Goal: Transaction & Acquisition: Purchase product/service

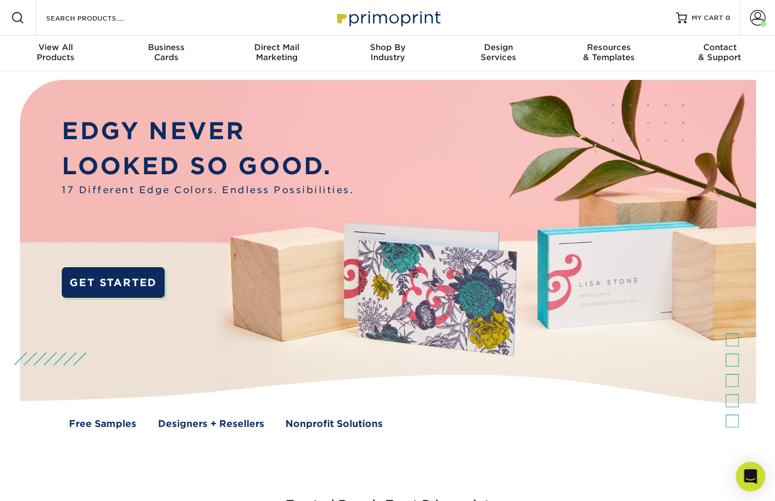
click at [753, 476] on icon "Open Intercom Messenger" at bounding box center [750, 476] width 13 height 14
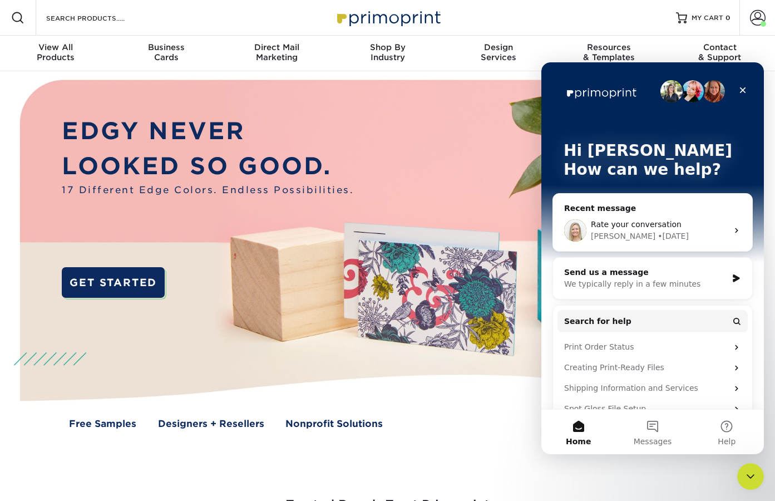
click at [640, 274] on div "Send us a message" at bounding box center [645, 273] width 163 height 12
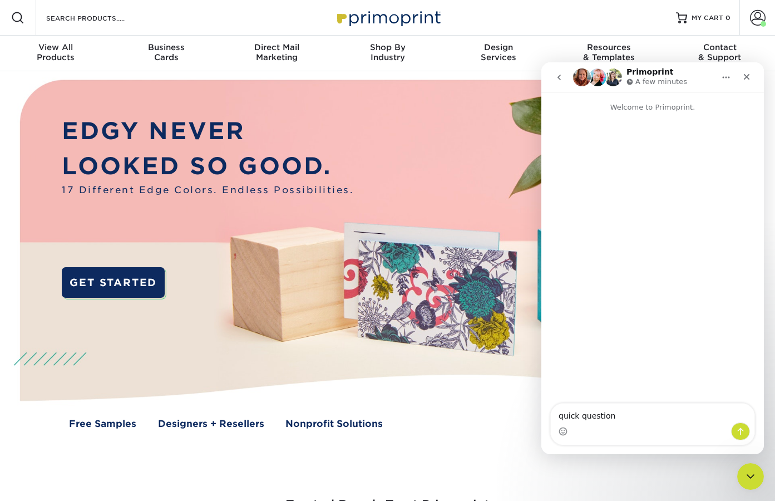
click at [558, 412] on textarea "quick question" at bounding box center [653, 412] width 204 height 19
type textarea "hello quick question"
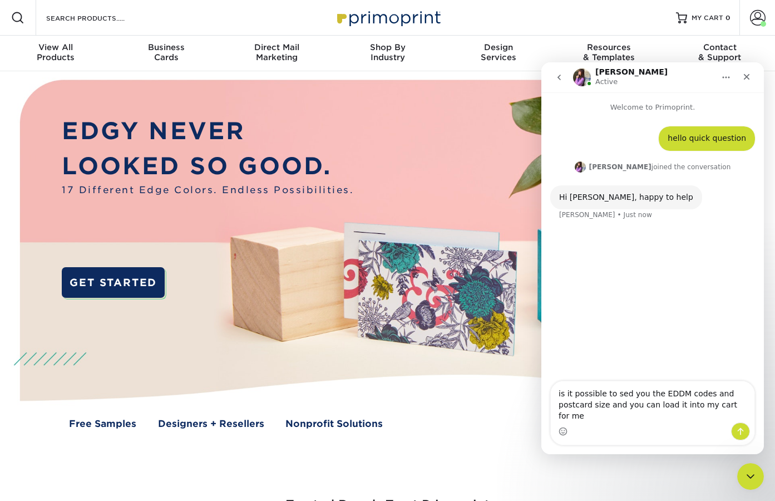
type textarea "is it possible to sed you the EDDM codes and postcard size and you can load it …"
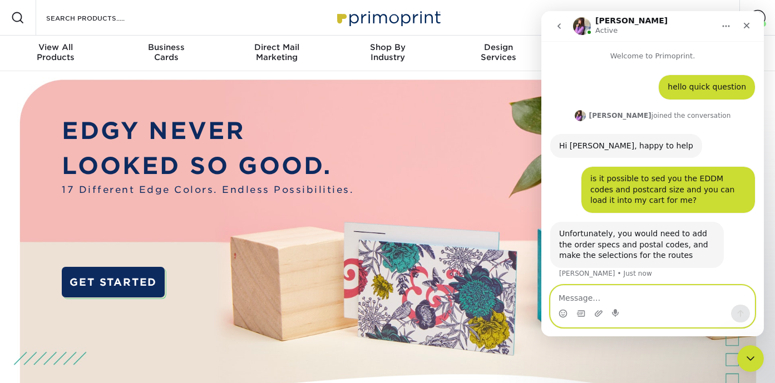
scroll to position [3, 0]
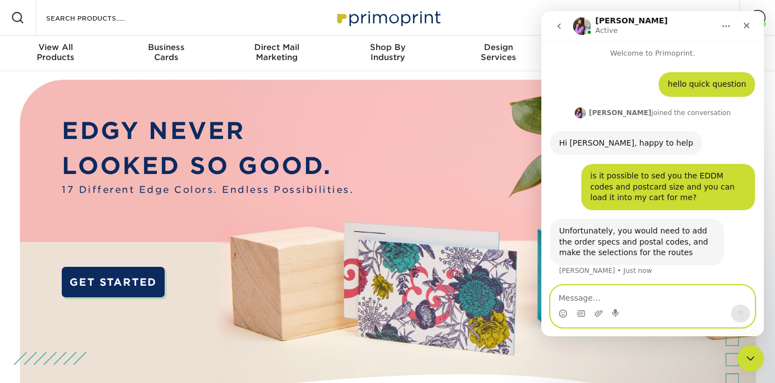
click at [570, 299] on textarea "Message…" at bounding box center [653, 295] width 204 height 19
type textarea "ok. Worth an ask"
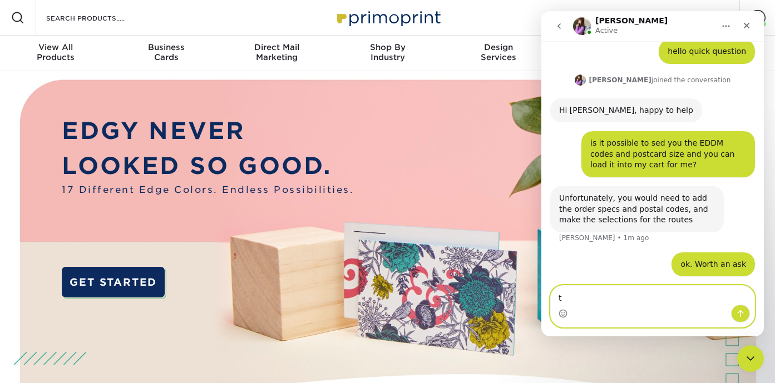
type textarea "ty"
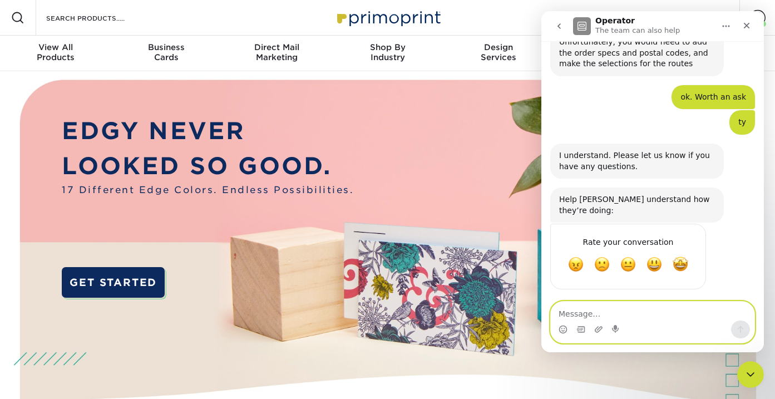
scroll to position [177, 0]
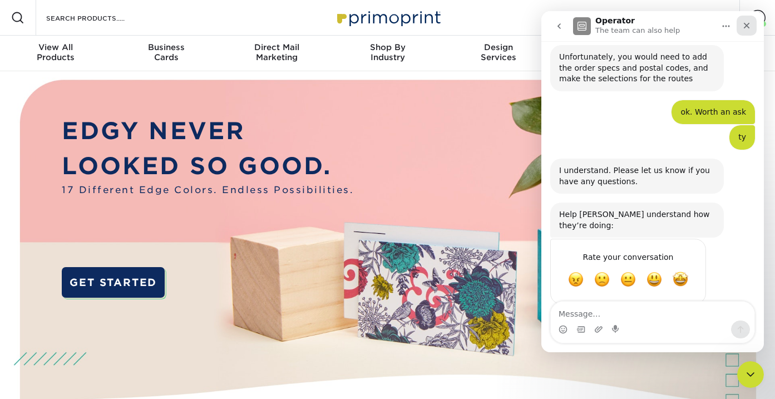
click at [745, 24] on icon "Close" at bounding box center [747, 26] width 6 height 6
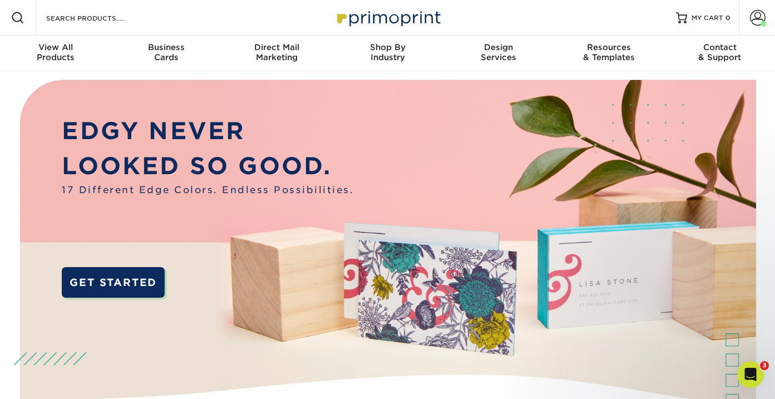
scroll to position [0, 0]
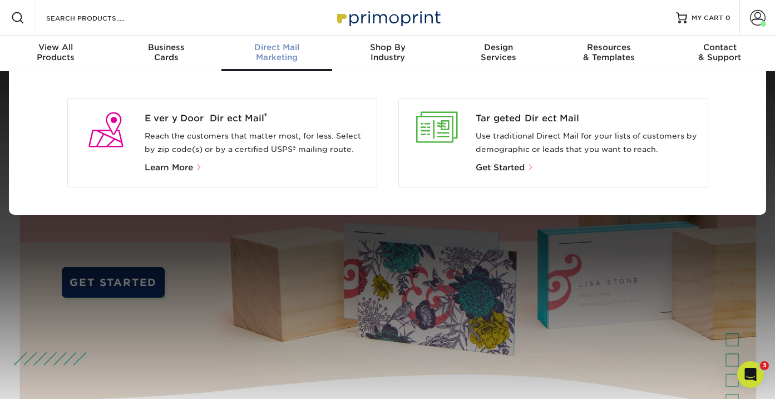
click at [241, 134] on p "Reach the customers that matter most, for less. Select by zip code(s) or by a c…" at bounding box center [256, 143] width 223 height 27
click at [239, 119] on span "Every Door Direct Mail ®" at bounding box center [256, 118] width 223 height 13
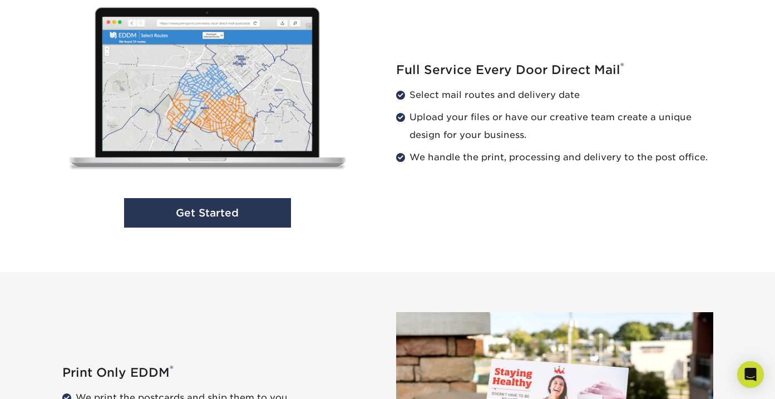
scroll to position [1184, 0]
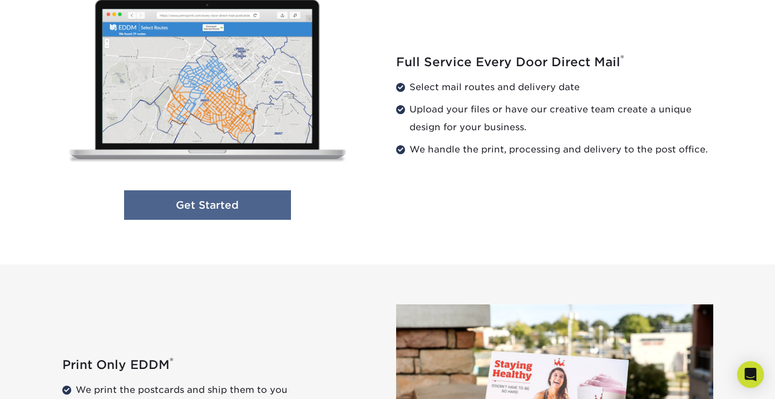
click at [239, 206] on link "Get Started" at bounding box center [207, 204] width 167 height 29
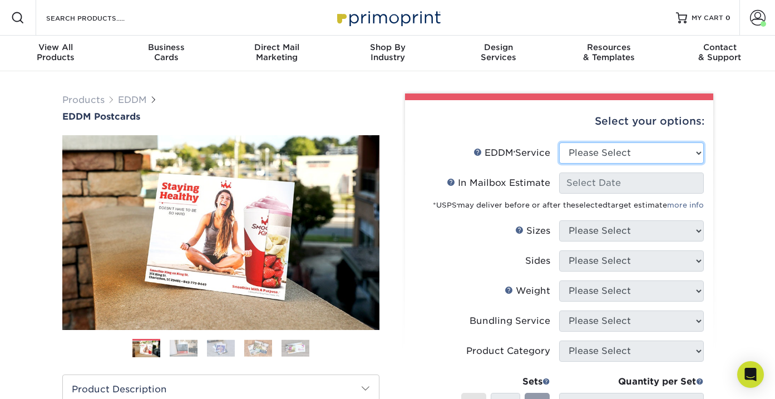
select select "full_service"
select select "-1"
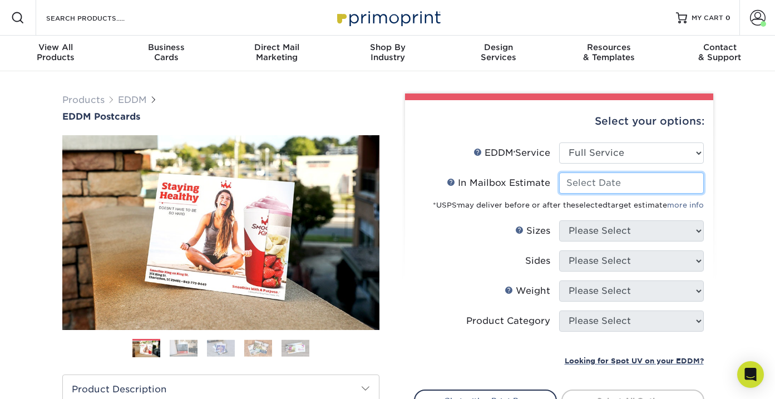
click at [593, 180] on input "In Mailbox Estimate Help In Mailbox Estimate" at bounding box center [631, 182] width 145 height 21
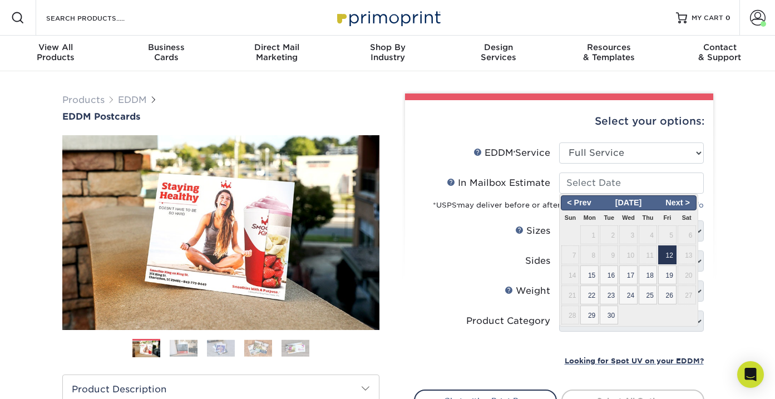
click at [669, 253] on span "12" at bounding box center [667, 254] width 18 height 19
type input "2025-09-12"
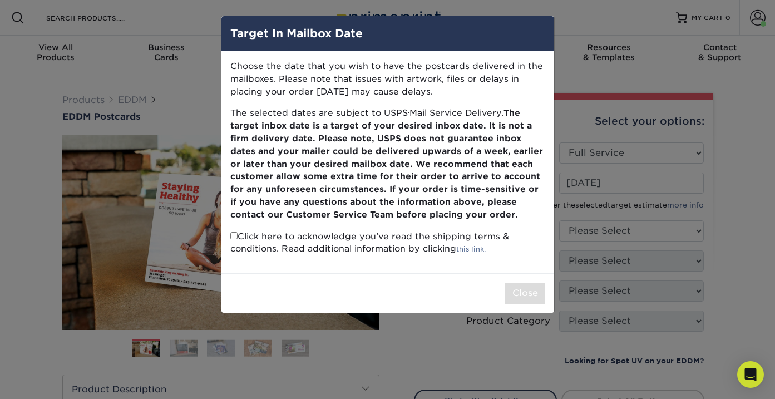
click at [234, 232] on input "checkbox" at bounding box center [233, 235] width 7 height 7
checkbox input "true"
click at [530, 283] on button "Close" at bounding box center [525, 293] width 40 height 21
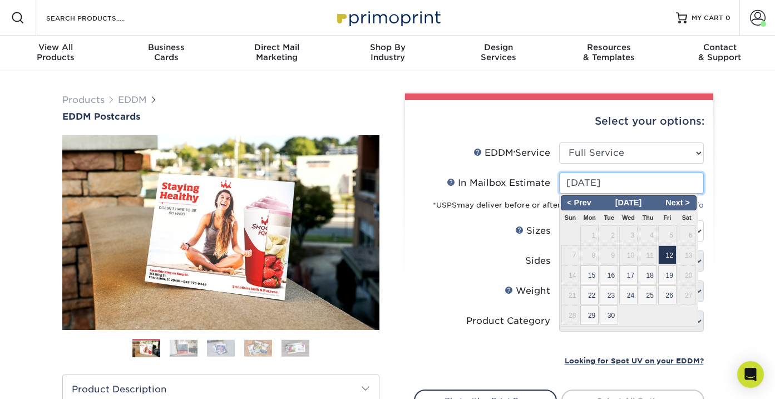
click at [633, 182] on input "2025-09-12" at bounding box center [631, 182] width 145 height 21
click at [505, 263] on label "Sides" at bounding box center [487, 260] width 145 height 21
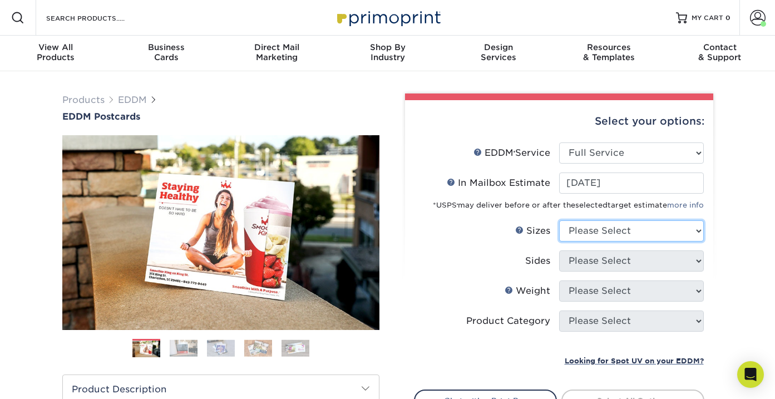
select select "6.50x12.00"
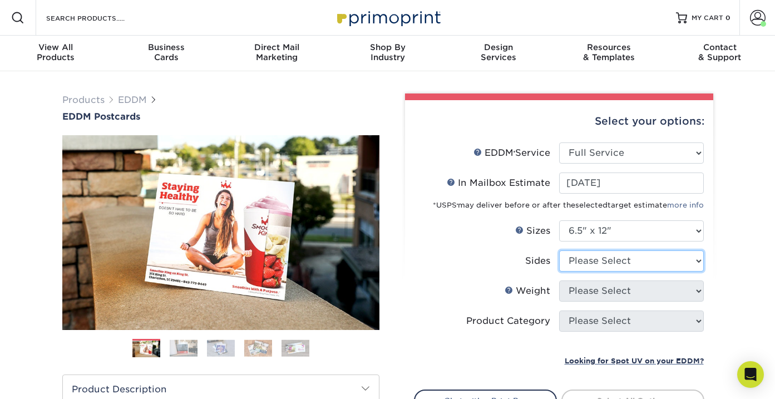
select select "13abbda7-1d64-4f25-8bb2-c179b224825d"
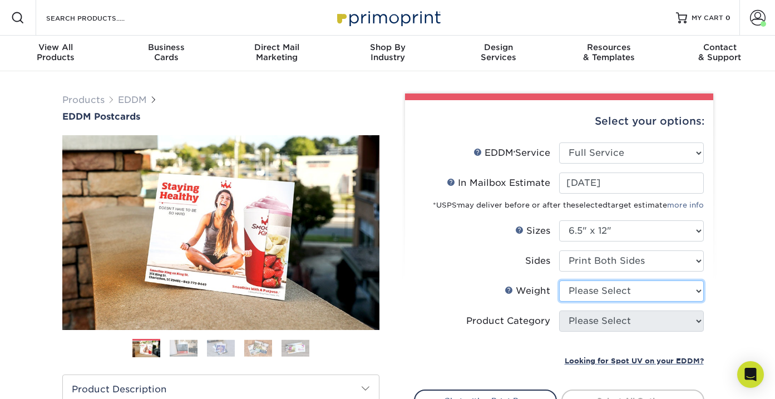
select select "16PT"
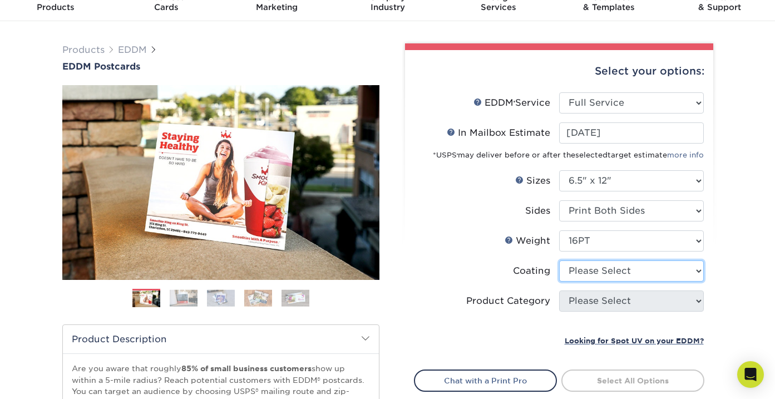
scroll to position [71, 0]
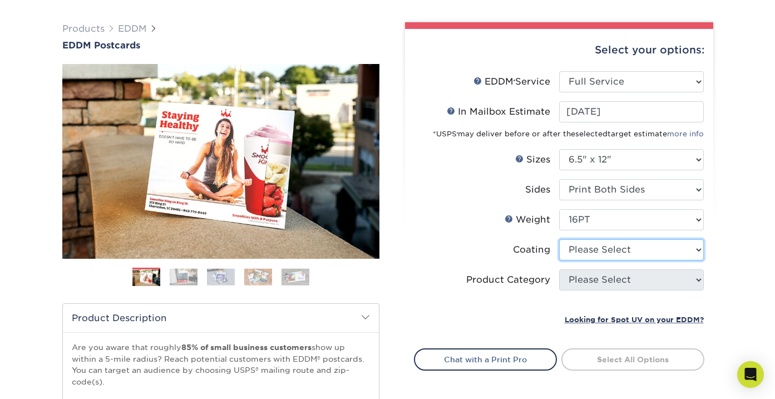
select select "ae367451-b2b8-45df-a344-0f05b6a12993"
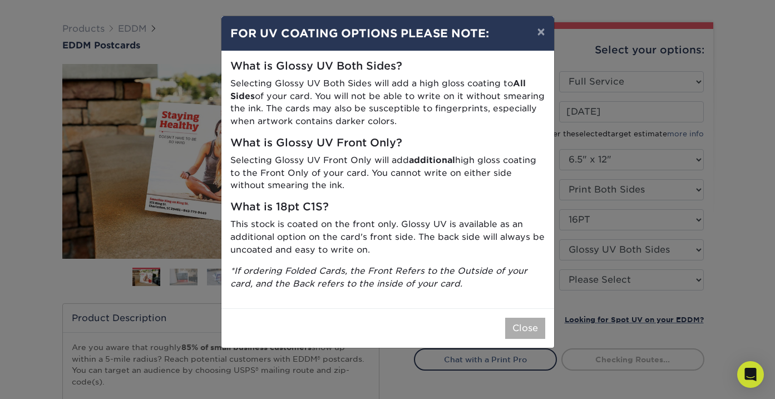
click at [514, 318] on button "Close" at bounding box center [525, 328] width 40 height 21
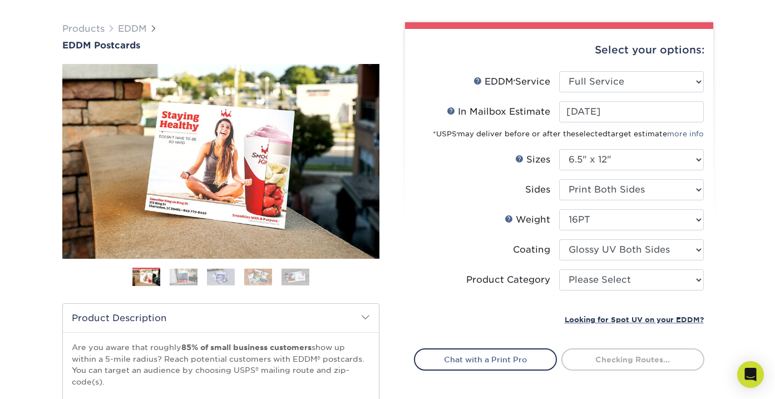
click at [604, 267] on li "Coating" at bounding box center [559, 254] width 289 height 30
select select "9b7272e0-d6c8-4c3c-8e97-d3a1bcdab858"
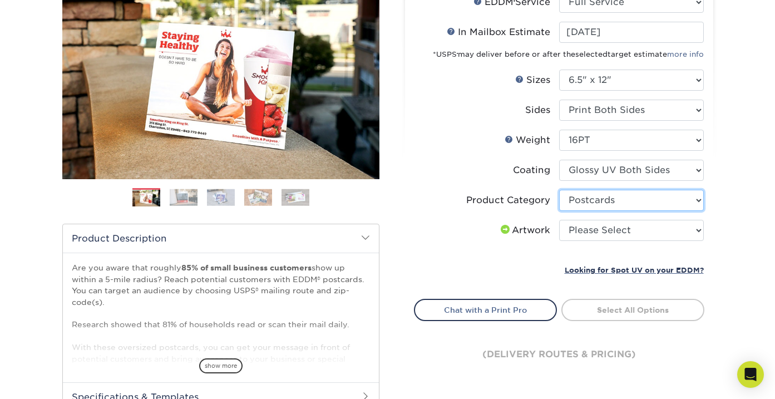
scroll to position [161, 0]
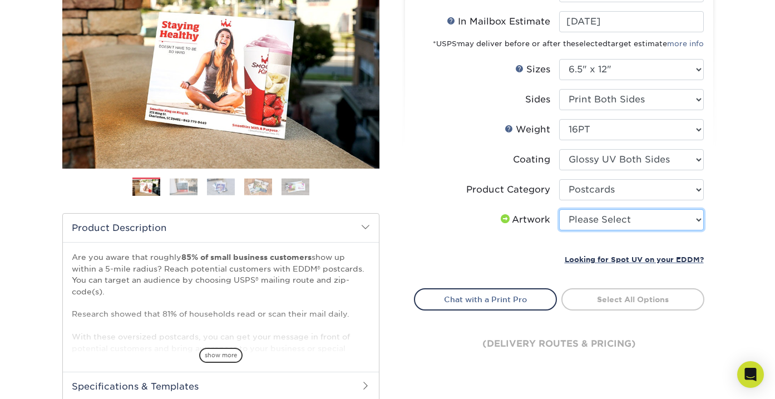
select select "upload"
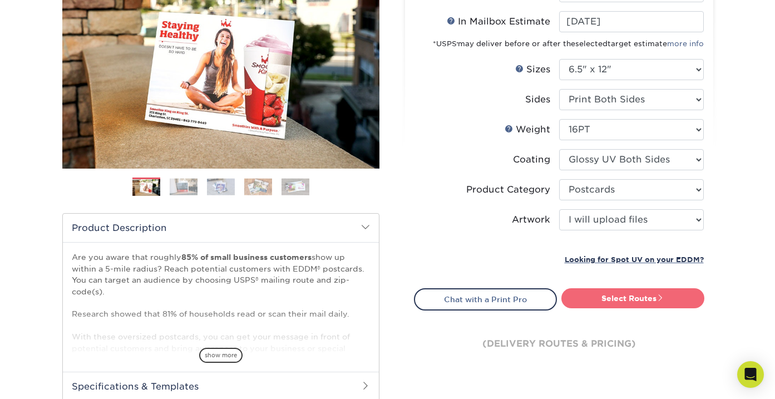
click at [637, 302] on link "Select Routes" at bounding box center [632, 298] width 143 height 20
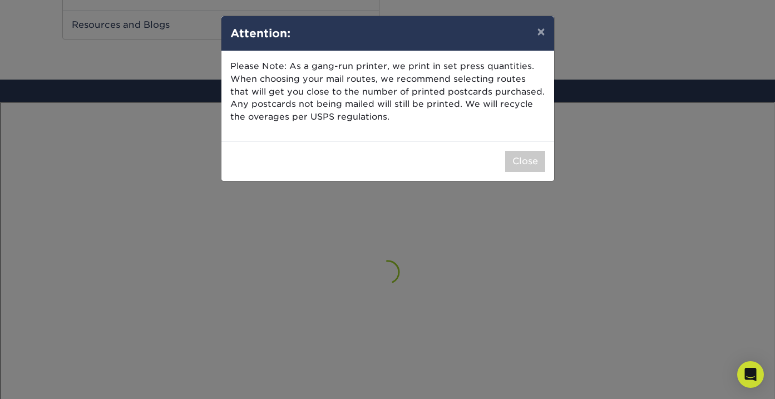
scroll to position [648, 0]
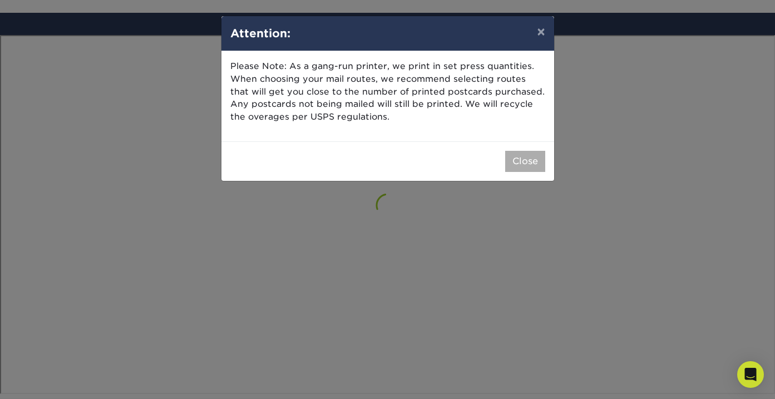
click at [535, 151] on button "Close" at bounding box center [525, 161] width 40 height 21
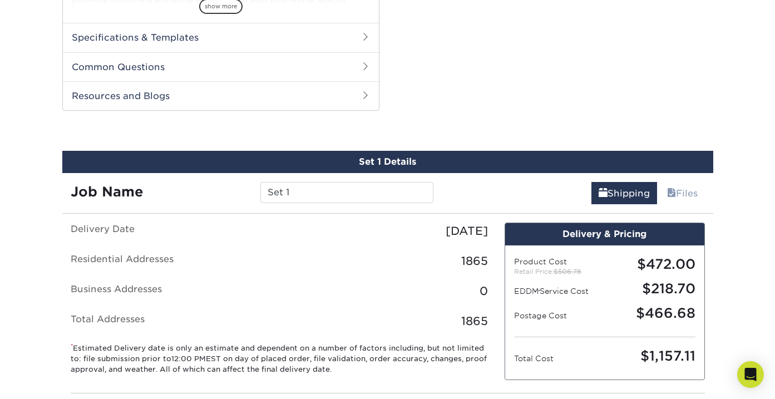
scroll to position [499, 0]
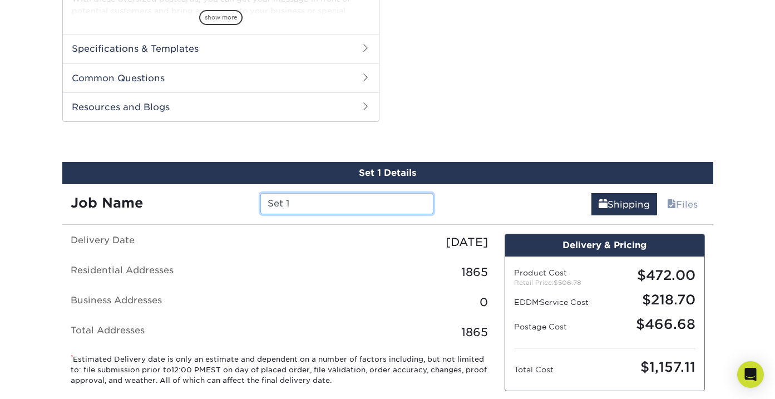
click at [310, 206] on input "Set 1" at bounding box center [346, 203] width 173 height 21
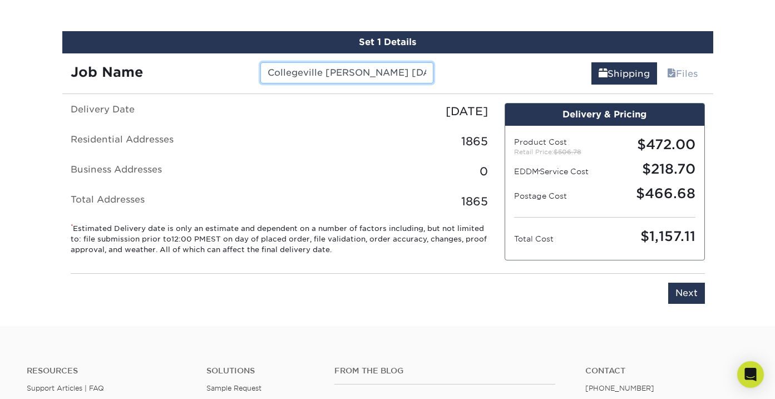
scroll to position [642, 0]
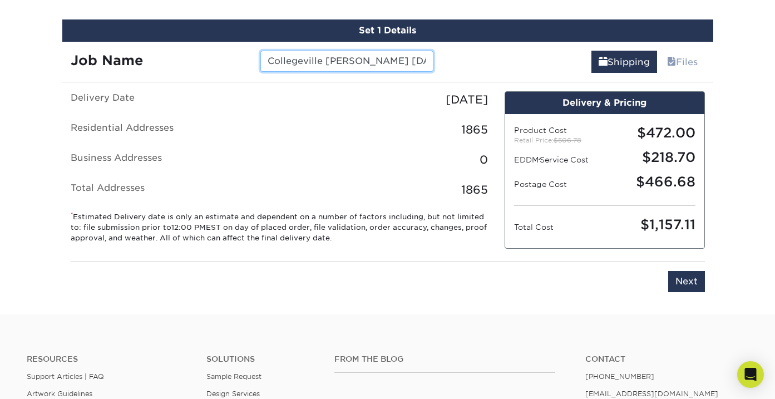
click at [359, 57] on input "Collegeville Lemus Sept 2025" at bounding box center [346, 61] width 173 height 21
drag, startPoint x: 266, startPoint y: 60, endPoint x: 485, endPoint y: 68, distance: 218.8
click at [485, 68] on div "Job Name Collegeville Lemus Flyer Sept 2025 Shipping Files" at bounding box center [387, 57] width 651 height 31
type input "Collegeville Lemus Flyer Sept 2025"
click at [694, 273] on input "Next" at bounding box center [686, 281] width 37 height 21
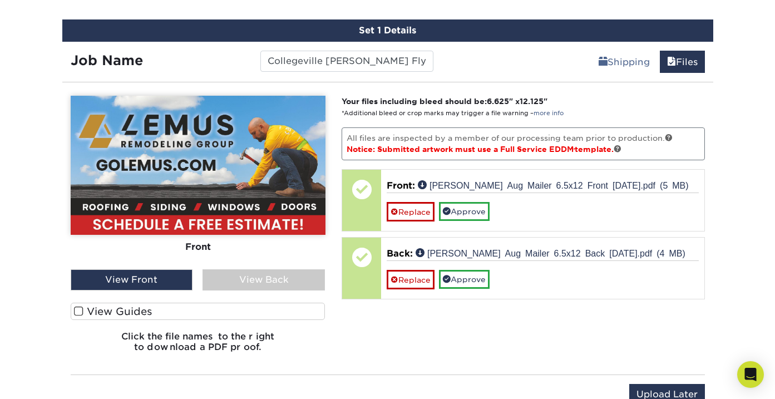
click at [285, 277] on div "View Back" at bounding box center [264, 279] width 122 height 21
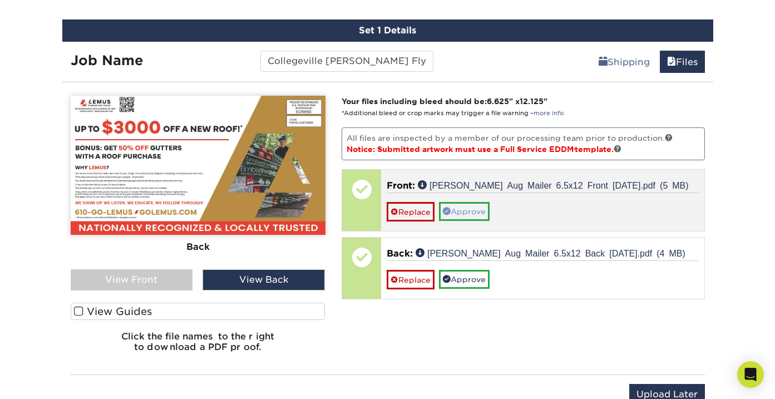
click at [470, 209] on link "Approve" at bounding box center [464, 211] width 51 height 19
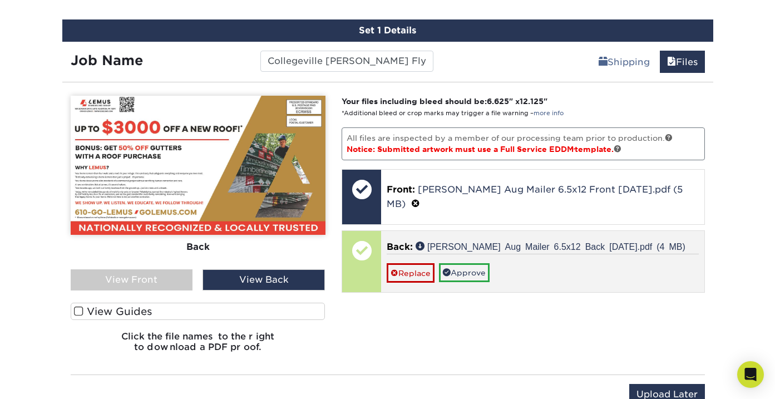
click at [470, 267] on div "Replace Approve" at bounding box center [543, 268] width 312 height 29
click at [475, 263] on link "Approve" at bounding box center [464, 272] width 51 height 19
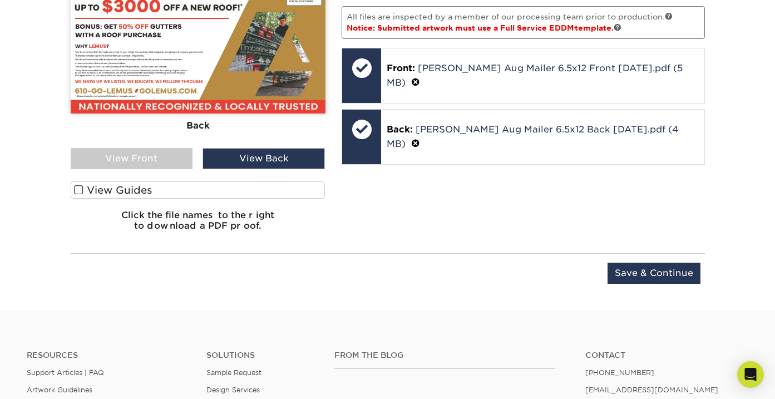
scroll to position [773, 0]
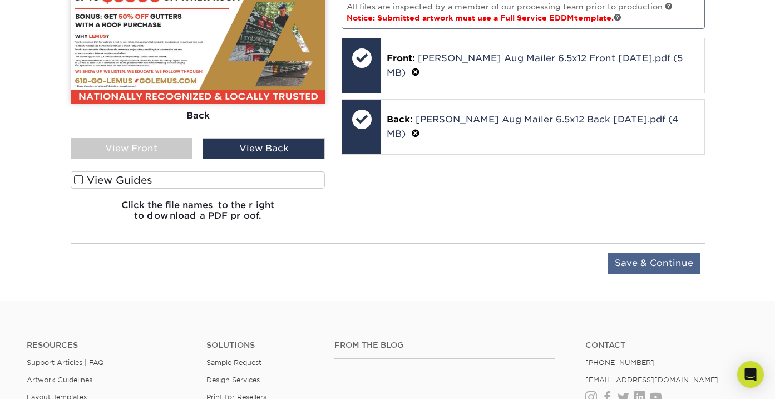
click at [668, 256] on input "Save & Continue" at bounding box center [654, 263] width 93 height 21
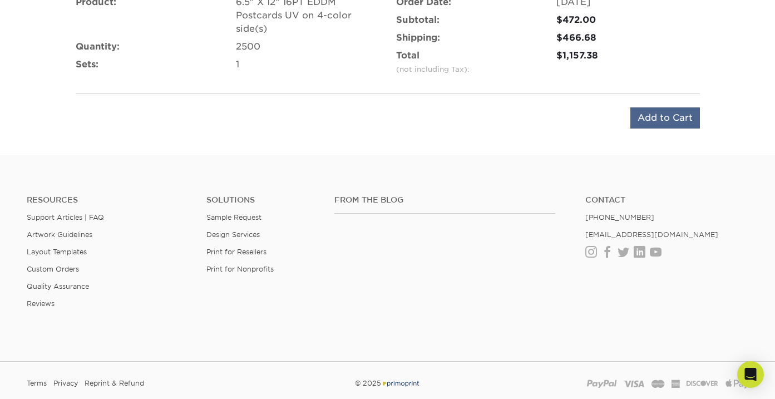
click at [662, 111] on input "Add to Cart" at bounding box center [665, 117] width 70 height 21
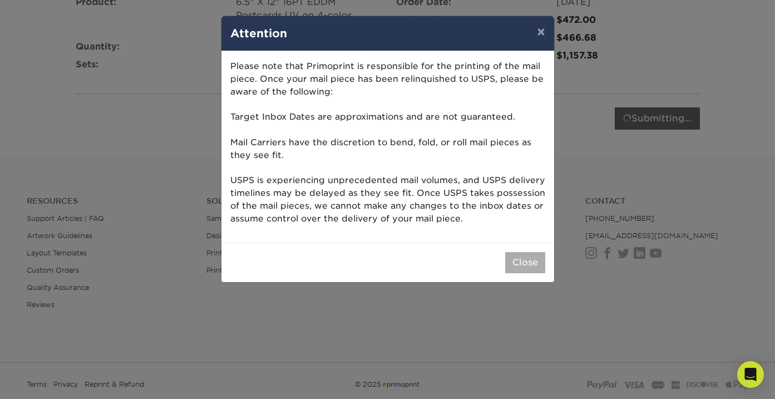
click at [527, 263] on button "Close" at bounding box center [525, 262] width 40 height 21
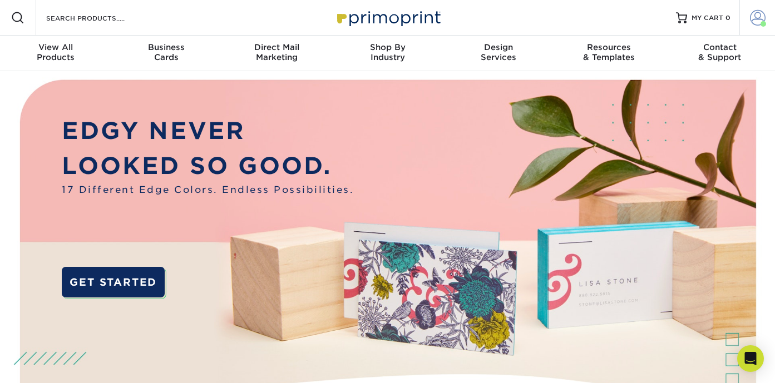
click at [767, 19] on link "Account" at bounding box center [757, 18] width 36 height 36
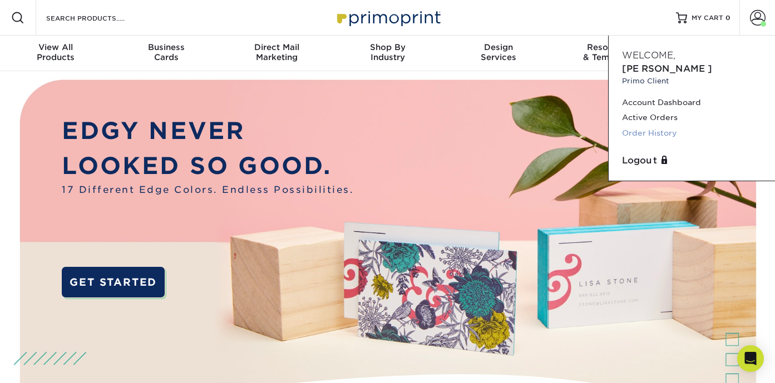
click at [648, 126] on link "Order History" at bounding box center [692, 133] width 140 height 15
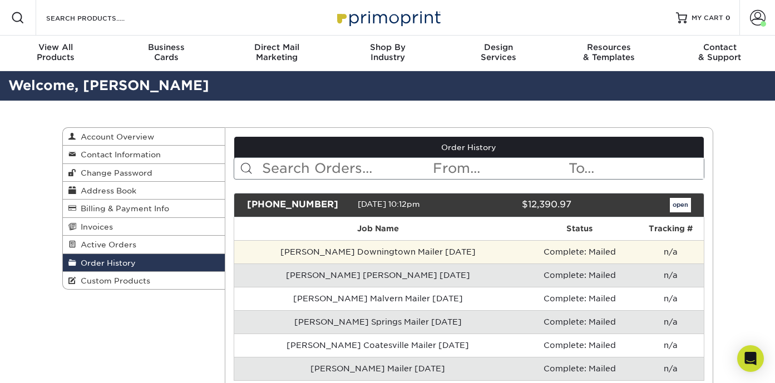
click at [407, 254] on td "Lemus Downingtown Mailer Aug 2025" at bounding box center [377, 251] width 287 height 23
click at [559, 252] on td "Complete: Mailed" at bounding box center [579, 251] width 116 height 23
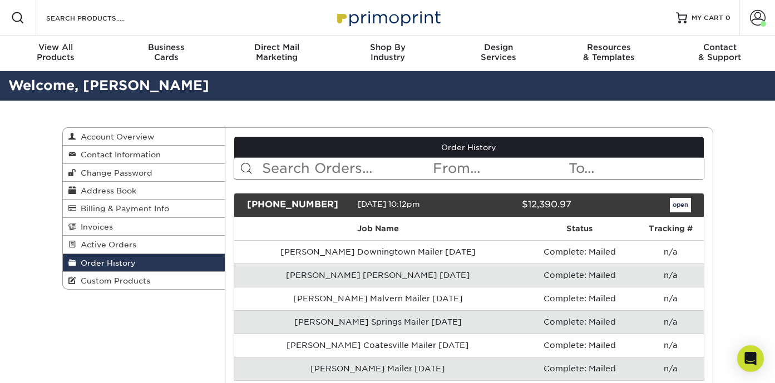
click at [674, 204] on link "open" at bounding box center [680, 205] width 21 height 14
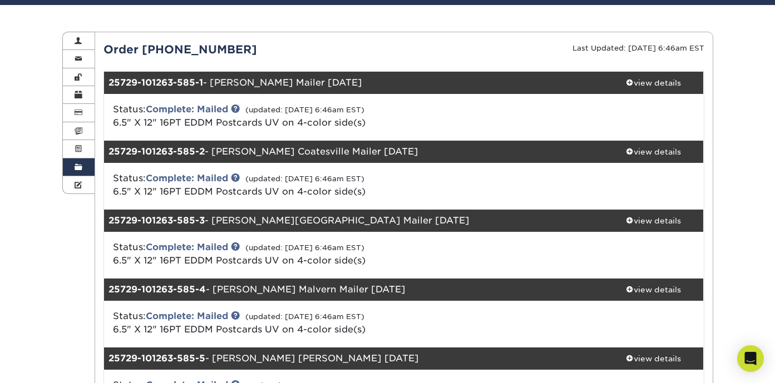
scroll to position [90, 0]
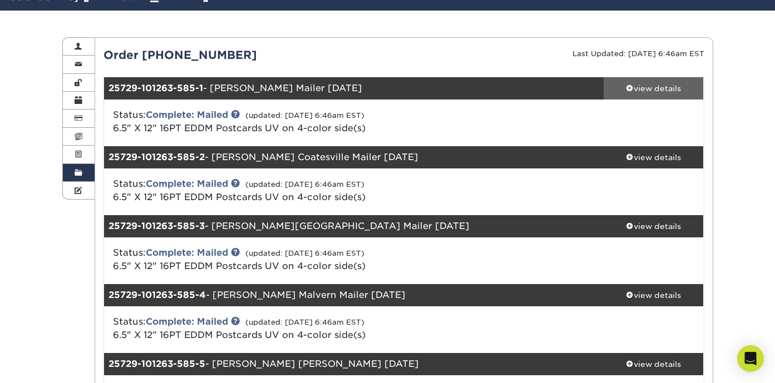
click at [662, 90] on div "view details" at bounding box center [654, 88] width 100 height 11
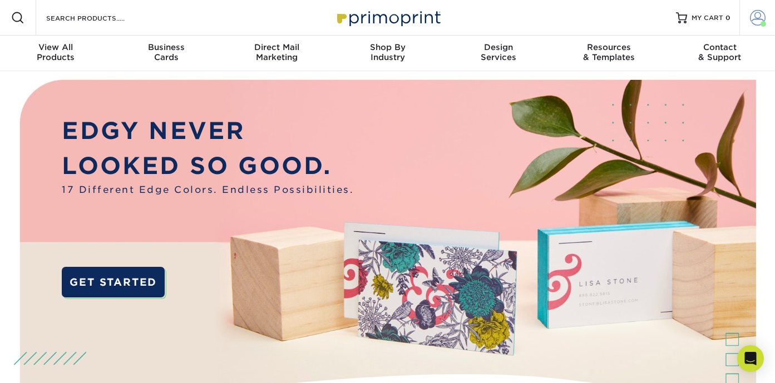
click at [760, 14] on span at bounding box center [758, 18] width 16 height 16
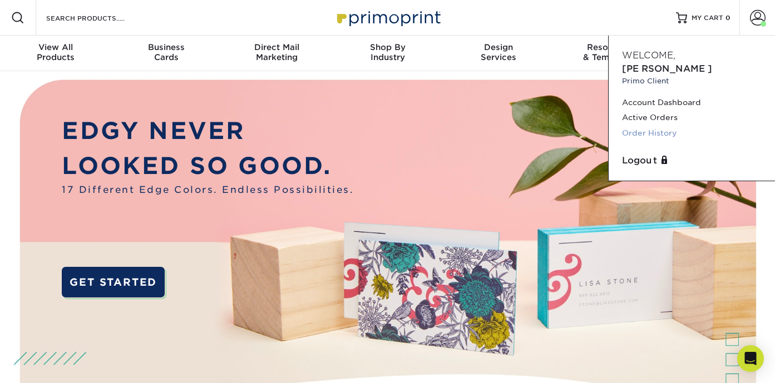
click at [637, 126] on link "Order History" at bounding box center [692, 133] width 140 height 15
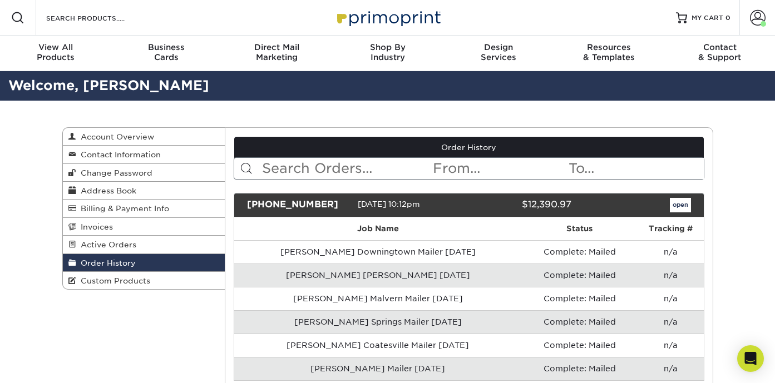
click at [684, 203] on link "open" at bounding box center [680, 205] width 21 height 14
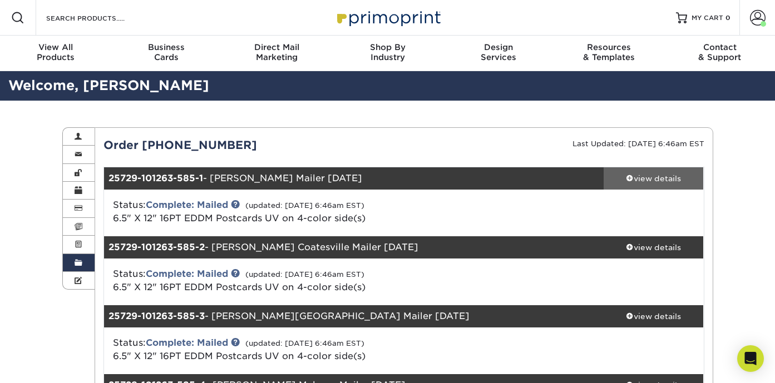
click at [673, 173] on div "view details" at bounding box center [654, 178] width 100 height 11
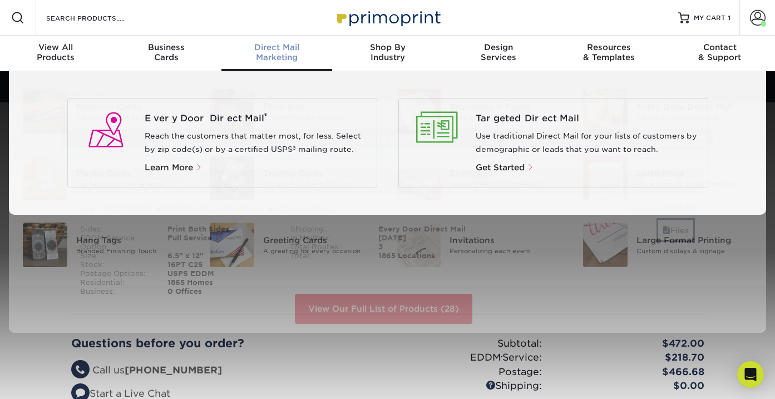
click at [268, 48] on span "Direct Mail" at bounding box center [276, 47] width 111 height 10
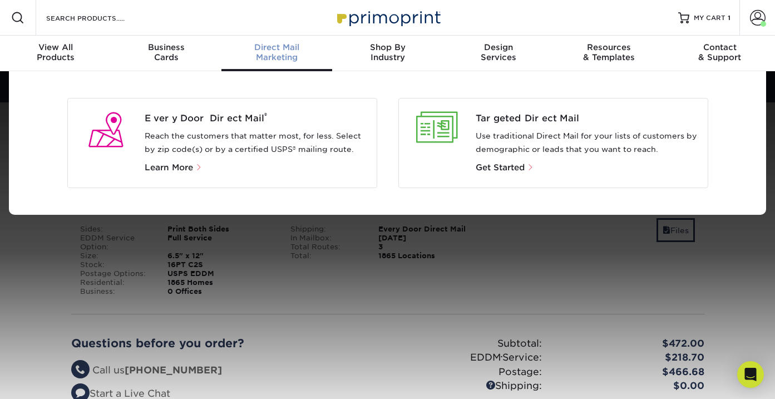
click at [221, 108] on div "Every Door Direct Mail ® Reach the customers that matter most, for less. Select…" at bounding box center [222, 143] width 310 height 90
click at [214, 124] on span "Every Door Direct Mail ®" at bounding box center [256, 118] width 223 height 13
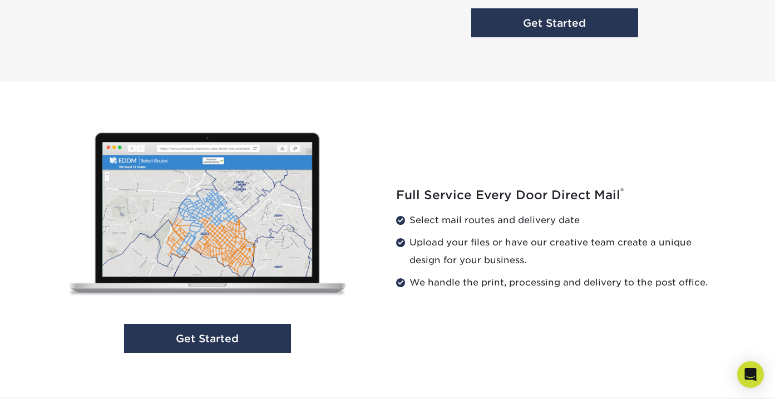
scroll to position [1058, 0]
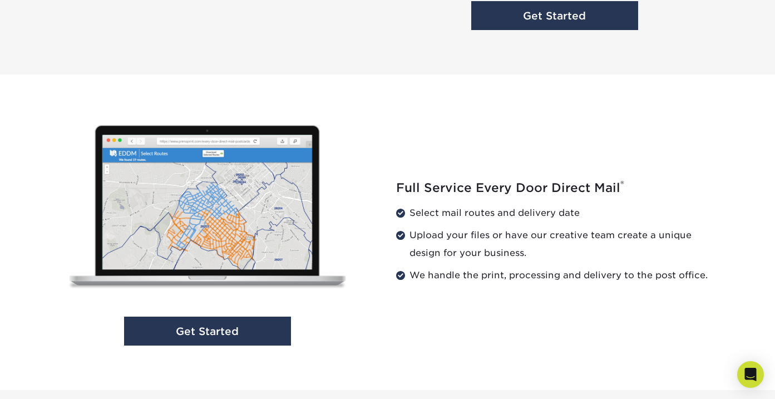
click at [267, 310] on div "Get Started" at bounding box center [221, 232] width 334 height 235
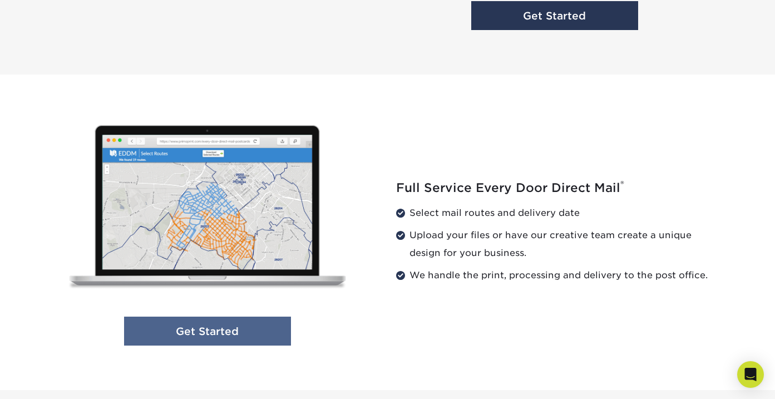
click at [263, 327] on link "Get Started" at bounding box center [207, 331] width 167 height 29
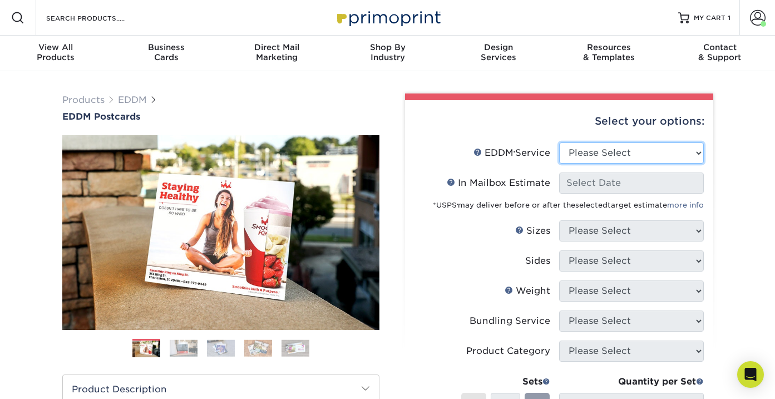
select select "full_service"
select select "-1"
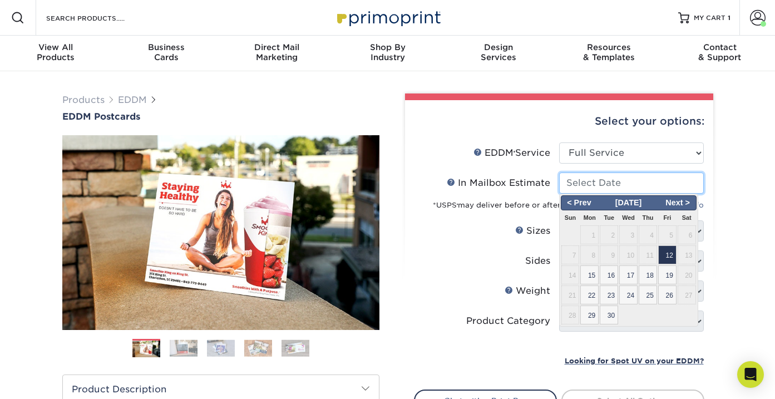
click input "In Mailbox Estimate Help In Mailbox Estimate"
click span "12"
type input "[DATE]"
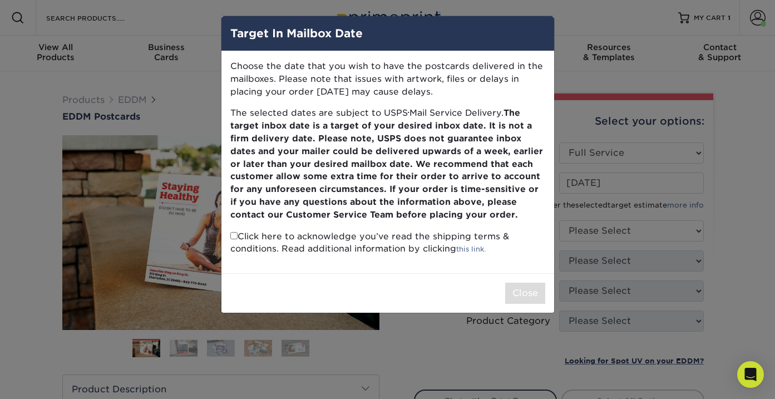
click p "Click here to acknowledge you’ve read the shipping terms & conditions. Read add…"
click input "checkbox"
checkbox input "true"
click button "Close"
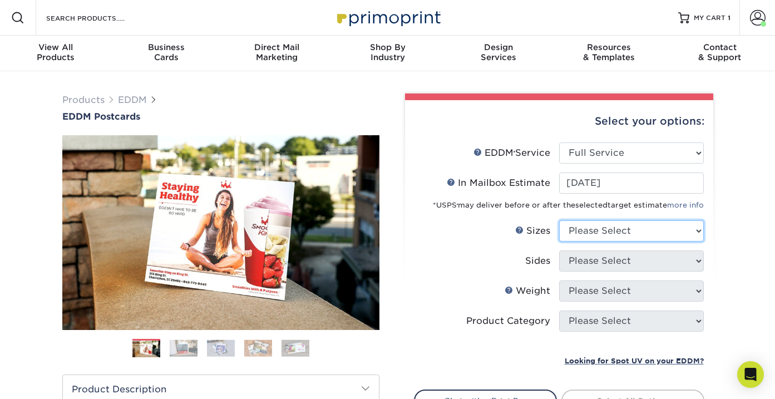
select select "6.50x12.00"
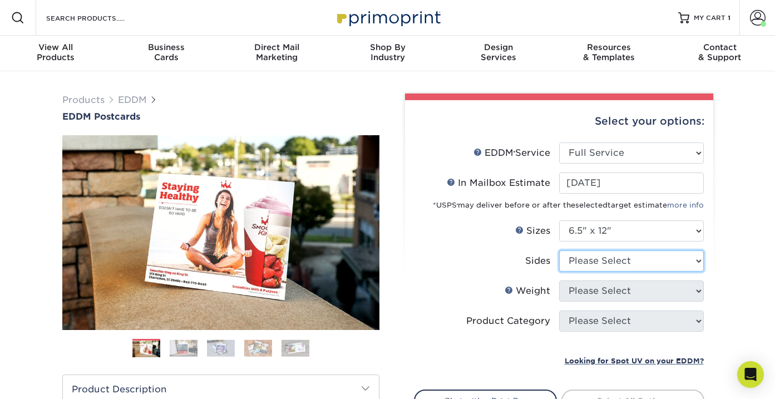
select select "13abbda7-1d64-4f25-8bb2-c179b224825d"
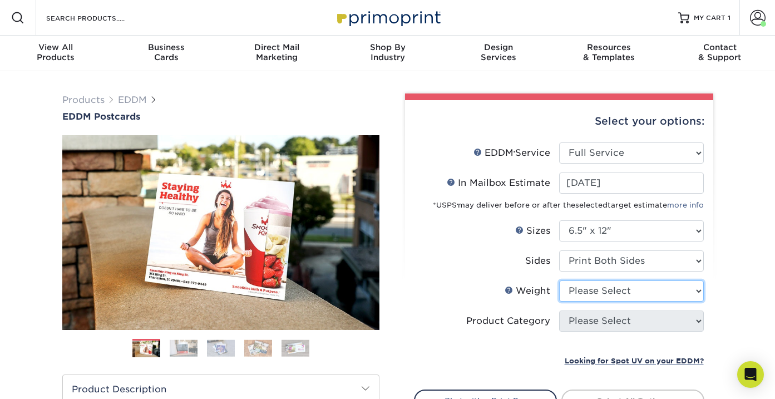
select select "16PT"
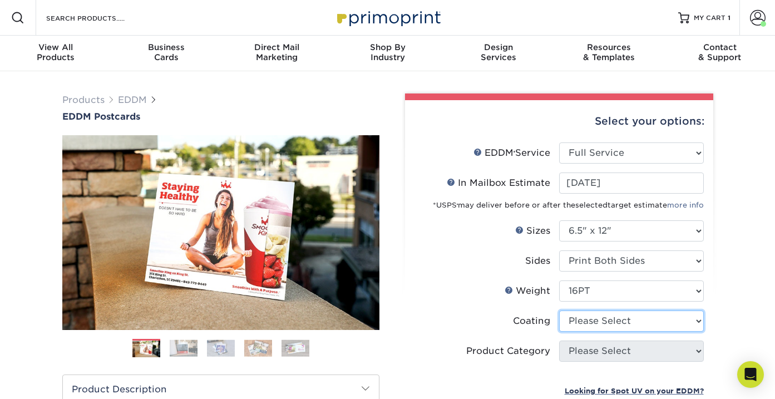
select select "ae367451-b2b8-45df-a344-0f05b6a12993"
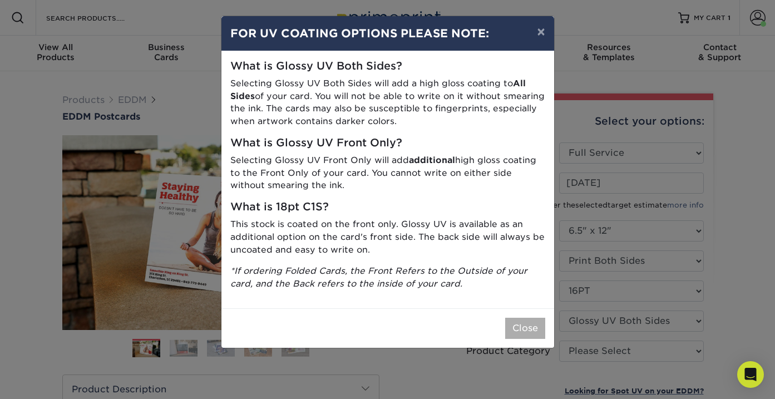
click button "Close"
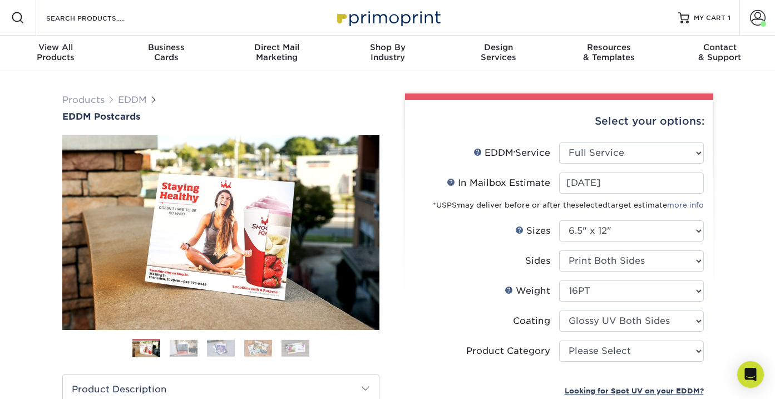
scroll to position [63, 0]
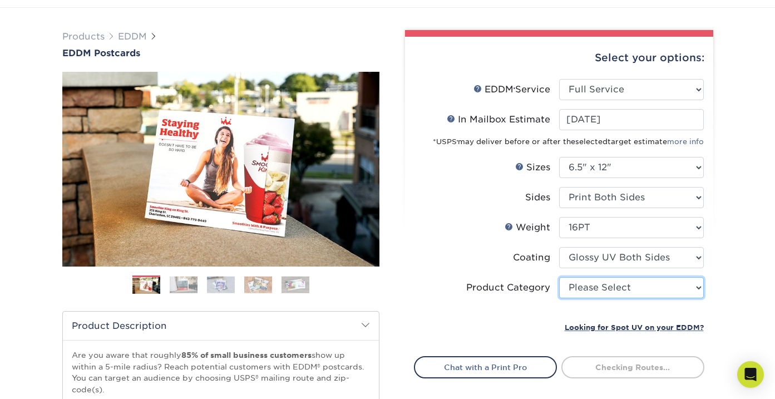
select select "9b7272e0-d6c8-4c3c-8e97-d3a1bcdab858"
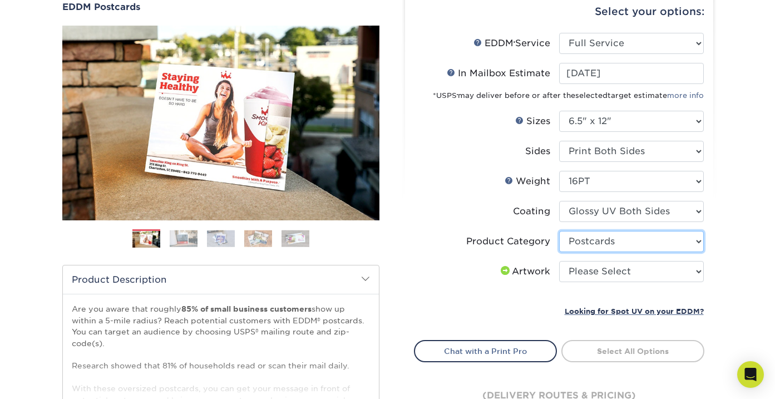
scroll to position [113, 0]
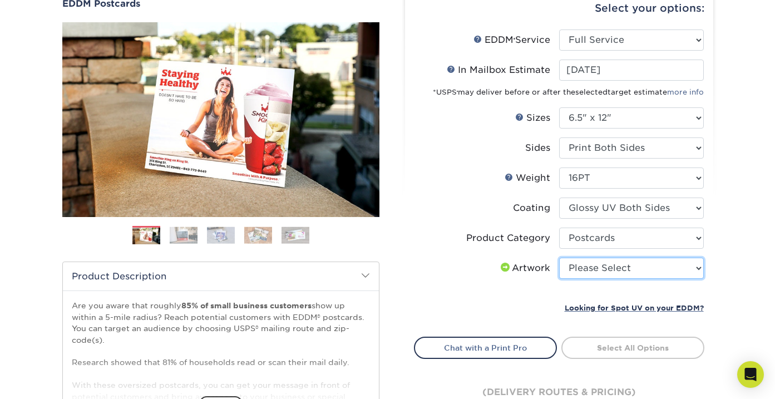
select select "upload"
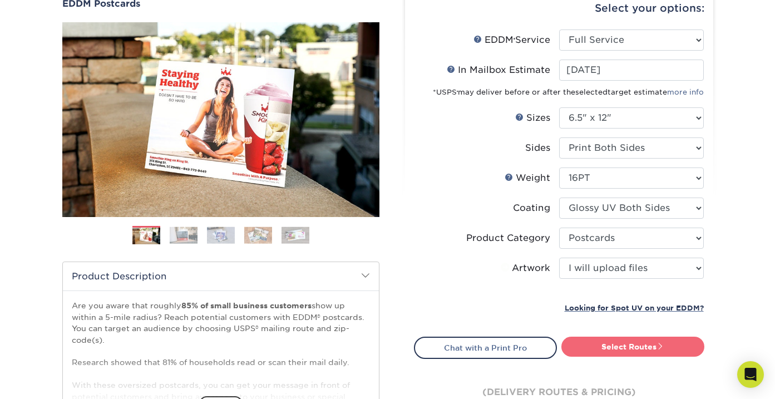
click link "Select Routes"
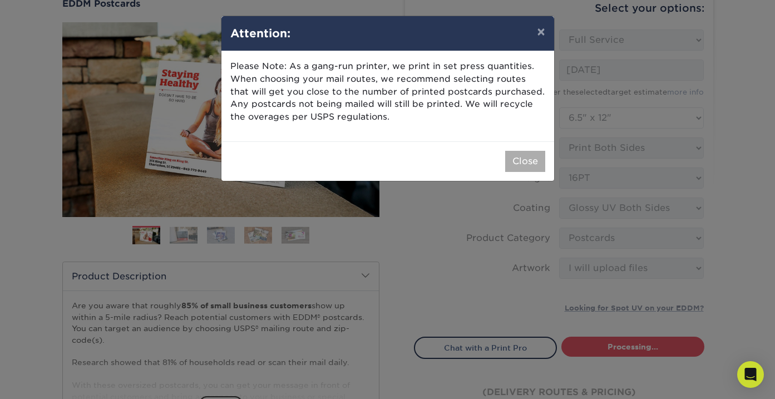
click button "Close"
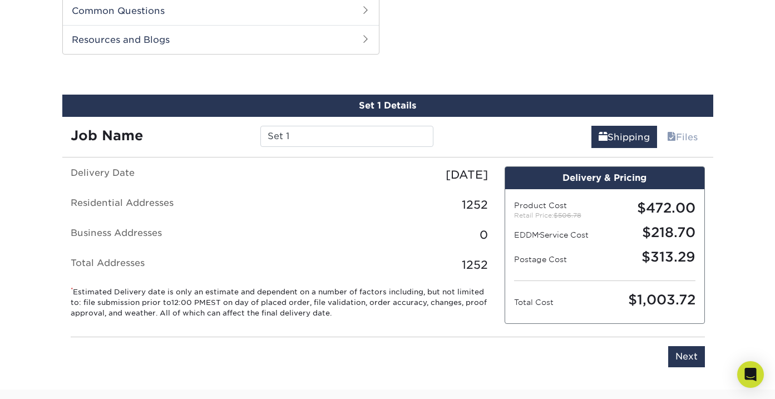
scroll to position [566, 0]
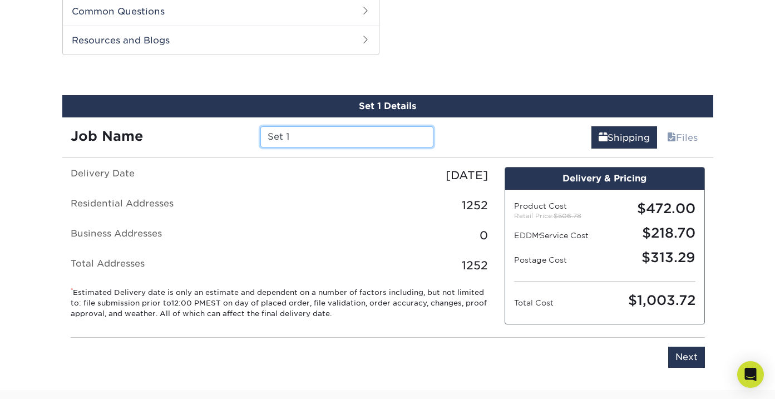
click input "Set 1"
type input "S"
paste input "[PERSON_NAME] Flyer [DATE]"
click input "Harleysville Lemus Flyer Sept 2025"
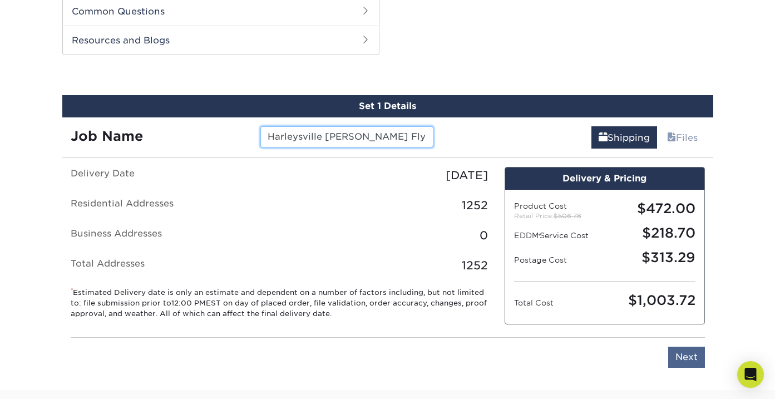
type input "Harleysville Lemus Flyer Sept 2025"
click input "Next"
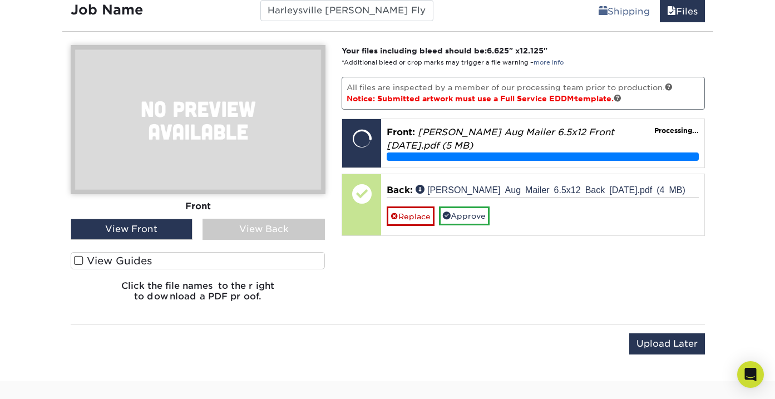
scroll to position [699, 0]
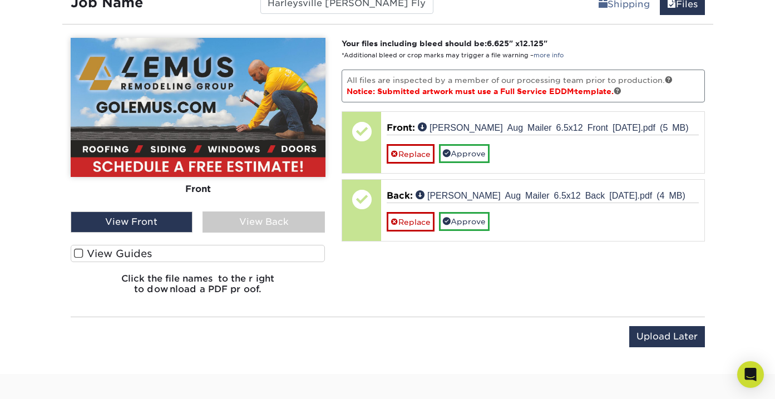
click div "View Back"
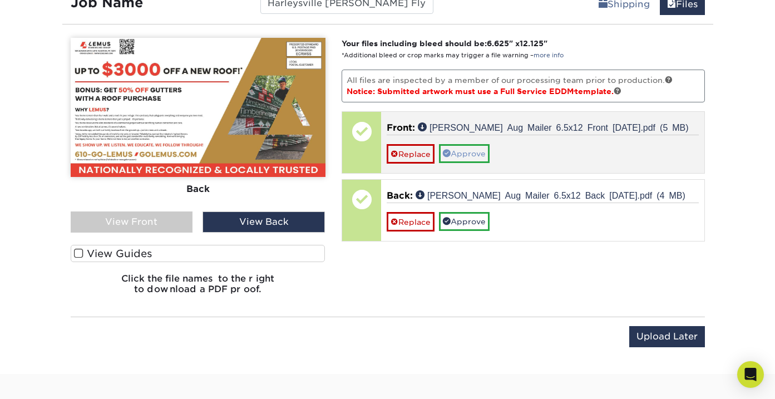
click link "Approve"
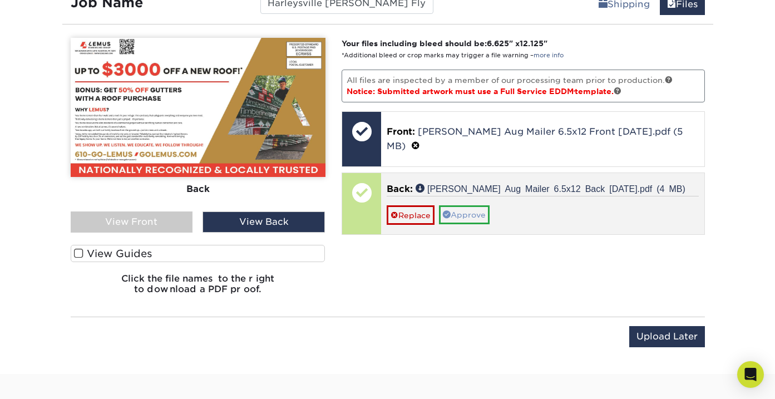
click link "Approve"
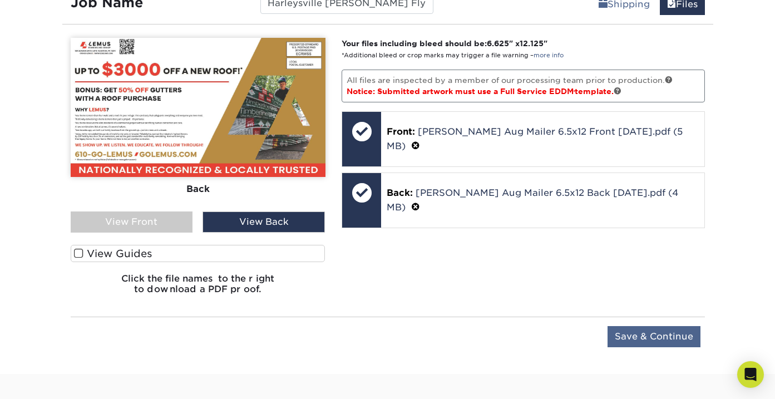
click input "Save & Continue"
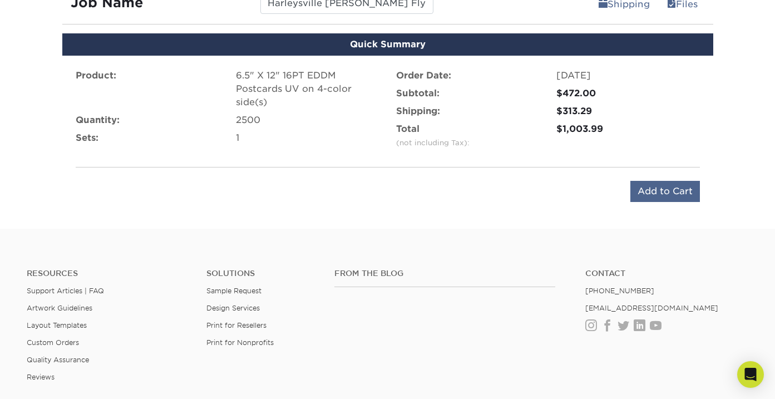
click input "Add to Cart"
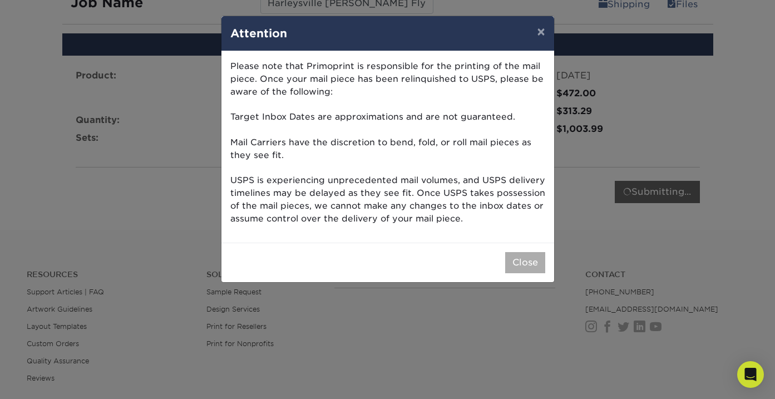
click button "Close"
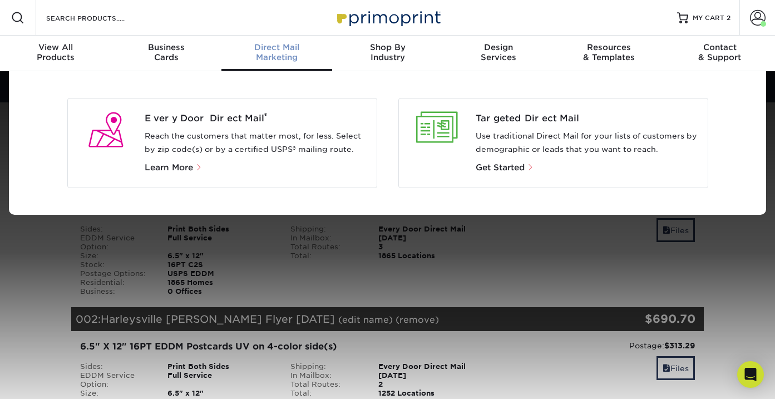
click at [276, 56] on div "Direct Mail Marketing" at bounding box center [276, 52] width 111 height 20
click at [206, 134] on p "Reach the customers that matter most, for less. Select by zip code(s) or by a c…" at bounding box center [256, 143] width 223 height 27
click at [221, 120] on span "Every Door Direct Mail ®" at bounding box center [256, 118] width 223 height 13
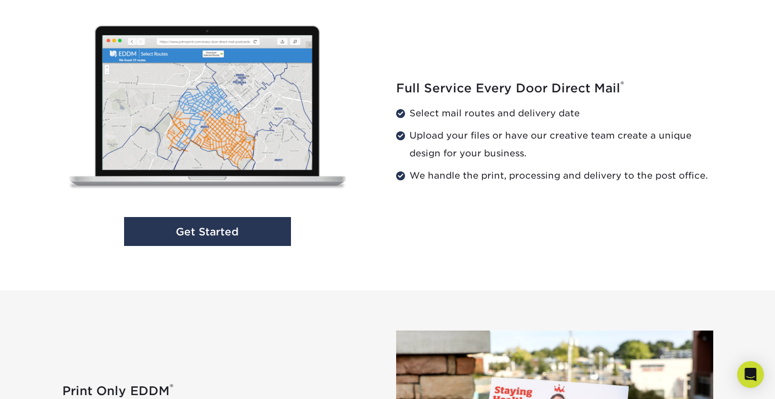
scroll to position [1087, 0]
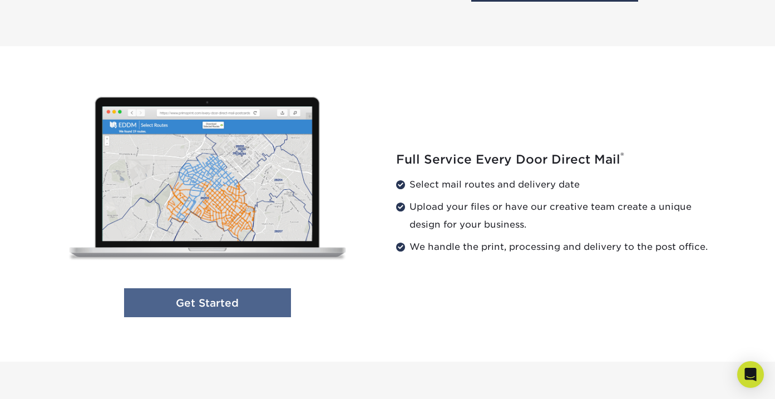
click at [252, 307] on link "Get Started" at bounding box center [207, 302] width 167 height 29
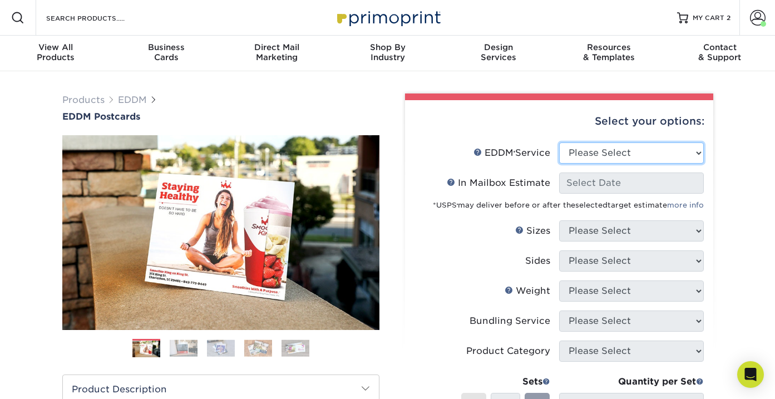
select select "full_service"
select select "-1"
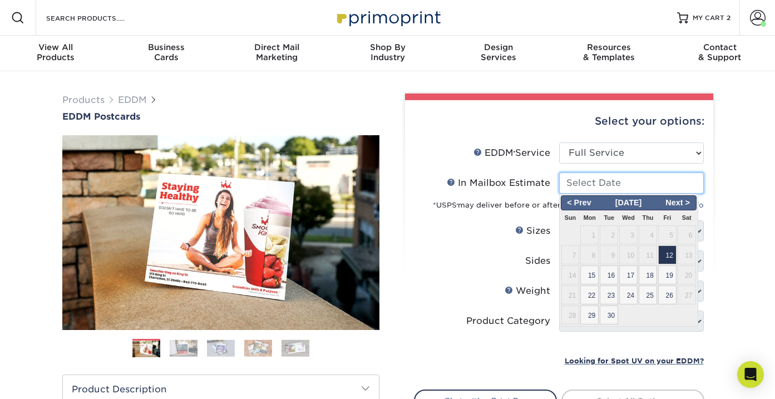
click at [608, 181] on input "In Mailbox Estimate Help In Mailbox Estimate" at bounding box center [631, 182] width 145 height 21
click at [673, 255] on span "12" at bounding box center [667, 254] width 18 height 19
type input "[DATE]"
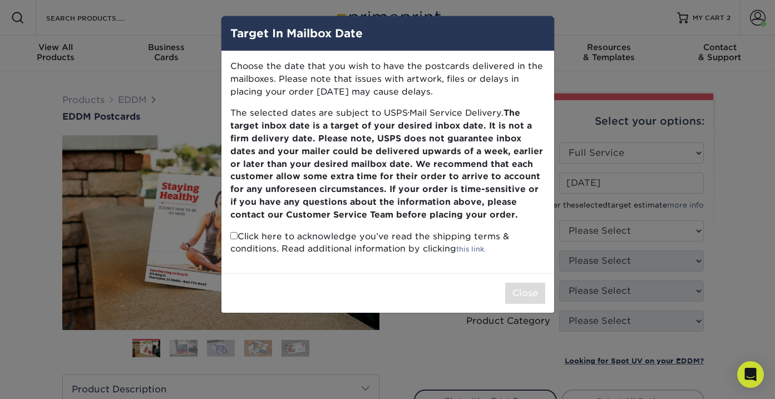
click at [417, 230] on p "Click here to acknowledge you’ve read the shipping terms & conditions. Read add…" at bounding box center [387, 243] width 315 height 26
click at [234, 232] on input "checkbox" at bounding box center [233, 235] width 7 height 7
checkbox input "true"
click at [520, 283] on button "Close" at bounding box center [525, 293] width 40 height 21
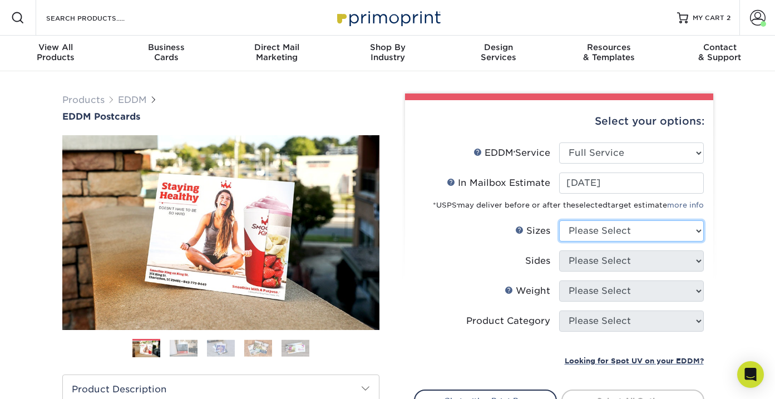
select select "6.50x12.00"
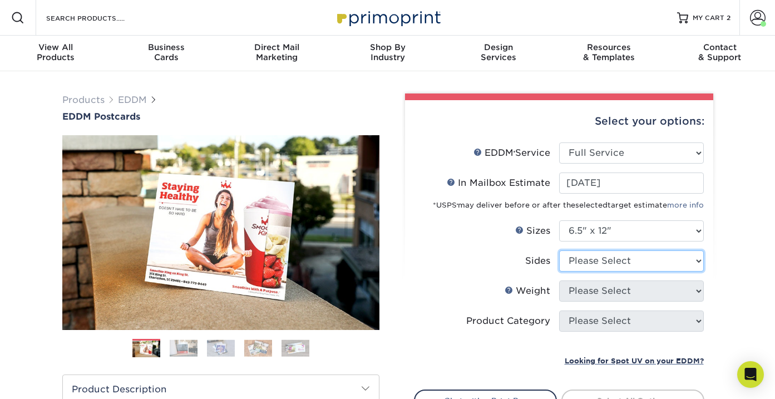
select select "13abbda7-1d64-4f25-8bb2-c179b224825d"
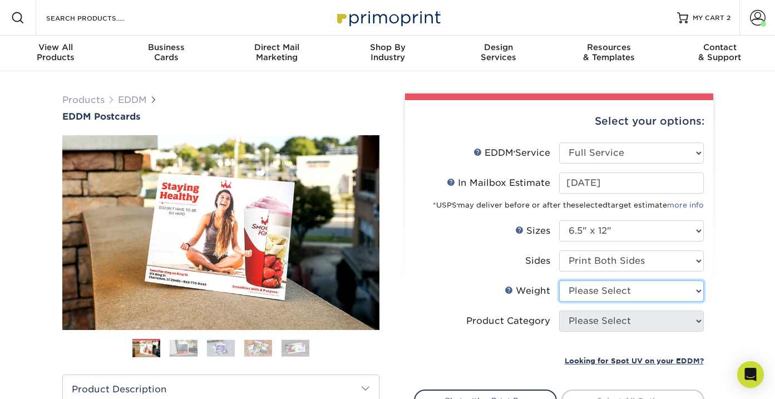
select select "16PT"
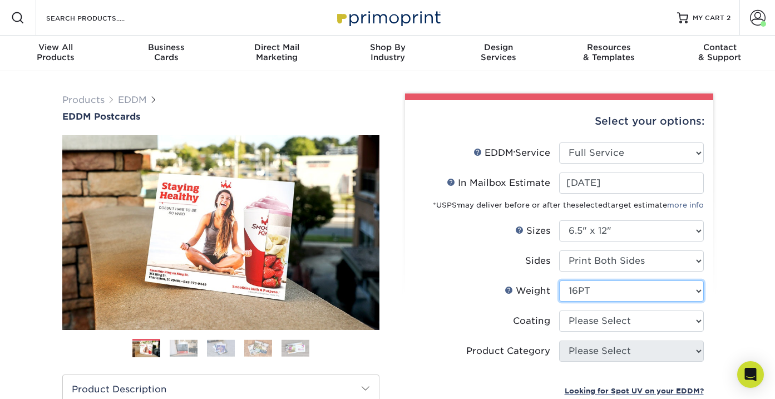
scroll to position [66, 0]
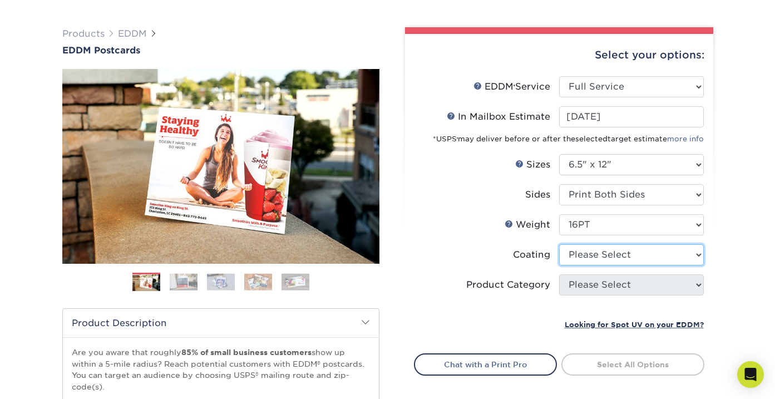
select select "ae367451-b2b8-45df-a344-0f05b6a12993"
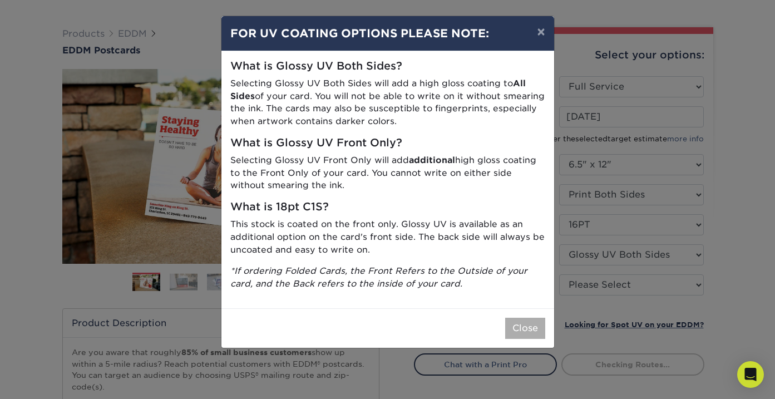
click at [521, 318] on button "Close" at bounding box center [525, 328] width 40 height 21
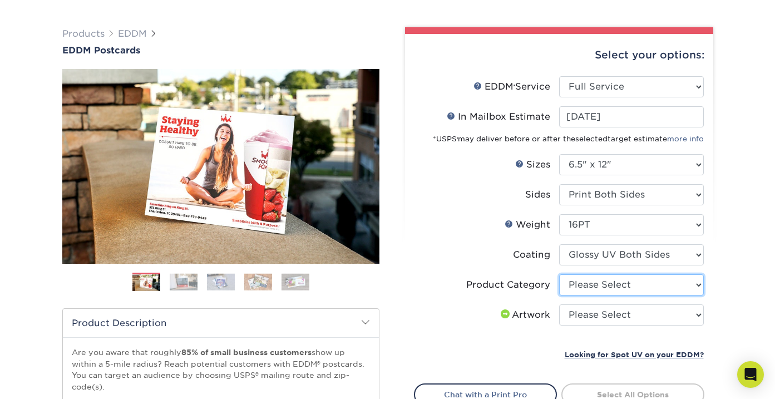
select select "9b7272e0-d6c8-4c3c-8e97-d3a1bcdab858"
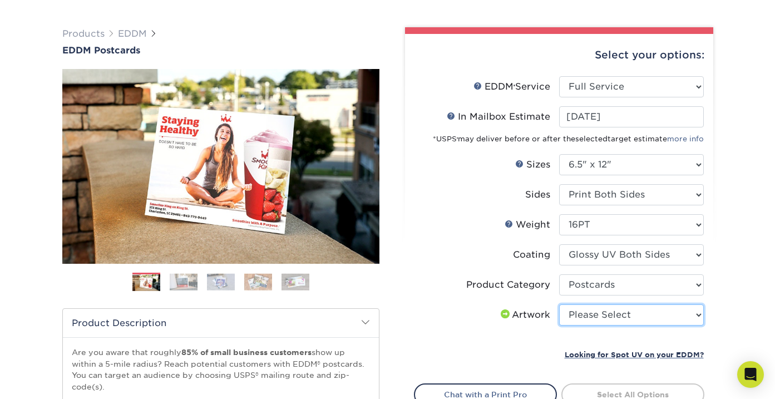
select select "upload"
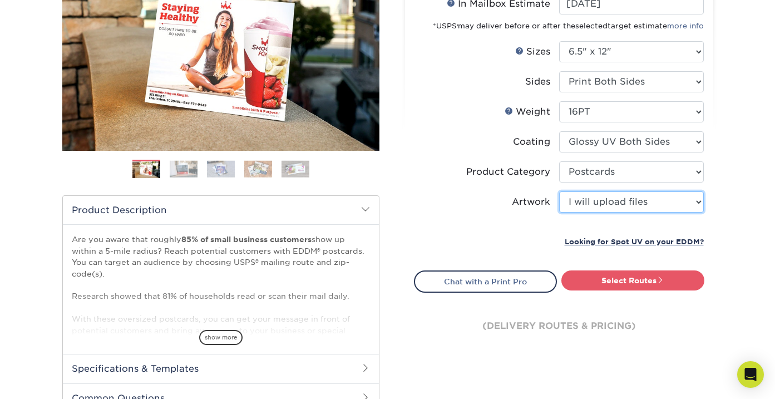
scroll to position [181, 0]
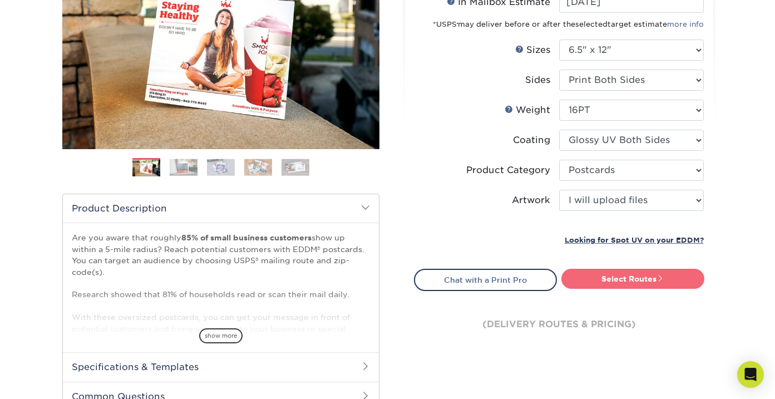
click at [635, 275] on link "Select Routes" at bounding box center [632, 279] width 143 height 20
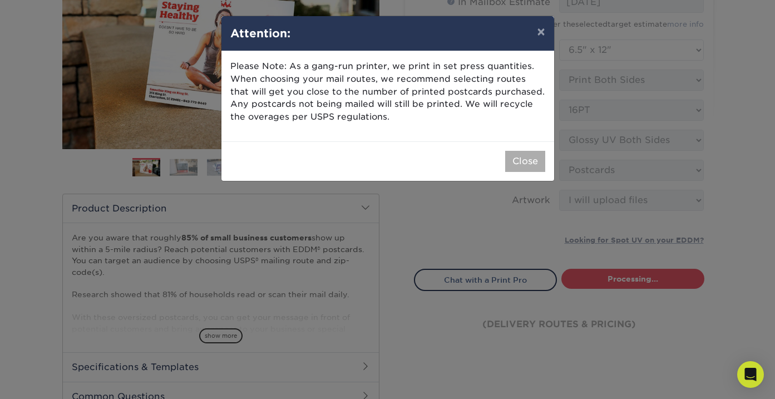
click at [522, 156] on button "Close" at bounding box center [525, 161] width 40 height 21
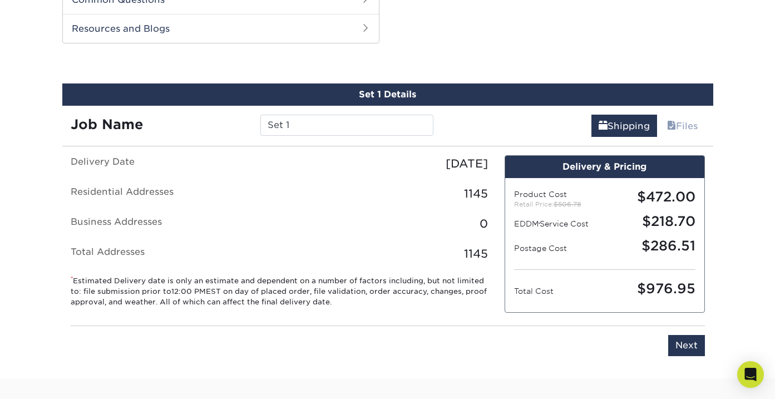
scroll to position [566, 0]
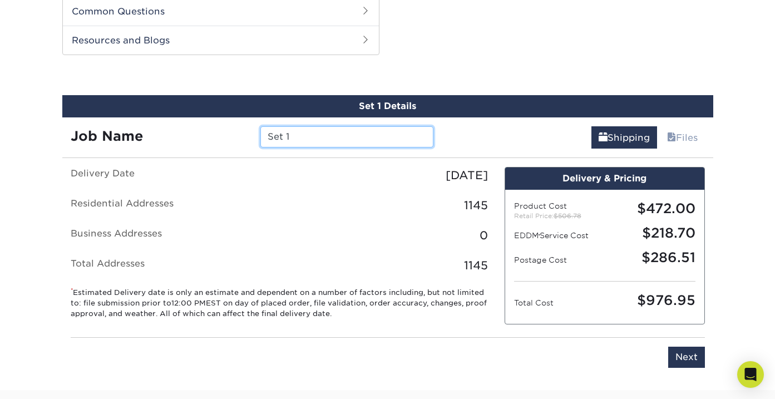
click at [314, 132] on input "Set 1" at bounding box center [346, 136] width 173 height 21
paste input "[PERSON_NAME] Flyer [DATE]"
click at [312, 135] on input "Spring City Lemus Flyer [DATE]" at bounding box center [346, 136] width 173 height 21
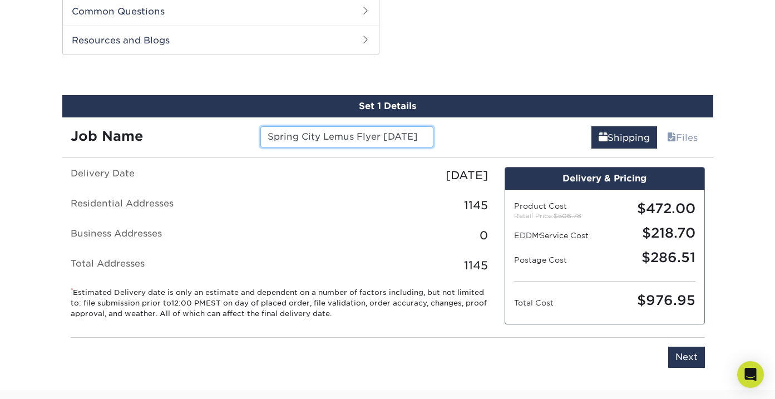
type input "Spring City Lemus Flyer [DATE]"
click at [692, 353] on input "Next" at bounding box center [686, 357] width 37 height 21
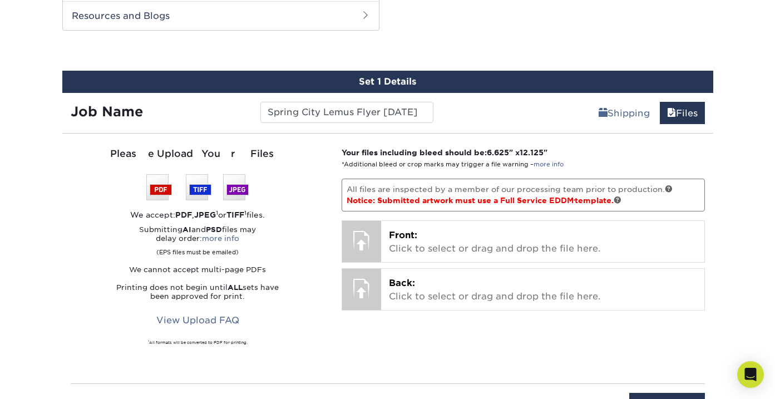
scroll to position [593, 0]
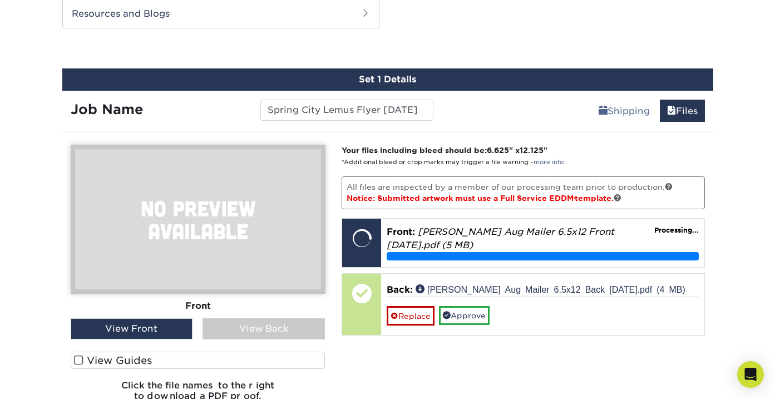
click at [270, 328] on div "View Back" at bounding box center [264, 328] width 122 height 21
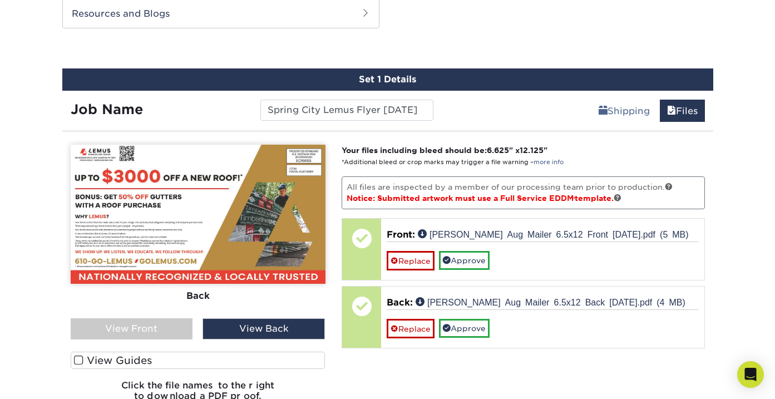
click at [141, 325] on div "View Front" at bounding box center [132, 328] width 122 height 21
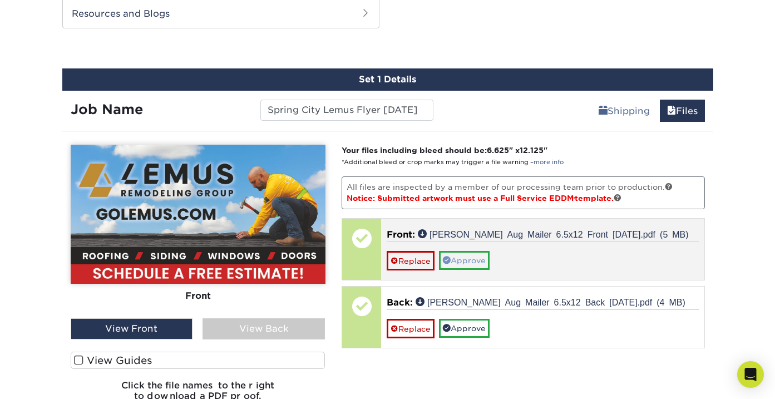
click at [481, 266] on link "Approve" at bounding box center [464, 260] width 51 height 19
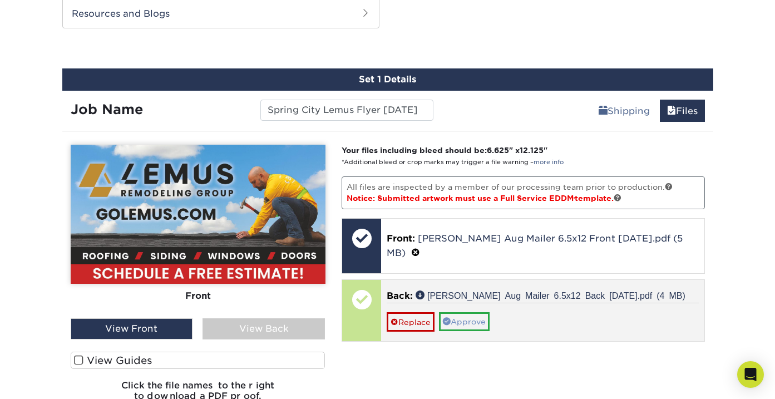
click at [478, 312] on link "Approve" at bounding box center [464, 321] width 51 height 19
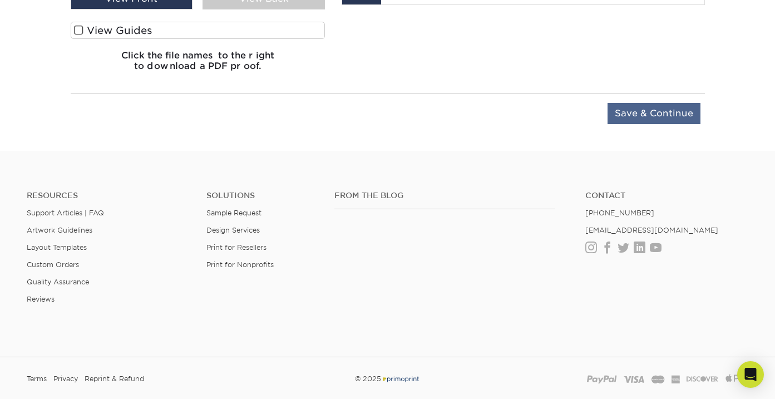
click at [658, 120] on input "Save & Continue" at bounding box center [654, 113] width 93 height 21
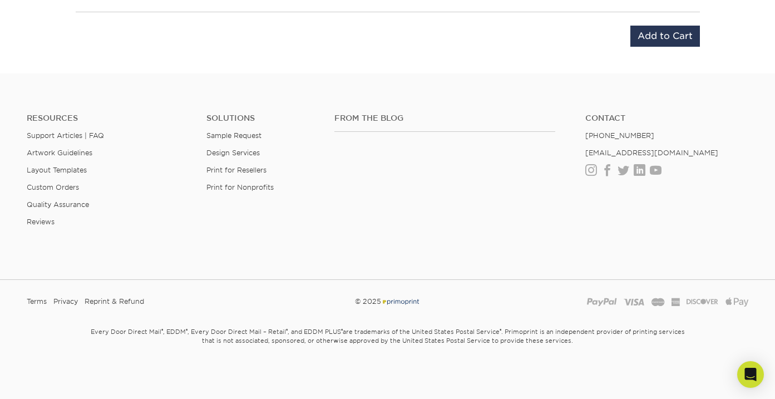
scroll to position [853, 0]
click at [672, 39] on input "Add to Cart" at bounding box center [665, 37] width 70 height 21
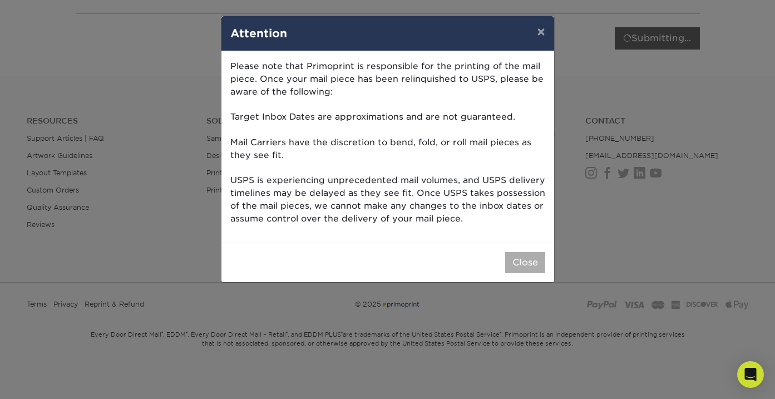
click at [521, 259] on button "Close" at bounding box center [525, 262] width 40 height 21
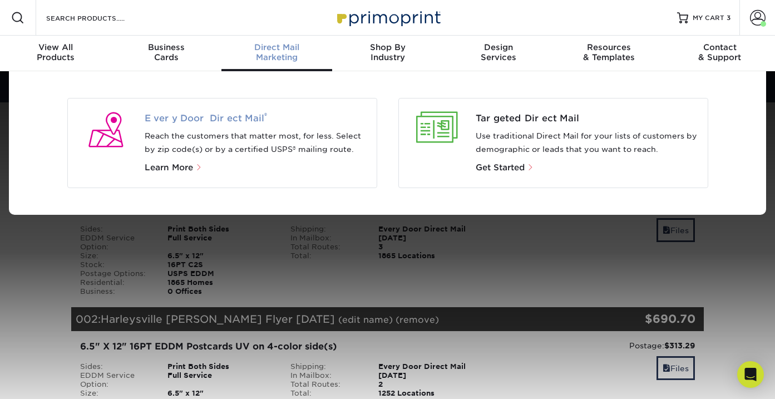
click at [213, 125] on span "Every Door Direct Mail ®" at bounding box center [256, 118] width 223 height 13
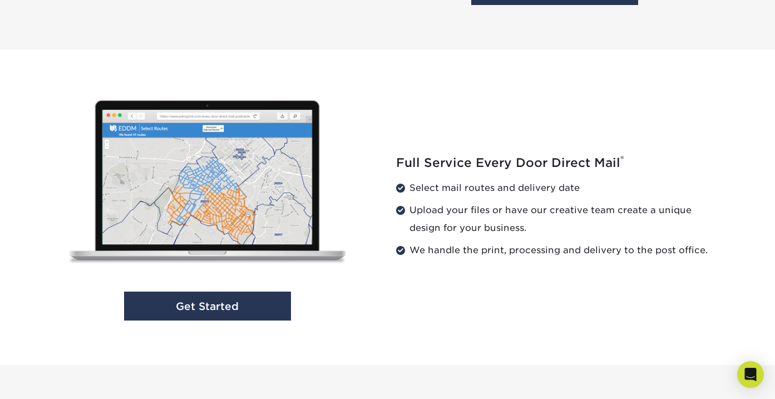
scroll to position [1161, 0]
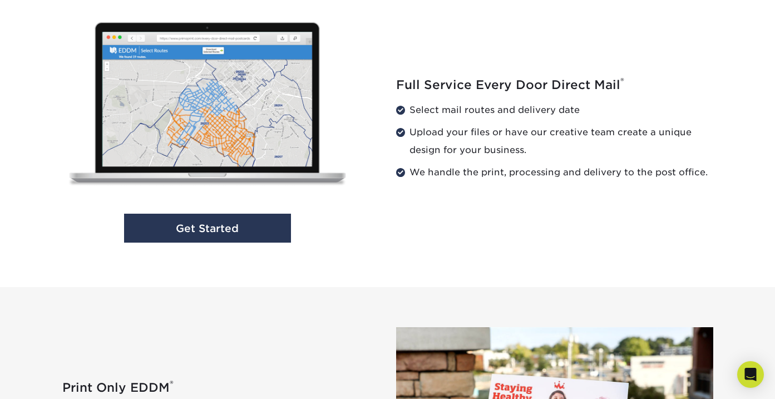
click at [215, 192] on img at bounding box center [207, 106] width 307 height 188
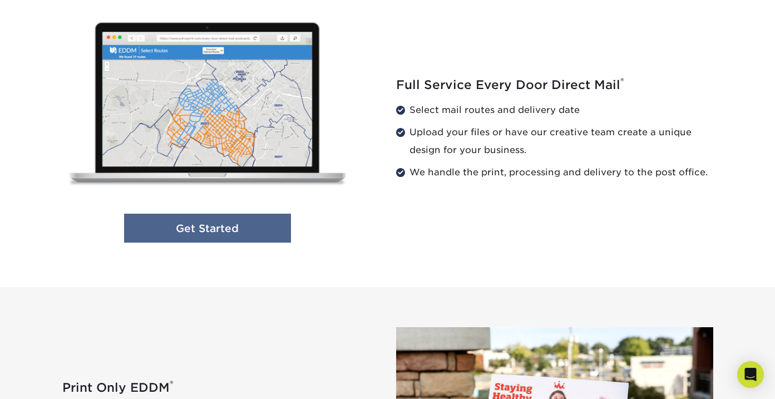
click at [219, 235] on link "Get Started" at bounding box center [207, 228] width 167 height 29
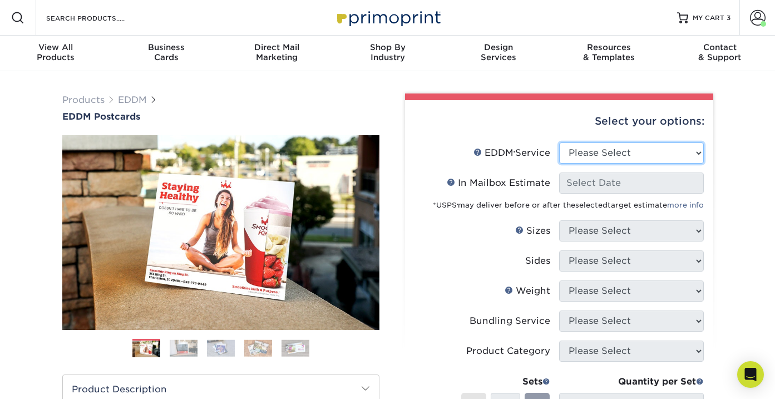
select select "full_service"
select select "-1"
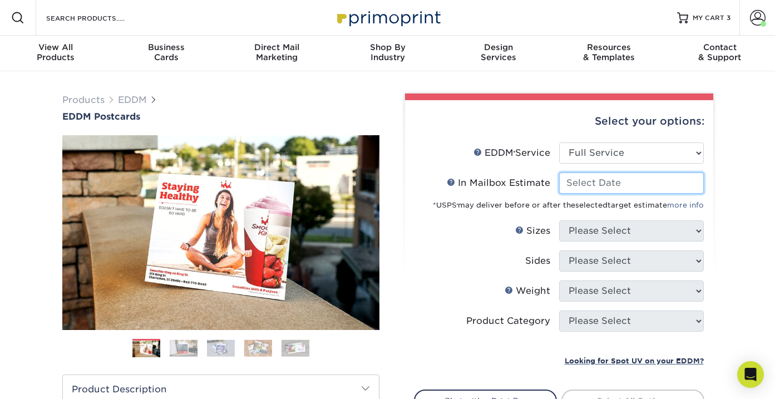
click at [611, 184] on input "In Mailbox Estimate Help In Mailbox Estimate" at bounding box center [631, 182] width 145 height 21
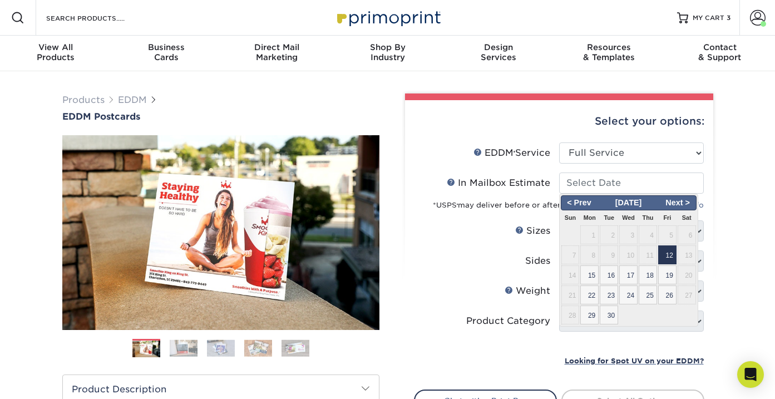
click at [670, 249] on span "12" at bounding box center [667, 254] width 18 height 19
type input "[DATE]"
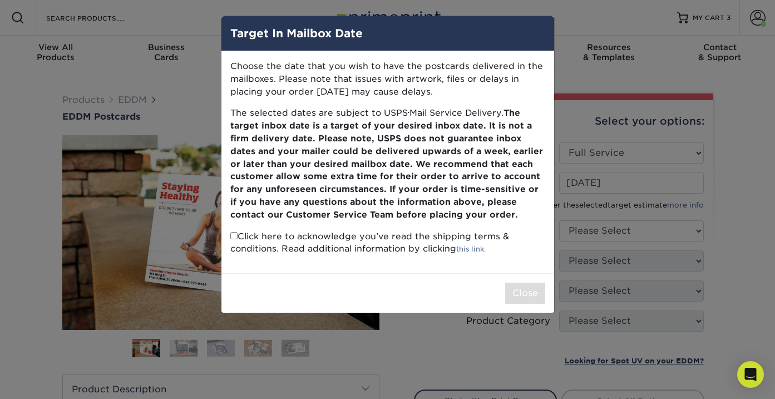
click at [234, 237] on p "Click here to acknowledge you’ve read the shipping terms & conditions. Read add…" at bounding box center [387, 243] width 315 height 26
click at [234, 232] on input "checkbox" at bounding box center [233, 235] width 7 height 7
checkbox input "true"
click at [533, 288] on button "Close" at bounding box center [525, 293] width 40 height 21
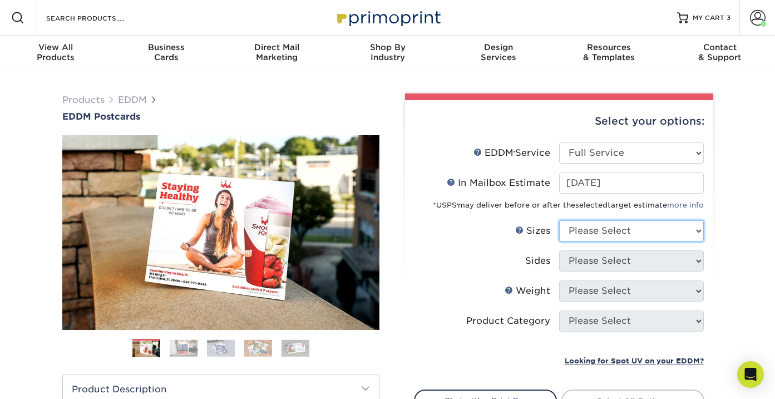
select select "6.50x12.00"
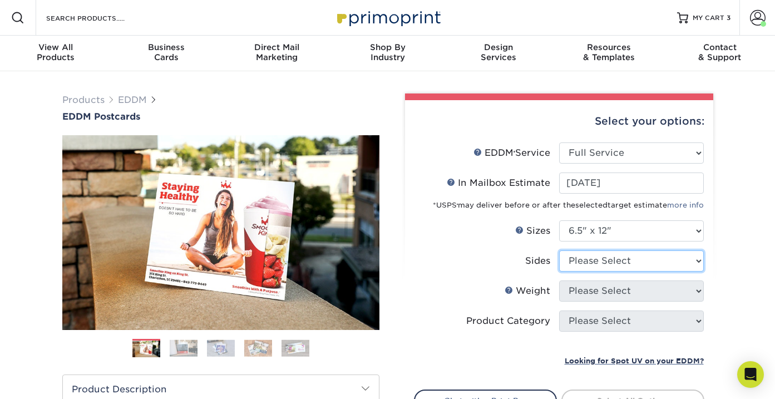
select select "13abbda7-1d64-4f25-8bb2-c179b224825d"
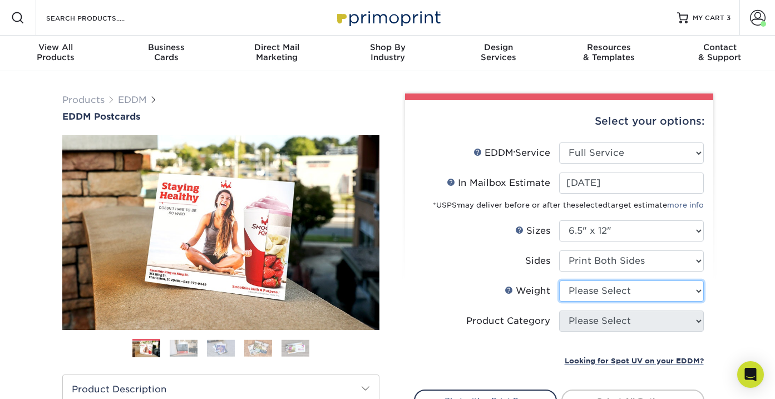
select select "16PT"
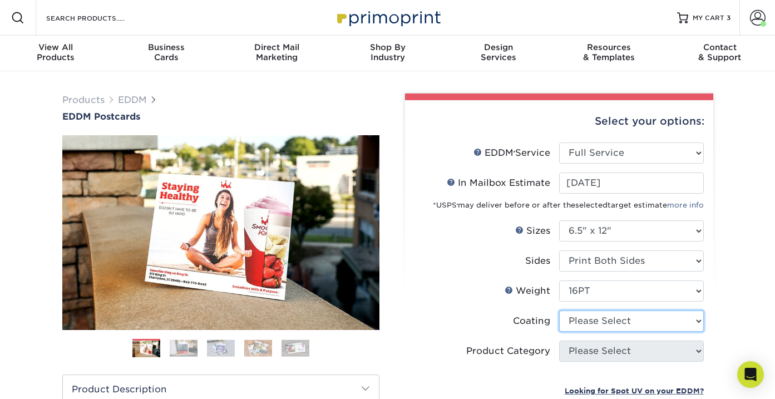
select select "ae367451-b2b8-45df-a344-0f05b6a12993"
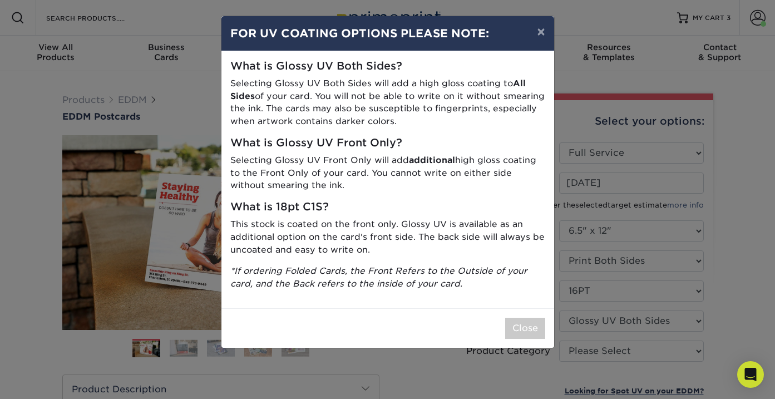
click at [541, 334] on div "Close" at bounding box center [387, 328] width 333 height 40
click at [537, 325] on button "Close" at bounding box center [525, 328] width 40 height 21
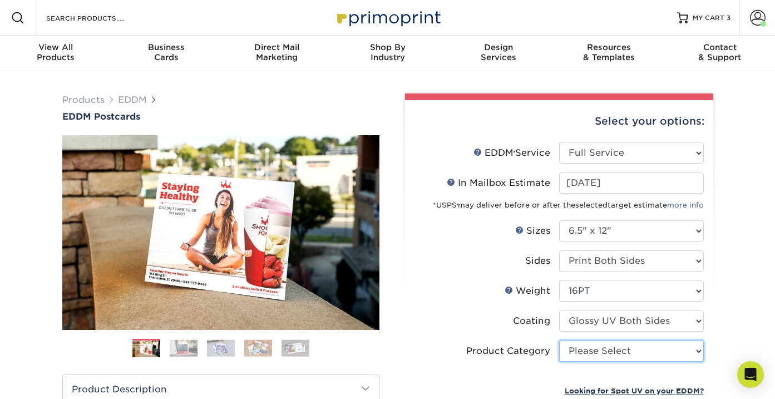
select select "9b7272e0-d6c8-4c3c-8e97-d3a1bcdab858"
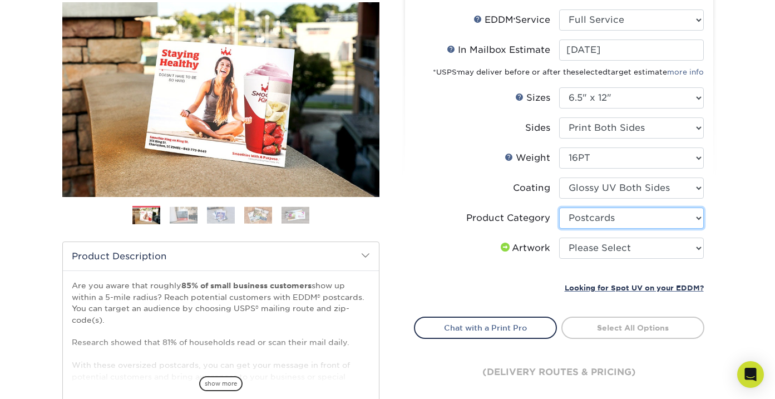
scroll to position [141, 0]
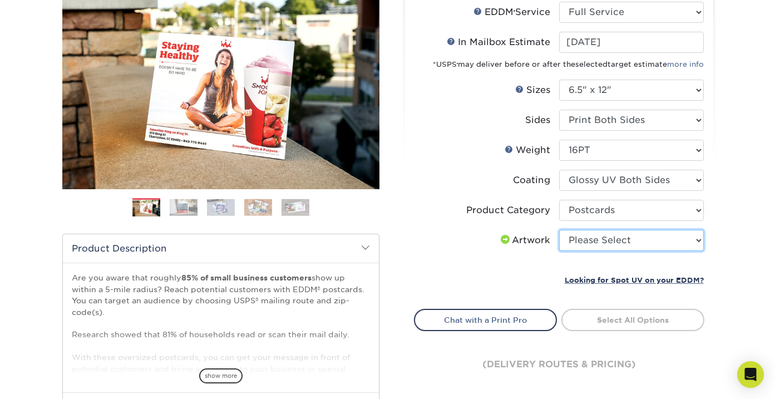
select select "upload"
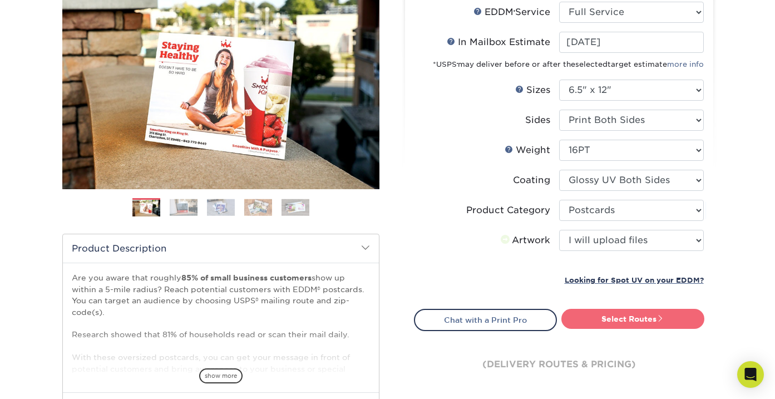
click at [619, 322] on link "Select Routes" at bounding box center [632, 319] width 143 height 20
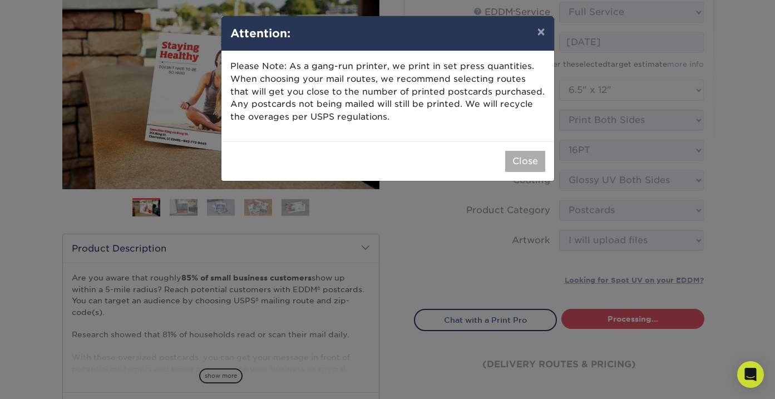
click at [534, 158] on button "Close" at bounding box center [525, 161] width 40 height 21
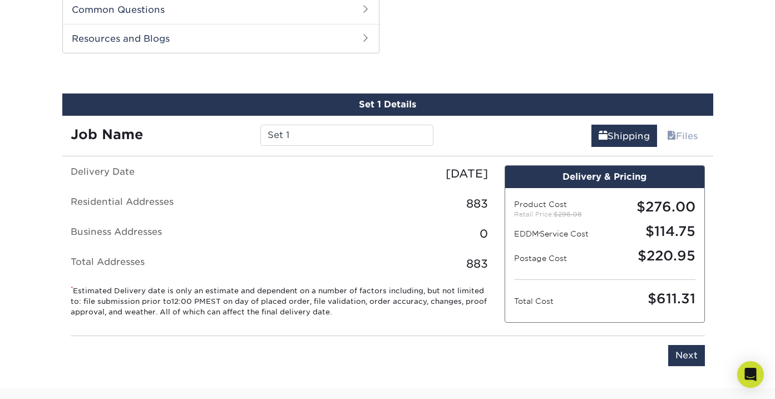
scroll to position [566, 0]
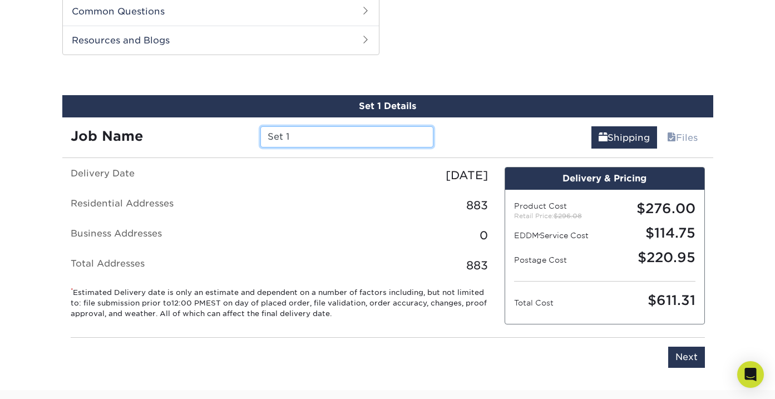
click at [315, 134] on input "Set 1" at bounding box center [346, 136] width 173 height 21
paste input "Lemus Flyer Sept 2025"
type input "Pottstown Lemus Flyer Sept 2025"
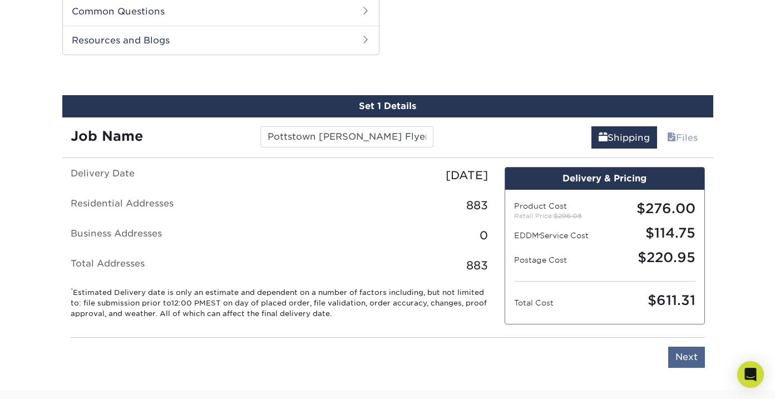
click at [700, 358] on input "Next" at bounding box center [686, 357] width 37 height 21
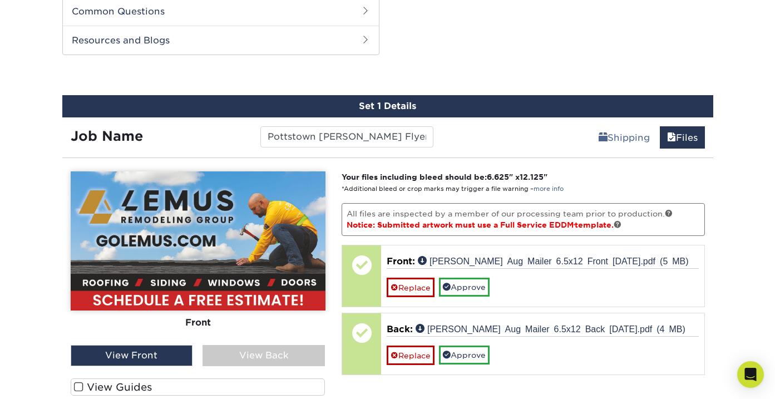
click at [305, 356] on div "View Back" at bounding box center [264, 355] width 122 height 21
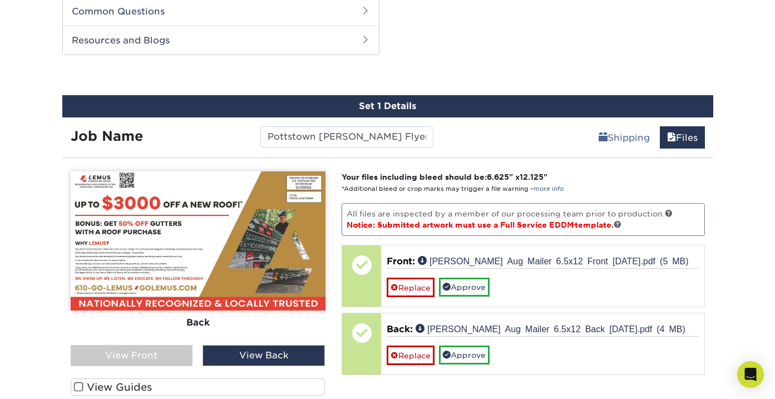
click at [193, 346] on div "View Front" at bounding box center [132, 355] width 122 height 21
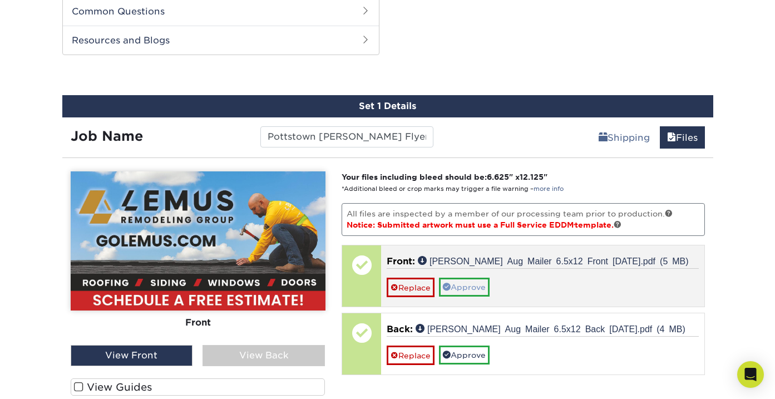
click at [474, 287] on link "Approve" at bounding box center [464, 287] width 51 height 19
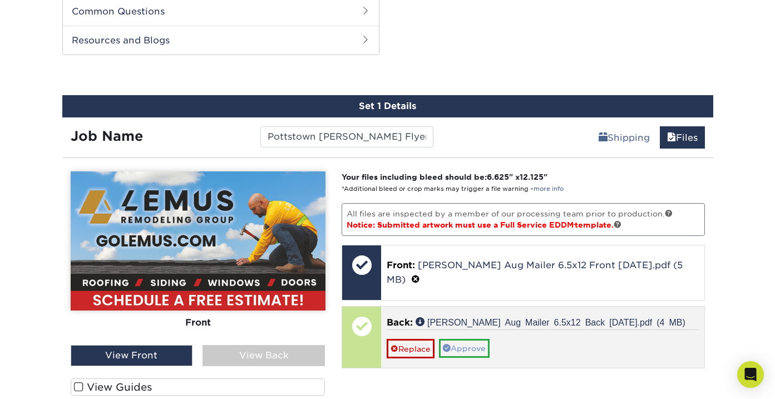
click at [477, 339] on link "Approve" at bounding box center [464, 348] width 51 height 19
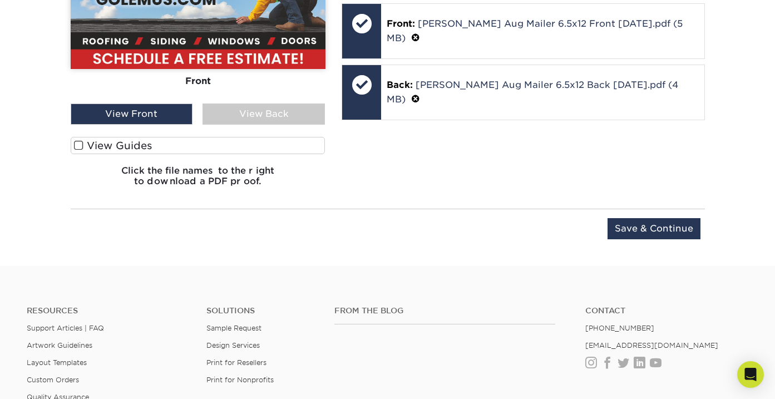
scroll to position [809, 0]
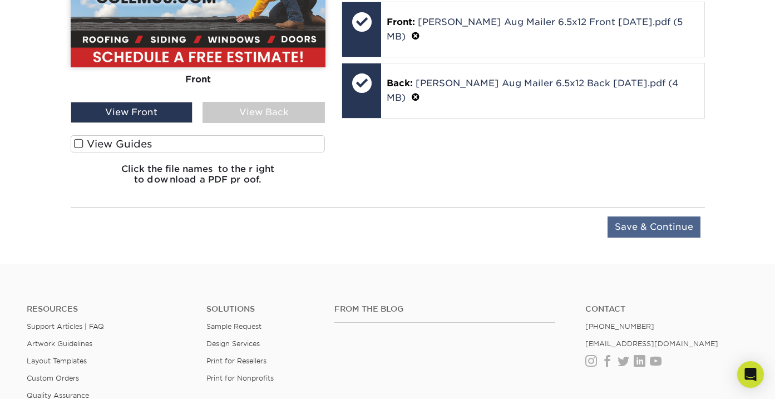
click at [665, 226] on input "Save & Continue" at bounding box center [654, 226] width 93 height 21
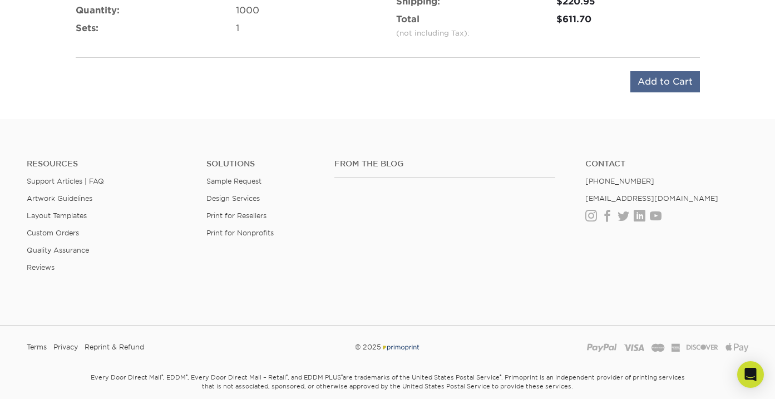
click at [669, 86] on input "Add to Cart" at bounding box center [665, 81] width 70 height 21
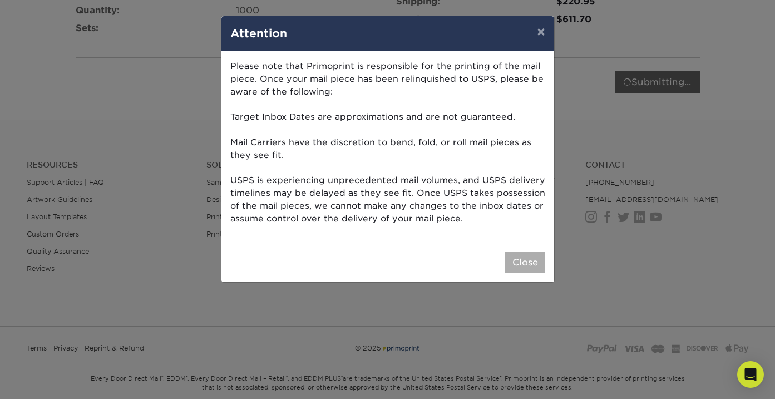
click at [529, 256] on button "Close" at bounding box center [525, 262] width 40 height 21
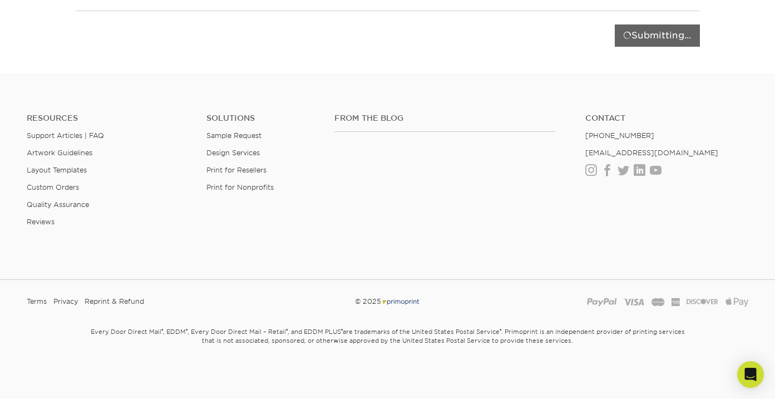
scroll to position [855, 0]
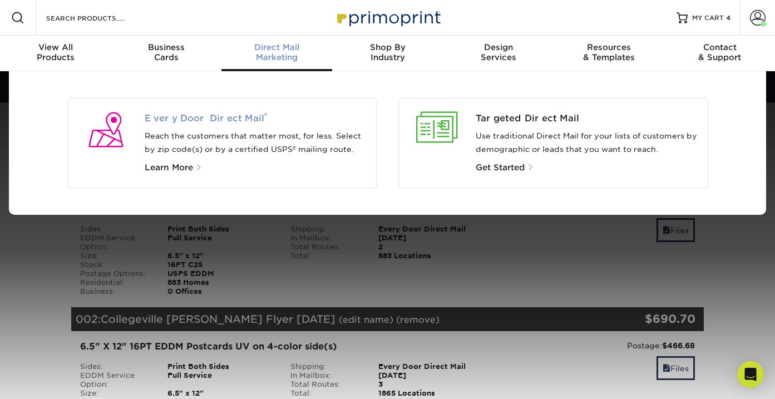
click at [203, 116] on span "Every Door Direct Mail ®" at bounding box center [256, 118] width 223 height 13
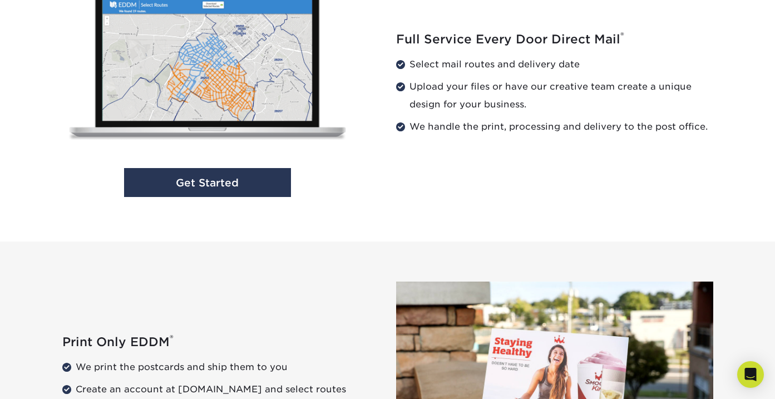
scroll to position [1223, 0]
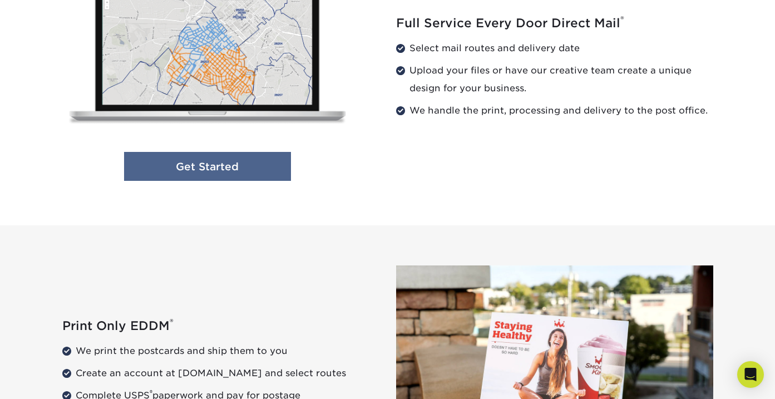
click at [254, 168] on link "Get Started" at bounding box center [207, 166] width 167 height 29
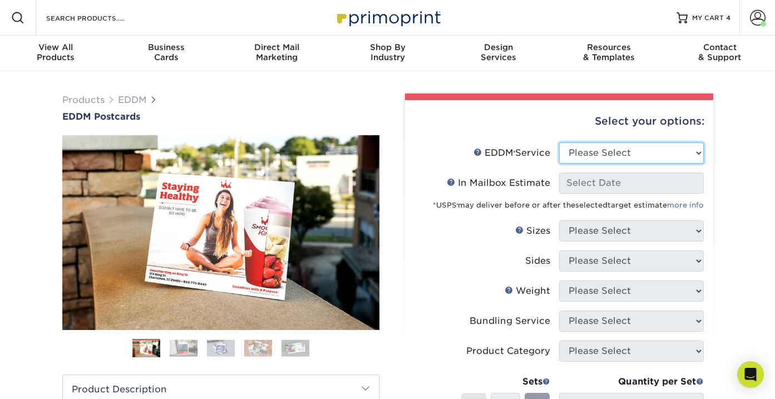
select select "full_service"
select select "-1"
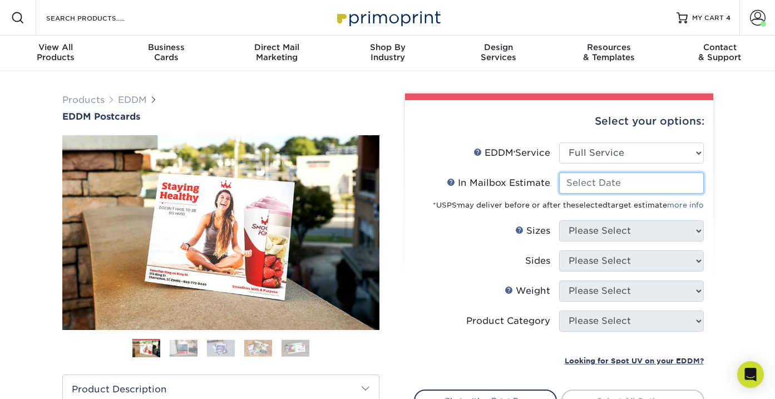
click at [619, 181] on input "In Mailbox Estimate Help In Mailbox Estimate" at bounding box center [631, 182] width 145 height 21
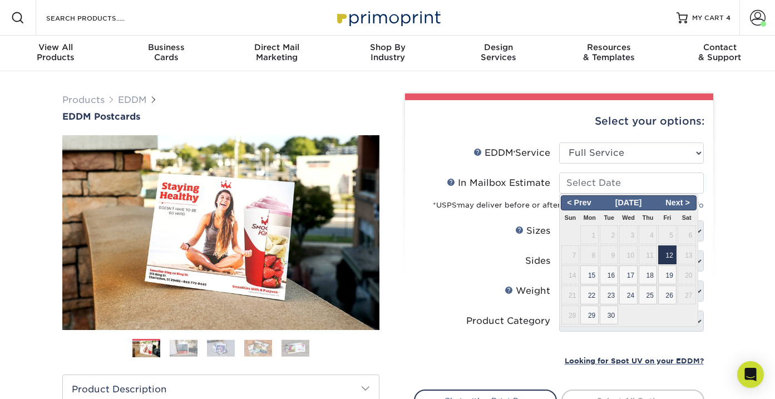
click at [673, 255] on span "12" at bounding box center [667, 254] width 18 height 19
type input "[DATE]"
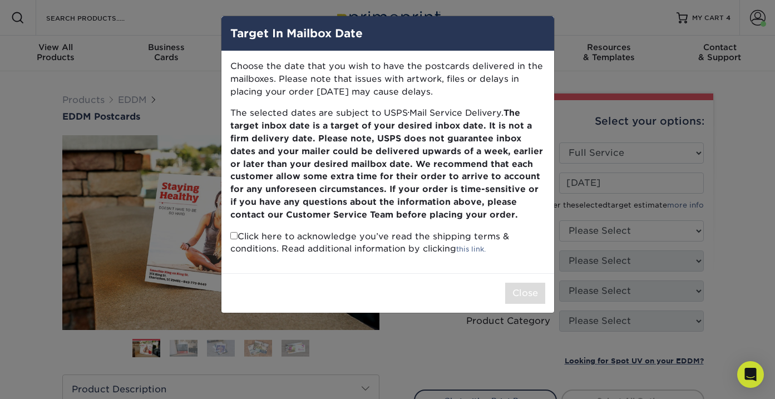
click at [234, 232] on input "checkbox" at bounding box center [233, 235] width 7 height 7
checkbox input "true"
click at [521, 293] on button "Close" at bounding box center [525, 293] width 40 height 21
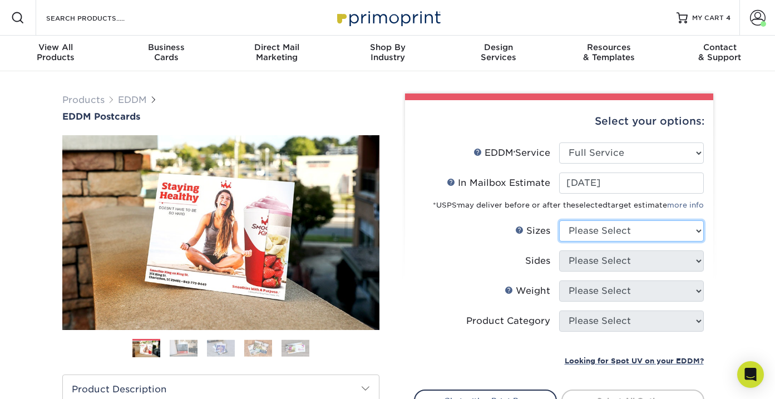
select select "6.50x12.00"
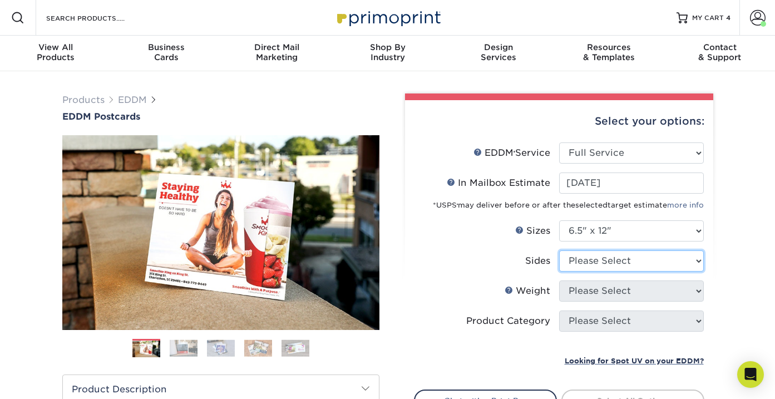
select select "13abbda7-1d64-4f25-8bb2-c179b224825d"
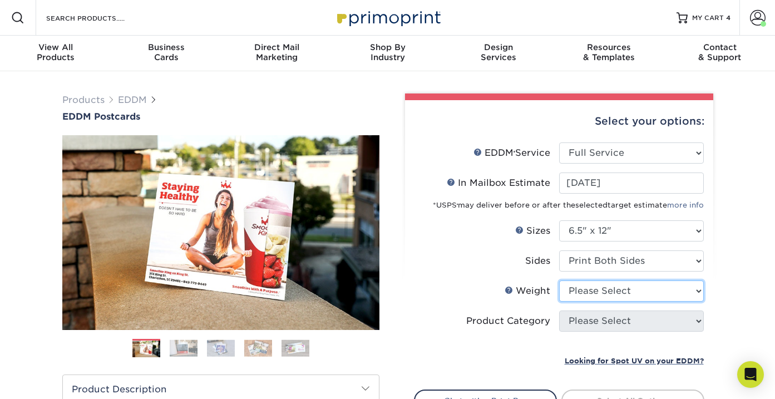
select select "16PT"
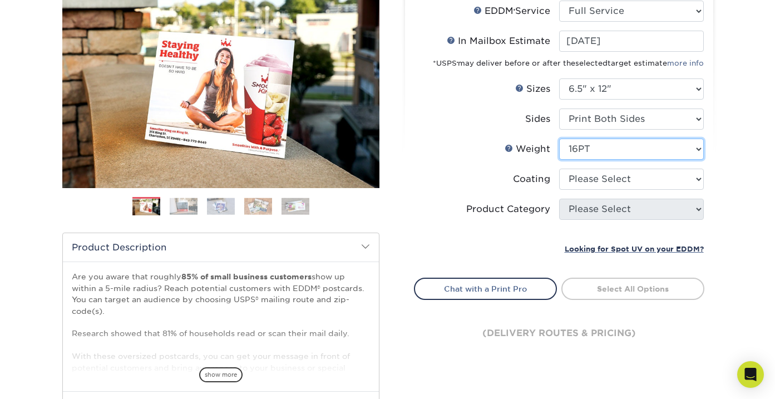
scroll to position [149, 0]
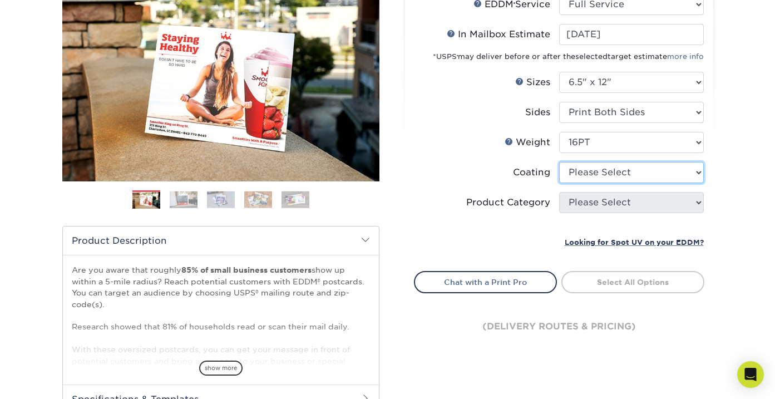
select select "ae367451-b2b8-45df-a344-0f05b6a12993"
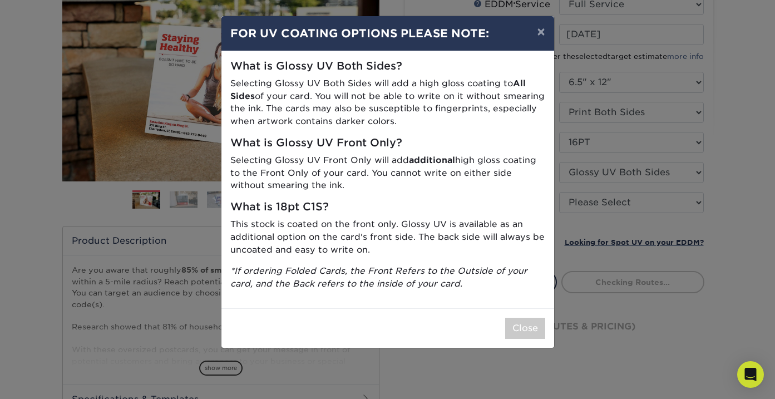
click at [603, 208] on div "× FOR UV COATING OPTIONS PLEASE NOTE: What is Glossy UV Both Sides? Selecting G…" at bounding box center [387, 199] width 775 height 399
click at [601, 199] on div "× FOR UV COATING OPTIONS PLEASE NOTE: What is Glossy UV Both Sides? Selecting G…" at bounding box center [387, 199] width 775 height 399
click at [517, 332] on button "Close" at bounding box center [525, 328] width 40 height 21
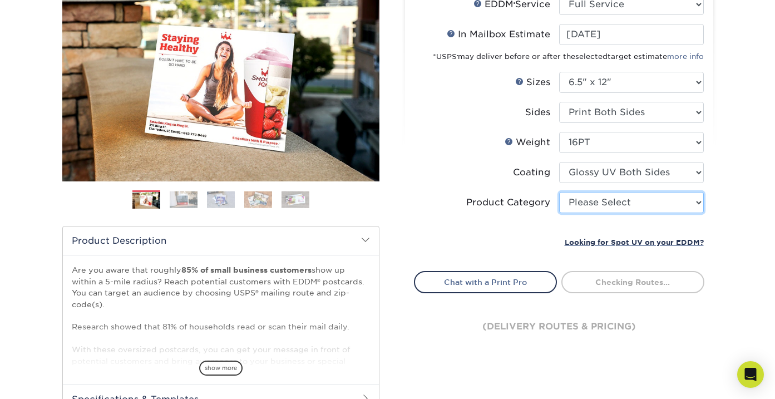
select select "9b7272e0-d6c8-4c3c-8e97-d3a1bcdab858"
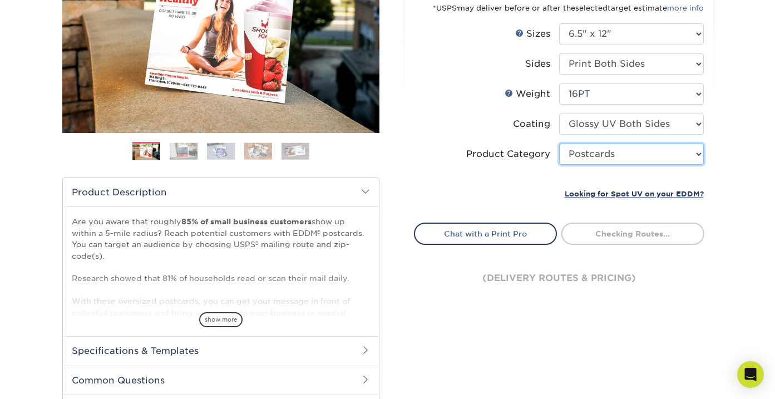
scroll to position [200, 0]
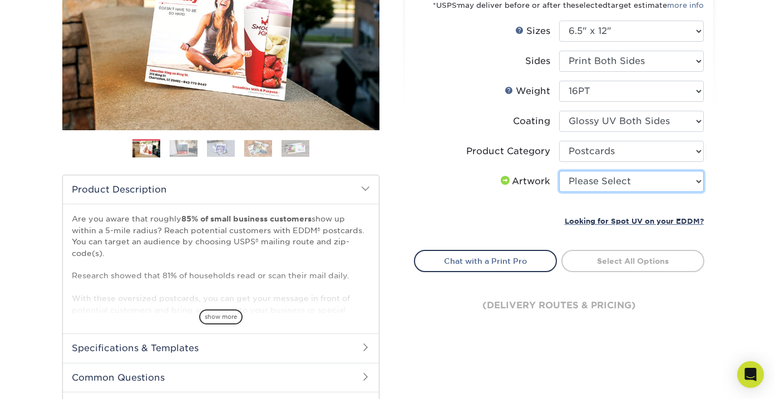
select select "upload"
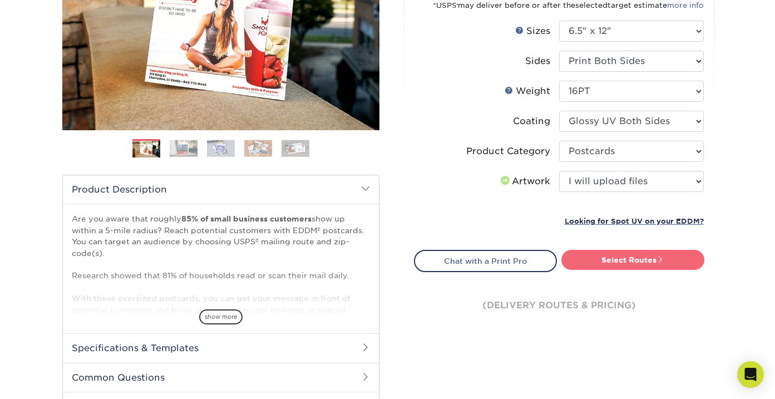
click at [617, 258] on link "Select Routes" at bounding box center [632, 260] width 143 height 20
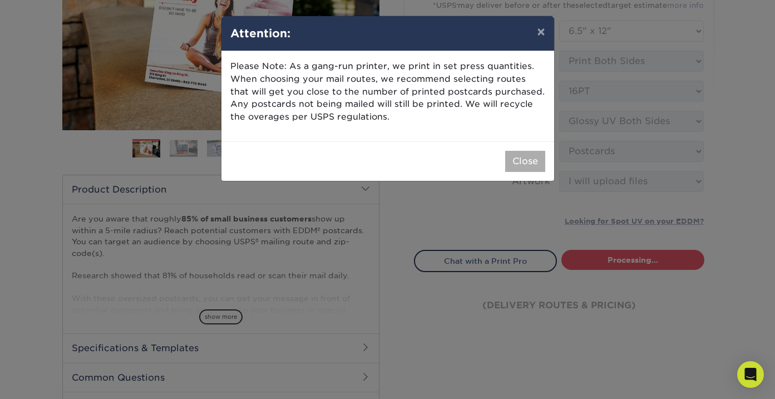
click at [525, 155] on button "Close" at bounding box center [525, 161] width 40 height 21
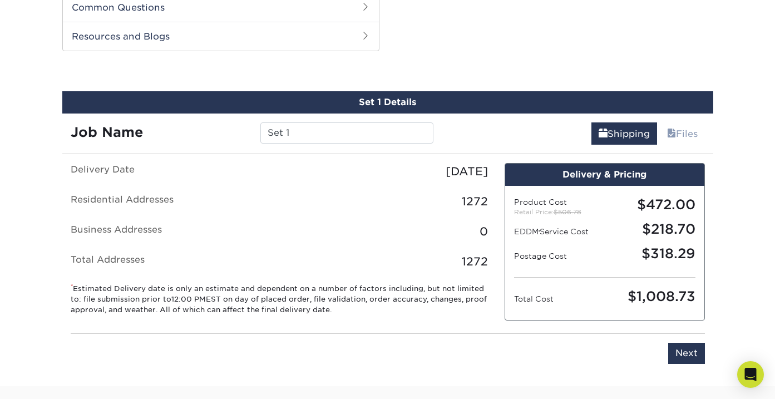
scroll to position [566, 0]
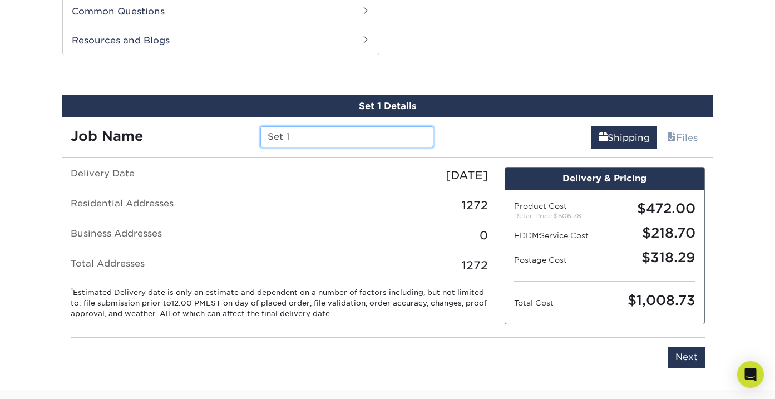
click at [300, 130] on input "Set 1" at bounding box center [346, 136] width 173 height 21
paste input "Lemus Flyer Sept 2025"
type input "Doylestown [PERSON_NAME] Flyer [DATE]"
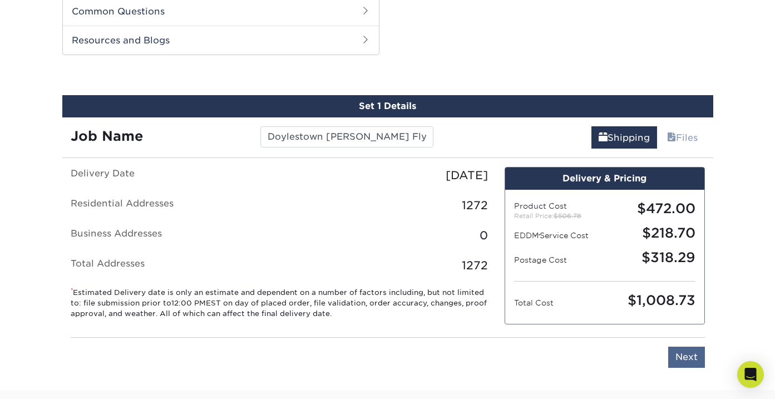
click at [693, 357] on input "Next" at bounding box center [686, 357] width 37 height 21
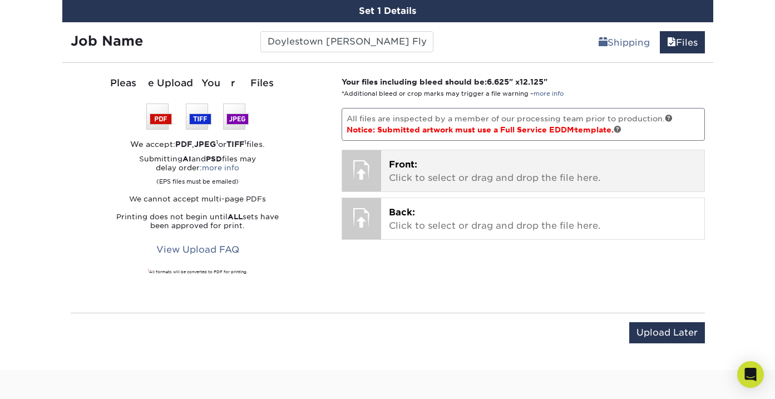
scroll to position [664, 0]
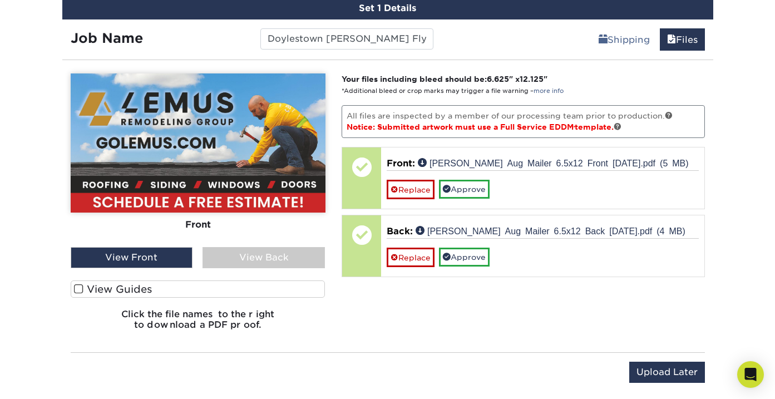
click at [255, 257] on div "View Back" at bounding box center [264, 257] width 122 height 21
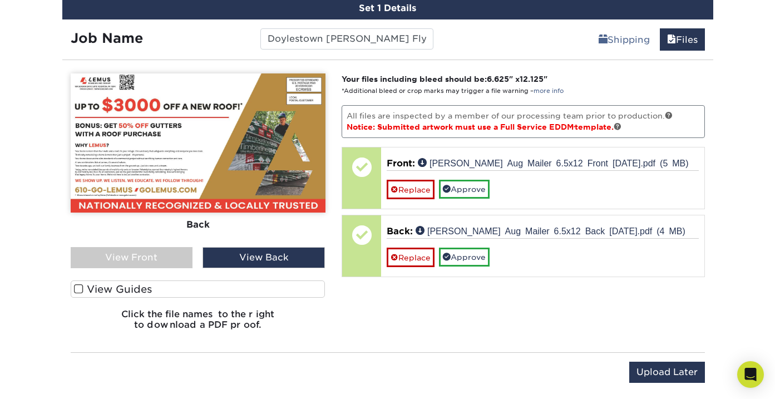
click at [159, 259] on div "View Front" at bounding box center [132, 257] width 122 height 21
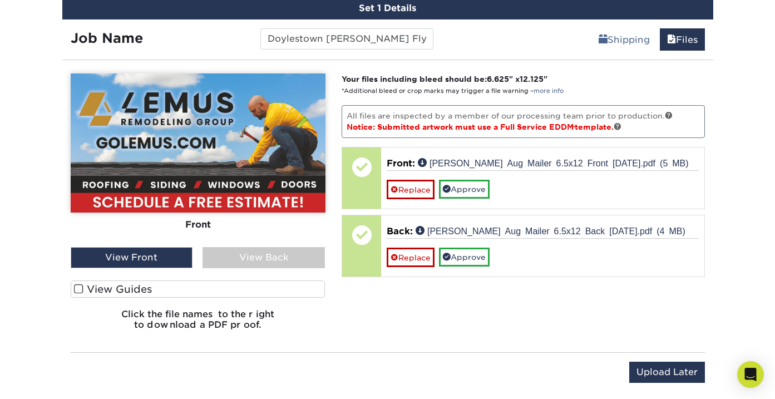
click at [285, 255] on div "View Back" at bounding box center [264, 257] width 122 height 21
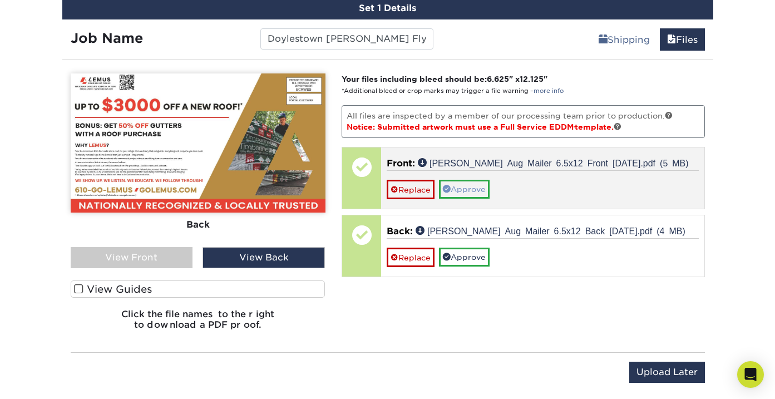
click at [479, 186] on link "Approve" at bounding box center [464, 189] width 51 height 19
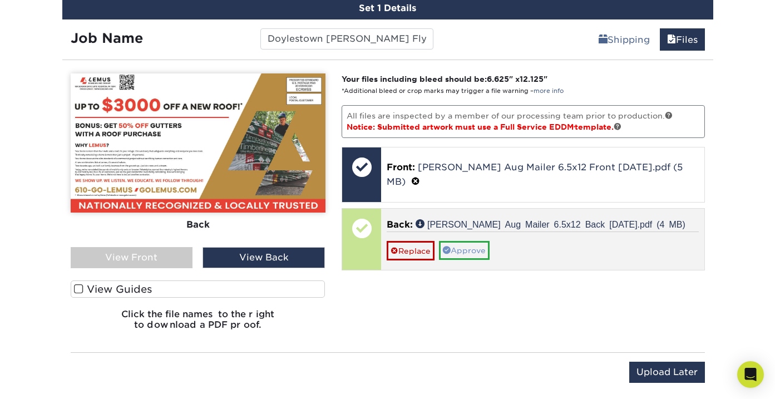
click at [478, 241] on link "Approve" at bounding box center [464, 250] width 51 height 19
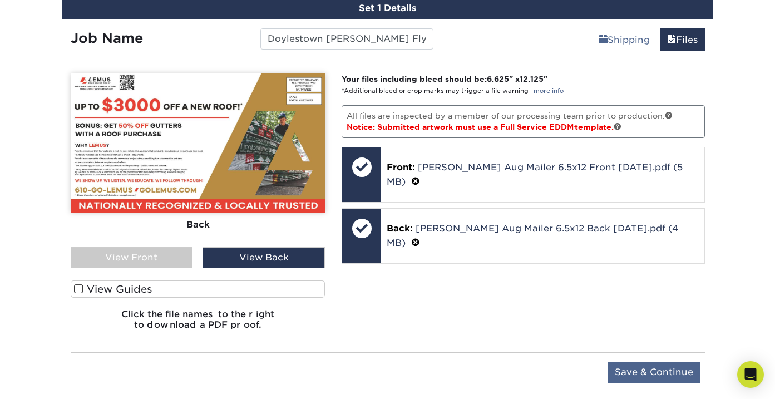
click at [655, 361] on div "Upload Later Save & Continue Continue" at bounding box center [388, 374] width 634 height 44
click at [659, 365] on input "Save & Continue" at bounding box center [654, 372] width 93 height 21
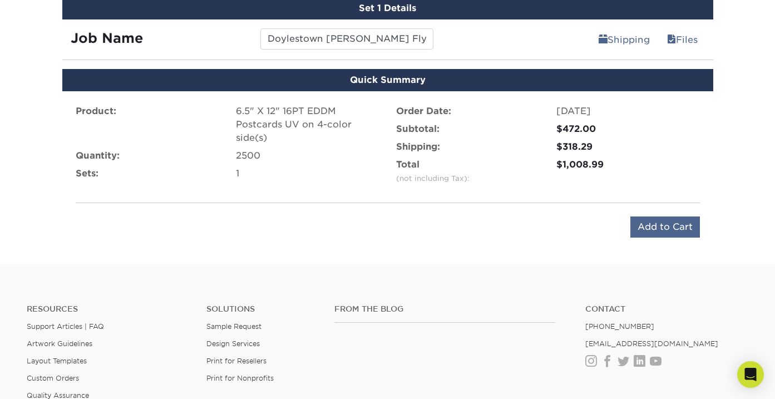
click at [662, 221] on input "Add to Cart" at bounding box center [665, 226] width 70 height 21
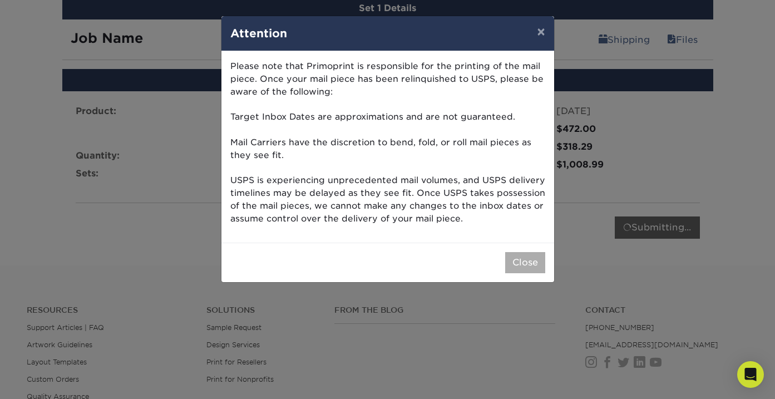
click at [521, 261] on button "Close" at bounding box center [525, 262] width 40 height 21
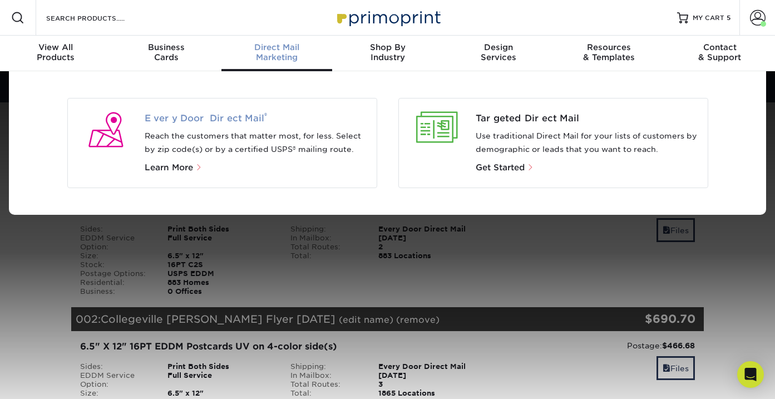
click at [230, 117] on span "Every Door Direct Mail ®" at bounding box center [256, 118] width 223 height 13
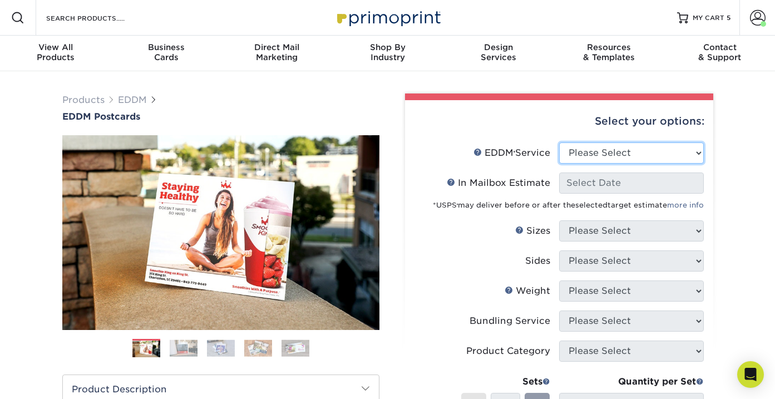
select select "full_service"
select select "-1"
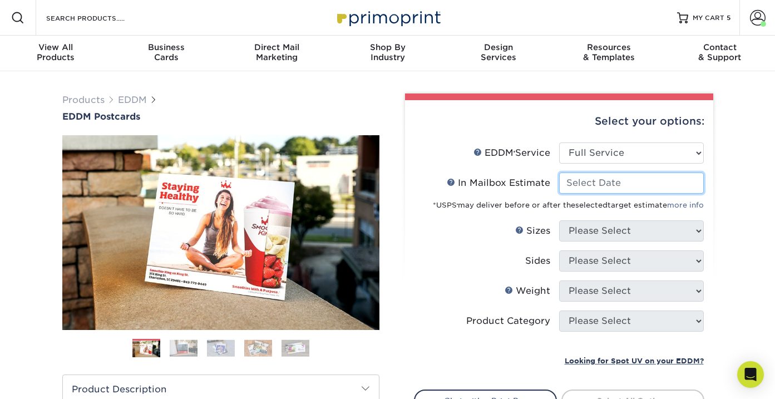
click at [595, 182] on input "In Mailbox Estimate Help In Mailbox Estimate" at bounding box center [631, 182] width 145 height 21
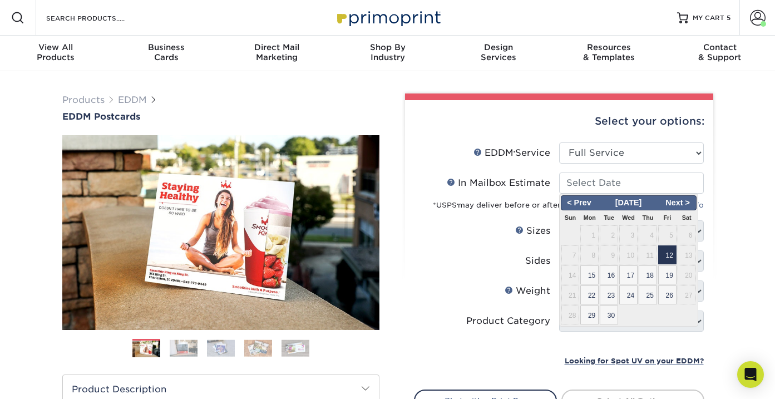
click at [669, 256] on span "12" at bounding box center [667, 254] width 18 height 19
type input "2025-09-12"
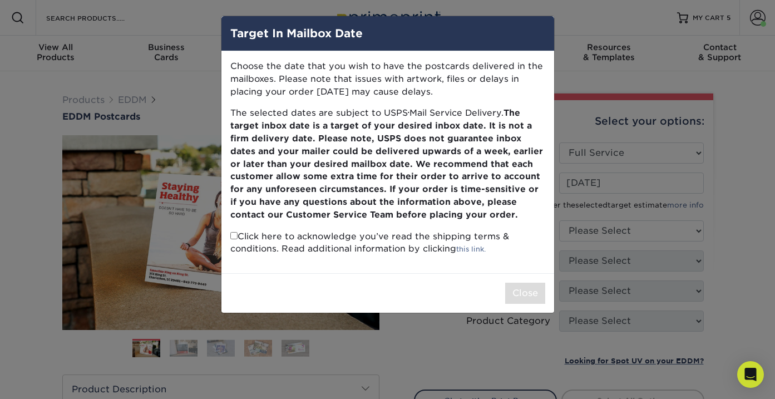
click at [234, 232] on input "checkbox" at bounding box center [233, 235] width 7 height 7
checkbox input "true"
click at [540, 283] on button "Close" at bounding box center [525, 293] width 40 height 21
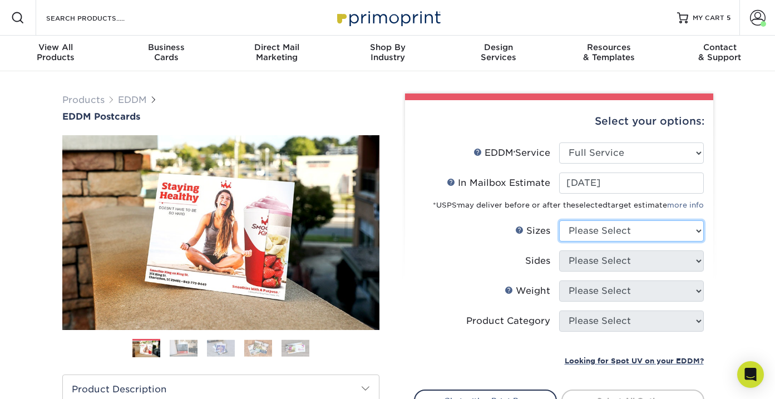
select select "6.50x12.00"
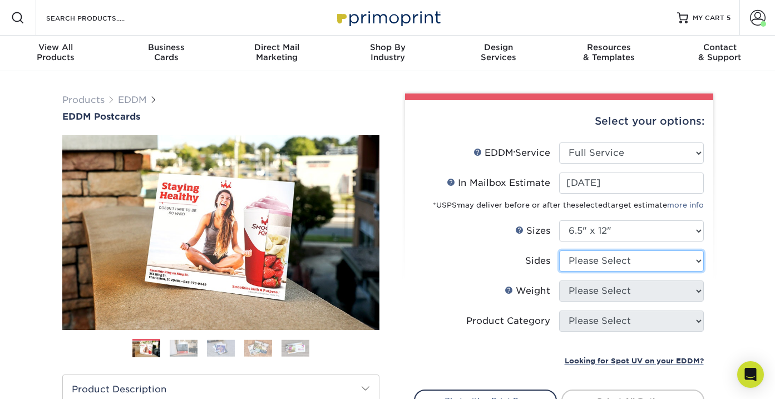
select select "13abbda7-1d64-4f25-8bb2-c179b224825d"
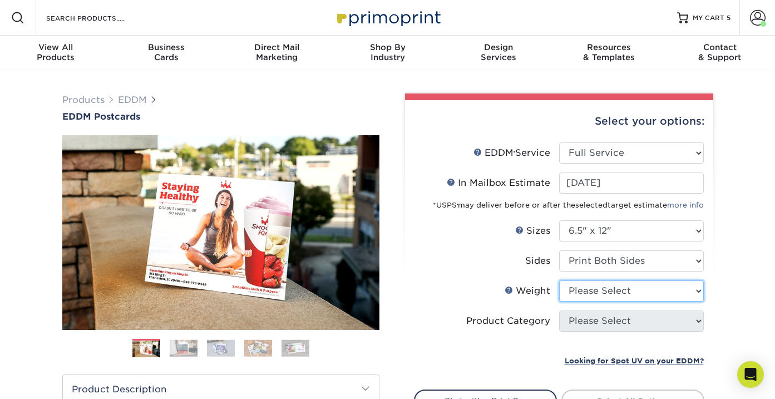
select select "16PT"
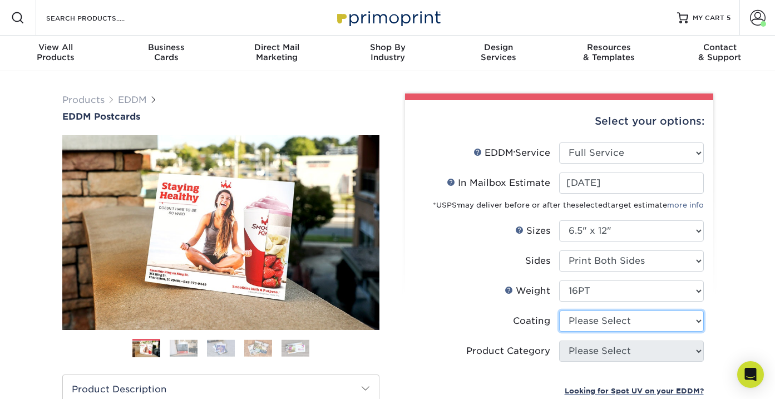
select select "ae367451-b2b8-45df-a344-0f05b6a12993"
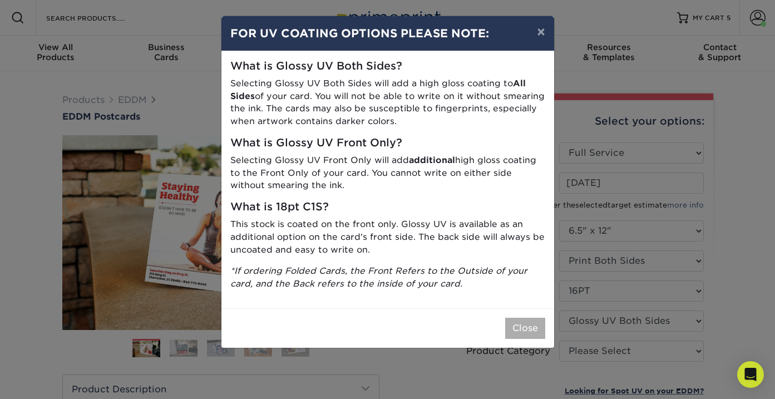
click at [530, 321] on button "Close" at bounding box center [525, 328] width 40 height 21
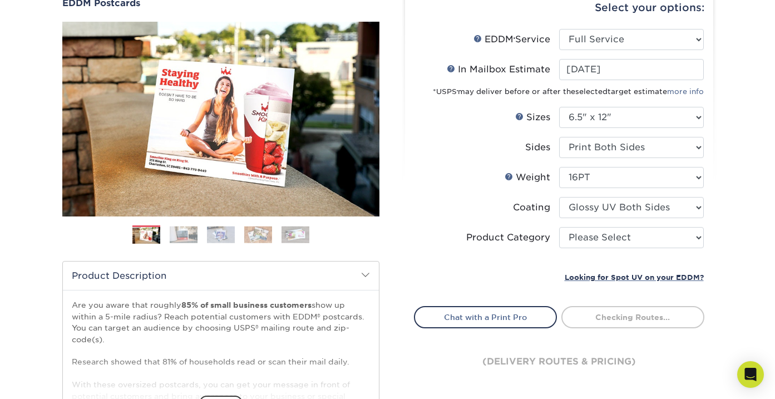
scroll to position [139, 0]
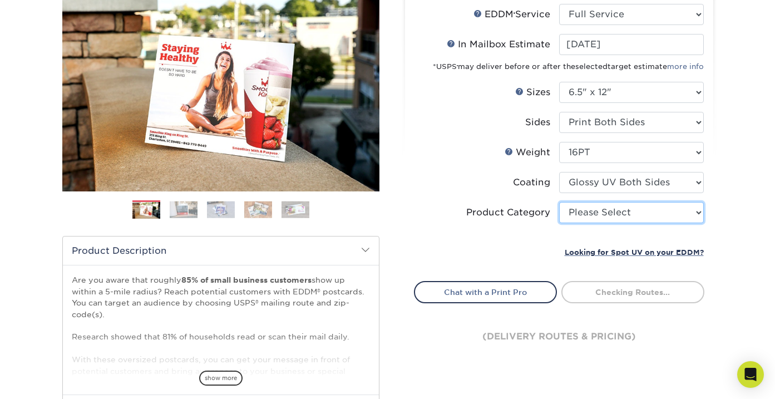
select select "9b7272e0-d6c8-4c3c-8e97-d3a1bcdab858"
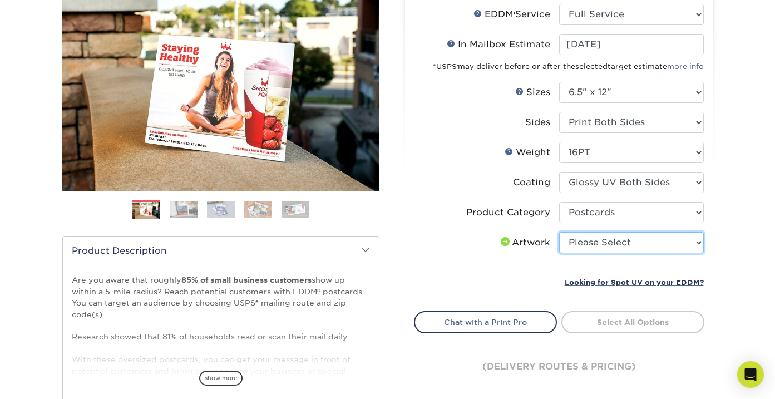
select select "upload"
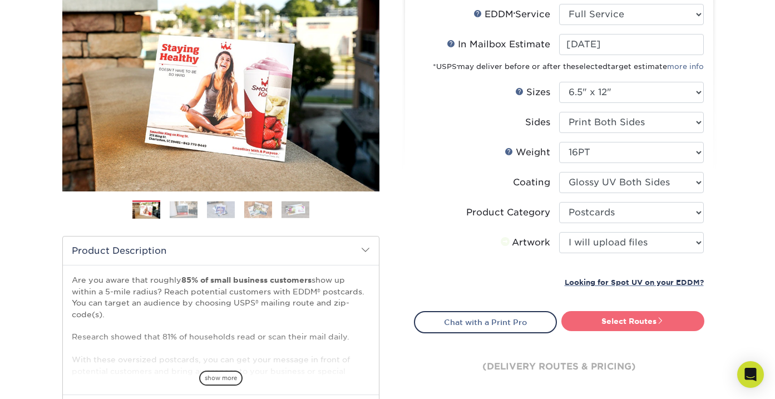
click at [630, 320] on link "Select Routes" at bounding box center [632, 321] width 143 height 20
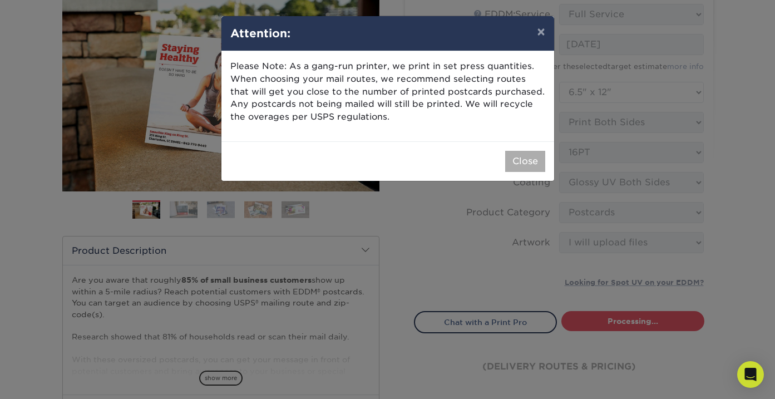
click at [522, 154] on button "Close" at bounding box center [525, 161] width 40 height 21
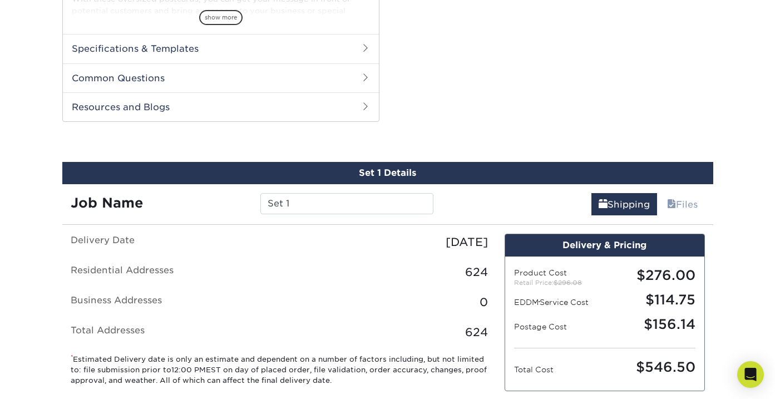
scroll to position [510, 0]
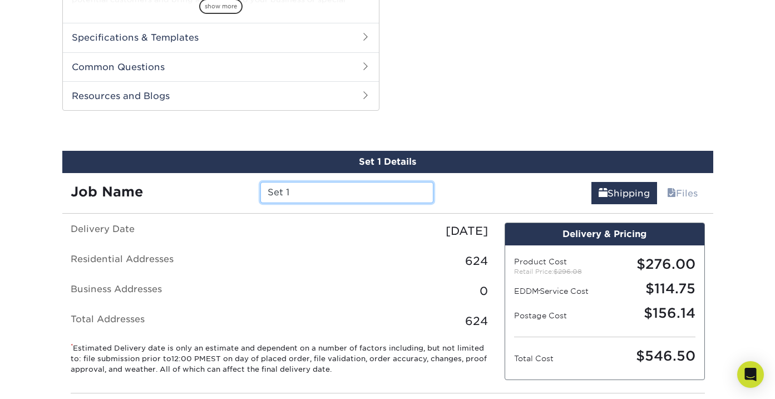
click at [294, 188] on input "Set 1" at bounding box center [346, 192] width 173 height 21
paste input "[PERSON_NAME] Flyer [DATE]"
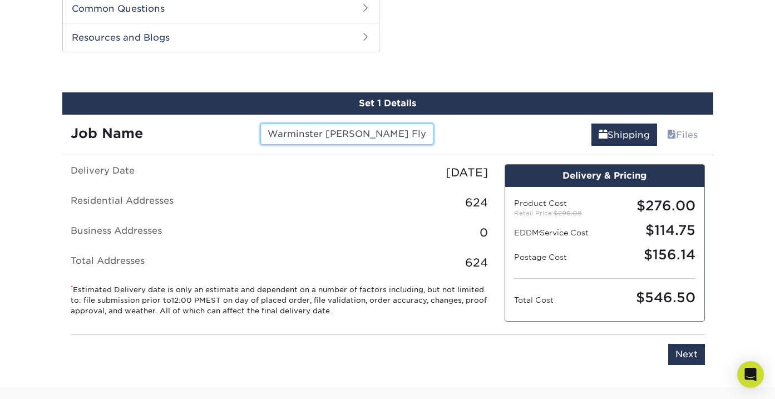
scroll to position [570, 0]
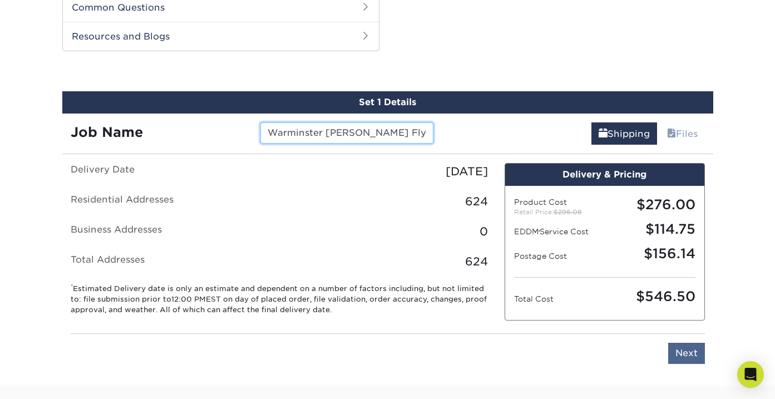
type input "Warminster Lemus Flyer Sept 2025"
click at [692, 344] on input "Next" at bounding box center [686, 353] width 37 height 21
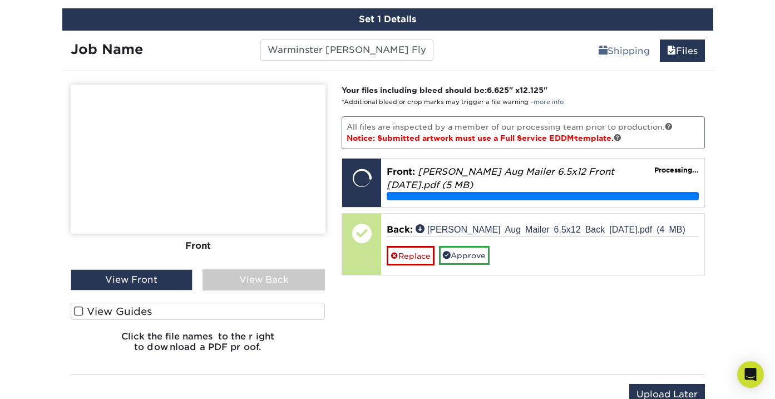
scroll to position [660, 0]
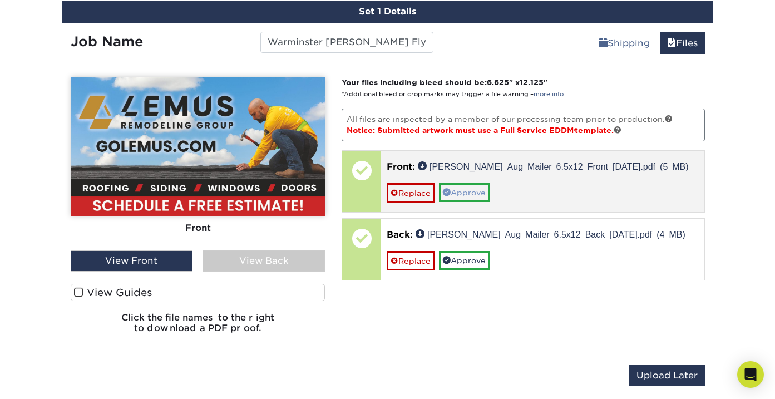
click at [479, 191] on link "Approve" at bounding box center [464, 192] width 51 height 19
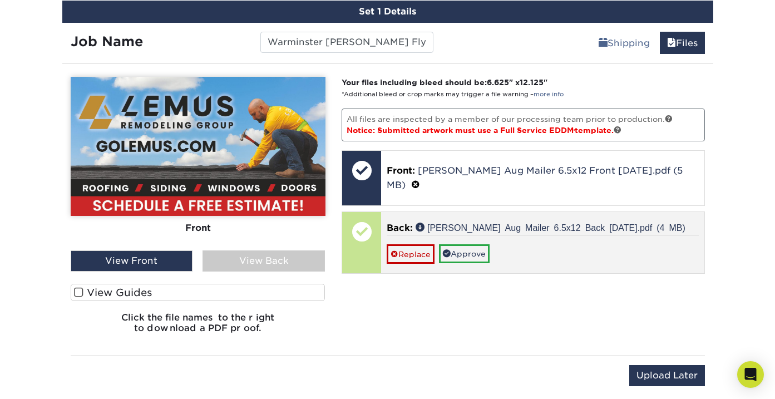
click at [478, 253] on div "Back: Lemus Aug Mailer 6.5x12 Back Sept 2025.pdf (4 MB) Replace Approve" at bounding box center [542, 242] width 323 height 61
click at [481, 244] on link "Approve" at bounding box center [464, 253] width 51 height 19
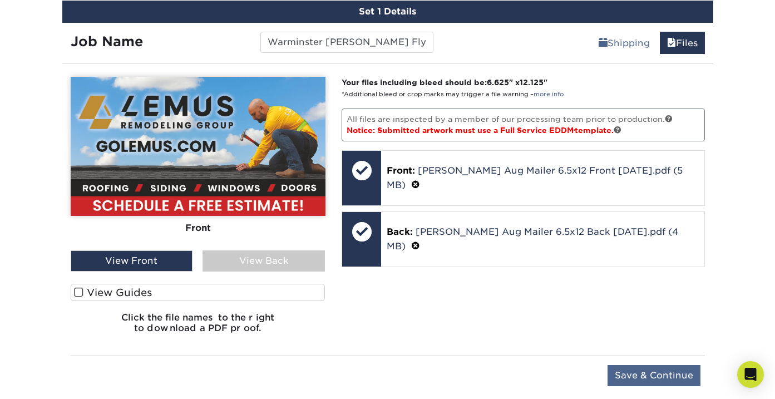
click at [655, 367] on input "Save & Continue" at bounding box center [654, 375] width 93 height 21
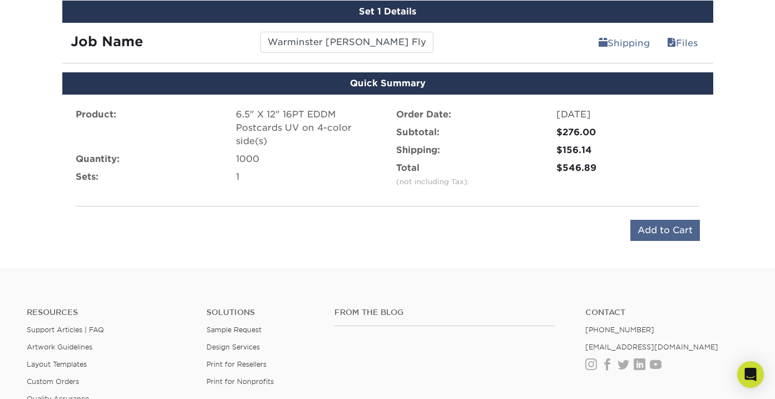
click at [666, 236] on input "Add to Cart" at bounding box center [665, 230] width 70 height 21
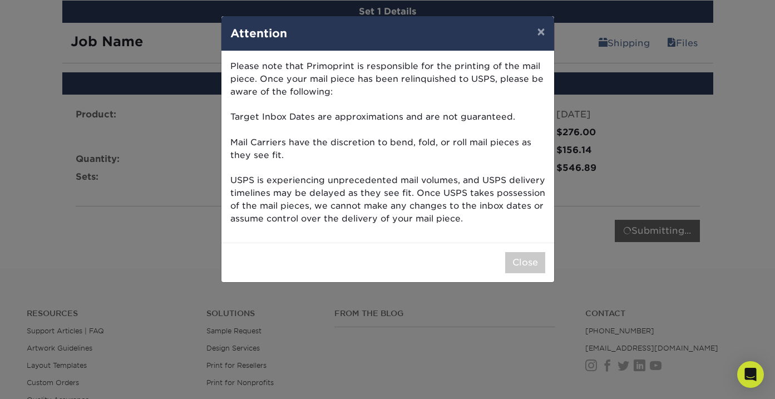
click at [499, 265] on div "Close" at bounding box center [387, 263] width 333 height 40
click at [523, 255] on button "Close" at bounding box center [525, 262] width 40 height 21
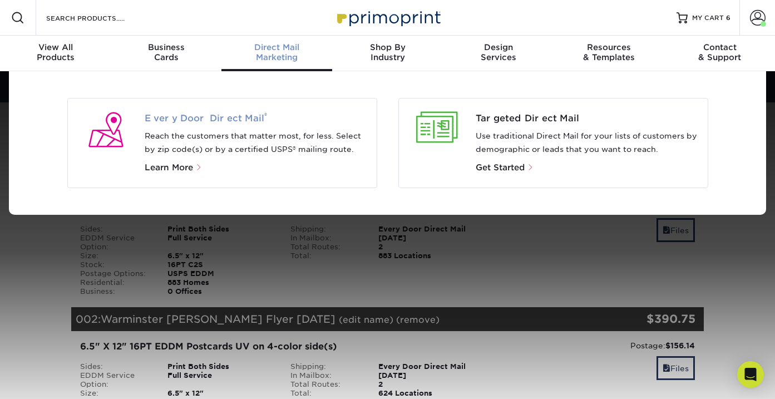
click at [227, 120] on span "Every Door Direct Mail ®" at bounding box center [256, 118] width 223 height 13
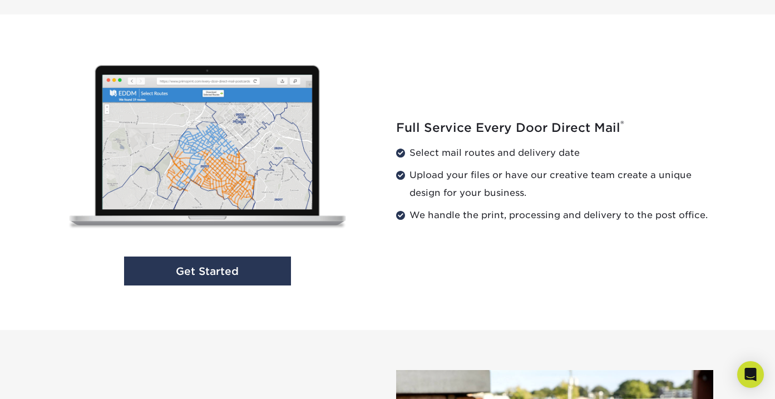
scroll to position [1134, 0]
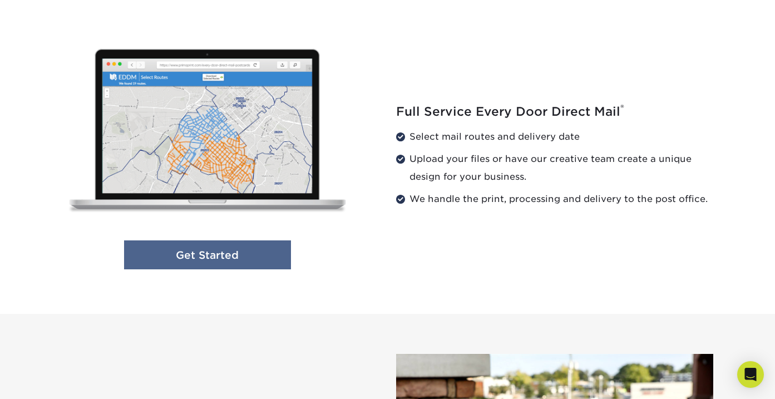
click at [274, 254] on link "Get Started" at bounding box center [207, 254] width 167 height 29
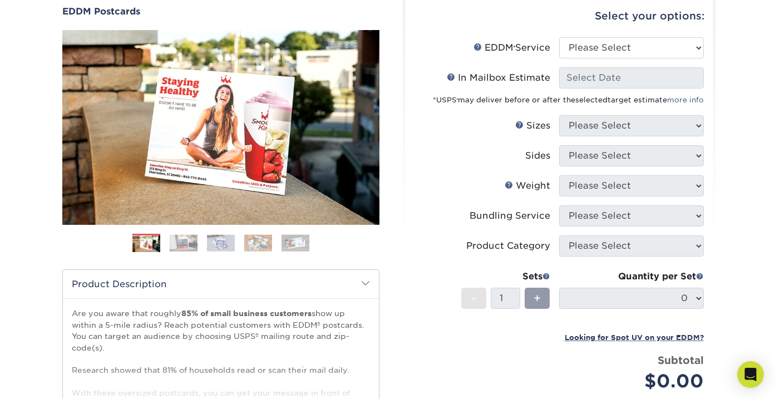
scroll to position [110, 0]
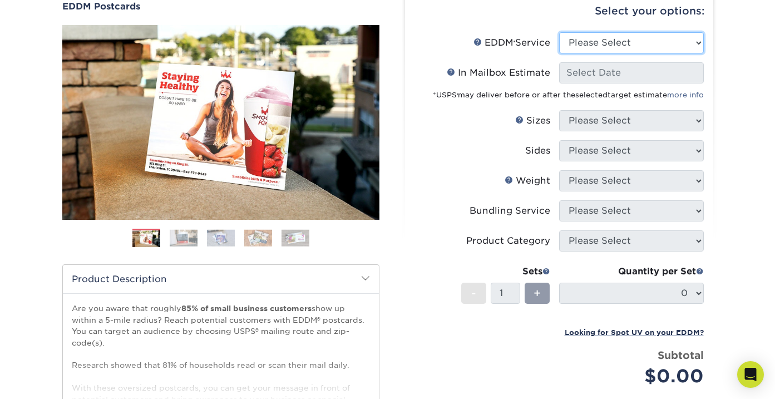
select select "full_service"
select select "-1"
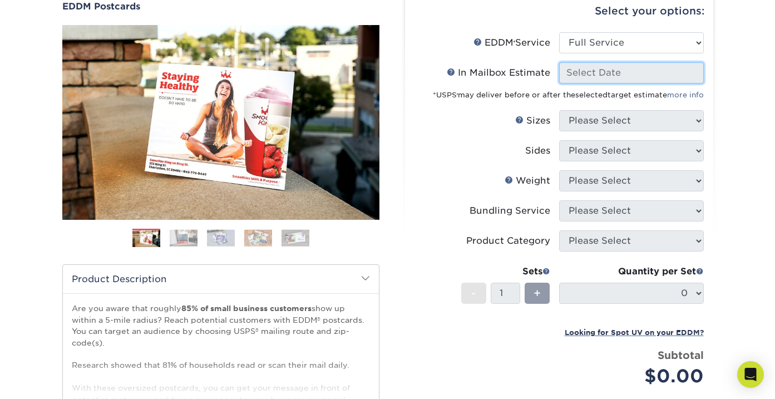
click at [595, 70] on input "In Mailbox Estimate Help In Mailbox Estimate" at bounding box center [631, 72] width 145 height 21
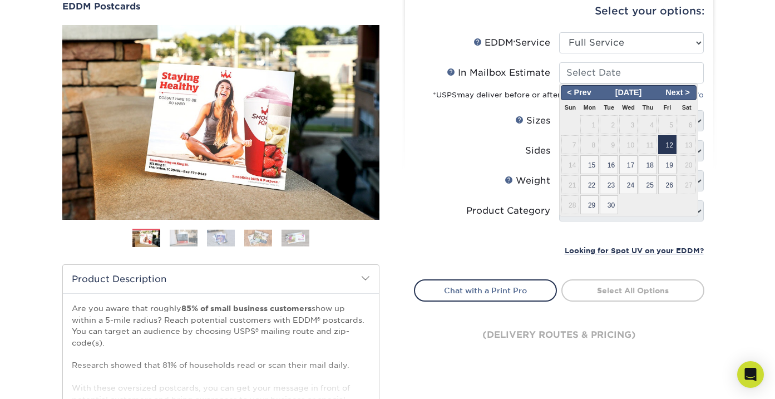
click at [670, 145] on span "12" at bounding box center [667, 144] width 18 height 19
type input "2025-09-12"
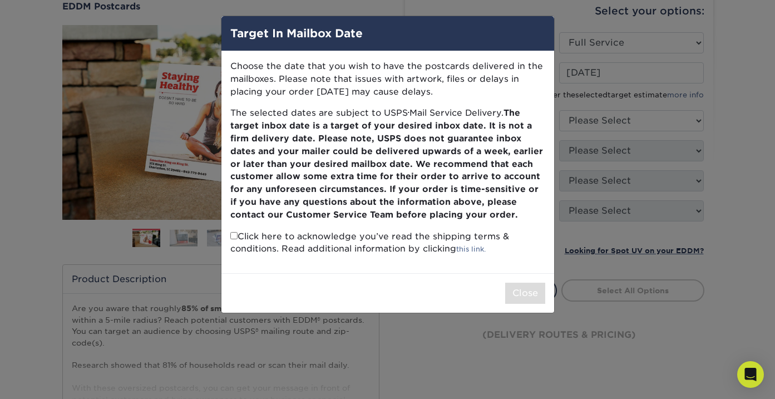
click at [234, 233] on input "checkbox" at bounding box center [233, 235] width 7 height 7
checkbox input "true"
click at [522, 283] on button "Close" at bounding box center [525, 293] width 40 height 21
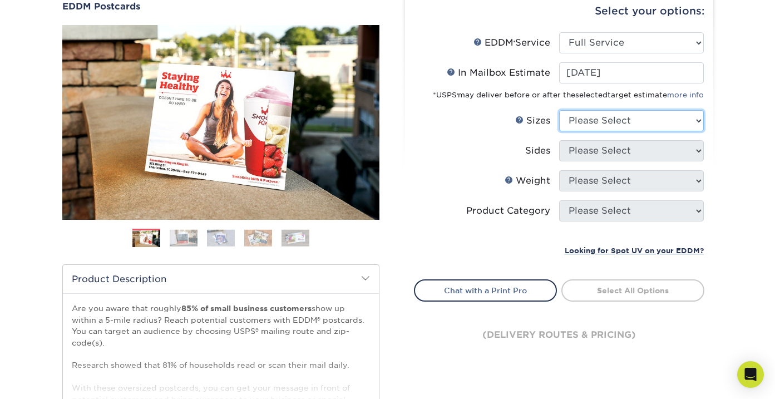
select select "6.50x12.00"
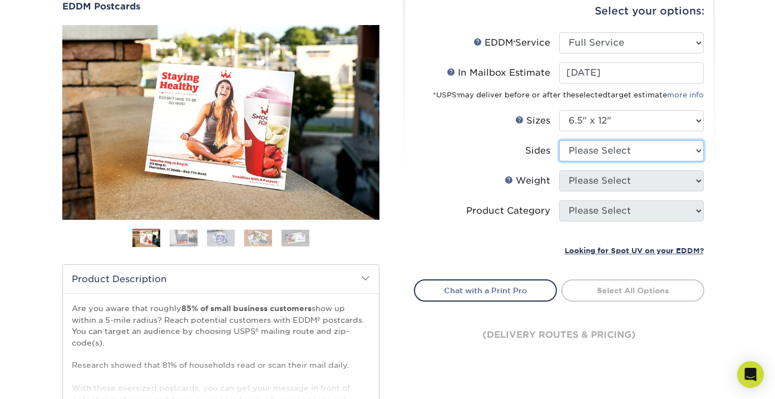
select select "13abbda7-1d64-4f25-8bb2-c179b224825d"
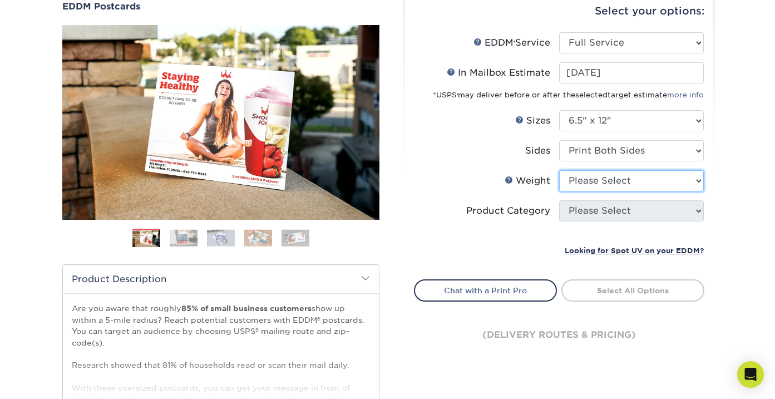
select select "16PT"
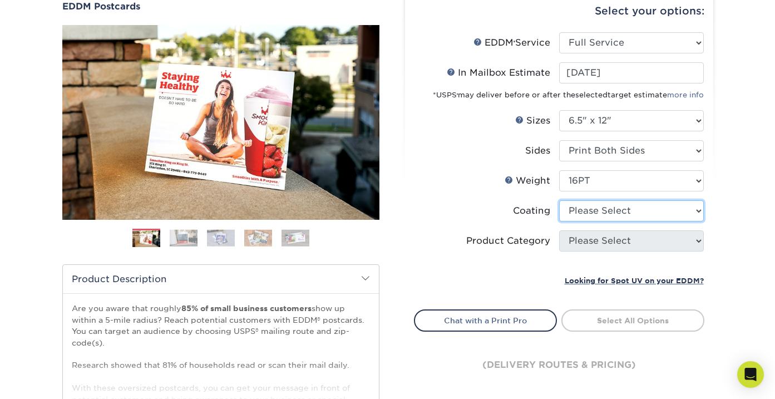
select select "ae367451-b2b8-45df-a344-0f05b6a12993"
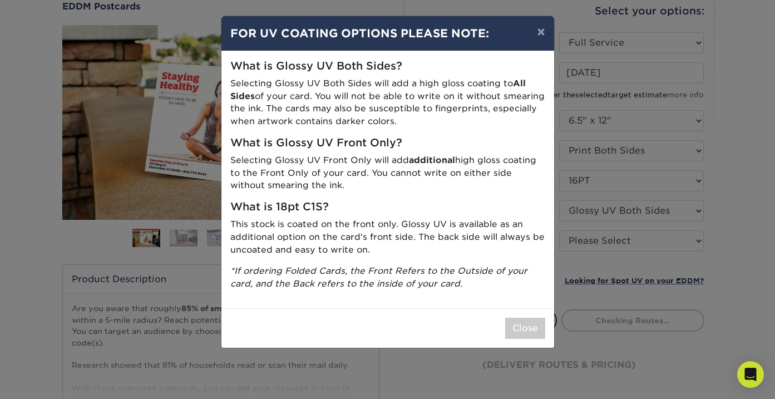
click at [594, 241] on div "× FOR UV COATING OPTIONS PLEASE NOTE: What is Glossy UV Both Sides? Selecting G…" at bounding box center [387, 199] width 775 height 399
click at [534, 318] on button "Close" at bounding box center [525, 328] width 40 height 21
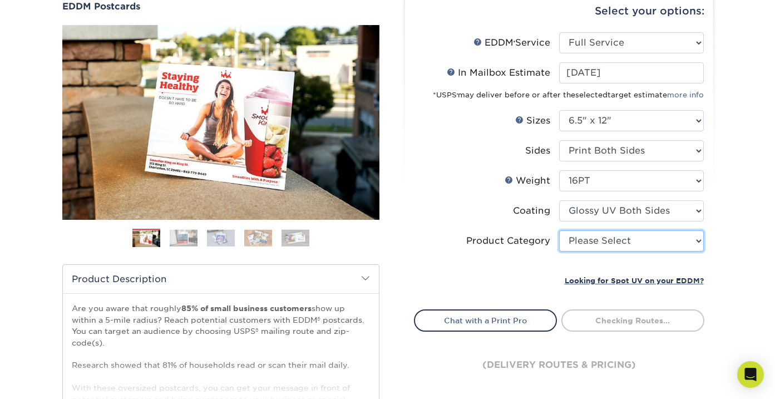
select select "9b7272e0-d6c8-4c3c-8e97-d3a1bcdab858"
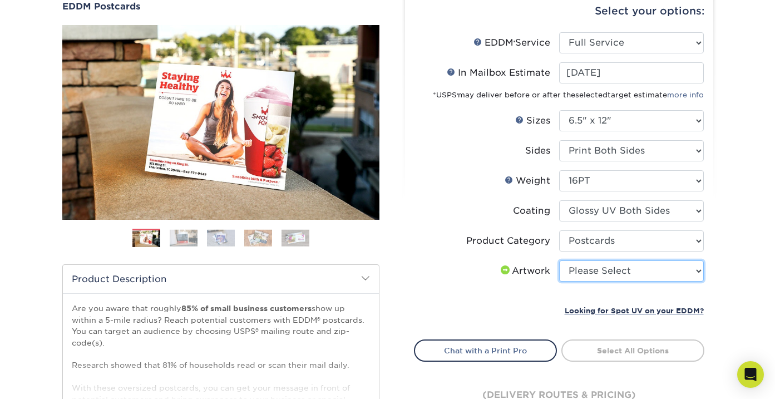
select select "upload"
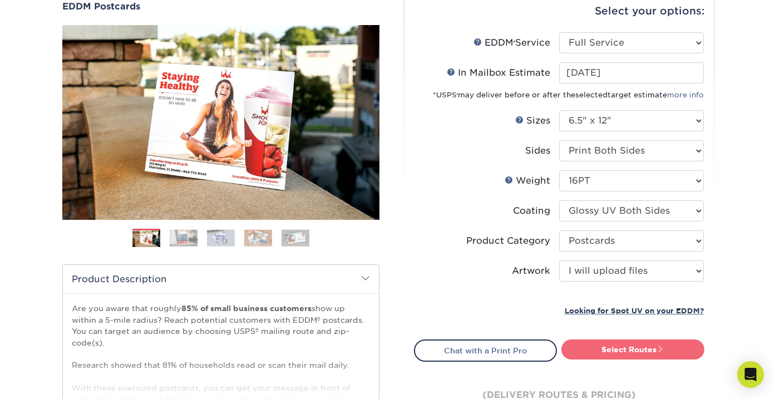
click at [640, 344] on link "Select Routes" at bounding box center [632, 349] width 143 height 20
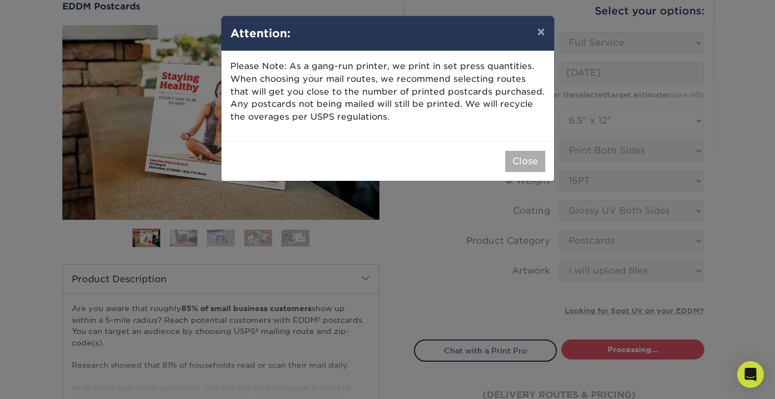
click at [537, 168] on button "Close" at bounding box center [525, 161] width 40 height 21
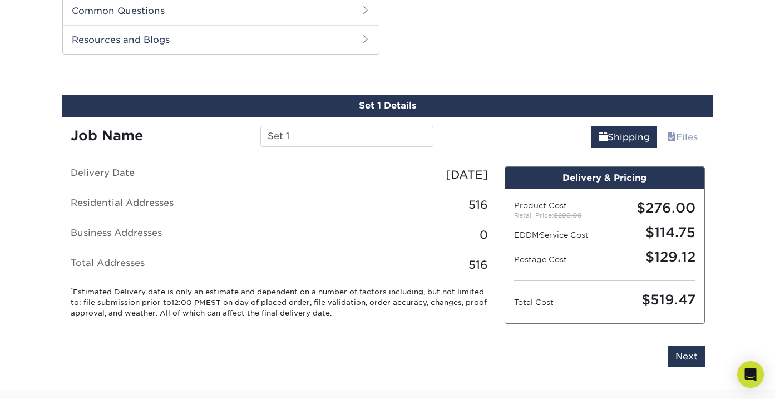
scroll to position [566, 0]
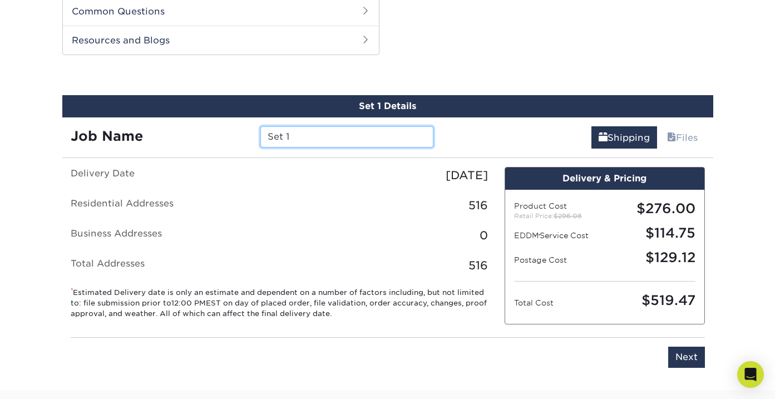
click at [333, 140] on input "Set 1" at bounding box center [346, 136] width 173 height 21
paste input "[PERSON_NAME] Flyer [DATE]"
click at [315, 136] on input "Horsham Lemus Flyer Sept 2025" at bounding box center [346, 136] width 173 height 21
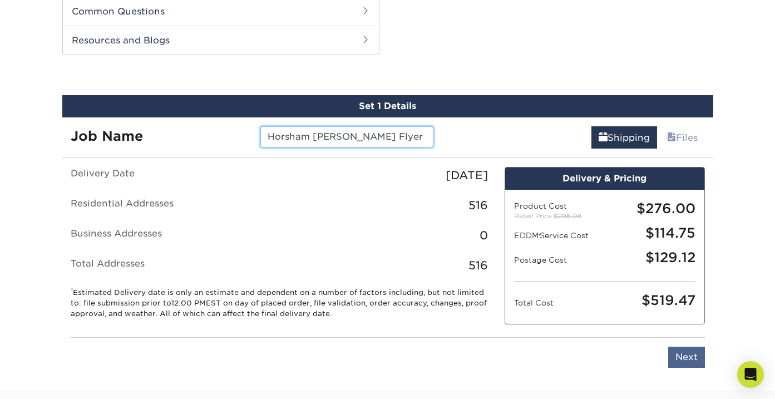
type input "Horsham Lemus Flyer Sept 2025"
click at [691, 362] on input "Next" at bounding box center [686, 357] width 37 height 21
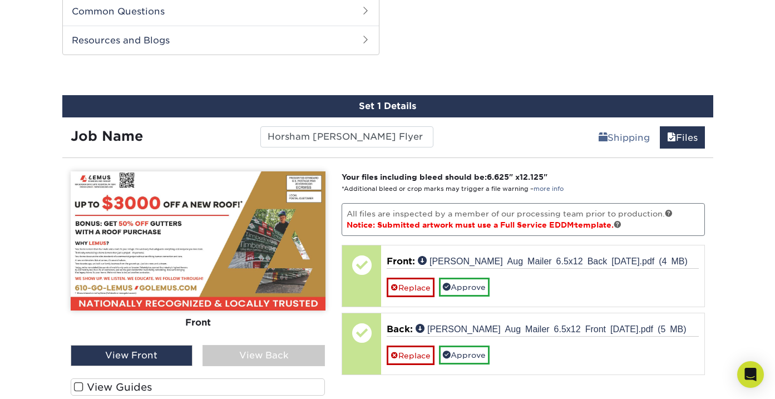
click at [295, 353] on div "View Back" at bounding box center [264, 355] width 122 height 21
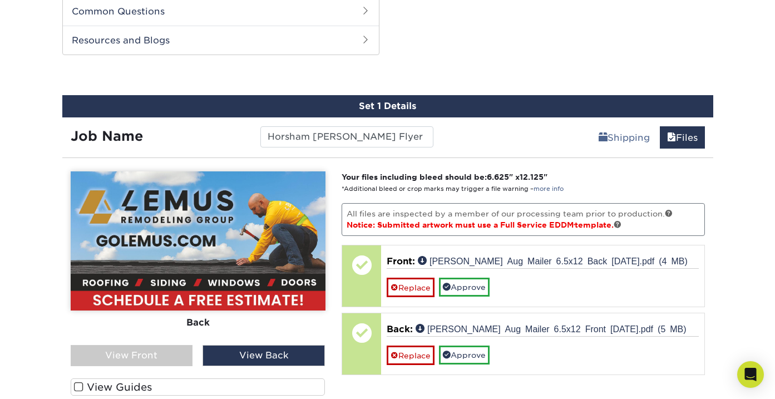
click at [133, 358] on div "View Front" at bounding box center [132, 355] width 122 height 21
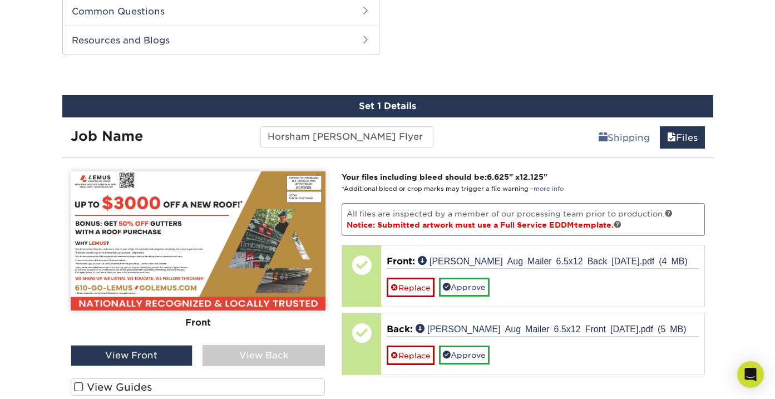
click at [275, 353] on div "View Back" at bounding box center [264, 355] width 122 height 21
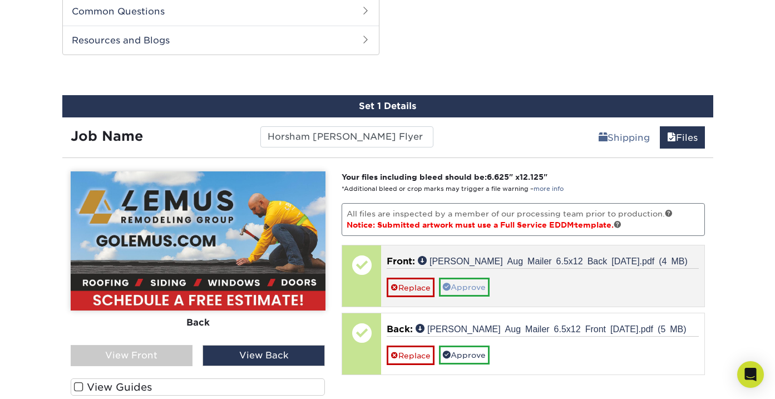
click at [471, 289] on link "Approve" at bounding box center [464, 287] width 51 height 19
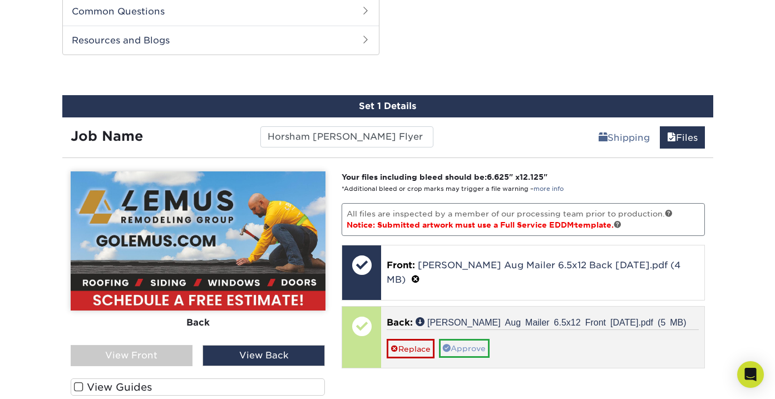
click at [473, 339] on link "Approve" at bounding box center [464, 348] width 51 height 19
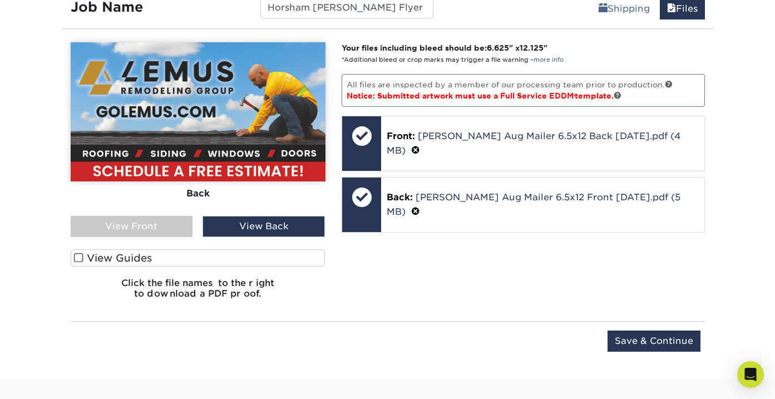
scroll to position [714, 0]
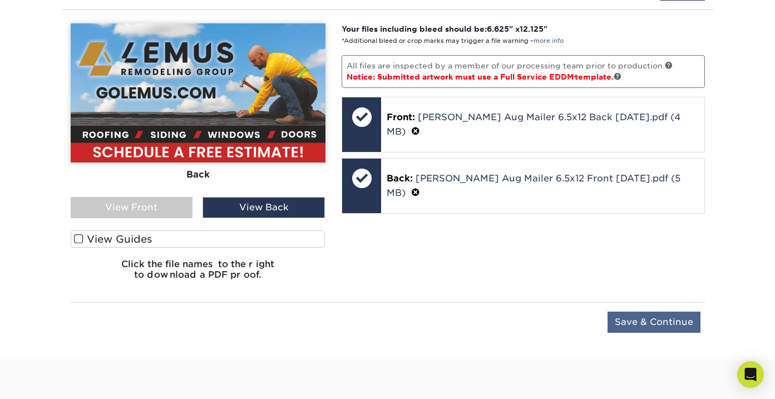
click at [672, 313] on input "Save & Continue" at bounding box center [654, 322] width 93 height 21
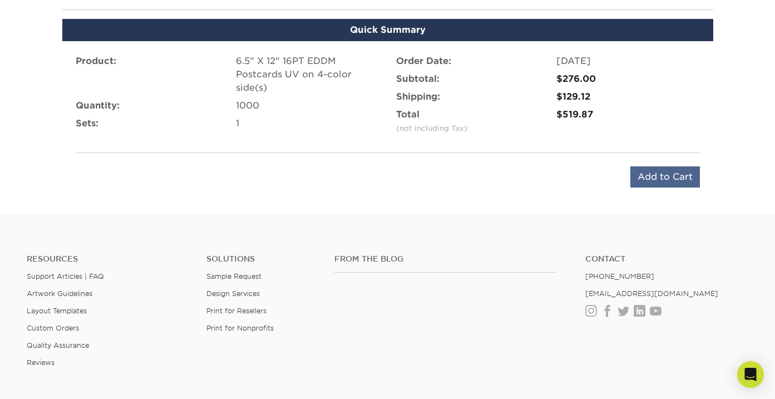
click at [670, 175] on input "Add to Cart" at bounding box center [665, 176] width 70 height 21
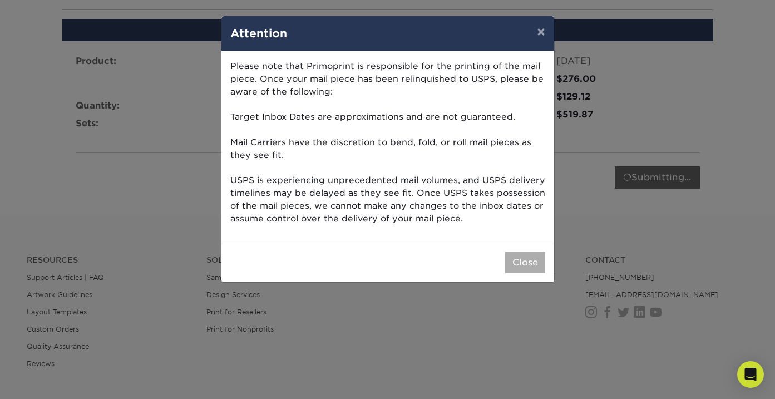
click at [542, 261] on button "Close" at bounding box center [525, 262] width 40 height 21
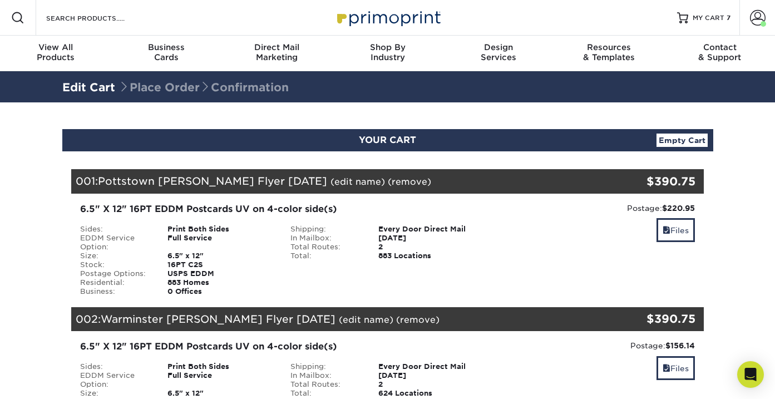
click at [591, 360] on div "Files" at bounding box center [598, 369] width 194 height 26
click at [680, 240] on link "Files" at bounding box center [676, 230] width 38 height 24
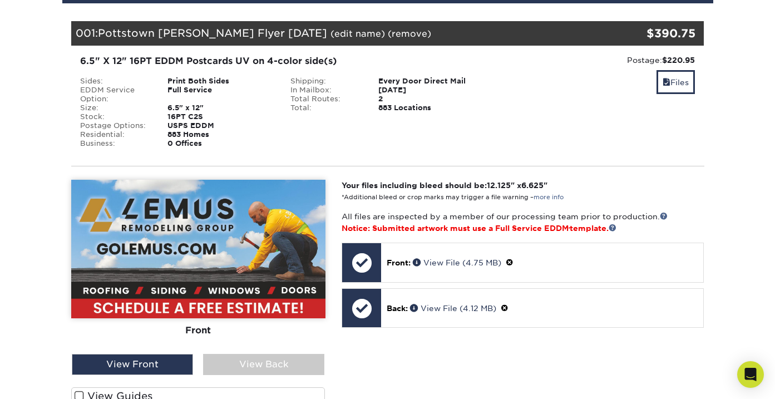
scroll to position [167, 0]
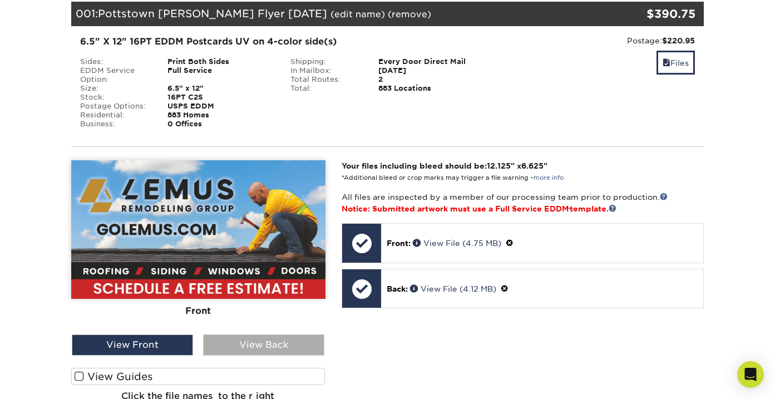
click at [256, 354] on div "View Back" at bounding box center [263, 344] width 121 height 21
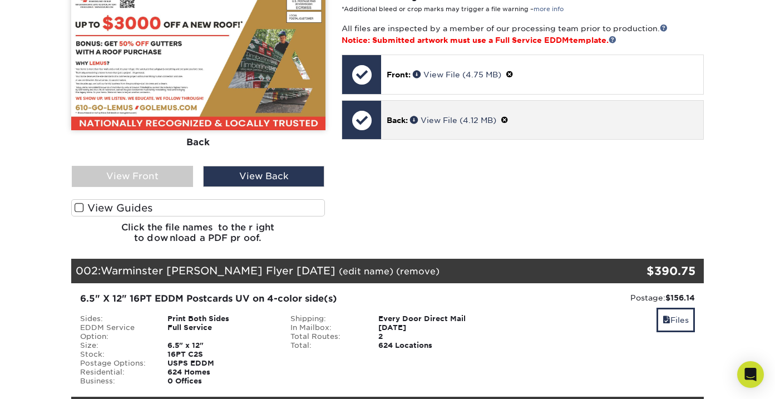
scroll to position [374, 0]
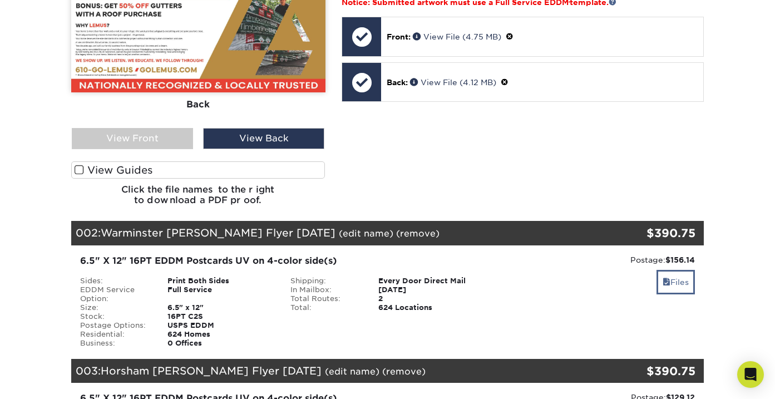
click at [669, 281] on link "Files" at bounding box center [676, 282] width 38 height 24
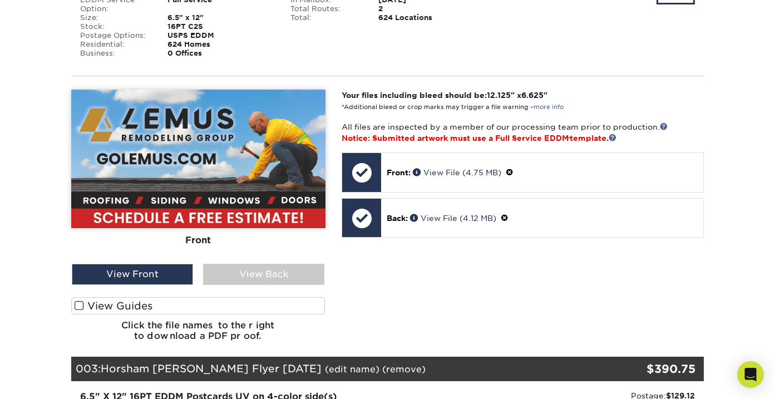
scroll to position [673, 0]
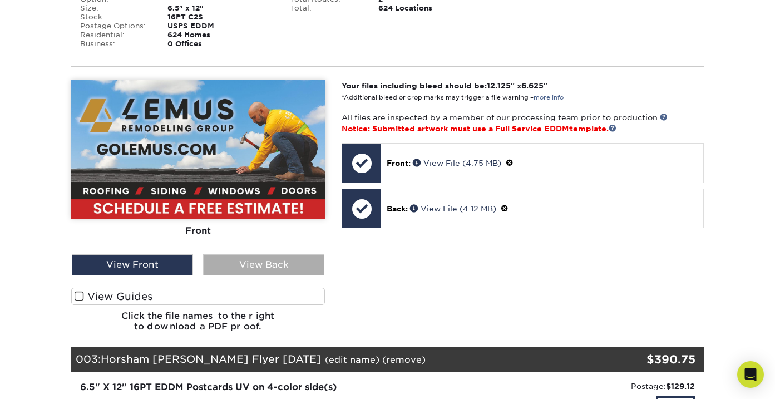
click at [250, 268] on div "View Back" at bounding box center [263, 264] width 121 height 21
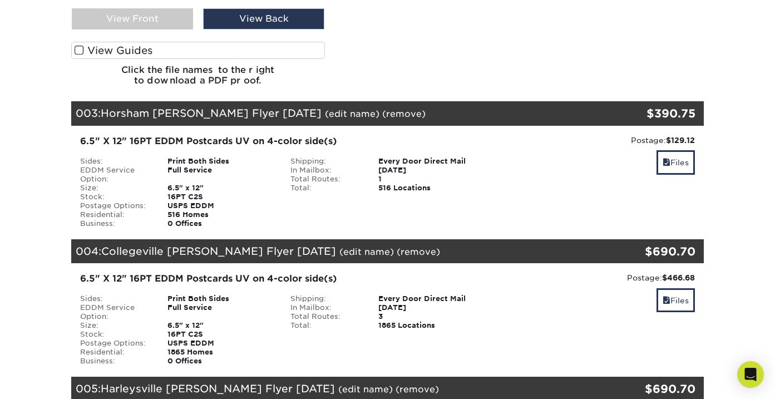
scroll to position [924, 0]
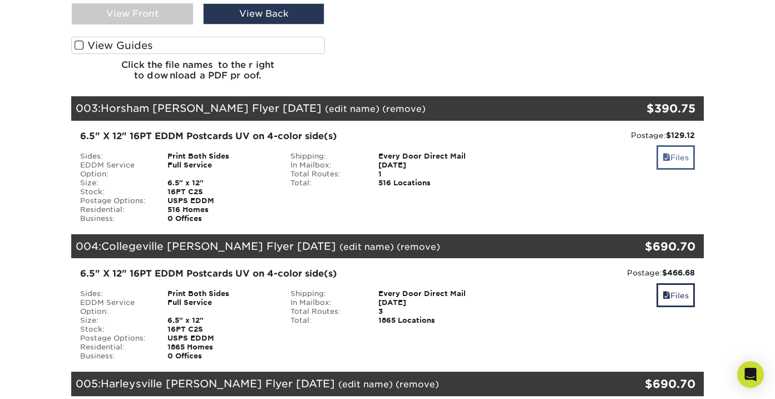
click at [685, 157] on link "Files" at bounding box center [676, 157] width 38 height 24
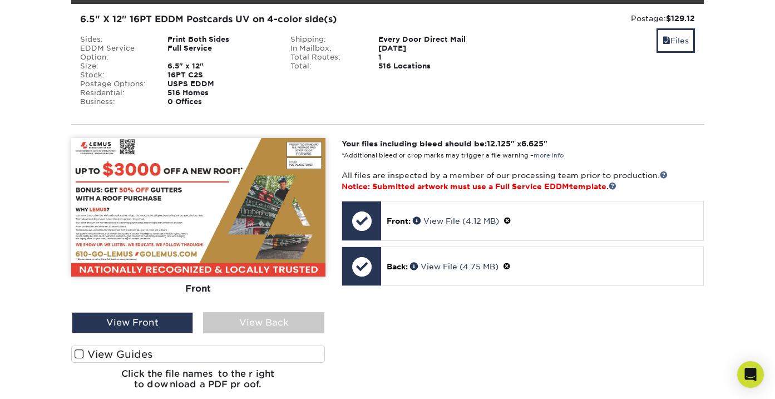
scroll to position [1044, 0]
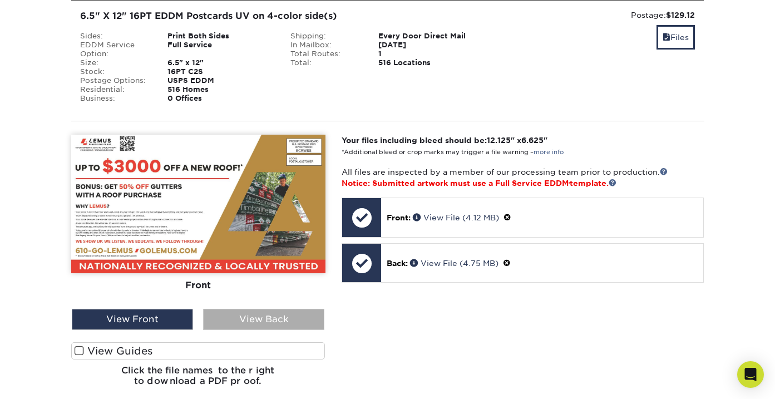
click at [262, 316] on div "View Back" at bounding box center [263, 319] width 121 height 21
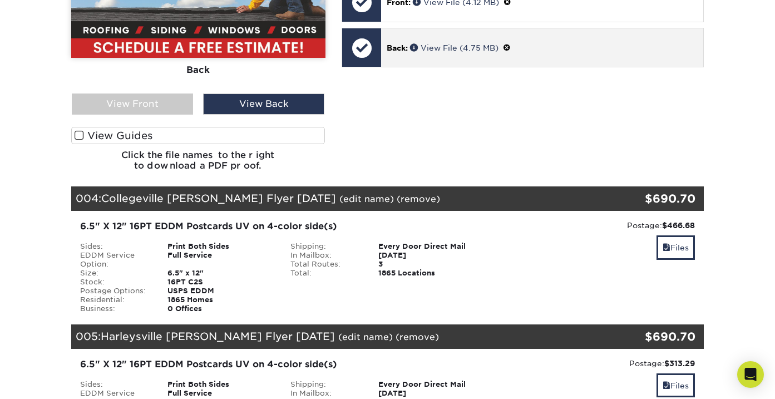
scroll to position [1298, 0]
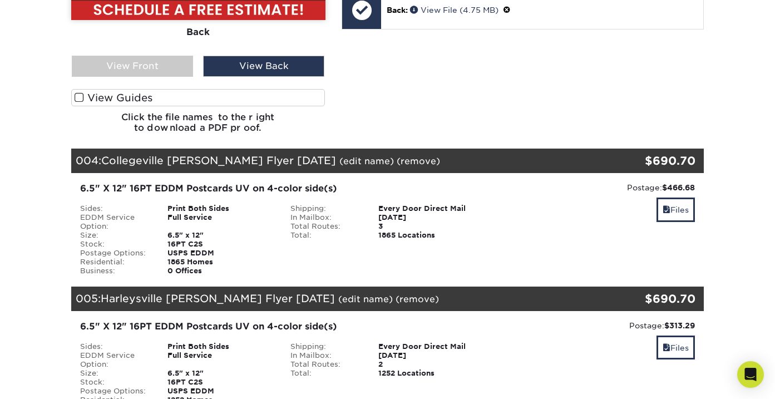
click at [696, 206] on div "Postage: $466.68 Discount: - $0.00 Files" at bounding box center [598, 228] width 211 height 93
click at [688, 208] on link "Files" at bounding box center [676, 210] width 38 height 24
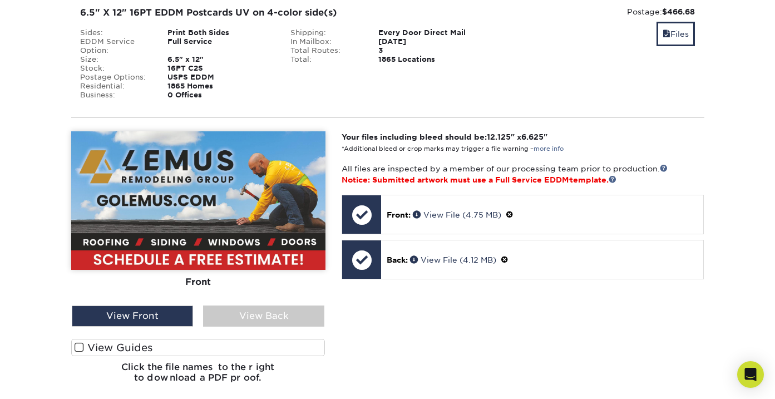
scroll to position [1478, 0]
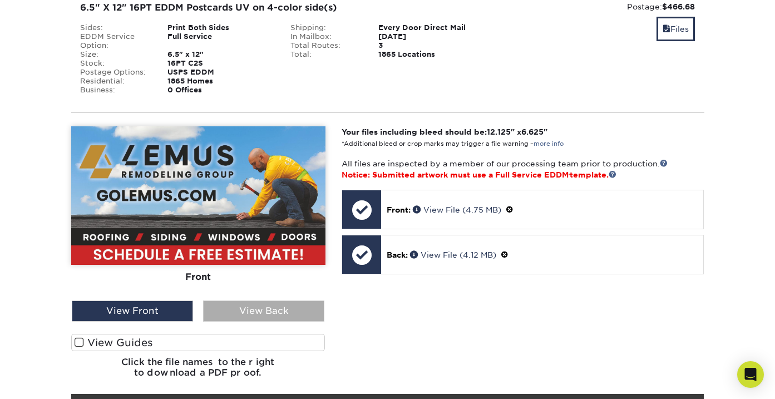
click at [272, 314] on div "View Back" at bounding box center [263, 310] width 121 height 21
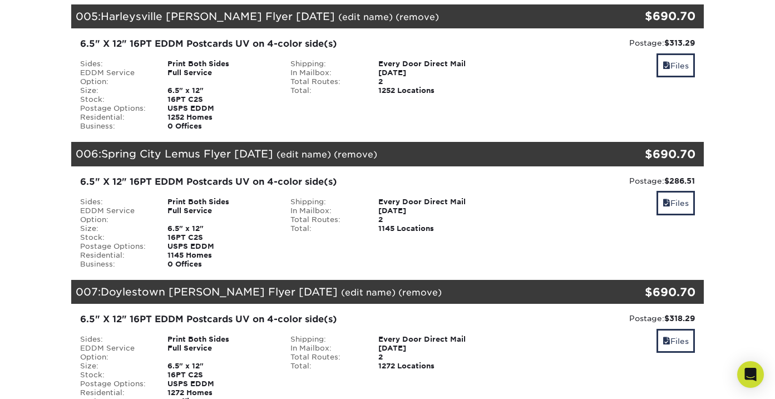
scroll to position [1871, 0]
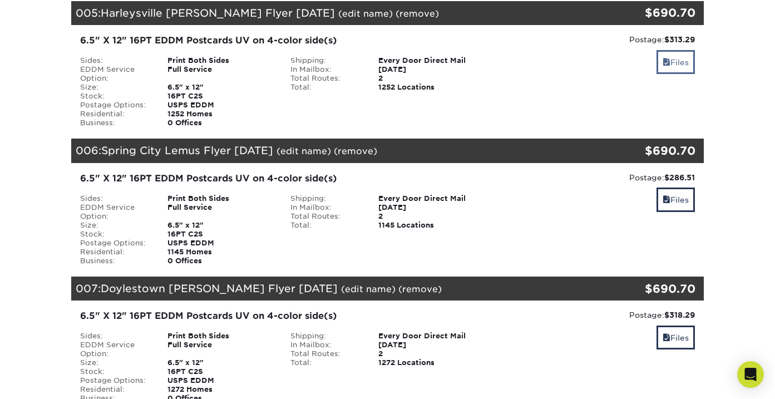
click at [676, 66] on link "Files" at bounding box center [676, 62] width 38 height 24
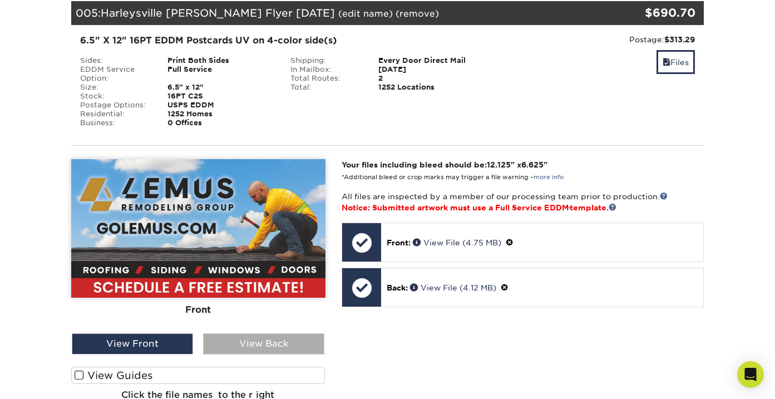
click at [243, 347] on div "View Back" at bounding box center [263, 343] width 121 height 21
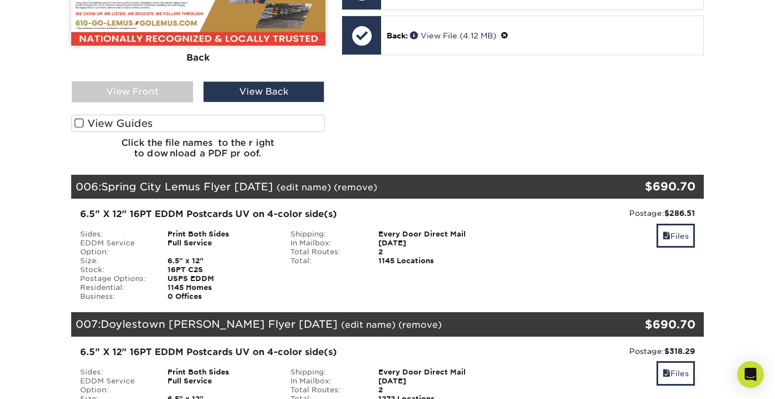
scroll to position [2119, 0]
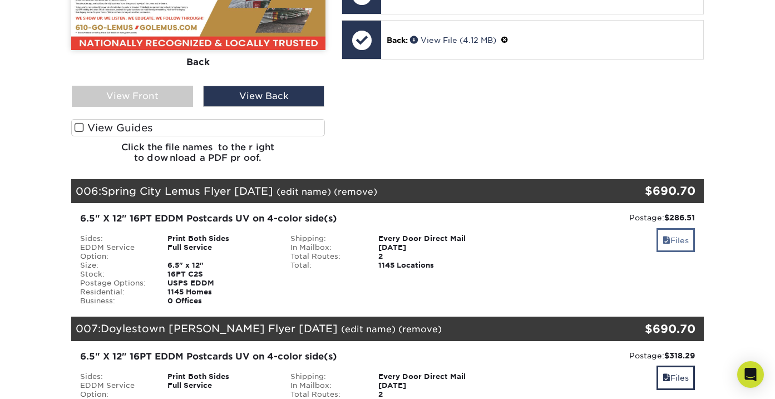
click at [668, 238] on span at bounding box center [667, 240] width 8 height 9
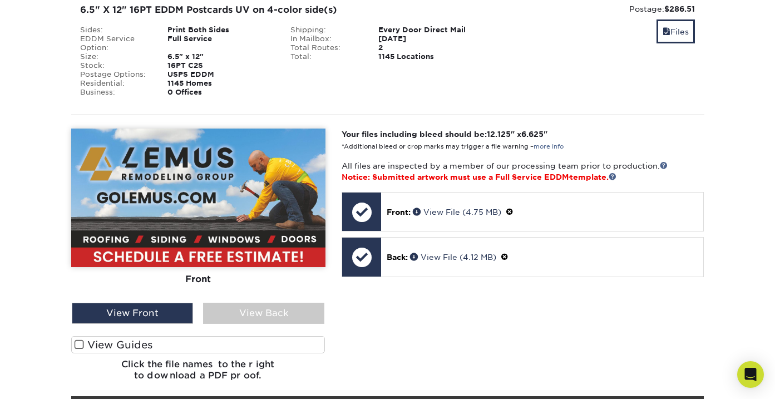
scroll to position [2331, 0]
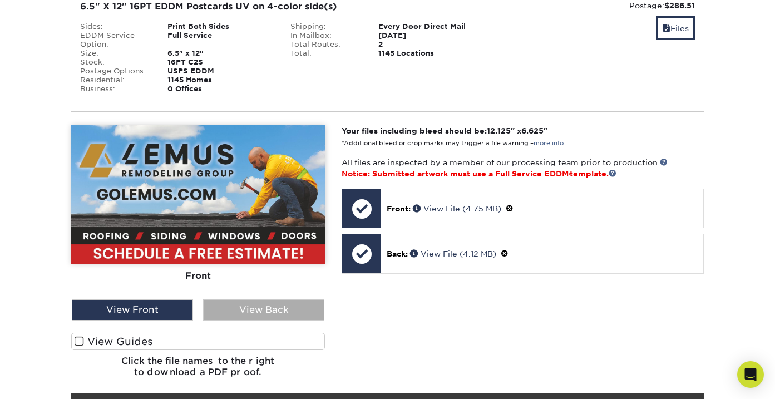
click at [299, 310] on div "View Back" at bounding box center [263, 309] width 121 height 21
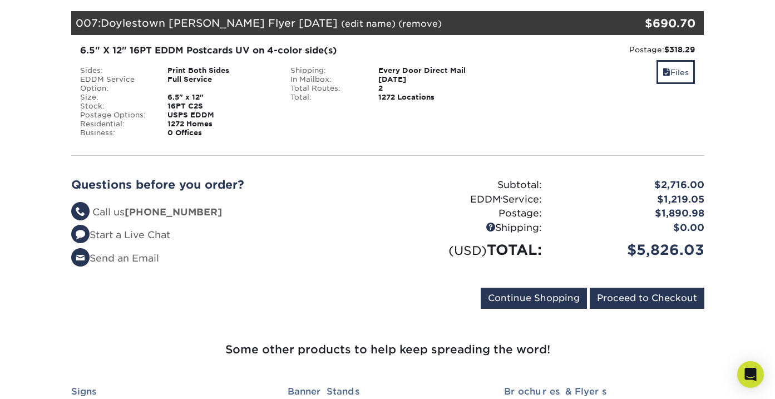
scroll to position [2714, 0]
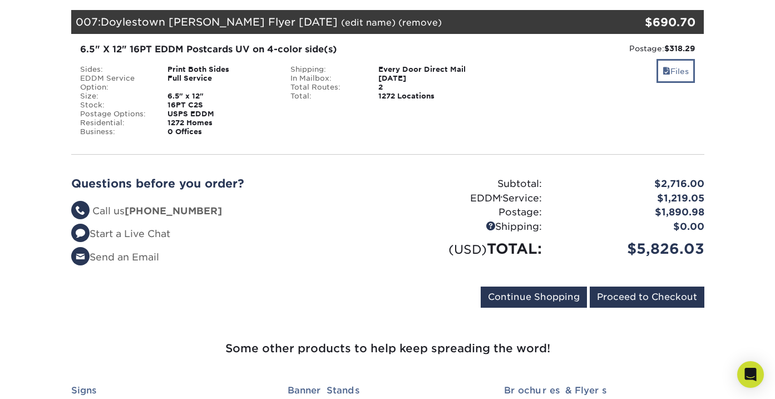
click at [681, 60] on link "Files" at bounding box center [676, 71] width 38 height 24
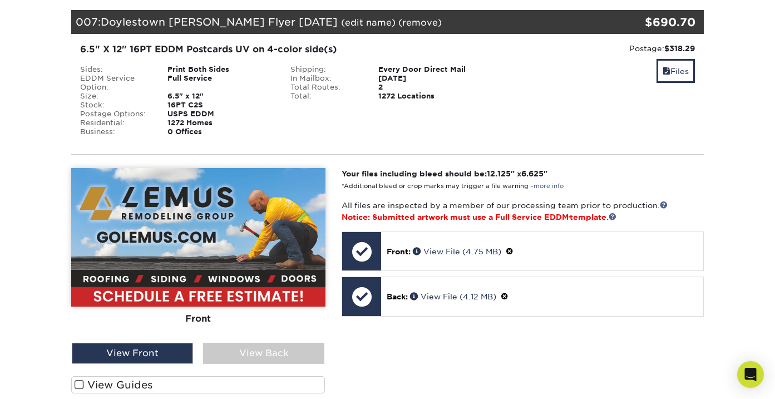
scroll to position [2741, 0]
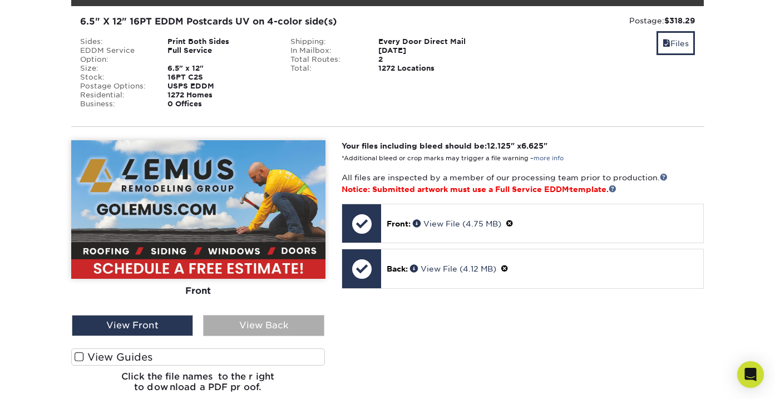
click at [312, 316] on div "View Back" at bounding box center [263, 325] width 121 height 21
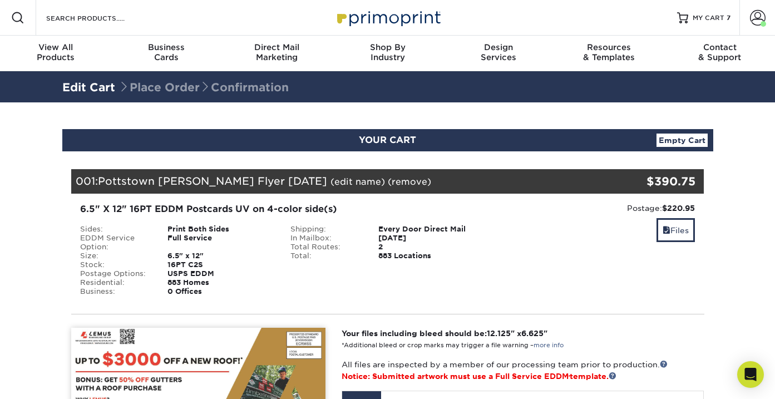
scroll to position [0, 0]
click at [279, 49] on span "Direct Mail" at bounding box center [276, 47] width 111 height 10
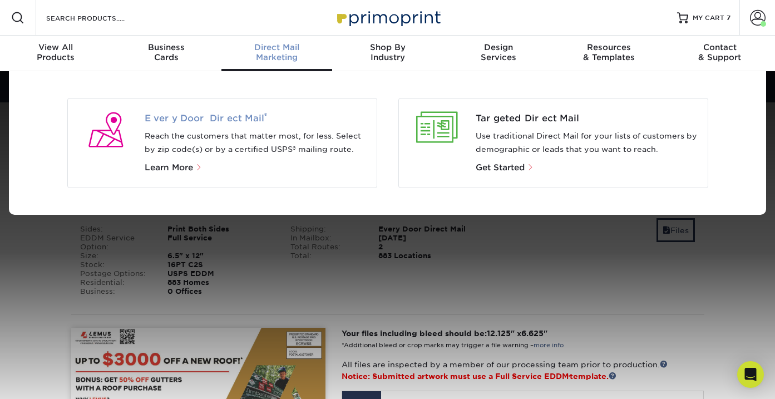
click at [194, 117] on span "Every Door Direct Mail ®" at bounding box center [256, 118] width 223 height 13
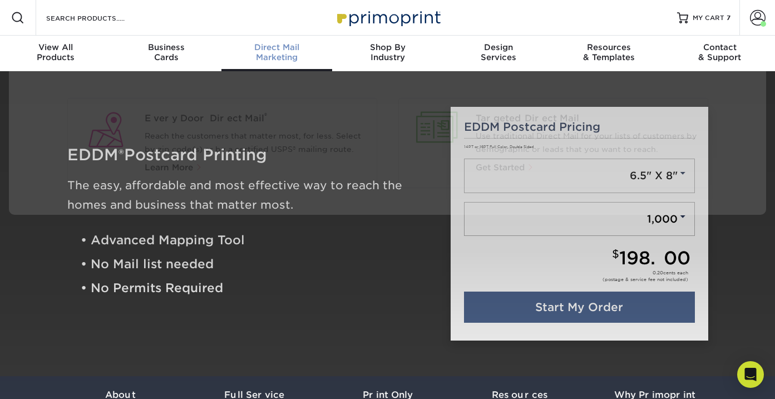
click at [275, 48] on span "Direct Mail" at bounding box center [276, 47] width 111 height 10
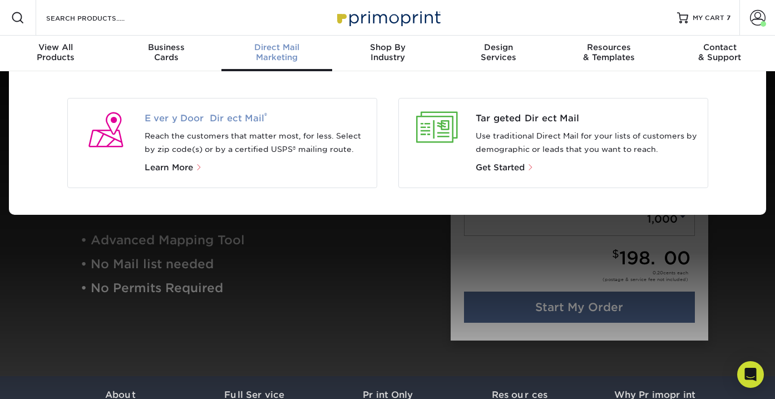
click at [197, 118] on span "Every Door Direct Mail ®" at bounding box center [256, 118] width 223 height 13
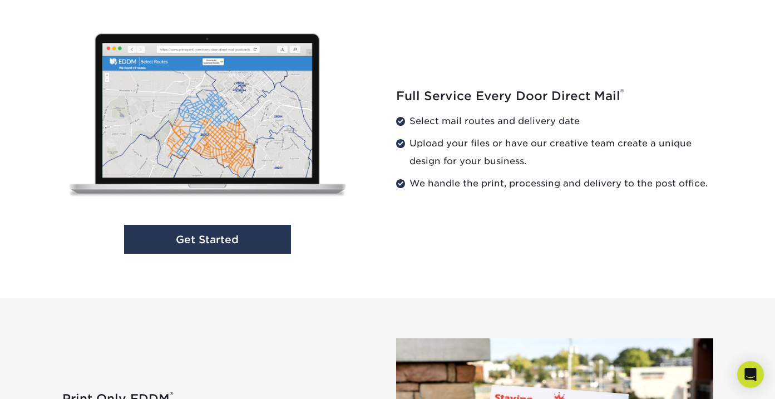
scroll to position [1152, 0]
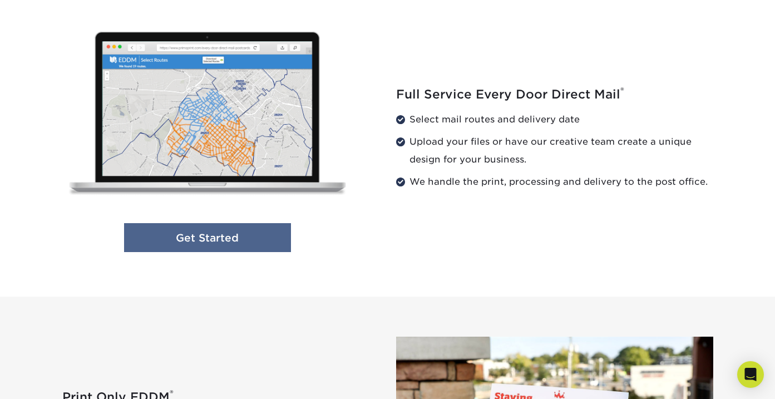
click at [249, 249] on link "Get Started" at bounding box center [207, 237] width 167 height 29
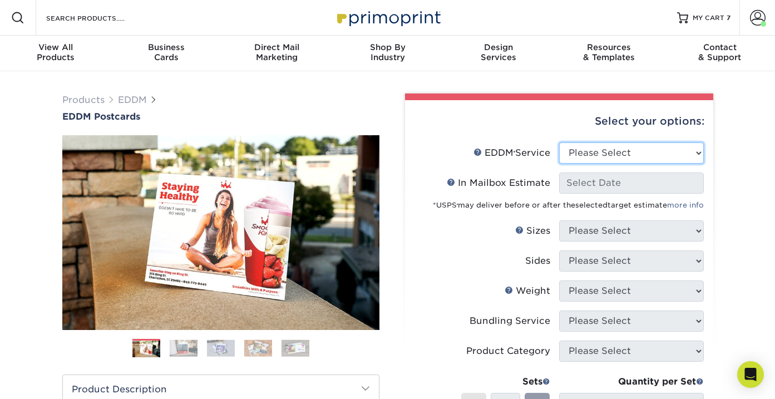
select select "full_service"
select select "-1"
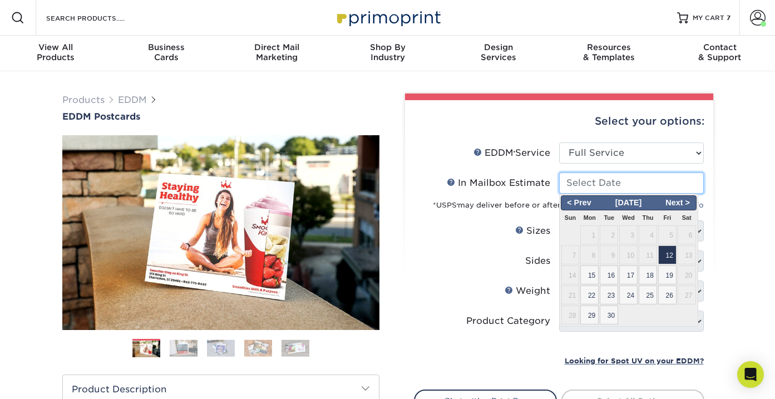
click at [609, 178] on input "In Mailbox Estimate Help In Mailbox Estimate" at bounding box center [631, 182] width 145 height 21
click at [666, 255] on span "12" at bounding box center [667, 254] width 18 height 19
type input "2025-09-12"
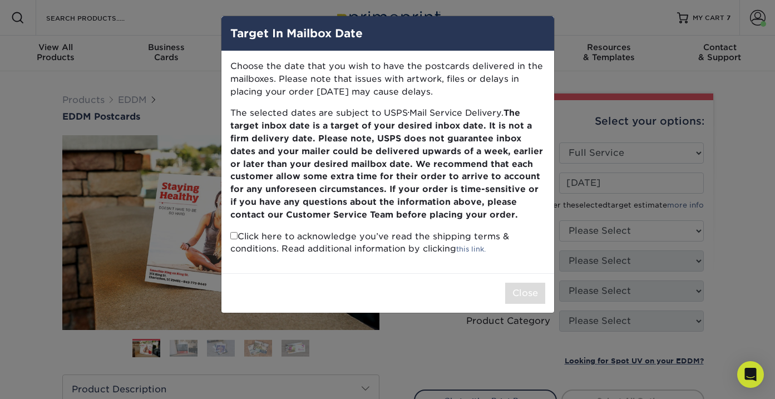
click at [230, 230] on p "Click here to acknowledge you’ve read the shipping terms & conditions. Read add…" at bounding box center [387, 243] width 315 height 26
click at [235, 232] on input "checkbox" at bounding box center [233, 235] width 7 height 7
checkbox input "true"
click at [546, 287] on div "Close" at bounding box center [387, 293] width 333 height 40
click at [534, 287] on button "Close" at bounding box center [525, 293] width 40 height 21
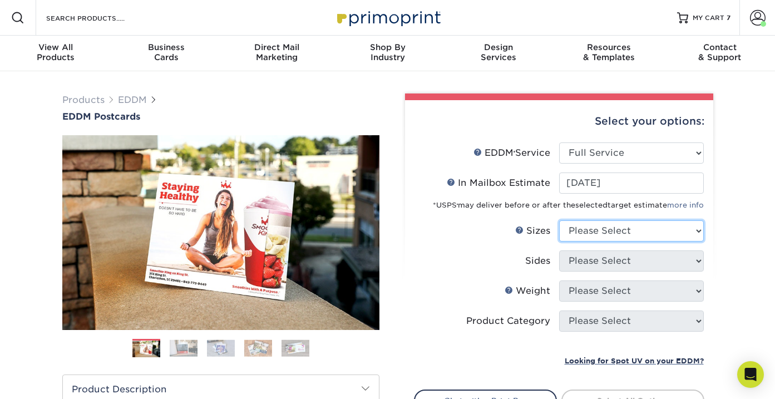
select select "6.50x12.00"
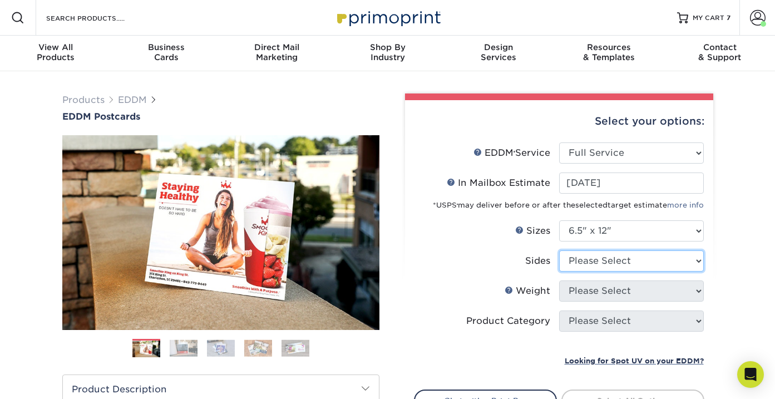
select select "13abbda7-1d64-4f25-8bb2-c179b224825d"
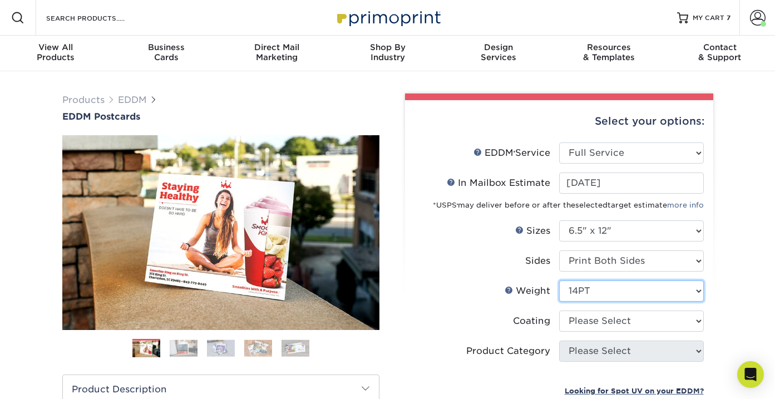
select select "16PT"
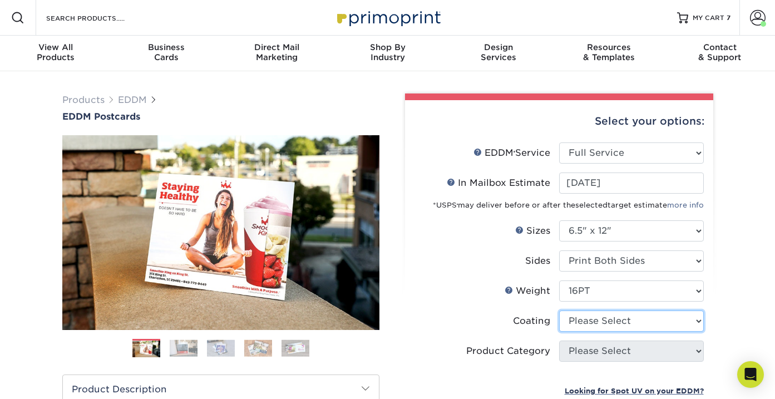
select select "ae367451-b2b8-45df-a344-0f05b6a12993"
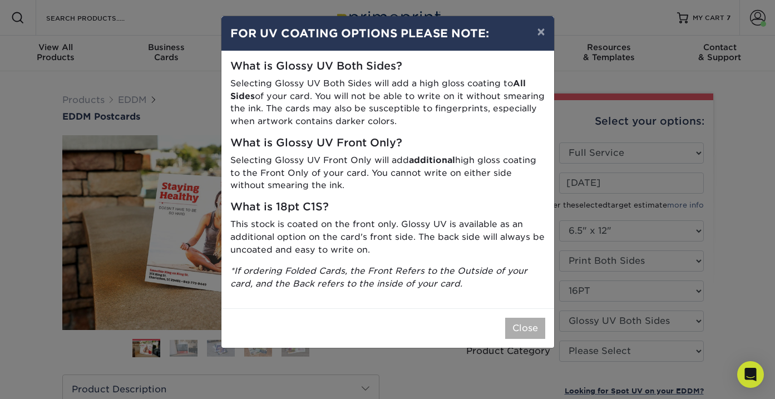
click at [526, 326] on button "Close" at bounding box center [525, 328] width 40 height 21
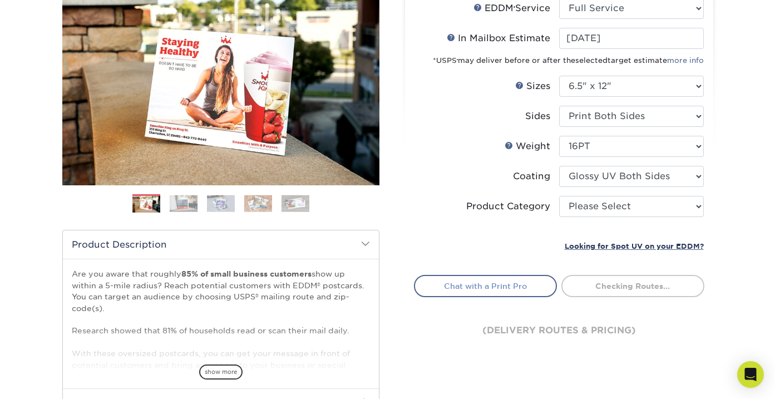
scroll to position [155, 0]
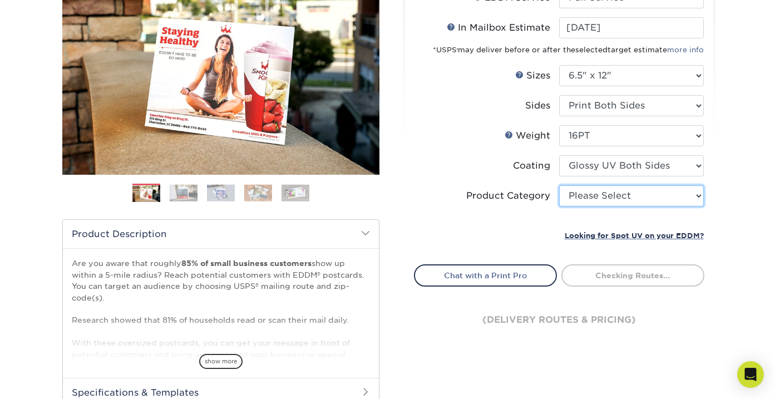
select select "9b7272e0-d6c8-4c3c-8e97-d3a1bcdab858"
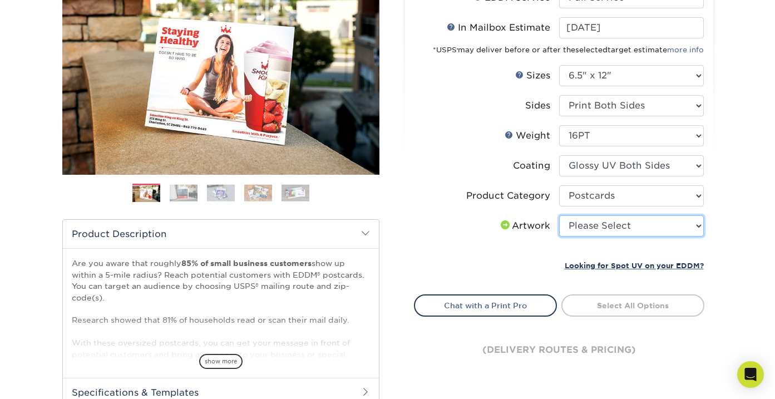
select select "upload"
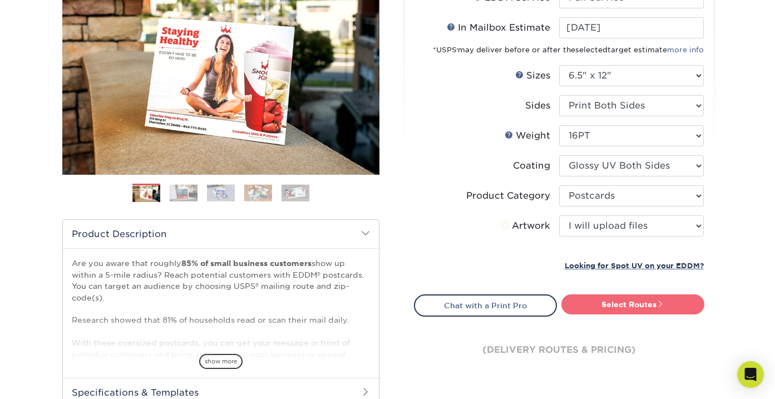
click at [623, 304] on link "Select Routes" at bounding box center [632, 304] width 143 height 20
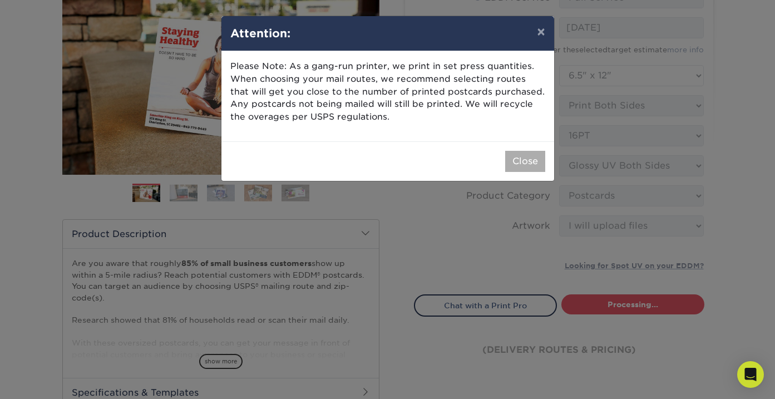
click at [519, 165] on button "Close" at bounding box center [525, 161] width 40 height 21
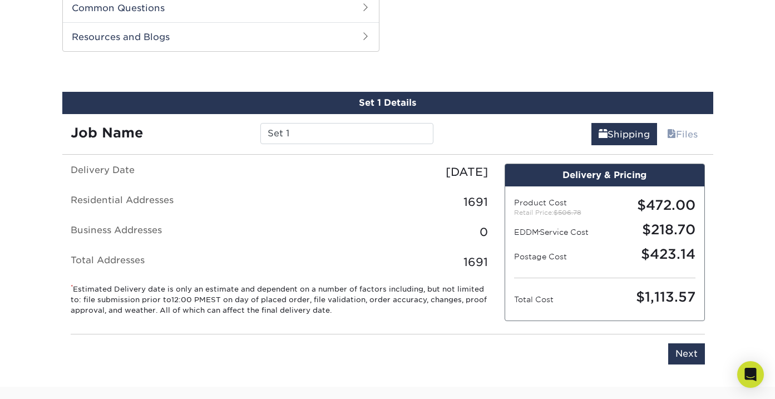
scroll to position [566, 0]
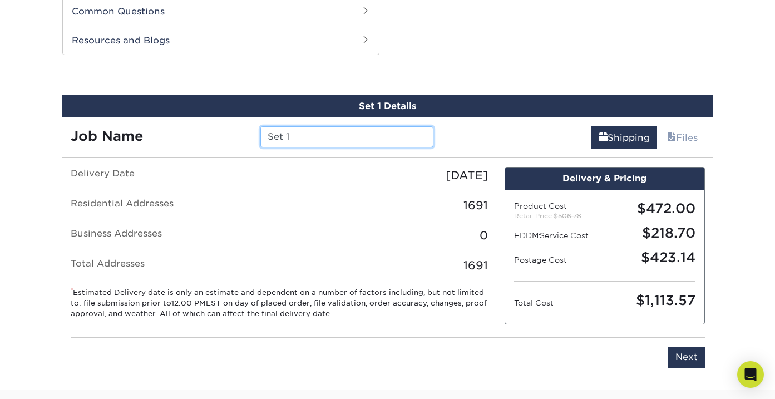
click at [364, 136] on input "Set 1" at bounding box center [346, 136] width 173 height 21
type input "Q"
paste input "[PERSON_NAME] Flyer [DATE]"
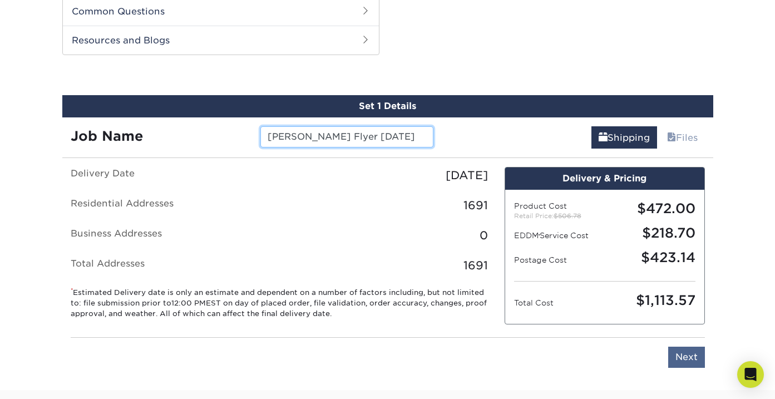
type input "Ambler Lemus Flyer Sept 2025"
click at [698, 349] on input "Next" at bounding box center [686, 357] width 37 height 21
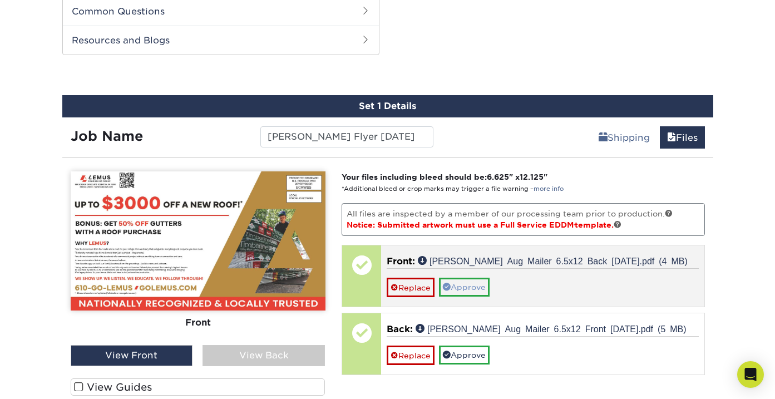
click at [471, 282] on link "Approve" at bounding box center [464, 287] width 51 height 19
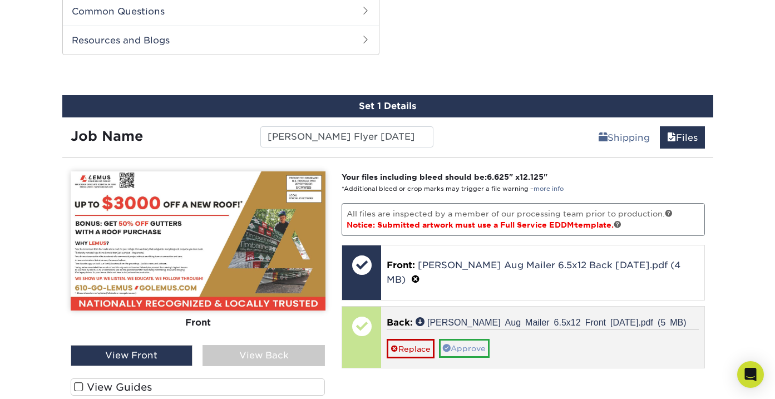
click at [482, 339] on link "Approve" at bounding box center [464, 348] width 51 height 19
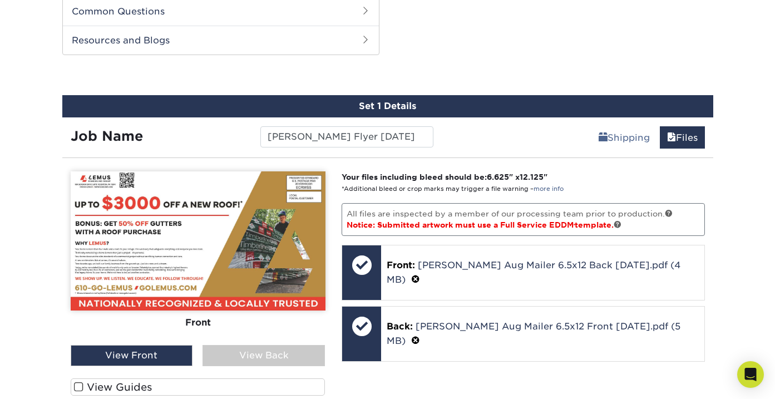
scroll to position [579, 0]
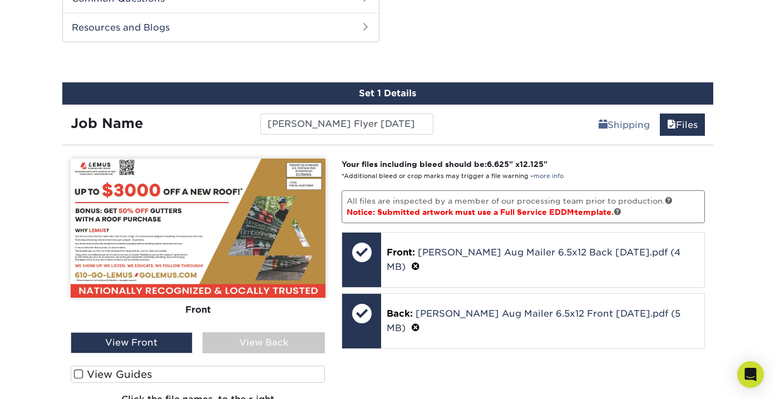
click at [294, 343] on div "View Back" at bounding box center [264, 342] width 122 height 21
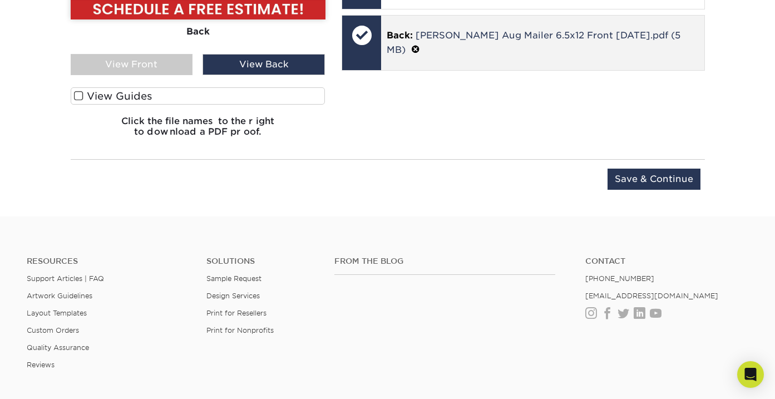
scroll to position [953, 0]
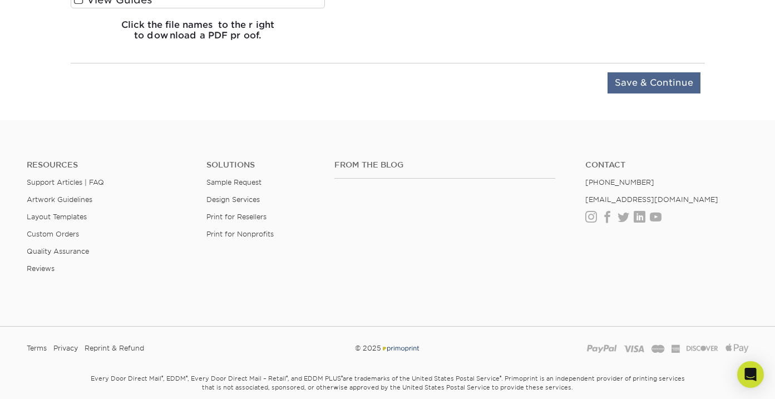
click at [679, 85] on input "Save & Continue" at bounding box center [654, 82] width 93 height 21
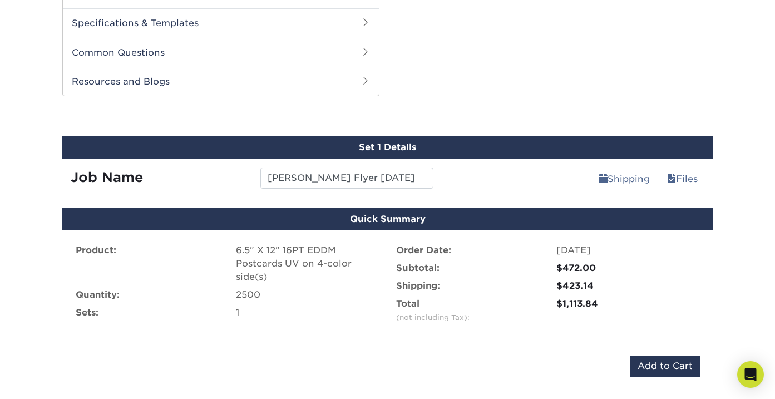
scroll to position [598, 0]
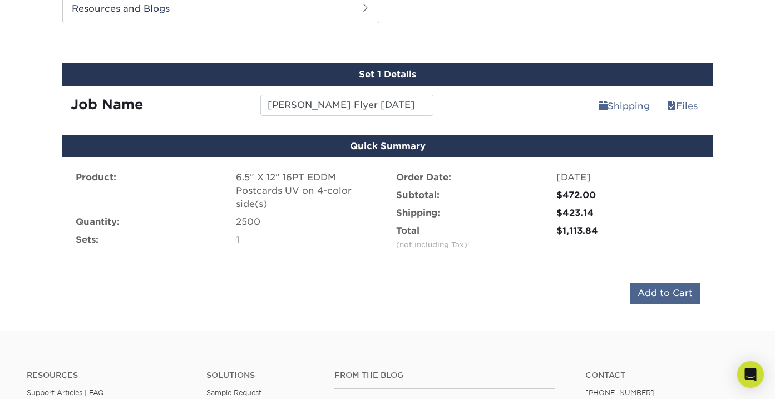
click at [679, 293] on input "Add to Cart" at bounding box center [665, 293] width 70 height 21
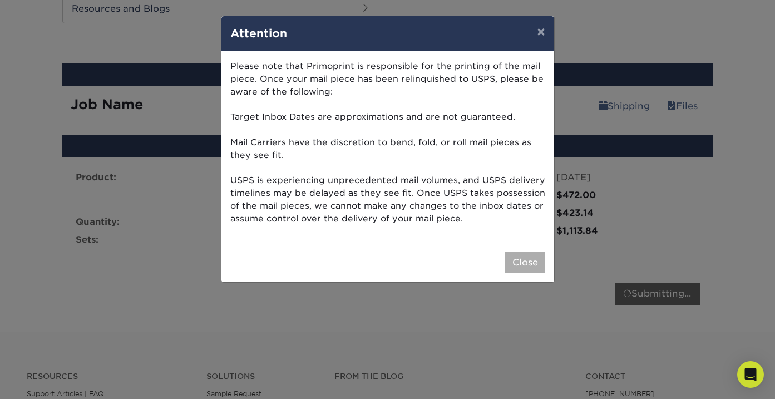
click at [521, 259] on button "Close" at bounding box center [525, 262] width 40 height 21
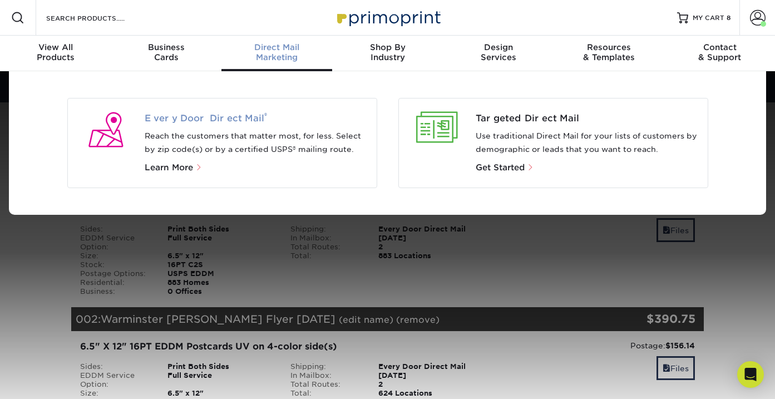
click at [222, 115] on span "Every Door Direct Mail ®" at bounding box center [256, 118] width 223 height 13
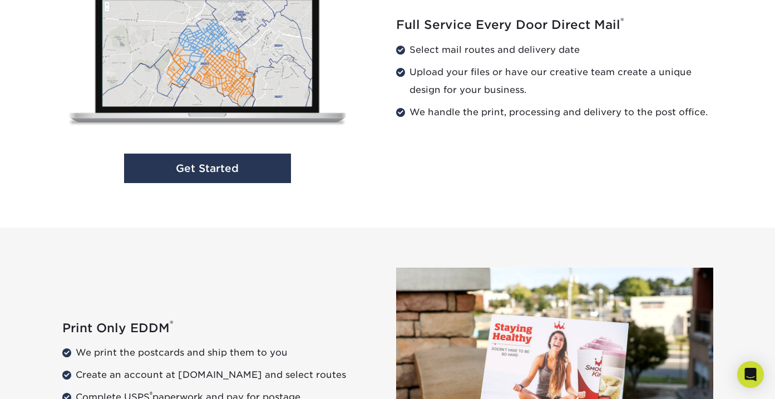
scroll to position [1156, 0]
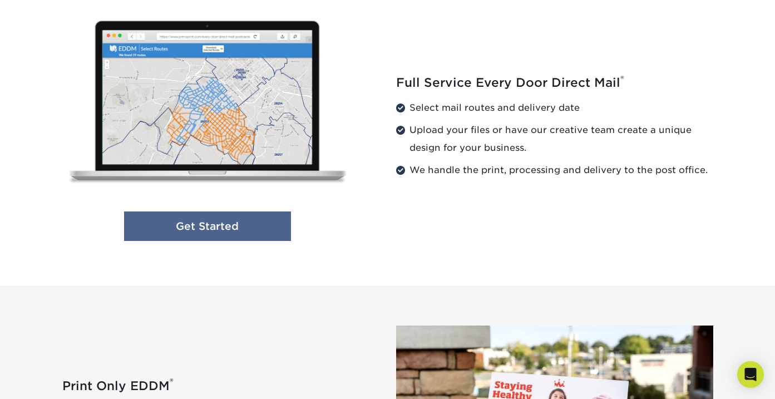
click at [239, 231] on link "Get Started" at bounding box center [207, 225] width 167 height 29
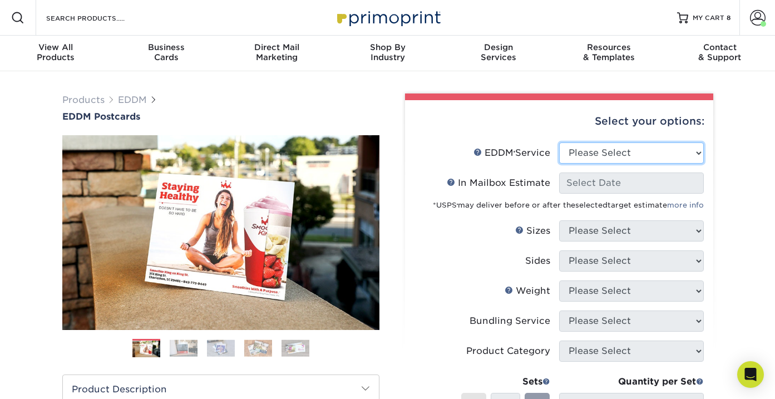
select select "full_service"
select select "-1"
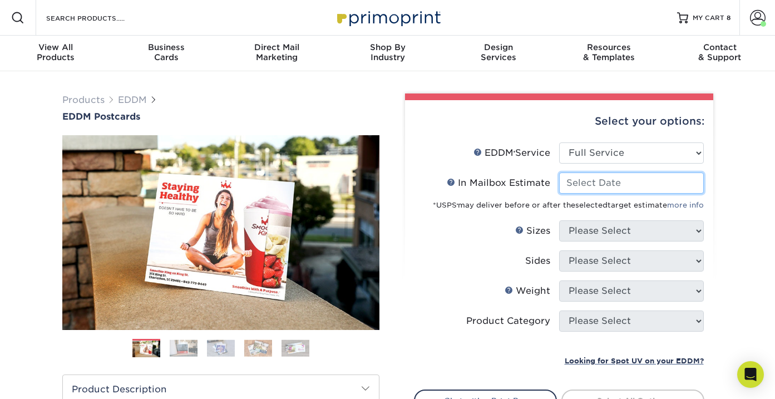
click at [611, 182] on input "In Mailbox Estimate Help In Mailbox Estimate" at bounding box center [631, 182] width 145 height 21
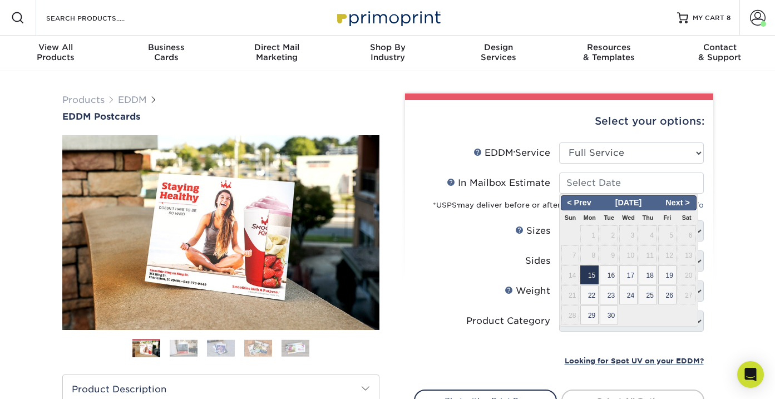
click at [590, 273] on span "15" at bounding box center [589, 274] width 18 height 19
type input "[DATE]"
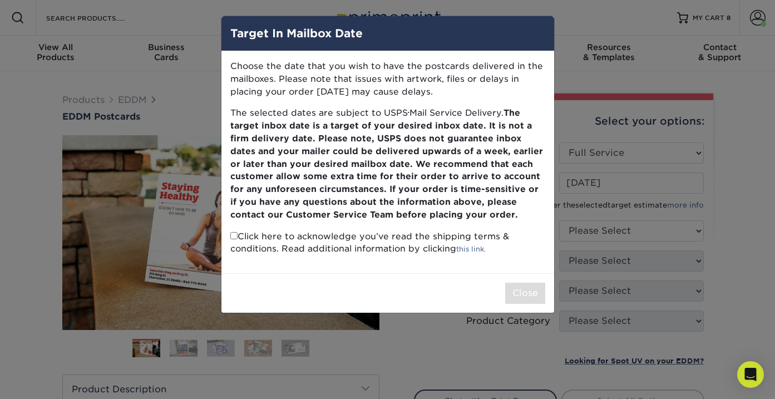
click at [234, 233] on input "checkbox" at bounding box center [233, 235] width 7 height 7
checkbox input "true"
click at [526, 289] on button "Close" at bounding box center [525, 293] width 40 height 21
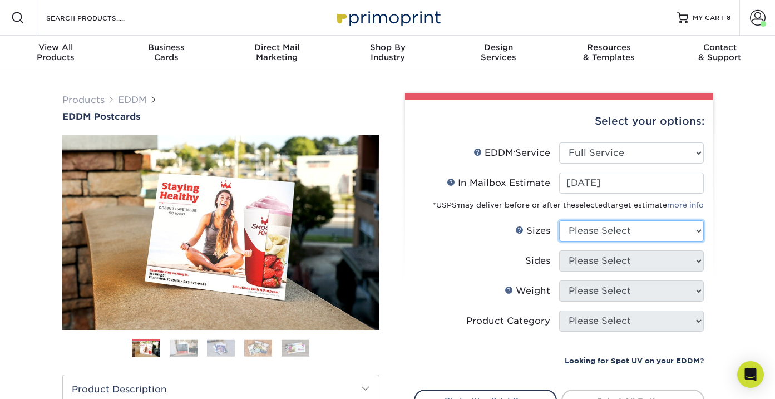
select select "6.50x12.00"
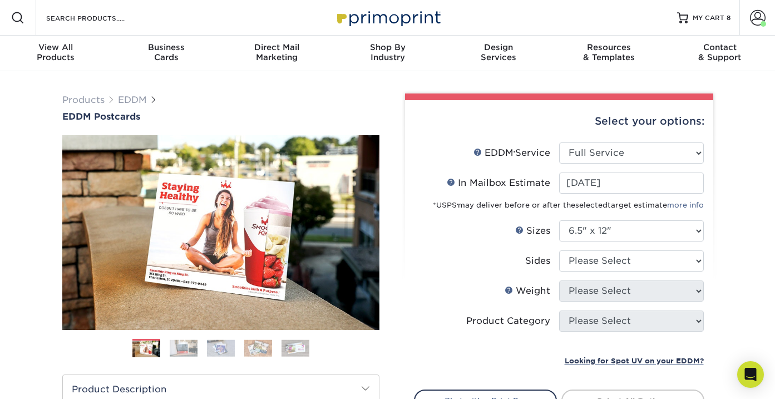
click at [490, 261] on label "Sides" at bounding box center [487, 260] width 145 height 21
select select "13abbda7-1d64-4f25-8bb2-c179b224825d"
click at [516, 277] on li "Sides Please Select Print Both Sides Print Front Only" at bounding box center [559, 265] width 289 height 30
select select "16PT"
click at [440, 300] on label "Weight Help Weight" at bounding box center [487, 290] width 145 height 21
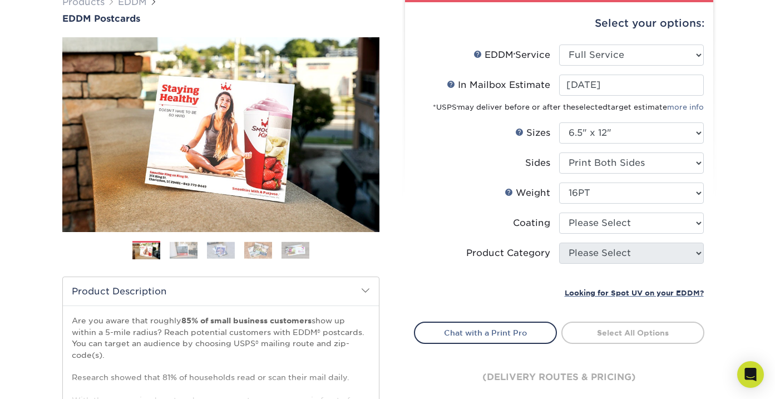
scroll to position [121, 0]
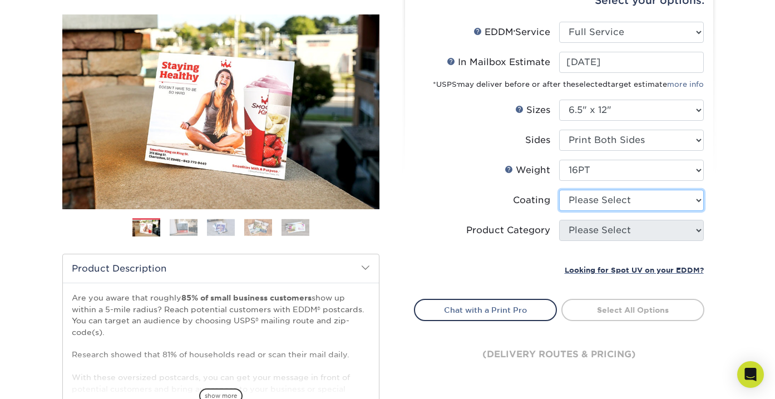
select select "ae367451-b2b8-45df-a344-0f05b6a12993"
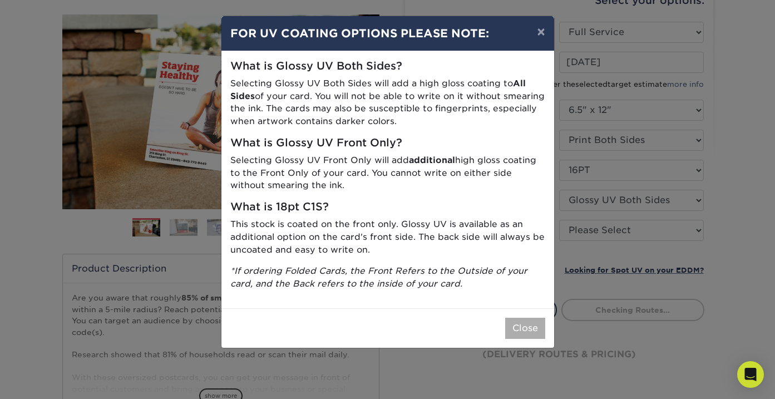
click at [517, 318] on button "Close" at bounding box center [525, 328] width 40 height 21
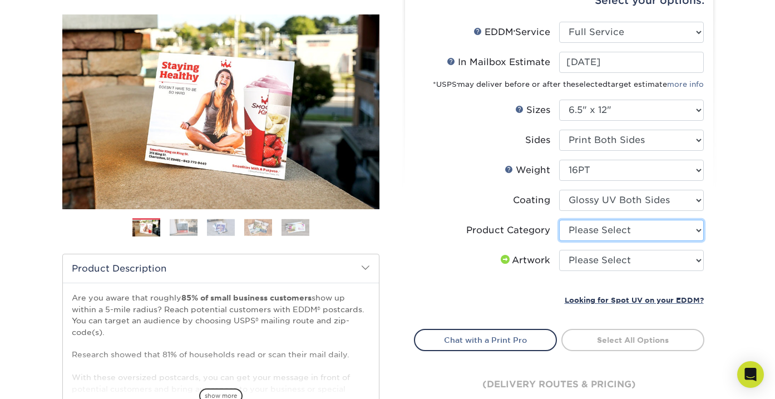
select select "9b7272e0-d6c8-4c3c-8e97-d3a1bcdab858"
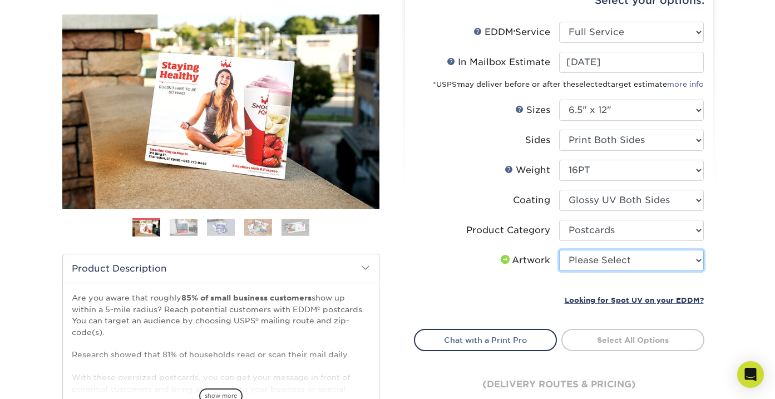
select select "upload"
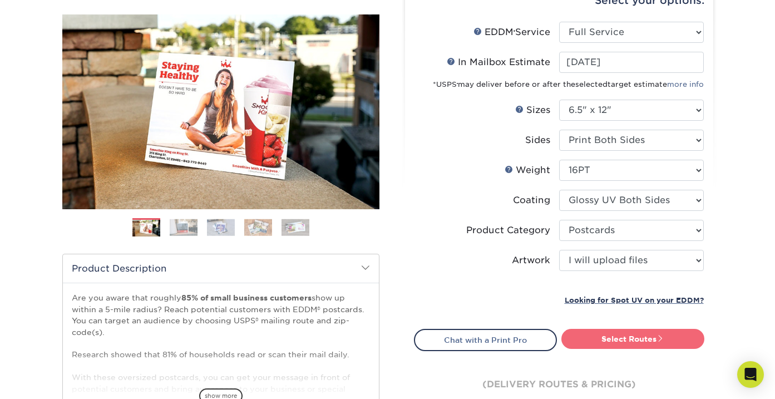
click at [641, 333] on link "Select Routes" at bounding box center [632, 339] width 143 height 20
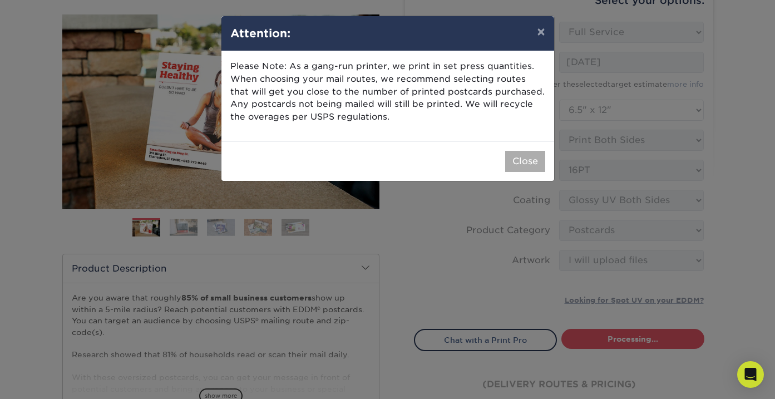
click at [524, 157] on button "Close" at bounding box center [525, 161] width 40 height 21
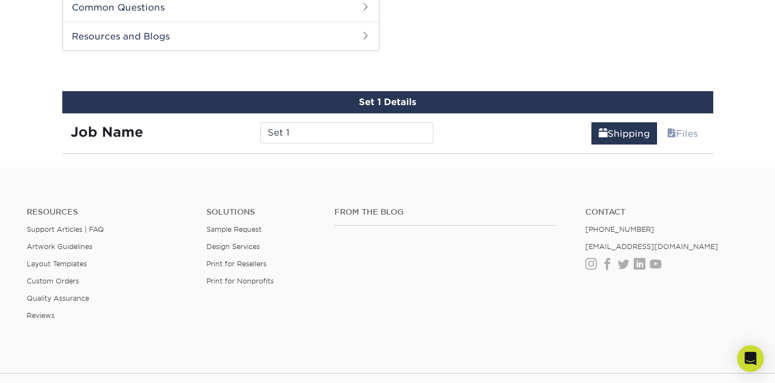
scroll to position [566, 0]
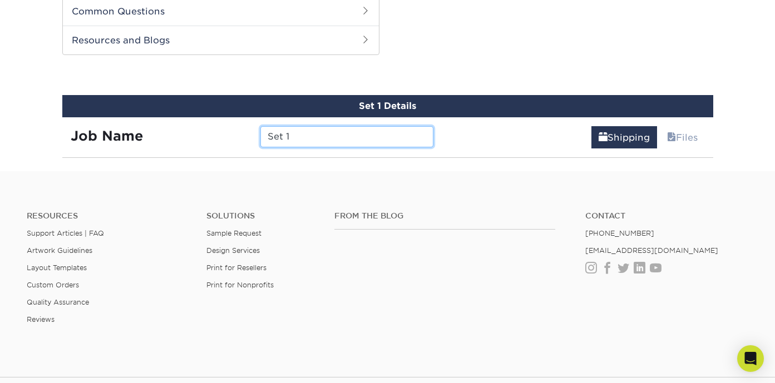
click at [323, 133] on input "Set 1" at bounding box center [346, 136] width 173 height 21
paste input "Lemus Flyer Sept 2025"
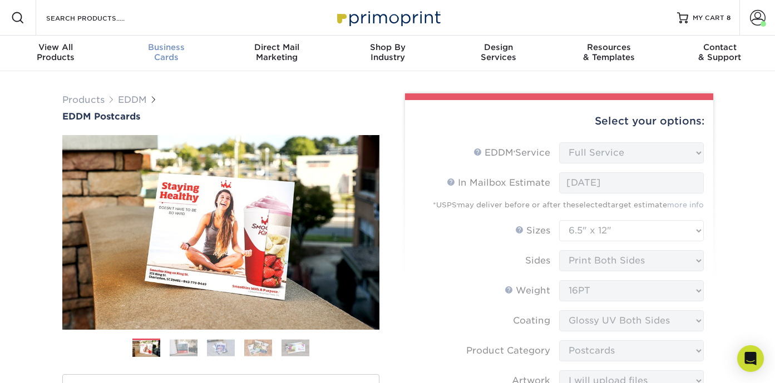
scroll to position [0, 0]
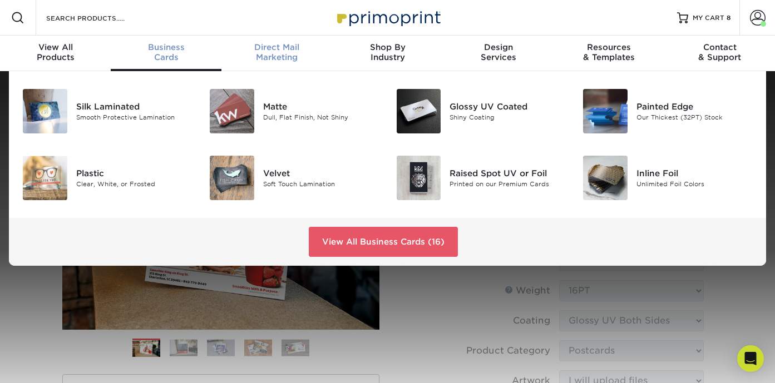
type input "Phoenixville [PERSON_NAME] Flyer [DATE]"
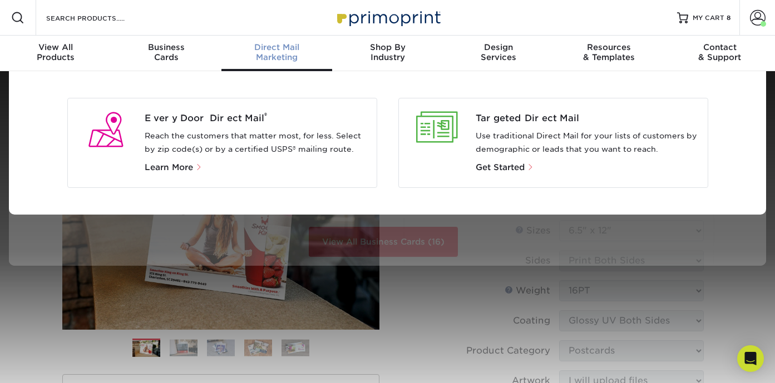
click at [277, 49] on span "Direct Mail" at bounding box center [276, 47] width 111 height 10
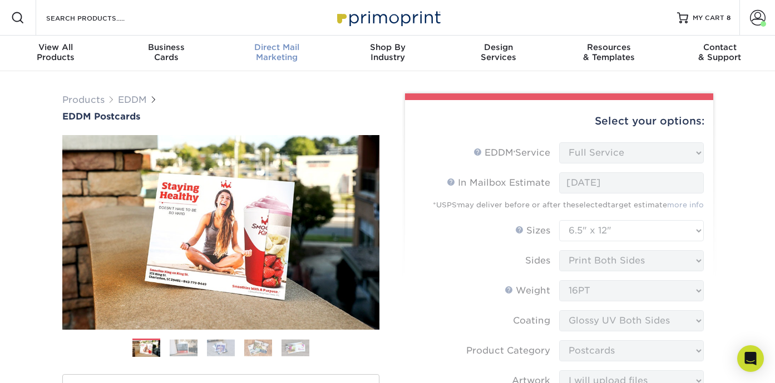
click at [276, 49] on span "Direct Mail" at bounding box center [276, 47] width 111 height 10
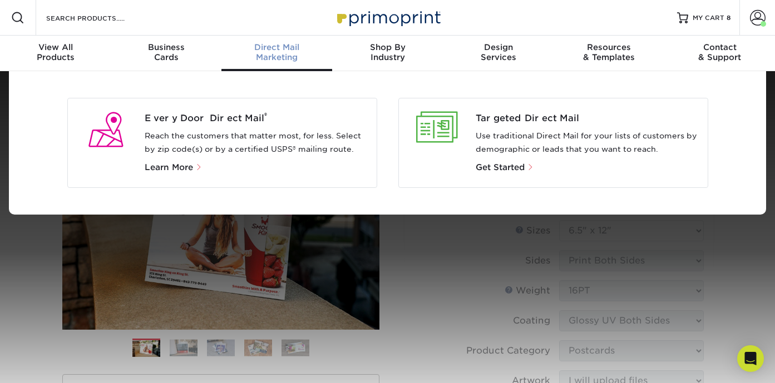
click at [213, 108] on div "Every Door Direct Mail ® Reach the customers that matter most, for less. Select…" at bounding box center [222, 143] width 310 height 90
click at [209, 116] on span "Every Door Direct Mail ®" at bounding box center [256, 118] width 223 height 13
click at [227, 117] on span "Every Door Direct Mail ®" at bounding box center [256, 118] width 223 height 13
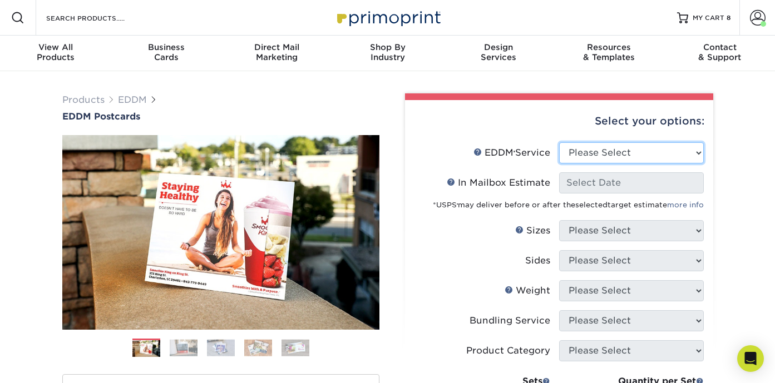
select select "full_service"
select select "-1"
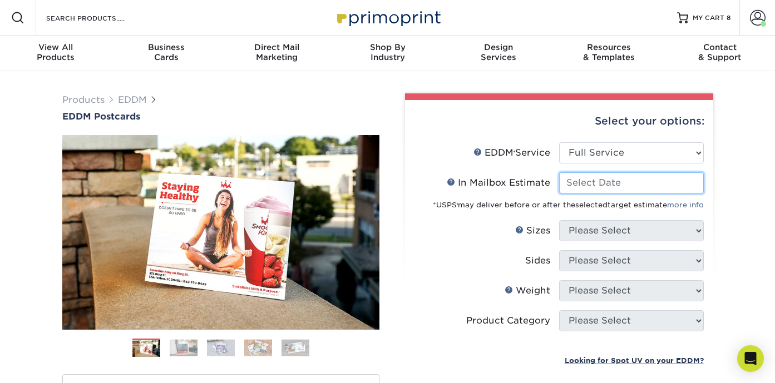
click at [605, 176] on input "In Mailbox Estimate Help In Mailbox Estimate" at bounding box center [631, 182] width 145 height 21
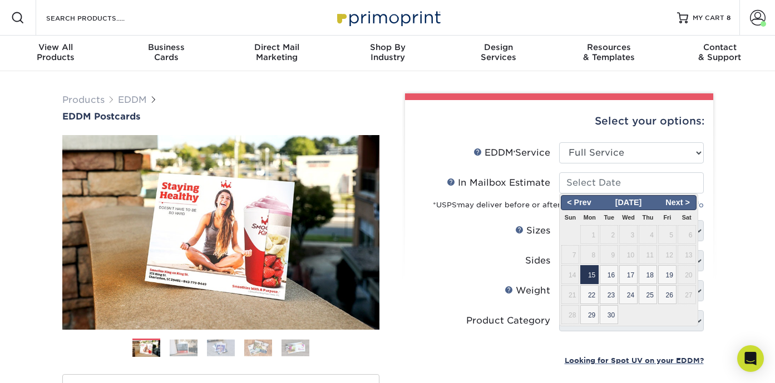
click at [592, 271] on span "15" at bounding box center [589, 274] width 18 height 19
type input "2025-09-15"
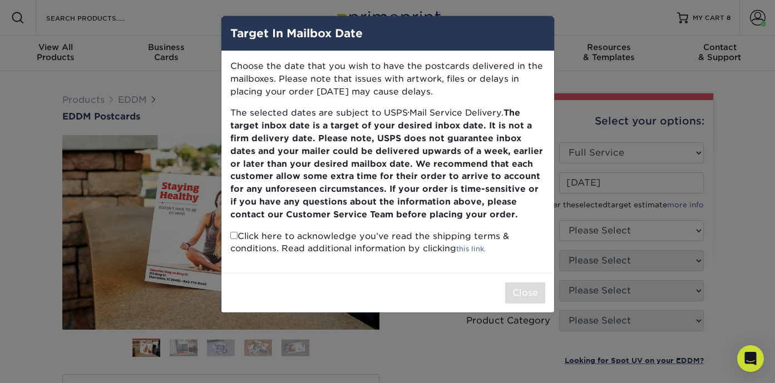
click at [236, 232] on input "checkbox" at bounding box center [233, 235] width 7 height 7
checkbox input "true"
click at [521, 283] on button "Close" at bounding box center [525, 293] width 40 height 21
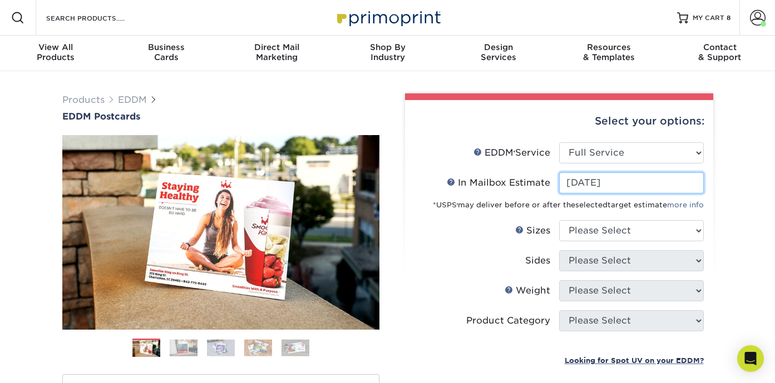
click at [607, 182] on input "2025-09-15" at bounding box center [631, 182] width 145 height 21
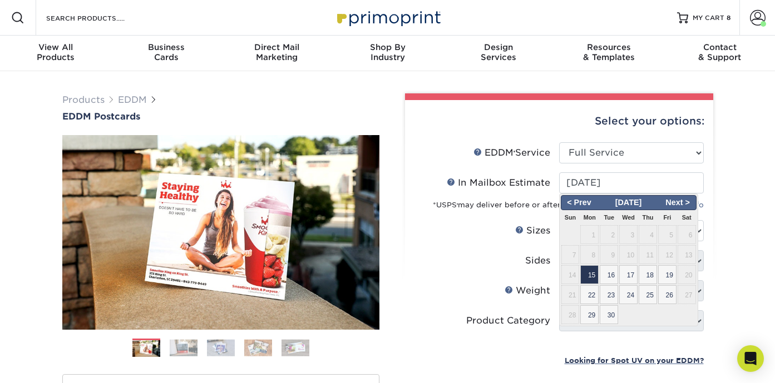
click at [501, 228] on label "Sizes Help Sizes" at bounding box center [487, 230] width 145 height 21
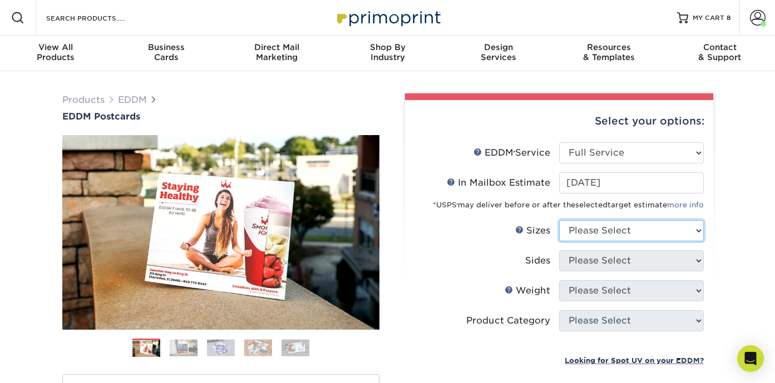
select select "6.50x12.00"
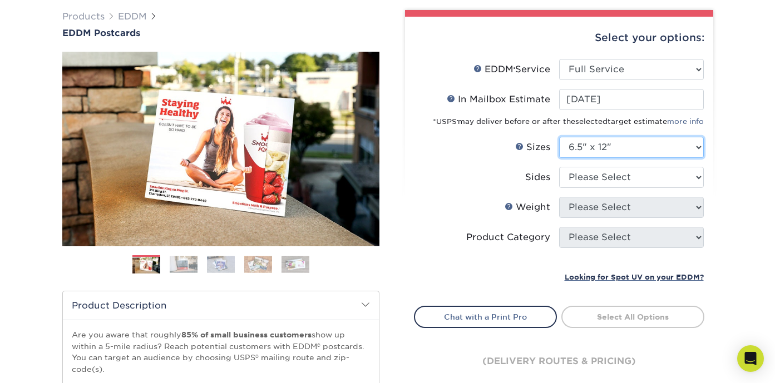
scroll to position [86, 0]
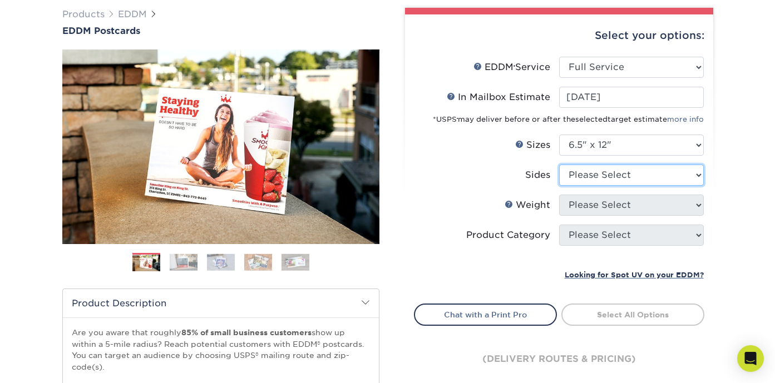
select select "13abbda7-1d64-4f25-8bb2-c179b224825d"
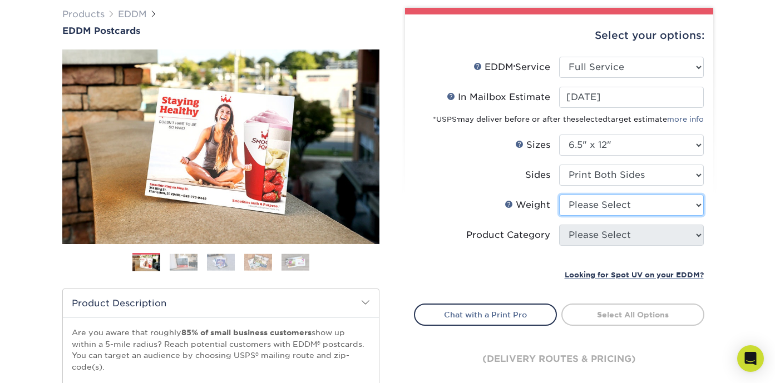
select select "16PT"
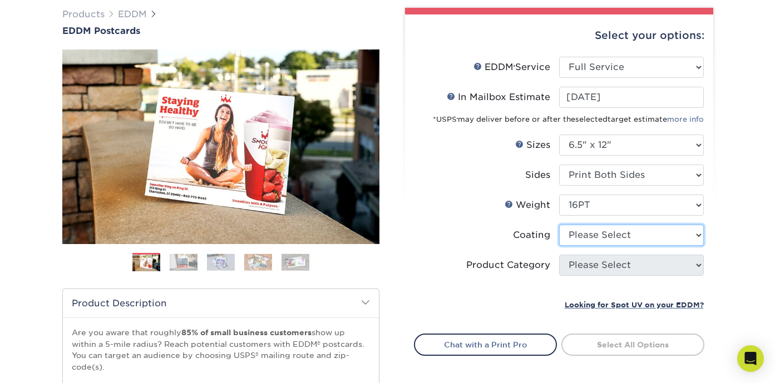
select select "ae367451-b2b8-45df-a344-0f05b6a12993"
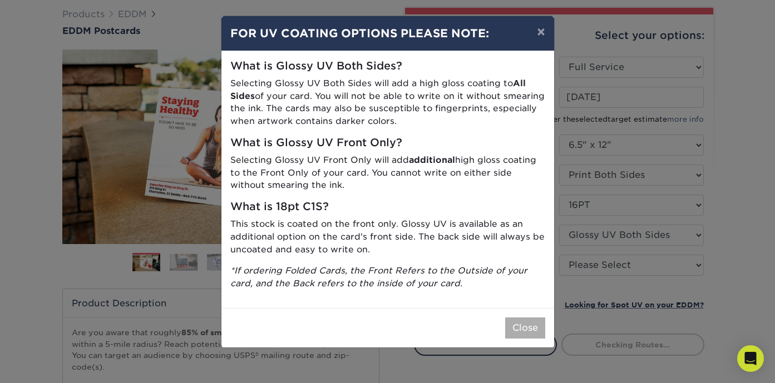
click at [520, 320] on button "Close" at bounding box center [525, 328] width 40 height 21
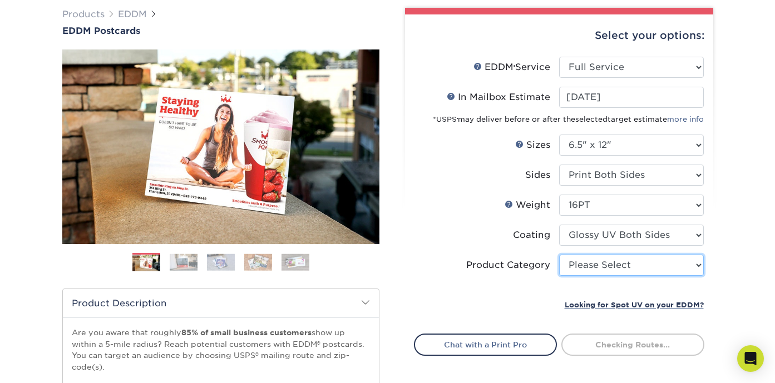
select select "9b7272e0-d6c8-4c3c-8e97-d3a1bcdab858"
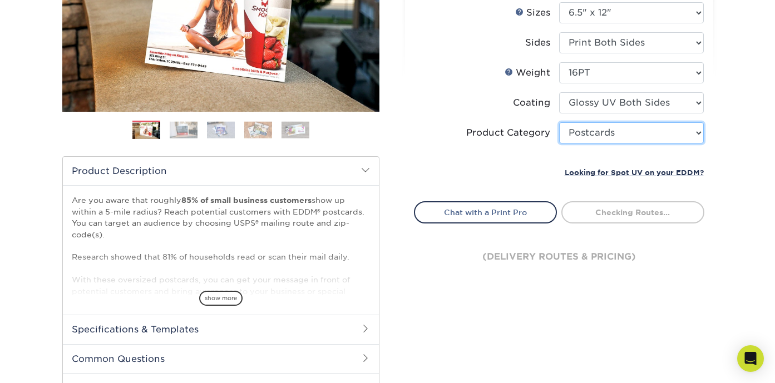
scroll to position [221, 0]
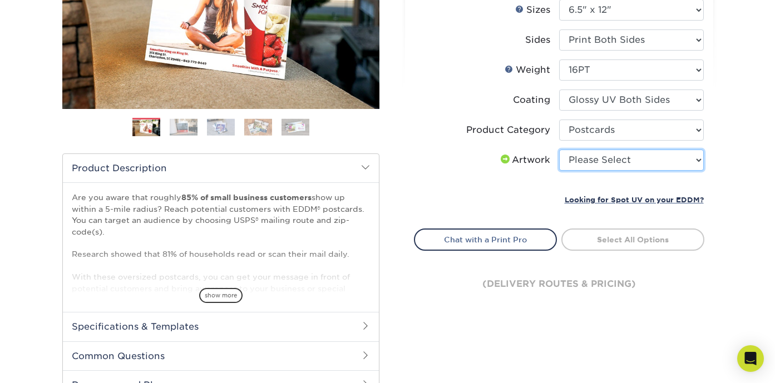
select select "upload"
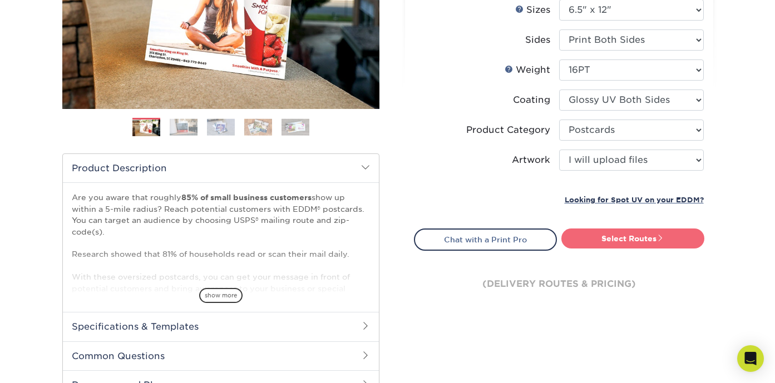
click at [622, 240] on link "Select Routes" at bounding box center [632, 239] width 143 height 20
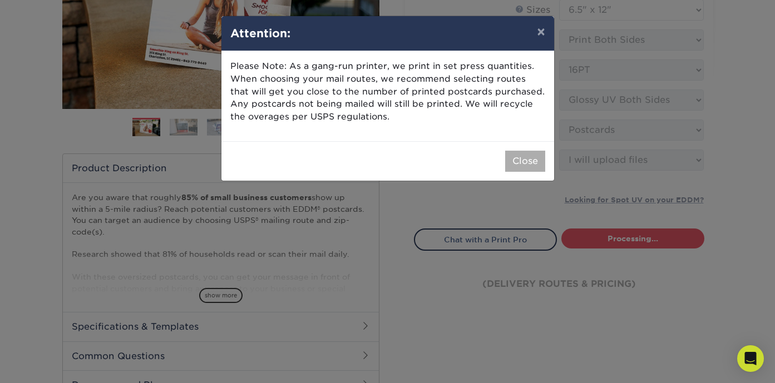
click at [522, 155] on button "Close" at bounding box center [525, 161] width 40 height 21
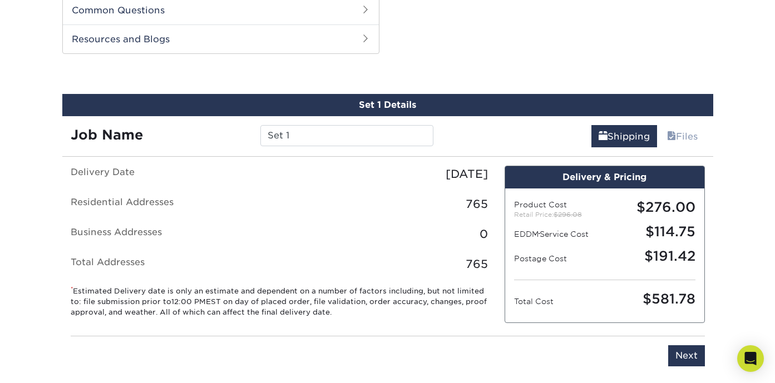
scroll to position [566, 0]
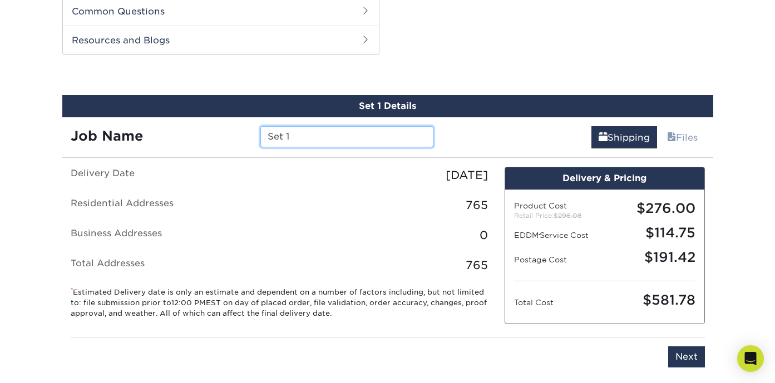
click at [337, 140] on input "Set 1" at bounding box center [346, 136] width 173 height 21
paste input "Lemus Flyer Sept 2025"
type input "Phoenixville [PERSON_NAME] Flyer [DATE]"
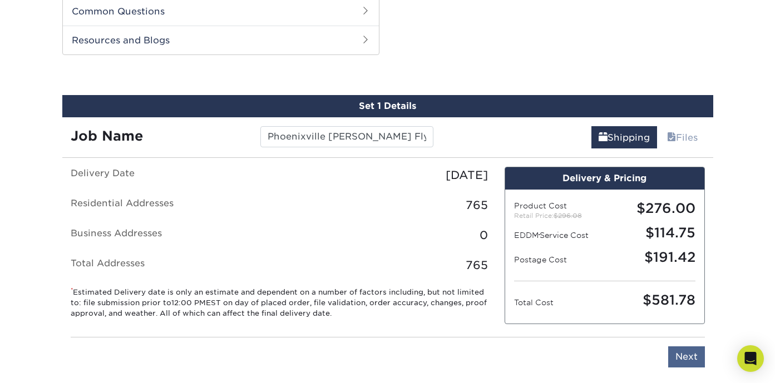
click at [693, 358] on input "Next" at bounding box center [686, 357] width 37 height 21
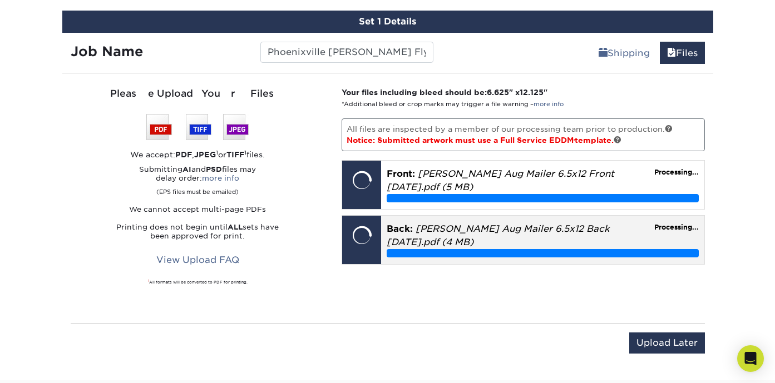
scroll to position [649, 0]
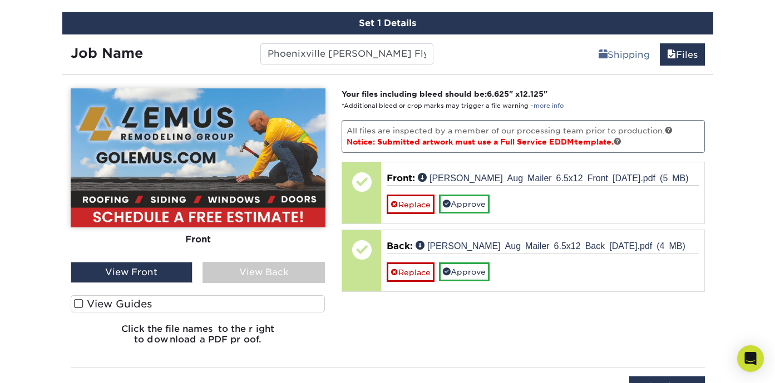
click at [268, 273] on div "View Back" at bounding box center [264, 272] width 122 height 21
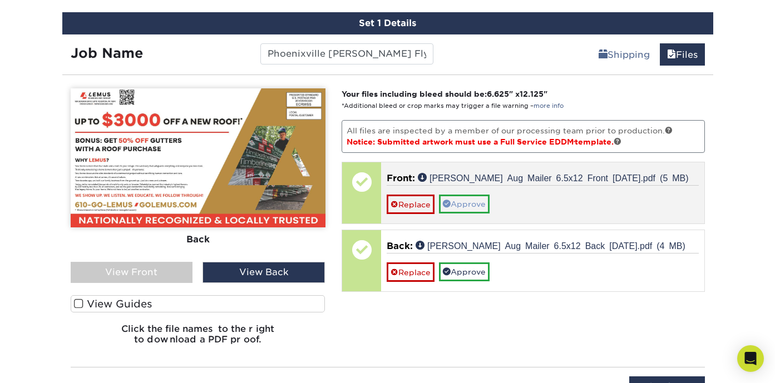
click at [487, 193] on div "Replace Approve" at bounding box center [543, 199] width 312 height 29
click at [483, 203] on link "Approve" at bounding box center [464, 204] width 51 height 19
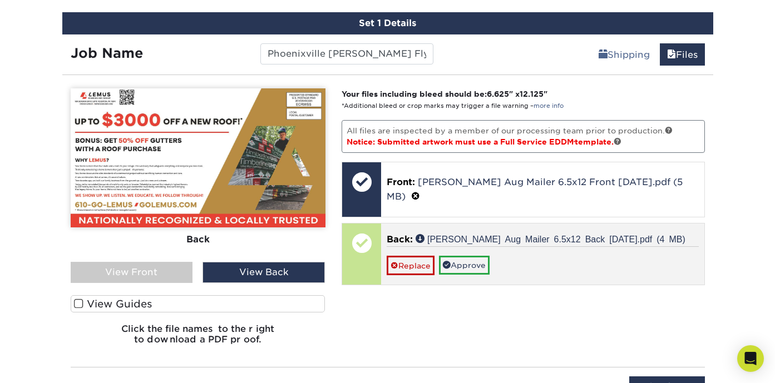
click at [476, 262] on div "Back: Lemus Aug Mailer 6.5x12 Back Sept 2025.pdf (4 MB) Replace Approve" at bounding box center [542, 254] width 323 height 61
click at [481, 256] on link "Approve" at bounding box center [464, 265] width 51 height 19
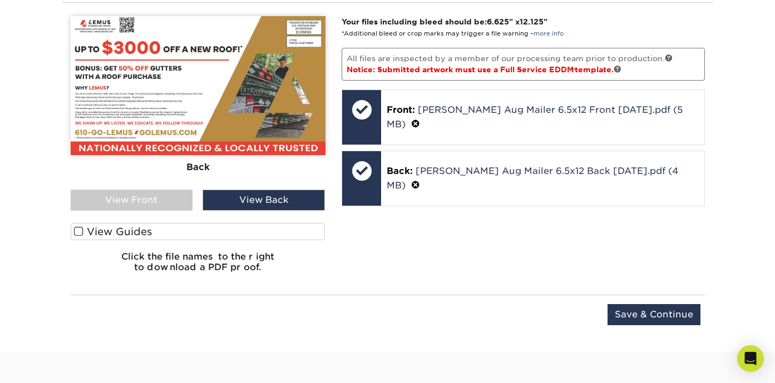
scroll to position [722, 0]
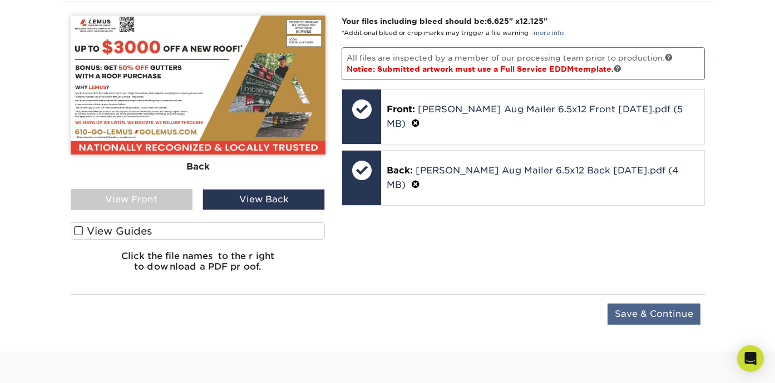
click at [674, 314] on input "Save & Continue" at bounding box center [654, 314] width 93 height 21
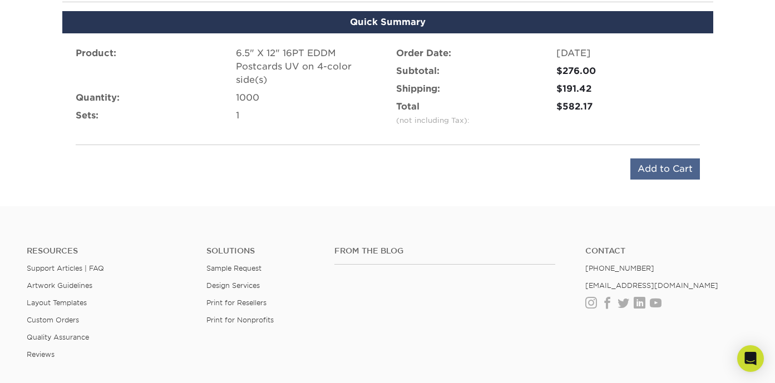
click at [659, 166] on input "Add to Cart" at bounding box center [665, 169] width 70 height 21
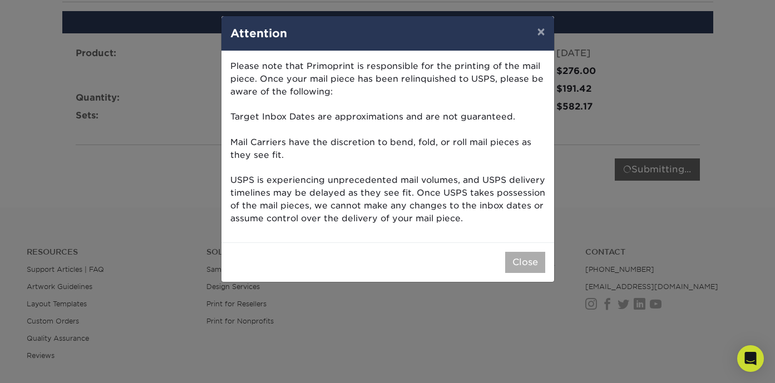
click at [521, 263] on button "Close" at bounding box center [525, 262] width 40 height 21
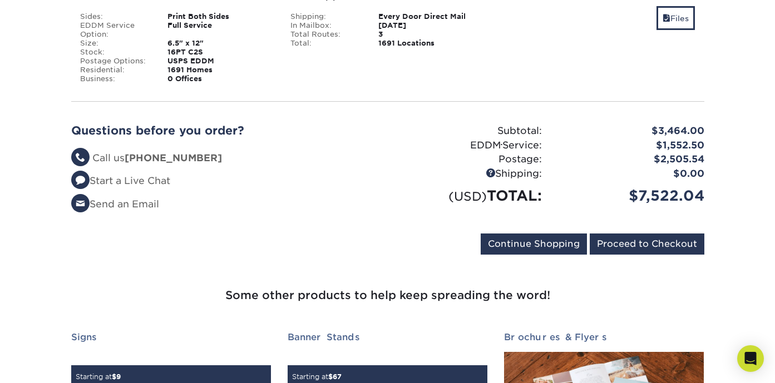
scroll to position [1315, 0]
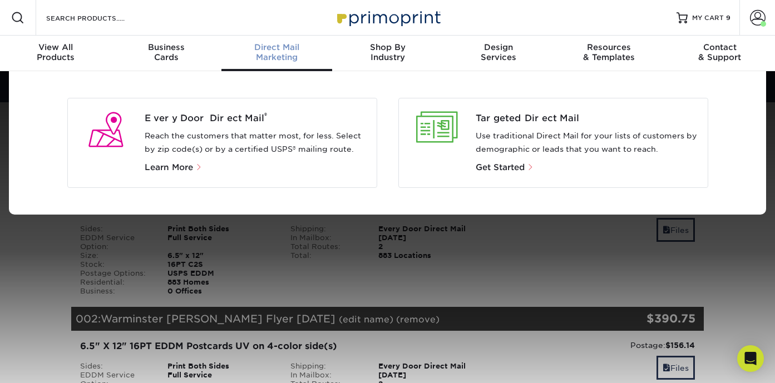
click at [208, 110] on div "Every Door Direct Mail ® Reach the customers that matter most, for less. Select…" at bounding box center [222, 143] width 310 height 90
click at [206, 119] on span "Every Door Direct Mail ®" at bounding box center [256, 118] width 223 height 13
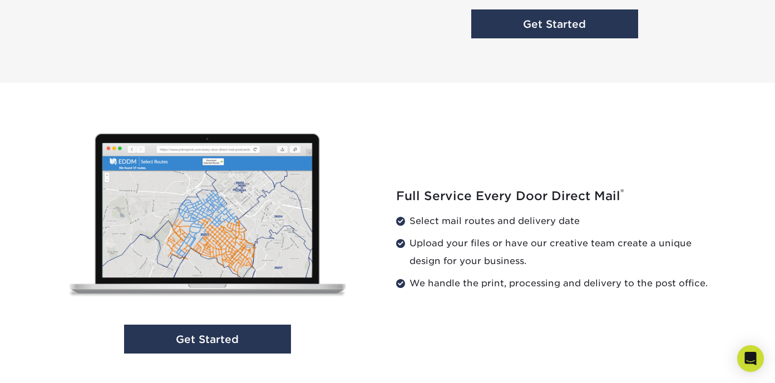
scroll to position [1114, 0]
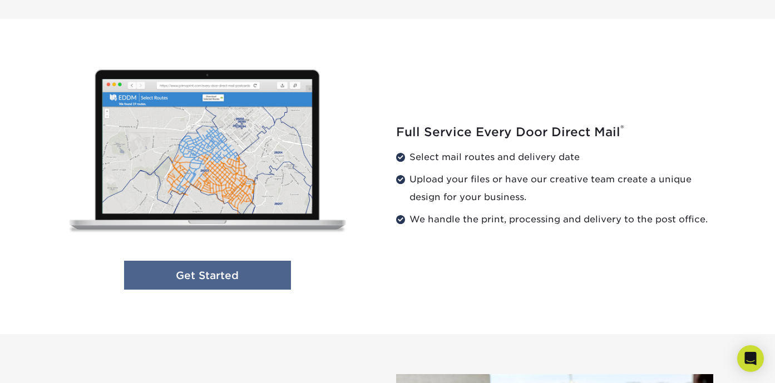
click at [206, 282] on link "Get Started" at bounding box center [207, 275] width 167 height 29
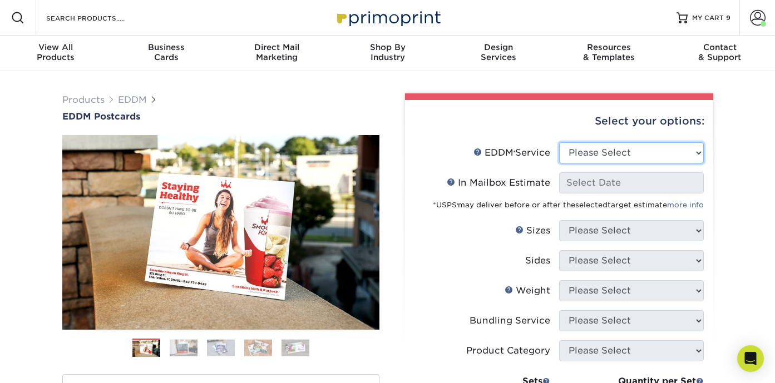
select select "full_service"
select select "-1"
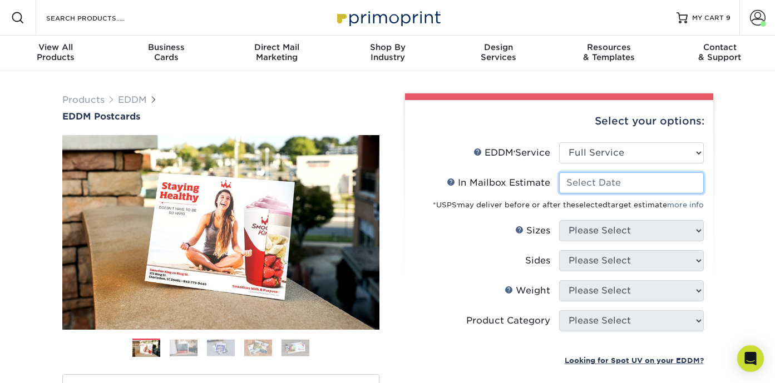
click at [592, 176] on input "In Mailbox Estimate Help In Mailbox Estimate" at bounding box center [631, 182] width 145 height 21
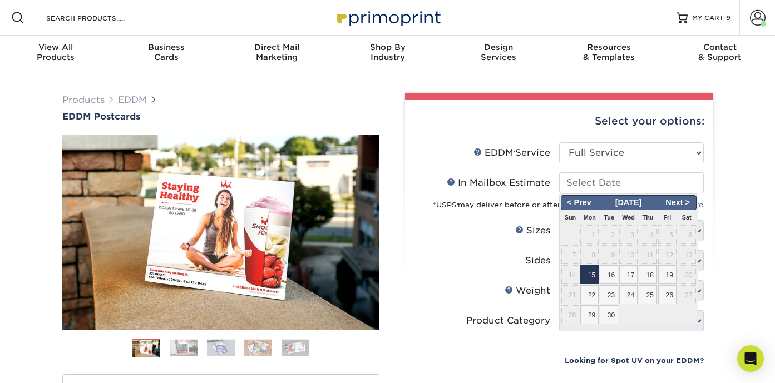
click at [589, 270] on span "15" at bounding box center [589, 274] width 18 height 19
type input "2025-09-15"
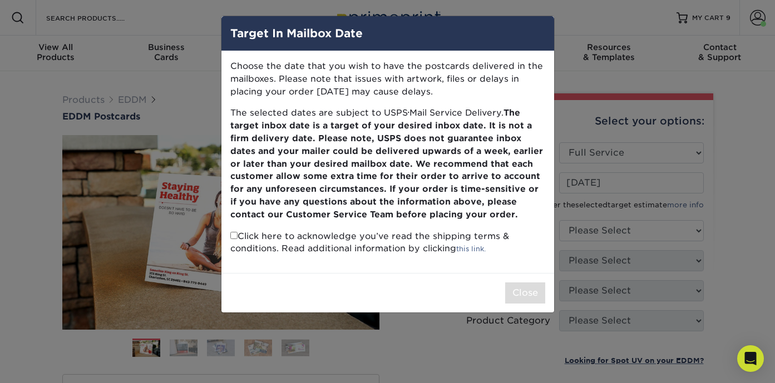
click at [231, 234] on input "checkbox" at bounding box center [233, 235] width 7 height 7
checkbox input "true"
click at [534, 291] on button "Close" at bounding box center [525, 293] width 40 height 21
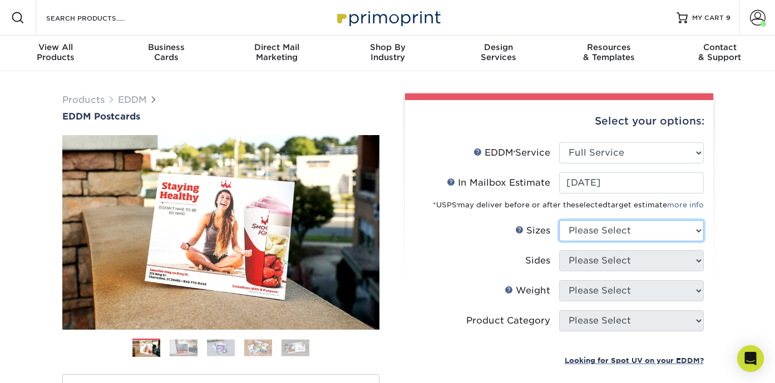
select select "6.50x12.00"
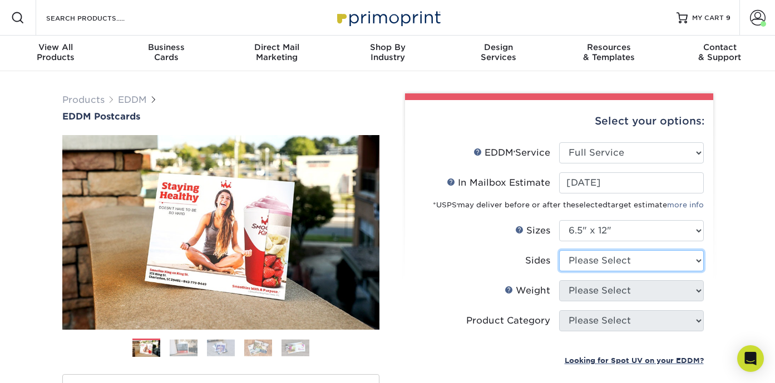
select select "13abbda7-1d64-4f25-8bb2-c179b224825d"
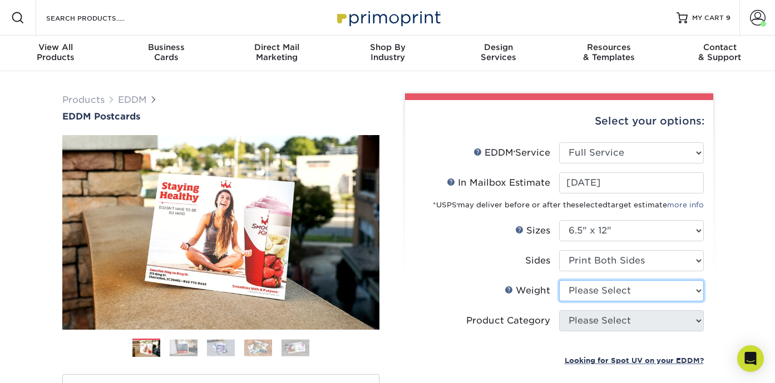
select select "16PT"
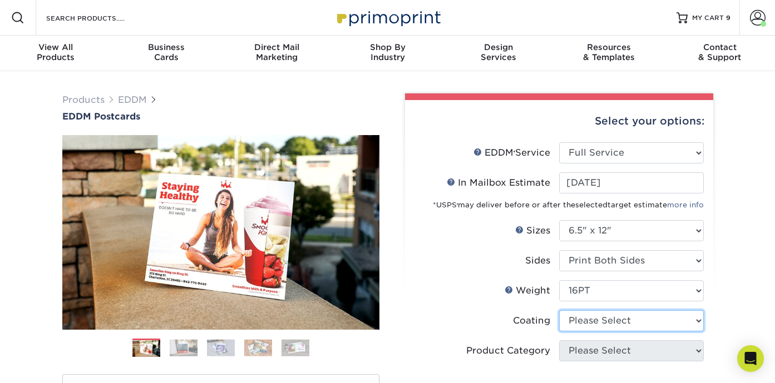
select select "ae367451-b2b8-45df-a344-0f05b6a12993"
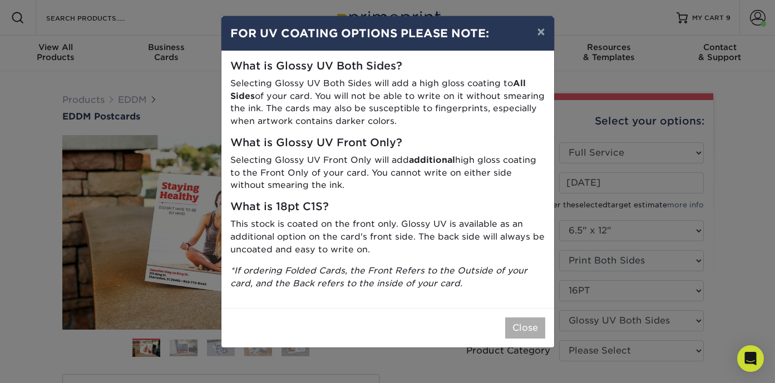
click at [532, 323] on button "Close" at bounding box center [525, 328] width 40 height 21
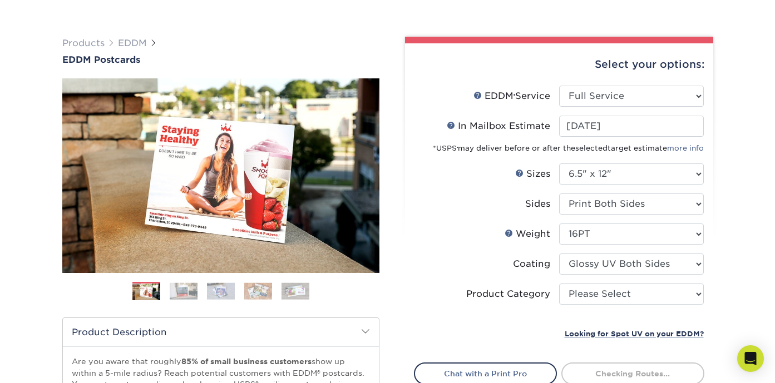
scroll to position [65, 0]
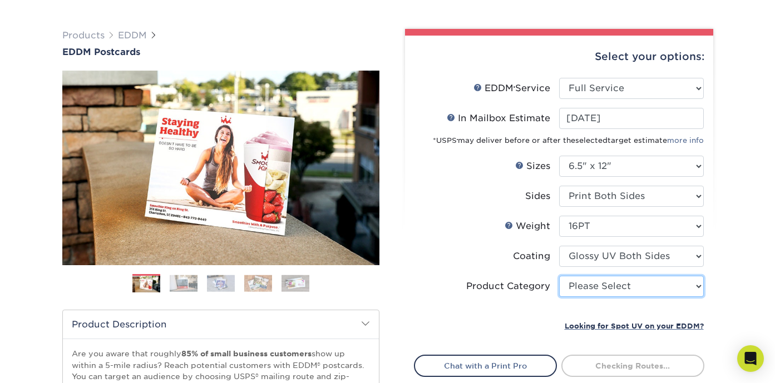
select select "9b7272e0-d6c8-4c3c-8e97-d3a1bcdab858"
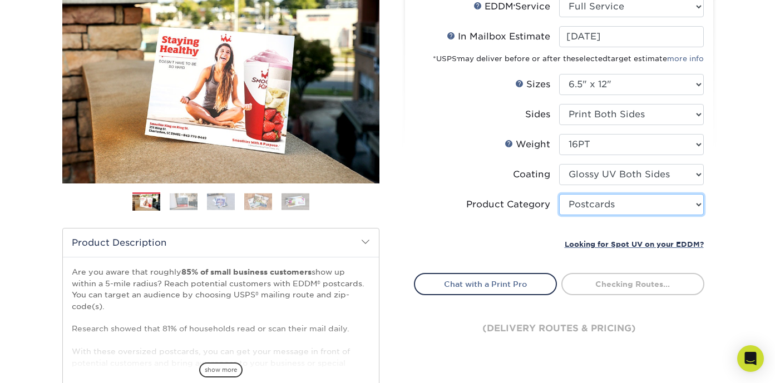
scroll to position [147, 0]
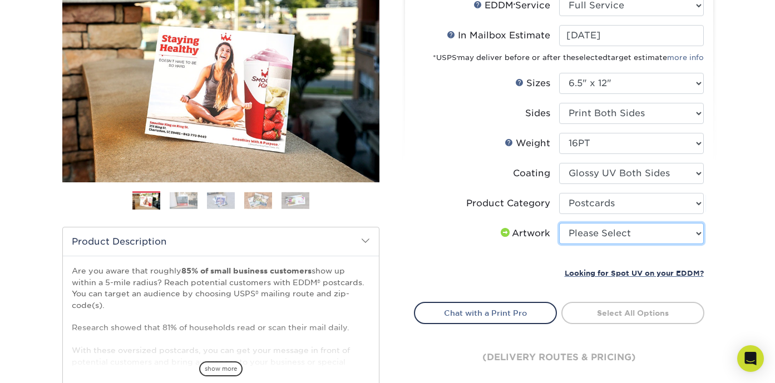
select select "upload"
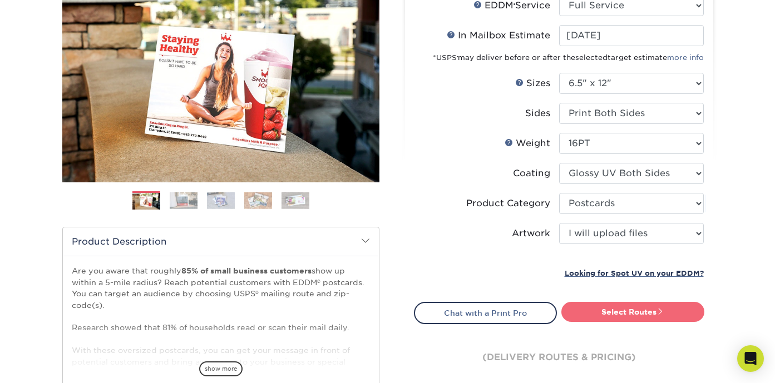
click at [638, 310] on link "Select Routes" at bounding box center [632, 312] width 143 height 20
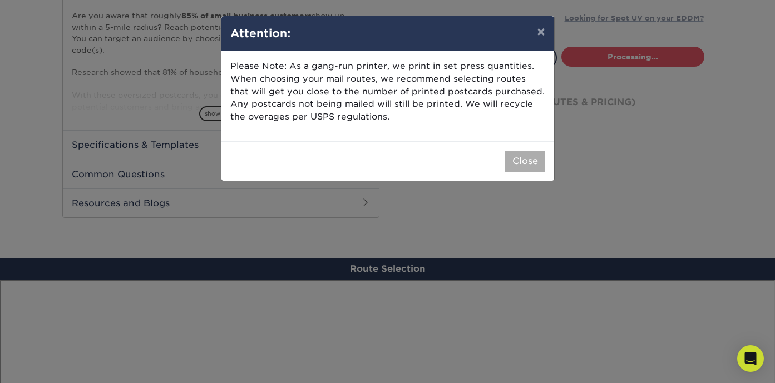
click at [530, 159] on button "Close" at bounding box center [525, 161] width 40 height 21
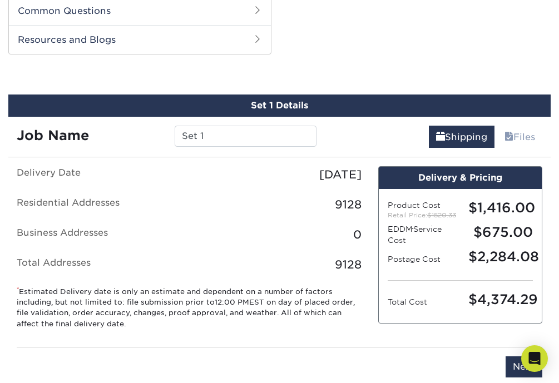
scroll to position [566, 0]
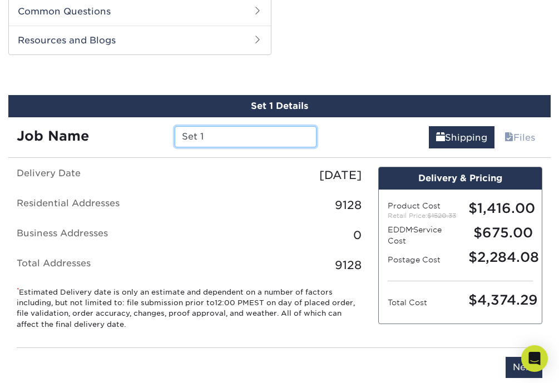
click at [219, 130] on input "Set 1" at bounding box center [245, 136] width 141 height 21
paste input "Hi Connie, Thanks for the feedback and so glad to hear you are getting more cal…"
drag, startPoint x: 248, startPoint y: 134, endPoint x: 314, endPoint y: 134, distance: 66.2
click at [314, 134] on input "DowningtownSet 1" at bounding box center [245, 136] width 141 height 21
paste input "[PERSON_NAME] Flyer [DATE]"
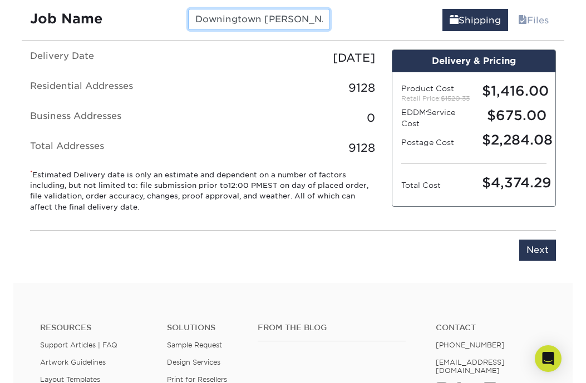
scroll to position [686, 0]
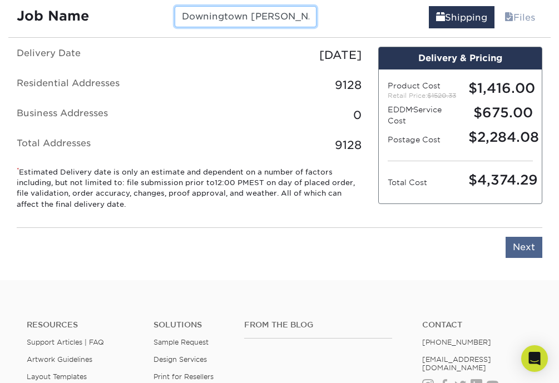
type input "Downingtown Lemus Flyer Sept 2025"
click at [521, 258] on input "Next" at bounding box center [524, 247] width 37 height 21
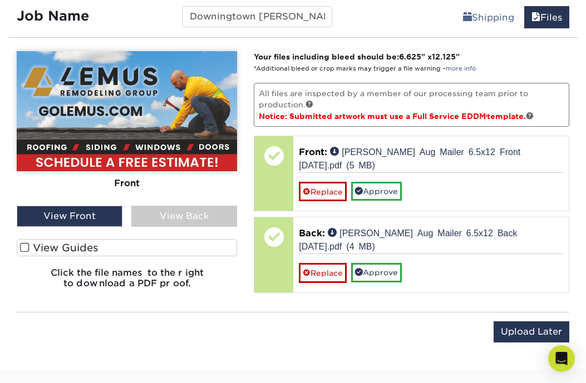
click at [176, 218] on div "View Back" at bounding box center [184, 216] width 106 height 21
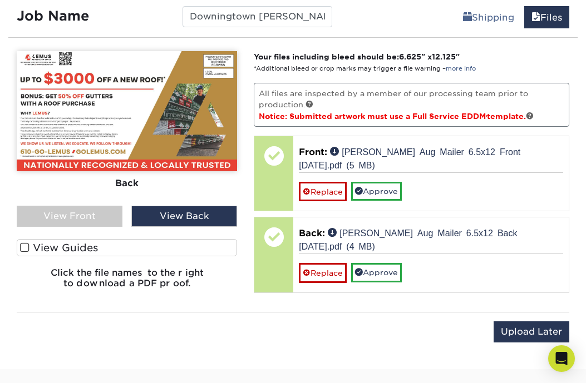
click at [81, 230] on div "Front Back View Front View Back Front" at bounding box center [127, 174] width 220 height 247
click at [98, 213] on div "View Front" at bounding box center [70, 216] width 106 height 21
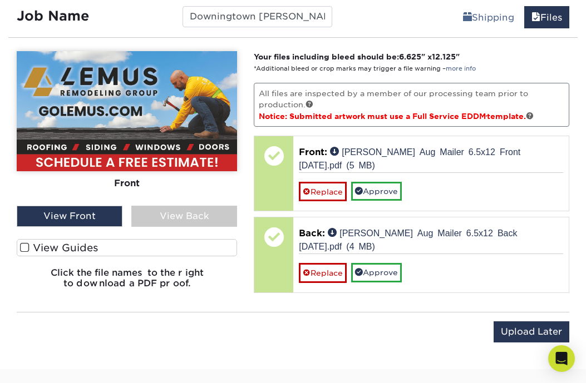
click at [181, 216] on div "View Back" at bounding box center [184, 216] width 106 height 21
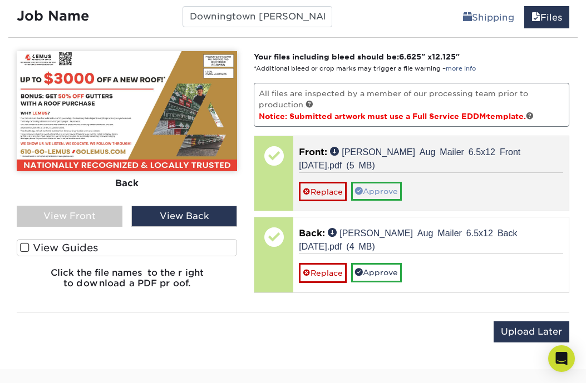
click at [394, 188] on link "Approve" at bounding box center [376, 191] width 51 height 19
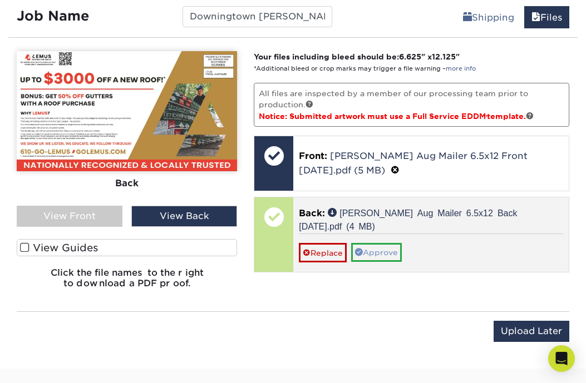
click at [387, 250] on link "Approve" at bounding box center [376, 252] width 51 height 19
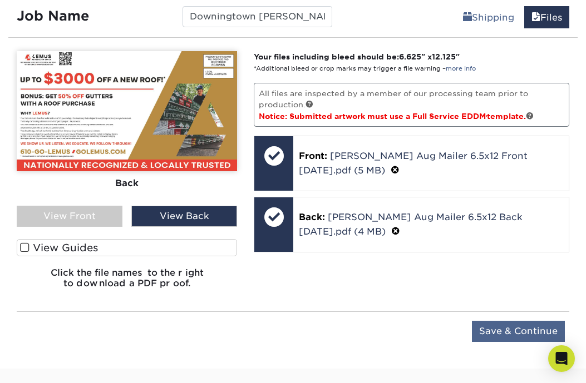
click at [503, 337] on input "Save & Continue" at bounding box center [518, 331] width 93 height 21
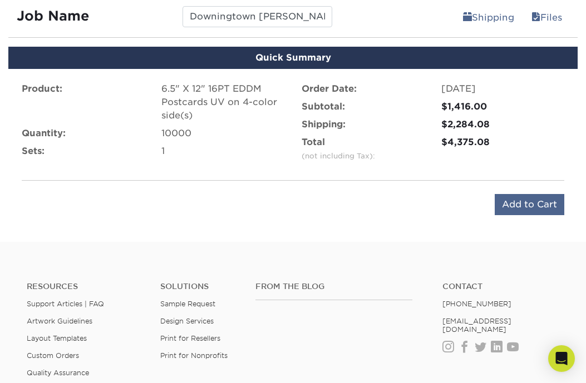
click at [525, 200] on input "Add to Cart" at bounding box center [530, 204] width 70 height 21
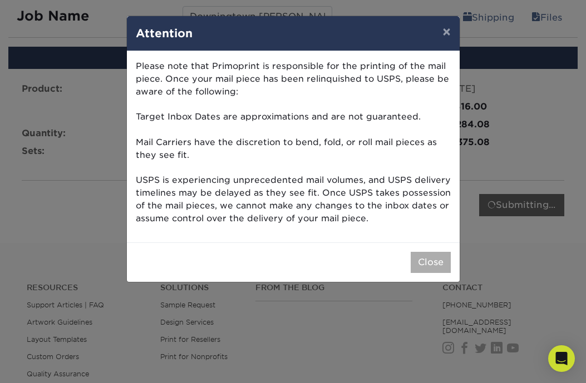
click at [423, 252] on button "Close" at bounding box center [431, 262] width 40 height 21
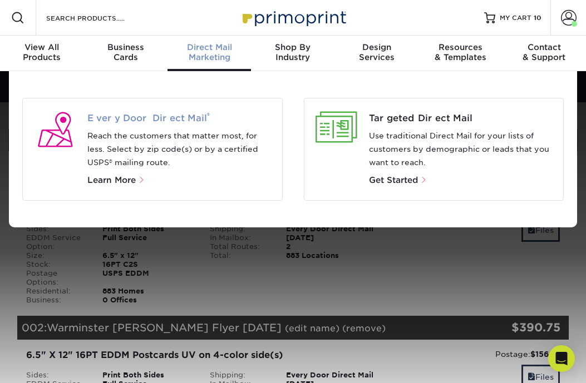
click at [130, 120] on span "Every Door Direct Mail ®" at bounding box center [180, 118] width 186 height 13
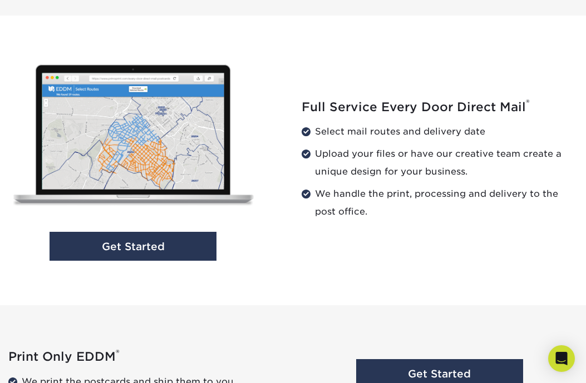
scroll to position [1084, 0]
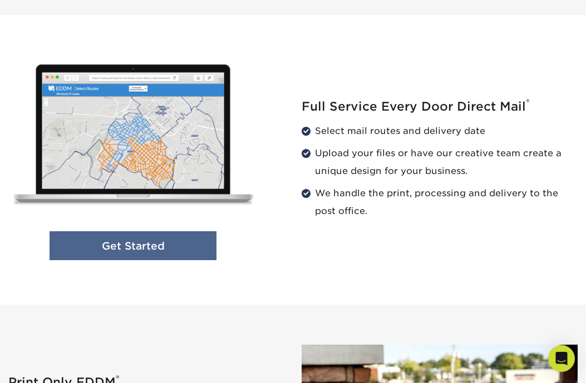
click at [178, 244] on link "Get Started" at bounding box center [133, 245] width 167 height 29
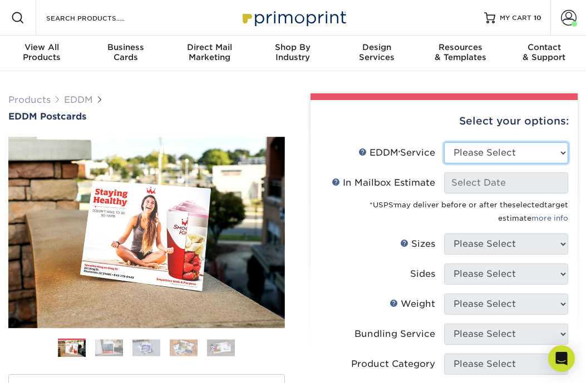
select select "full_service"
select select "-1"
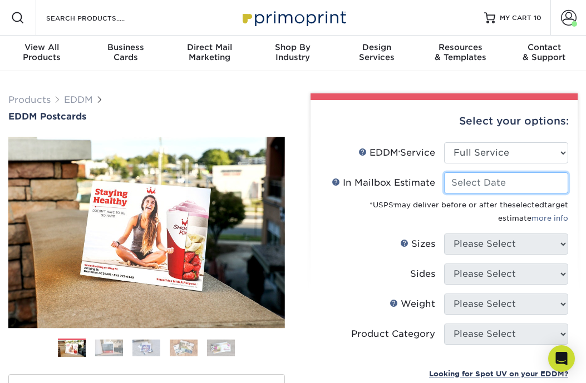
click at [497, 179] on input "In Mailbox Estimate Help In Mailbox Estimate" at bounding box center [506, 182] width 124 height 21
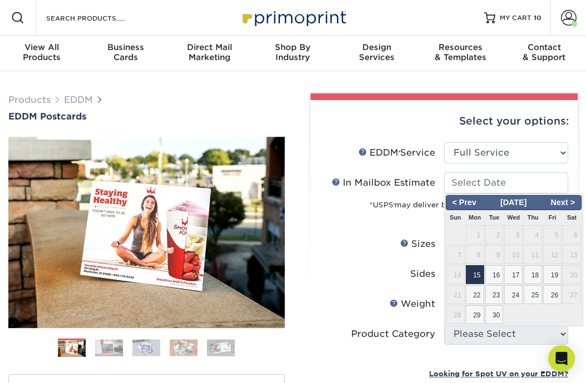
click at [477, 269] on span "15" at bounding box center [475, 274] width 18 height 19
type input "[DATE]"
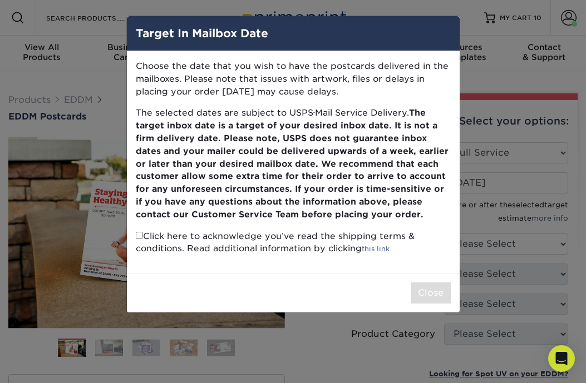
click at [137, 233] on input "checkbox" at bounding box center [139, 235] width 7 height 7
checkbox input "true"
click at [432, 287] on button "Close" at bounding box center [431, 293] width 40 height 21
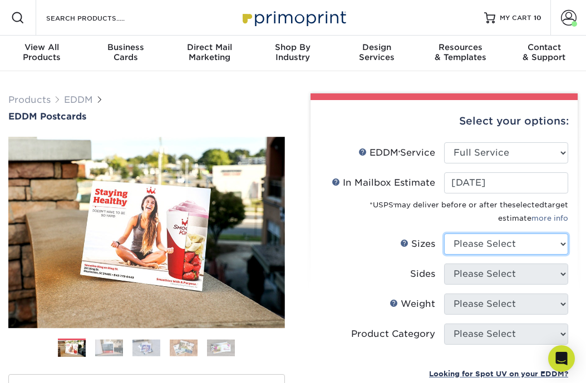
select select "6.50x12.00"
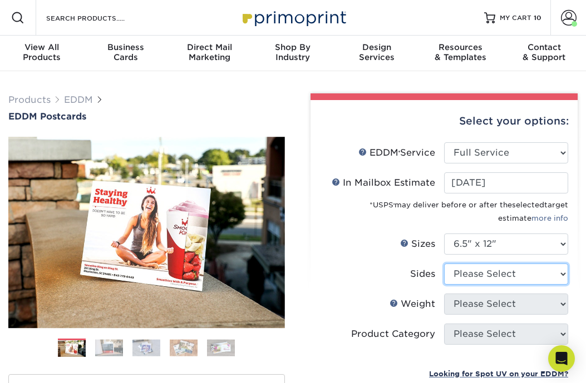
select select "13abbda7-1d64-4f25-8bb2-c179b224825d"
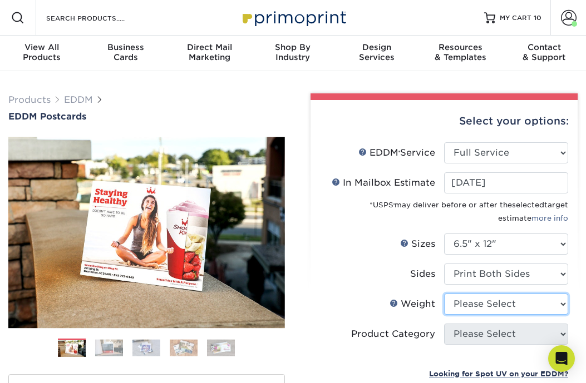
select select "16PT"
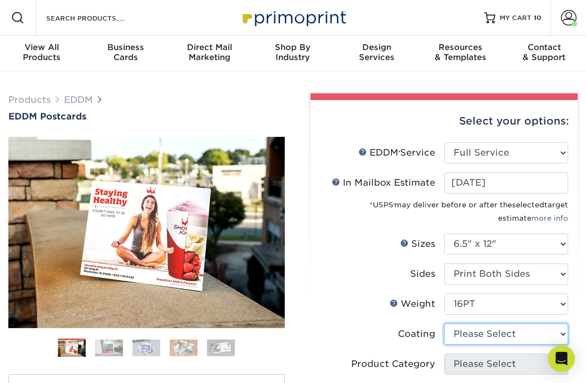
select select "ae367451-b2b8-45df-a344-0f05b6a12993"
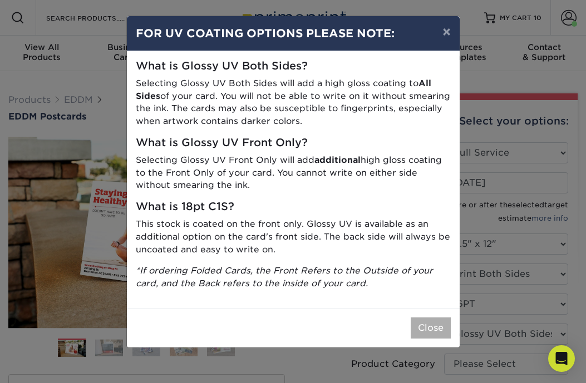
click at [425, 318] on button "Close" at bounding box center [431, 328] width 40 height 21
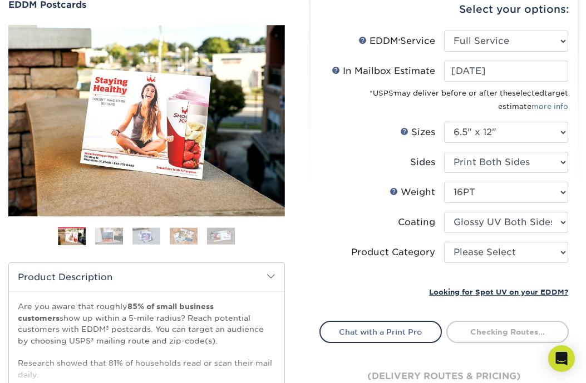
scroll to position [115, 0]
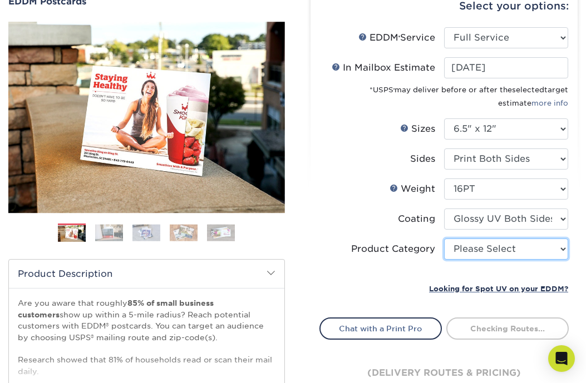
select select "9b7272e0-d6c8-4c3c-8e97-d3a1bcdab858"
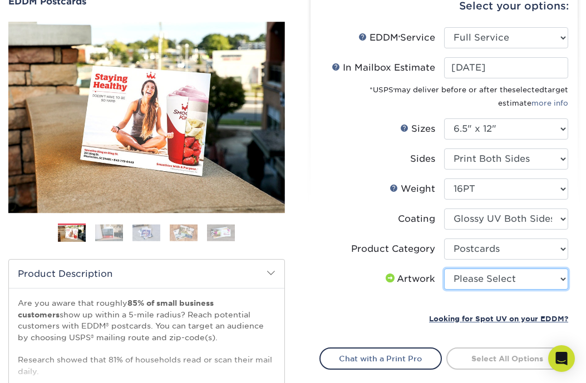
select select "upload"
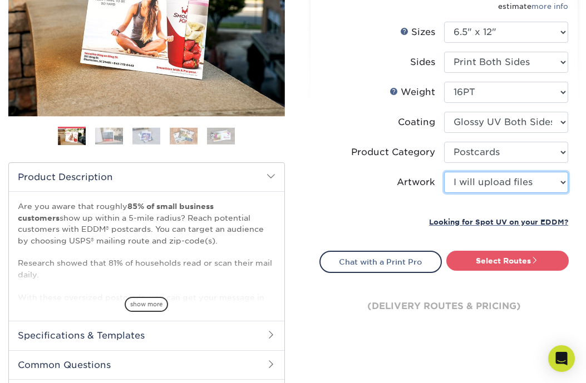
scroll to position [221, 0]
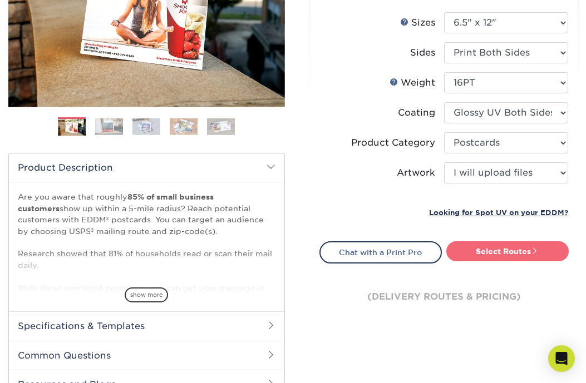
click at [496, 247] on link "Select Routes" at bounding box center [507, 251] width 122 height 20
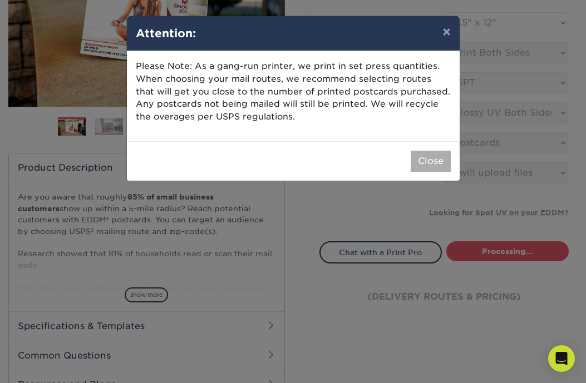
click at [430, 159] on button "Close" at bounding box center [431, 161] width 40 height 21
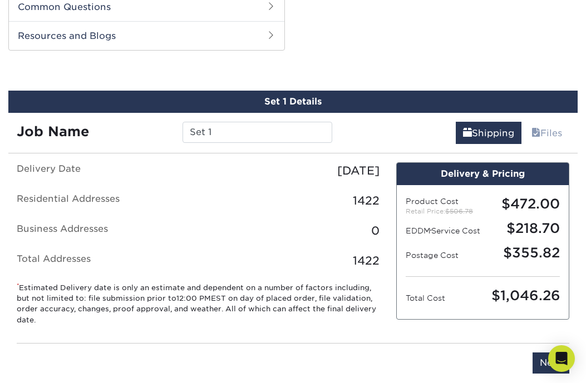
scroll to position [566, 0]
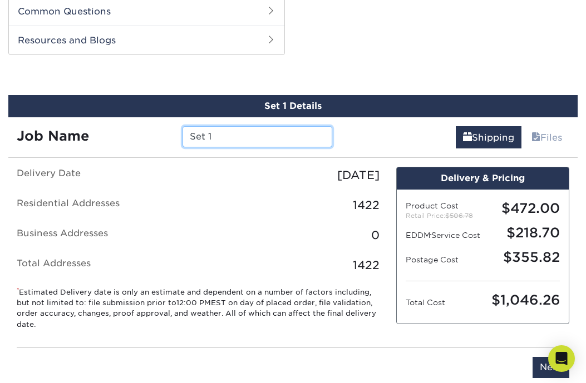
click at [220, 141] on input "Set 1" at bounding box center [256, 136] width 149 height 21
paste input "Lemus Flyer Sept 2025"
click at [213, 139] on input "Exton Lemus Flyer Sept 2025" at bounding box center [256, 136] width 149 height 21
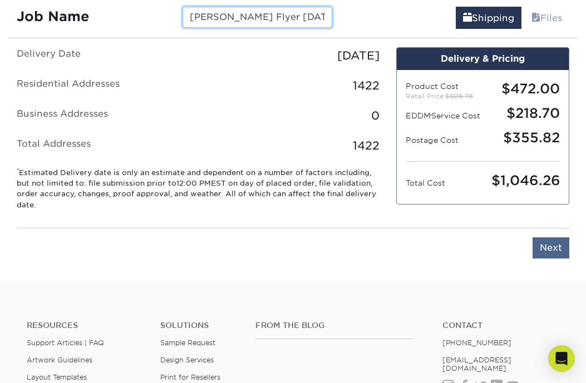
scroll to position [687, 0]
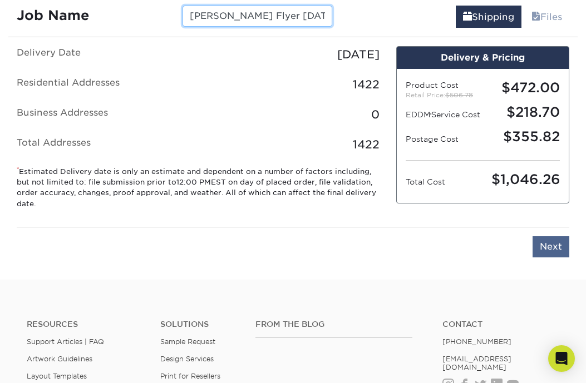
type input "Exton Lemus Flyer Sept 2025"
click at [565, 258] on input "Next" at bounding box center [550, 246] width 37 height 21
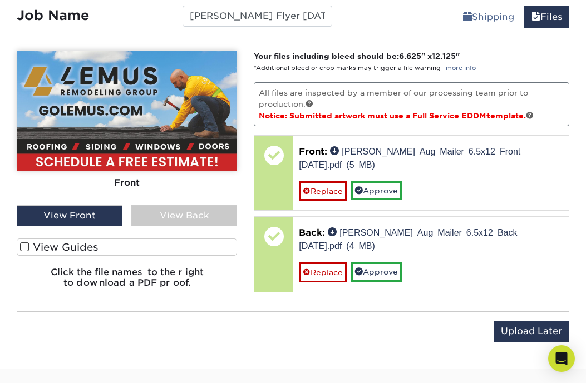
click at [201, 216] on div "View Back" at bounding box center [184, 215] width 106 height 21
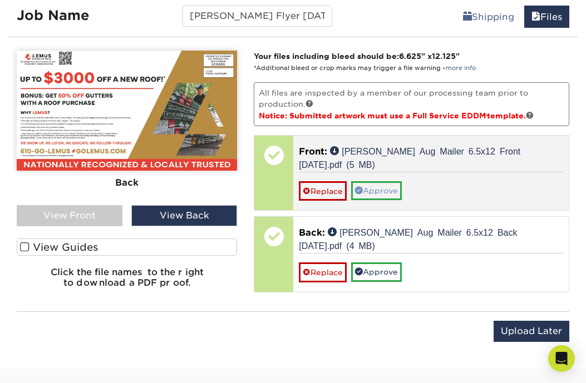
click at [376, 188] on link "Approve" at bounding box center [376, 190] width 51 height 19
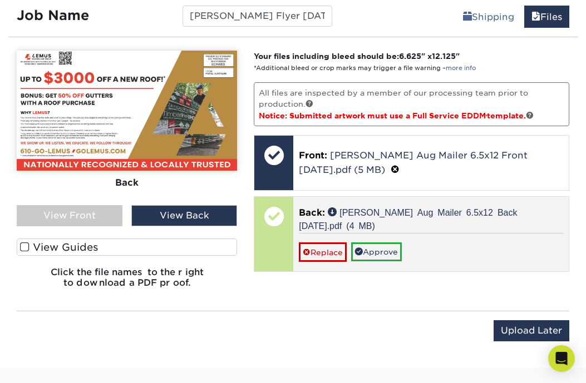
click at [389, 261] on div "Back: Lemus Aug Mailer 6.5x12 Back Sept 2025.pdf (4 MB) Replace Approve" at bounding box center [430, 234] width 275 height 75
click at [394, 254] on link "Approve" at bounding box center [376, 252] width 51 height 19
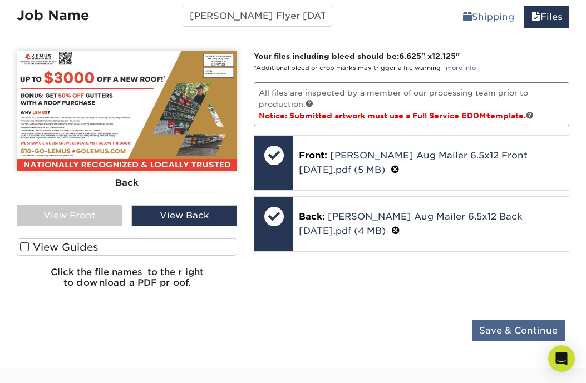
click at [542, 331] on input "Save & Continue" at bounding box center [518, 330] width 93 height 21
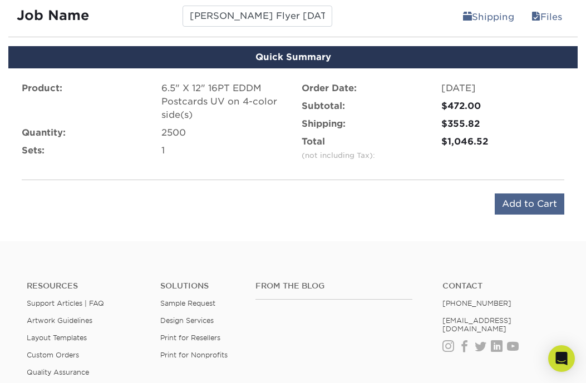
click at [547, 204] on input "Add to Cart" at bounding box center [530, 204] width 70 height 21
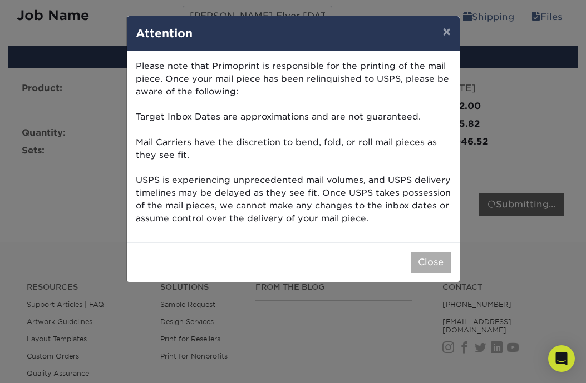
click at [447, 255] on button "Close" at bounding box center [431, 262] width 40 height 21
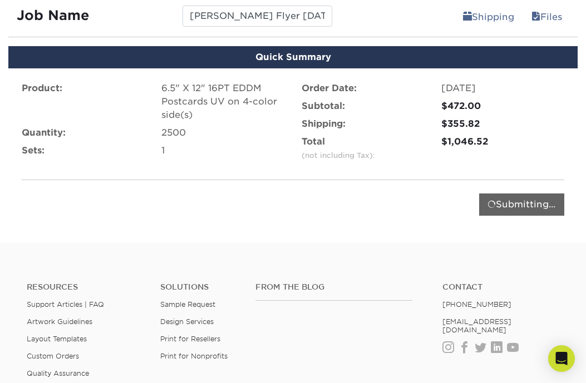
type input "Add to Cart"
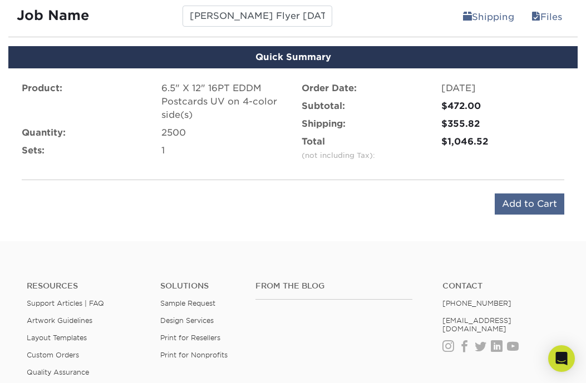
click at [525, 209] on input "Add to Cart" at bounding box center [530, 204] width 70 height 21
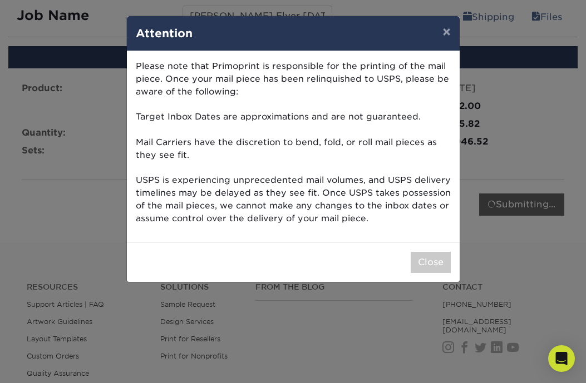
click at [426, 274] on div "Close" at bounding box center [293, 263] width 333 height 40
click at [435, 255] on button "Close" at bounding box center [431, 262] width 40 height 21
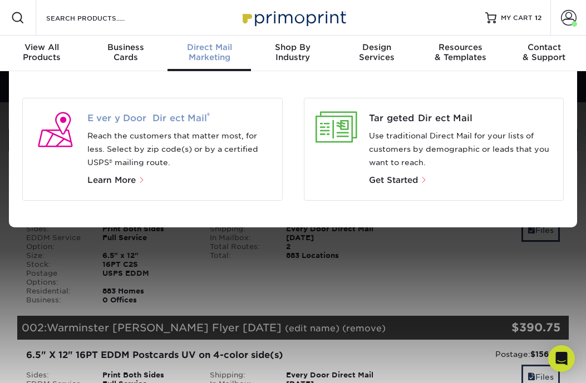
click at [172, 117] on span "Every Door Direct Mail ®" at bounding box center [180, 118] width 186 height 13
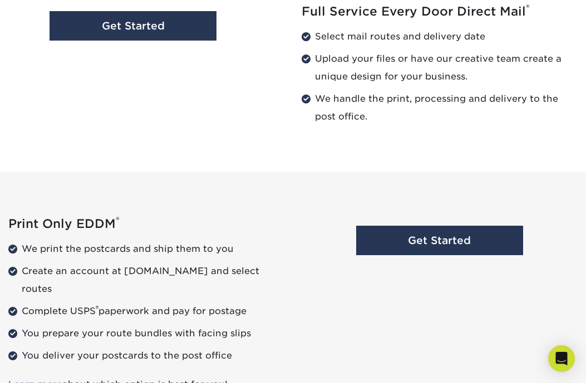
scroll to position [1113, 0]
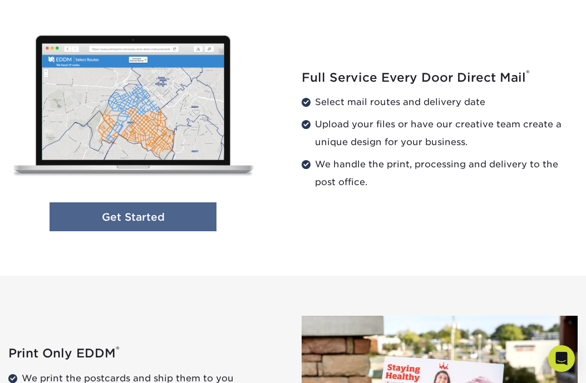
click at [210, 221] on link "Get Started" at bounding box center [133, 217] width 167 height 29
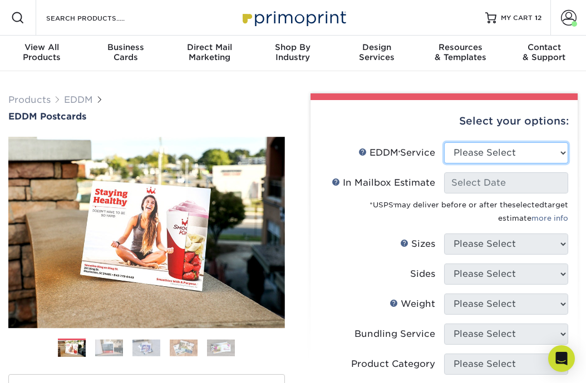
select select "full_service"
select select "-1"
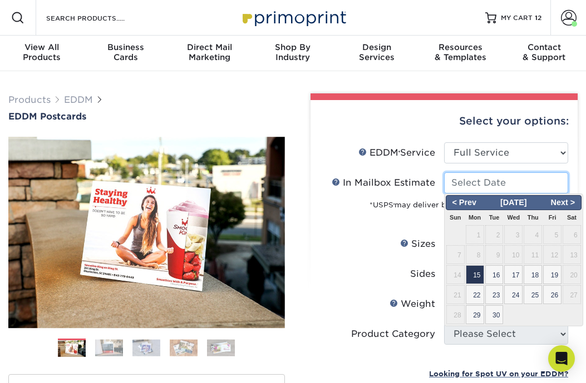
click at [490, 177] on input "In Mailbox Estimate Help In Mailbox Estimate" at bounding box center [506, 182] width 124 height 21
click at [476, 274] on span "15" at bounding box center [475, 274] width 18 height 19
type input "2025-09-15"
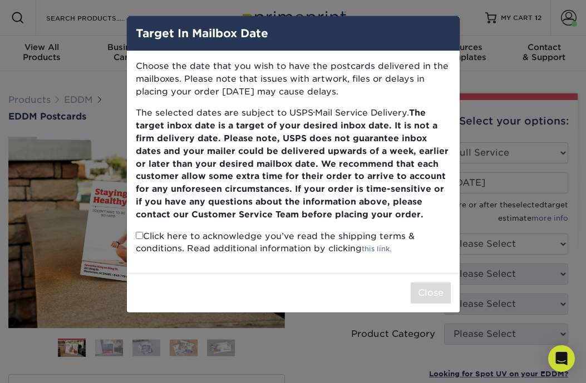
click at [137, 232] on input "checkbox" at bounding box center [139, 235] width 7 height 7
checkbox input "true"
click at [447, 289] on button "Close" at bounding box center [431, 293] width 40 height 21
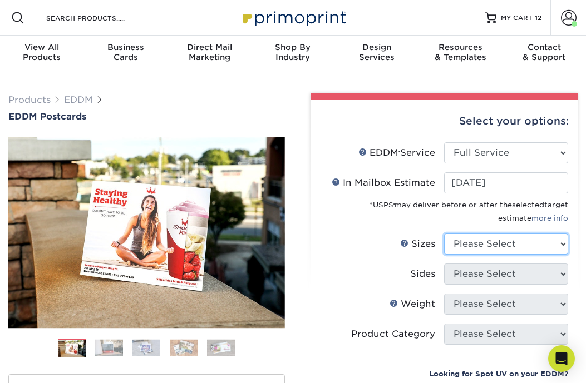
select select "6.50x12.00"
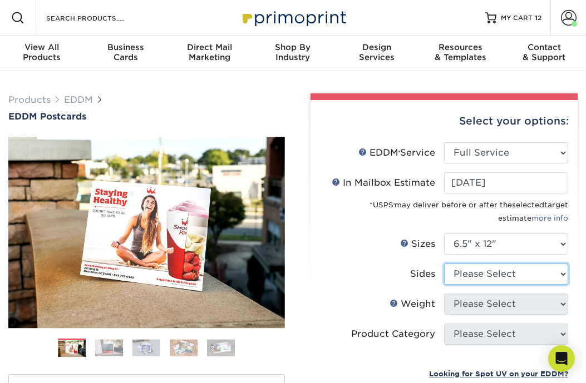
select select "13abbda7-1d64-4f25-8bb2-c179b224825d"
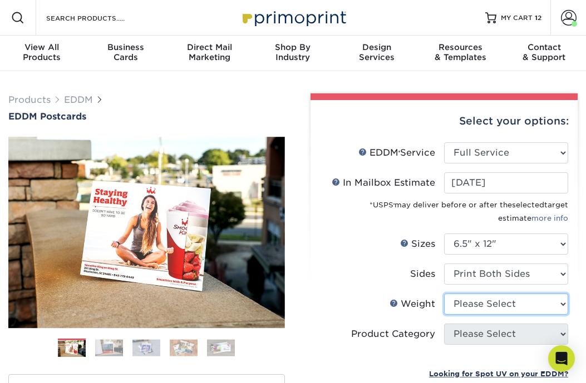
select select "16PT"
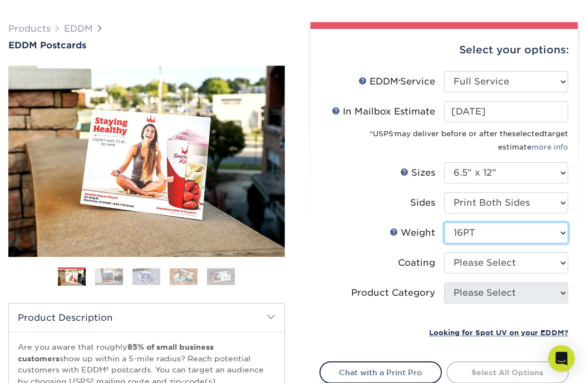
scroll to position [80, 0]
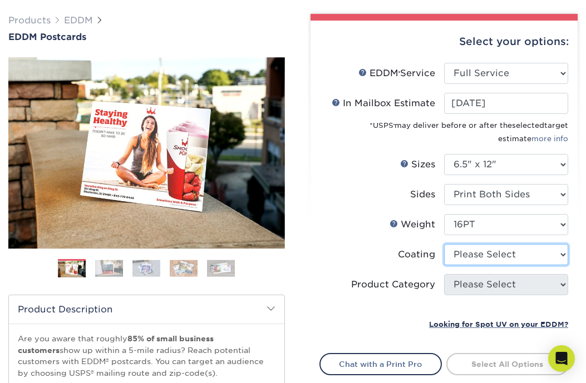
select select "ae367451-b2b8-45df-a344-0f05b6a12993"
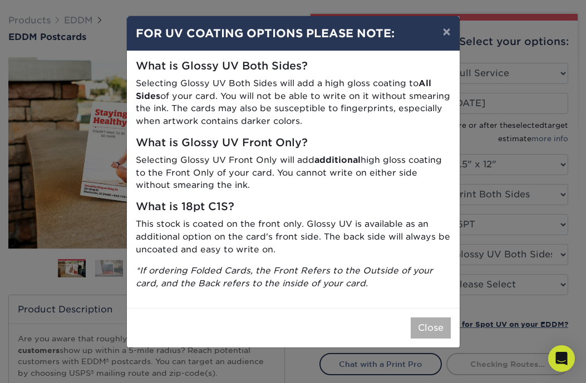
click at [420, 321] on button "Close" at bounding box center [431, 328] width 40 height 21
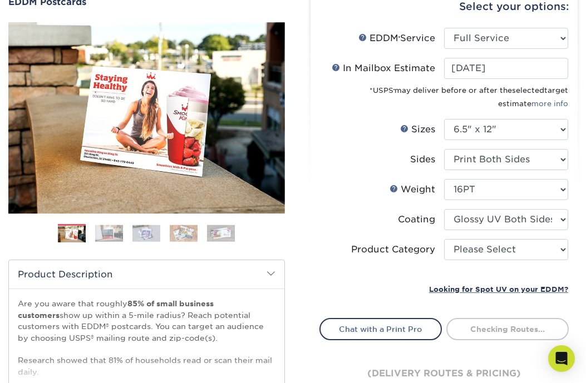
scroll to position [136, 0]
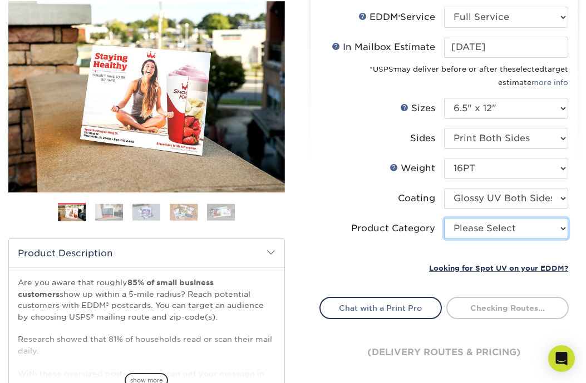
select select "9b7272e0-d6c8-4c3c-8e97-d3a1bcdab858"
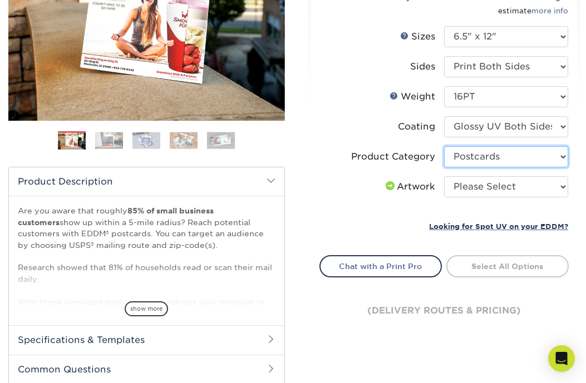
scroll to position [221, 0]
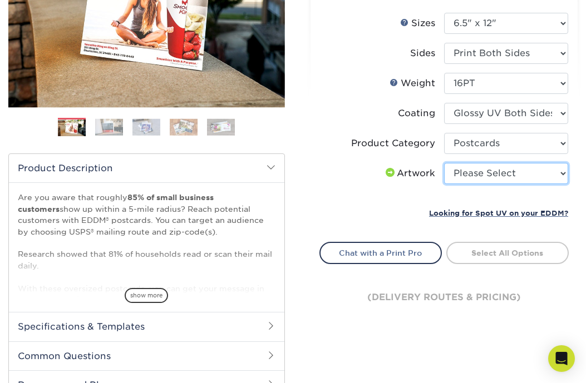
select select "upload"
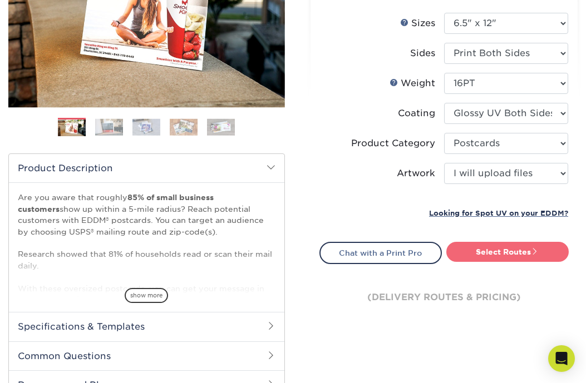
click at [506, 253] on link "Select Routes" at bounding box center [507, 252] width 122 height 20
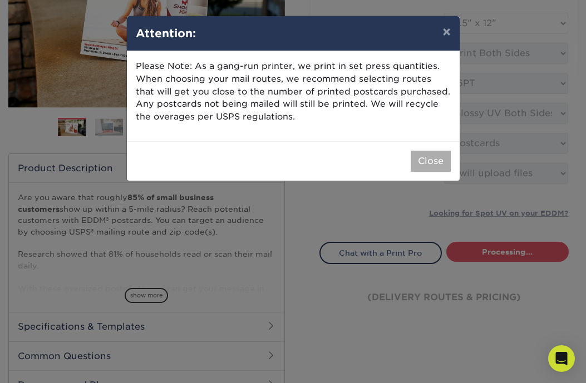
click at [434, 159] on button "Close" at bounding box center [431, 161] width 40 height 21
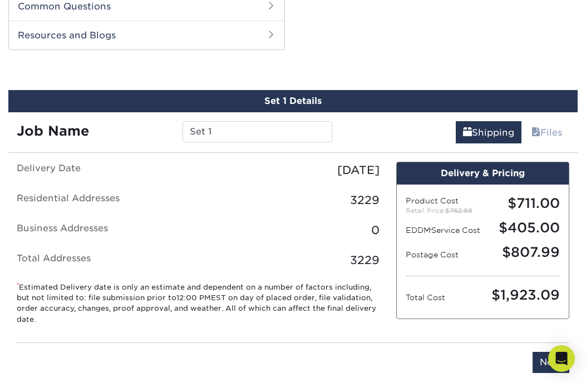
scroll to position [566, 0]
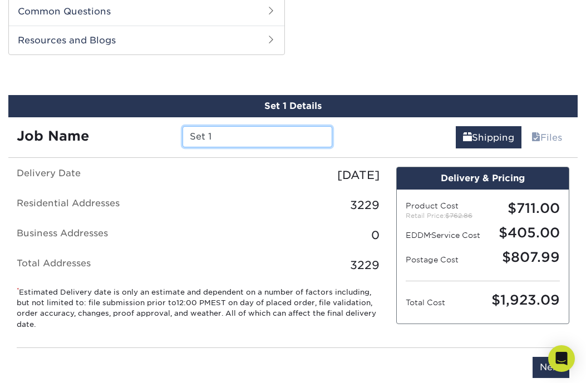
click at [264, 140] on input "Set 1" at bounding box center [256, 136] width 149 height 21
paste input "[PERSON_NAME] Flyer [DATE]"
click at [216, 133] on input "Chester Springs Lemus Flyer Sept 2025" at bounding box center [256, 136] width 149 height 21
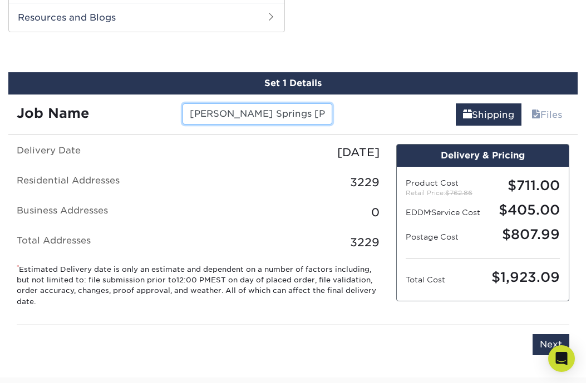
scroll to position [601, 0]
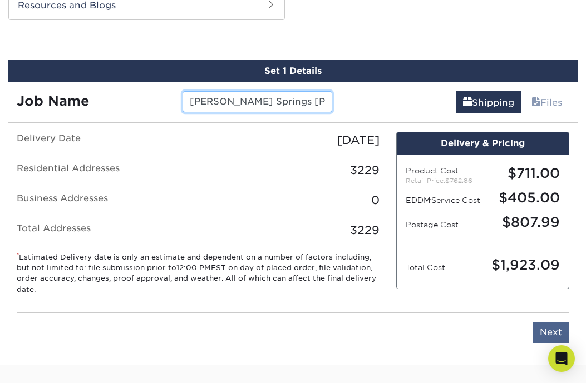
type input "Chester Springs Lemus Flyer Sept 2025"
click at [538, 342] on input "Next" at bounding box center [550, 332] width 37 height 21
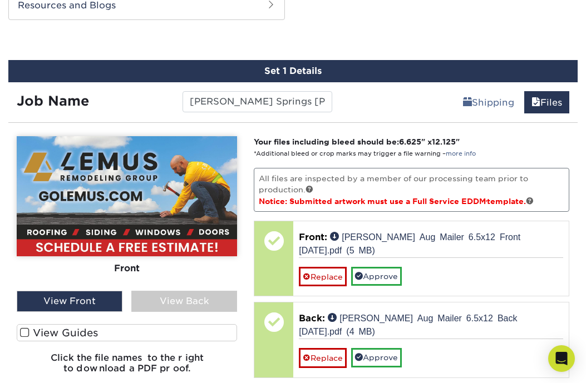
click at [196, 301] on div "View Back" at bounding box center [184, 301] width 106 height 21
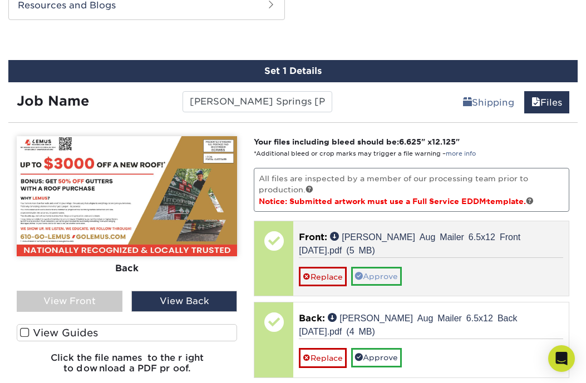
click at [397, 272] on link "Approve" at bounding box center [376, 276] width 51 height 19
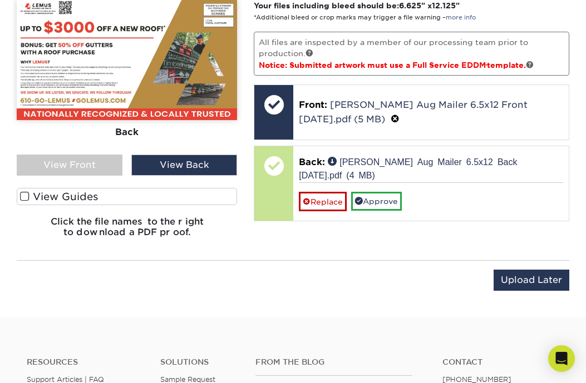
scroll to position [746, 0]
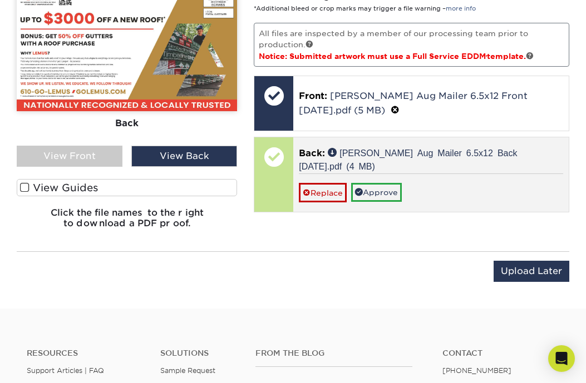
click at [392, 177] on div "Replace Approve" at bounding box center [431, 188] width 264 height 29
click at [391, 187] on link "Approve" at bounding box center [376, 192] width 51 height 19
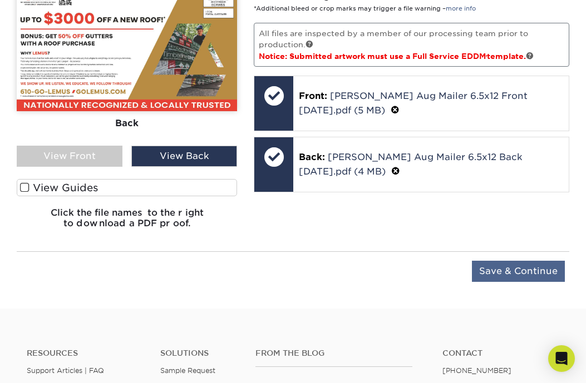
click at [537, 270] on input "Save & Continue" at bounding box center [518, 271] width 93 height 21
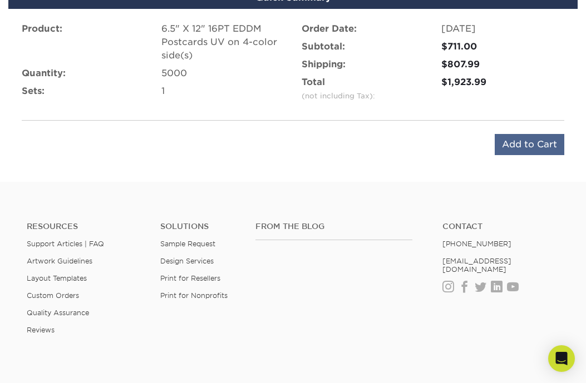
click at [537, 145] on input "Add to Cart" at bounding box center [530, 144] width 70 height 21
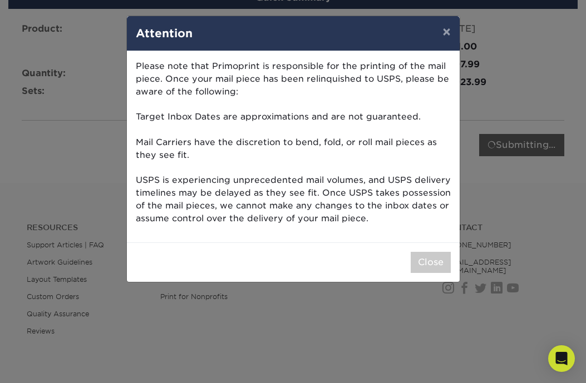
click at [437, 270] on div "Close" at bounding box center [293, 263] width 333 height 40
click at [438, 259] on button "Close" at bounding box center [431, 262] width 40 height 21
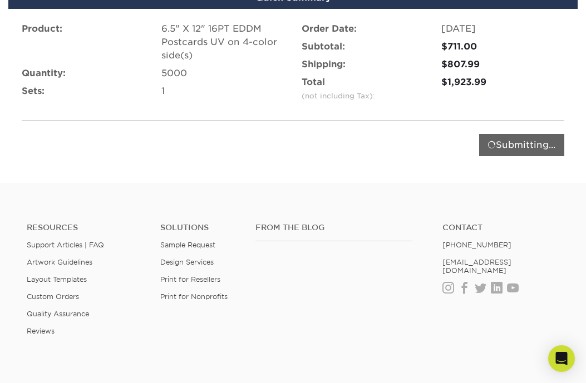
type input "Add to Cart"
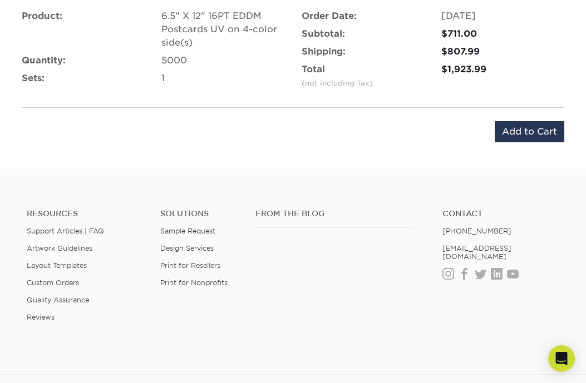
scroll to position [771, 0]
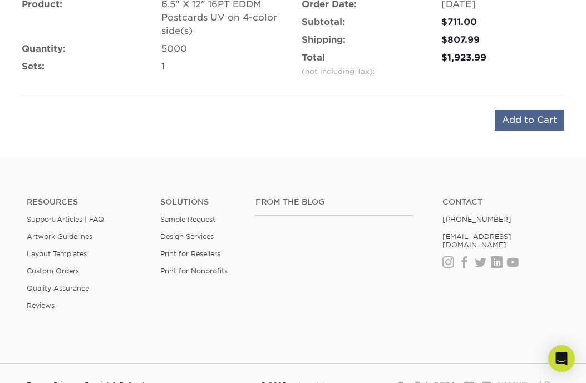
click at [538, 119] on input "Add to Cart" at bounding box center [530, 120] width 70 height 21
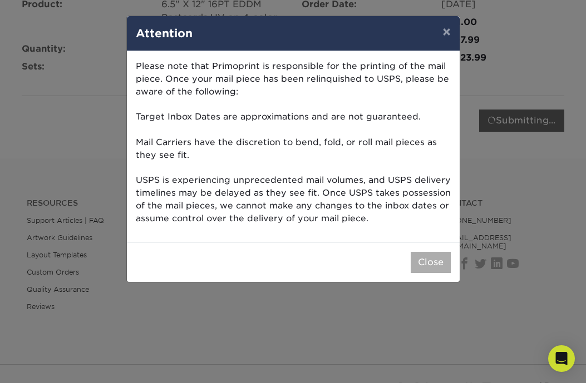
click at [438, 261] on button "Close" at bounding box center [431, 262] width 40 height 21
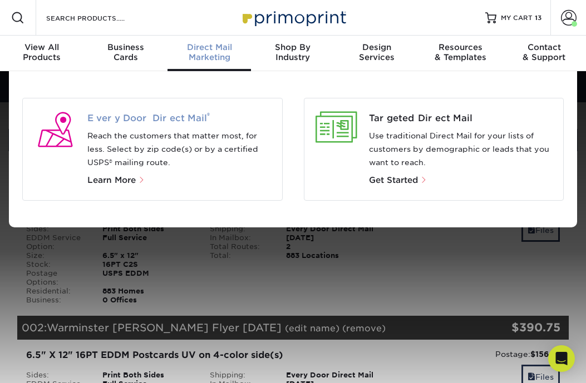
click at [160, 117] on span "Every Door Direct Mail ®" at bounding box center [180, 118] width 186 height 13
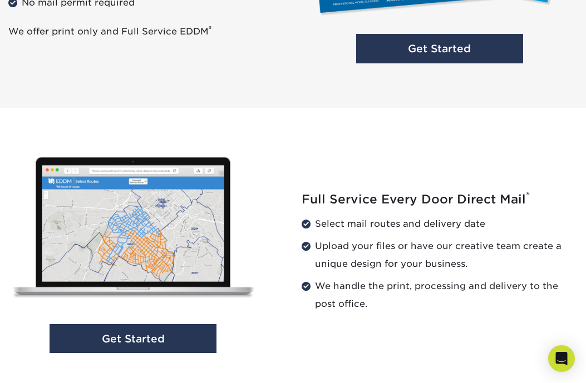
scroll to position [1024, 0]
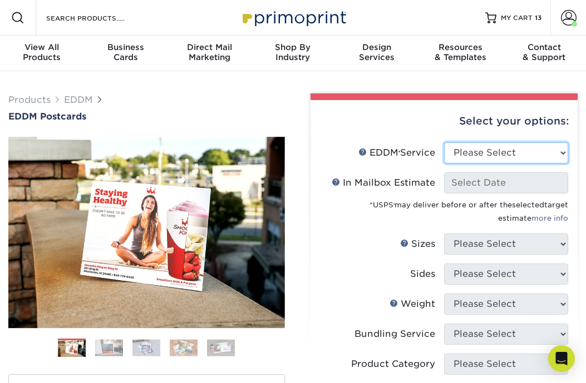
select select "full_service"
select select "-1"
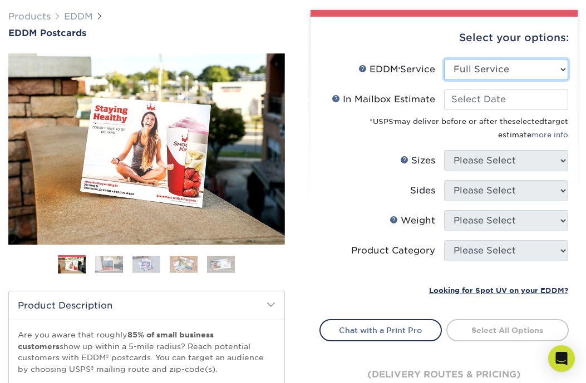
scroll to position [85, 0]
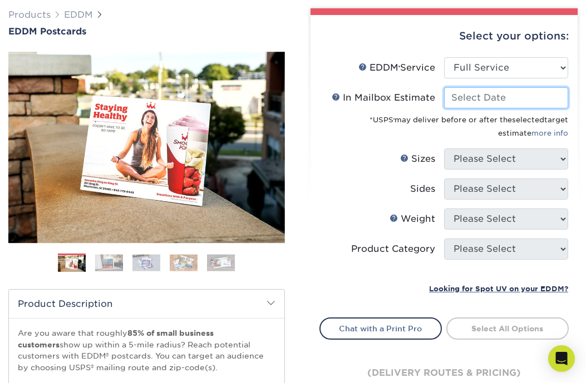
click at [493, 97] on input "In Mailbox Estimate Help In Mailbox Estimate" at bounding box center [506, 97] width 124 height 21
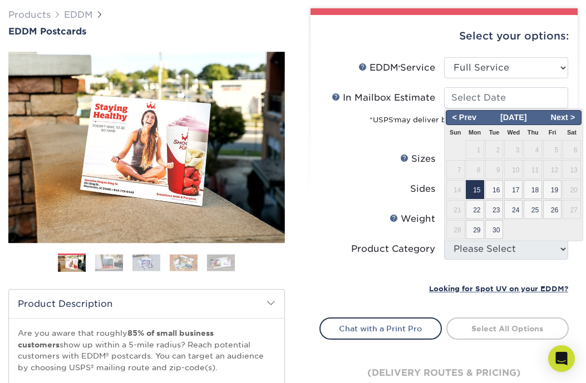
click at [478, 189] on span "15" at bounding box center [475, 189] width 18 height 19
type input "[DATE]"
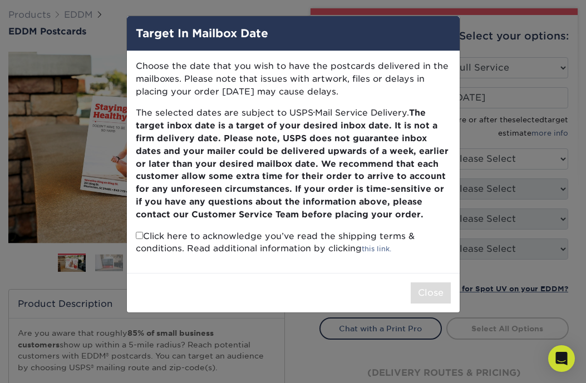
click at [137, 234] on p "Click here to acknowledge you’ve read the shipping terms & conditions. Read add…" at bounding box center [293, 243] width 315 height 26
click at [137, 233] on input "checkbox" at bounding box center [139, 235] width 7 height 7
checkbox input "true"
click at [430, 283] on button "Close" at bounding box center [431, 293] width 40 height 21
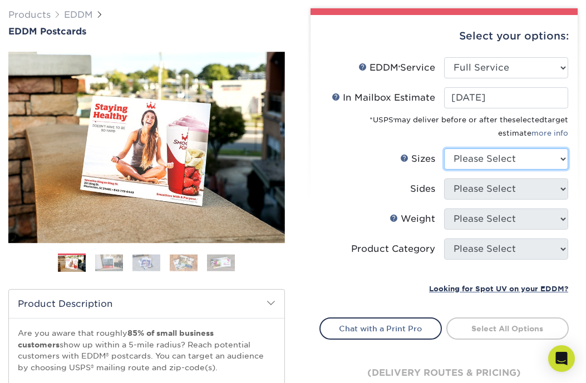
select select "6.50x12.00"
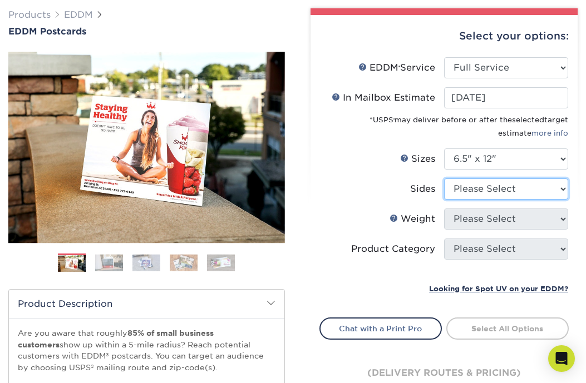
select select "13abbda7-1d64-4f25-8bb2-c179b224825d"
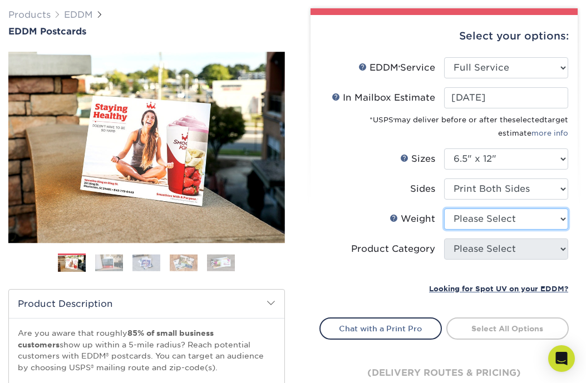
select select "16PT"
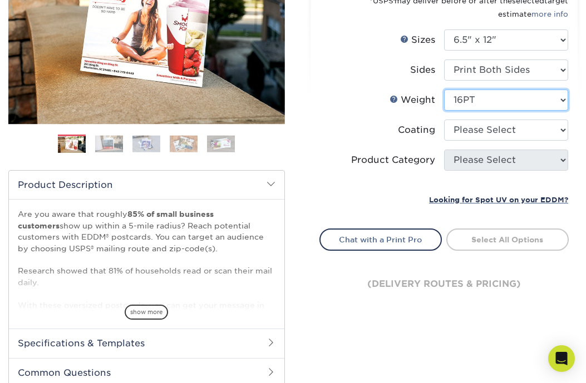
scroll to position [216, 0]
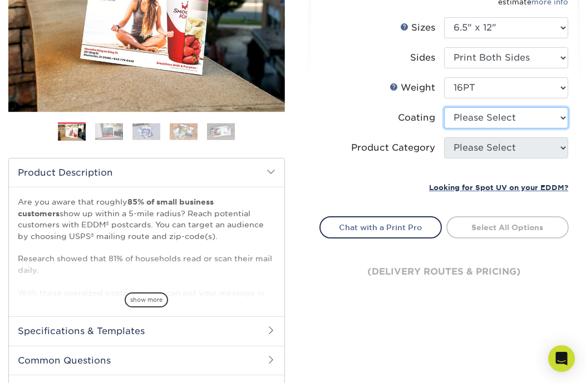
select select "ae367451-b2b8-45df-a344-0f05b6a12993"
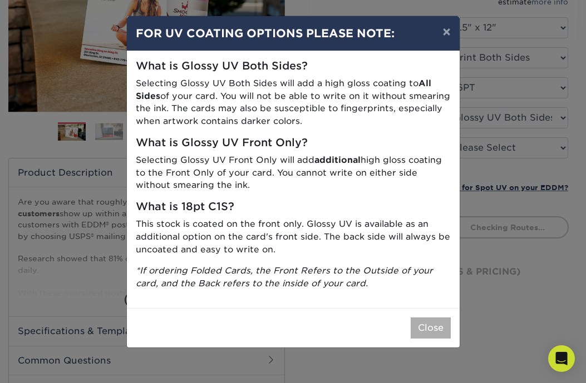
click at [423, 326] on button "Close" at bounding box center [431, 328] width 40 height 21
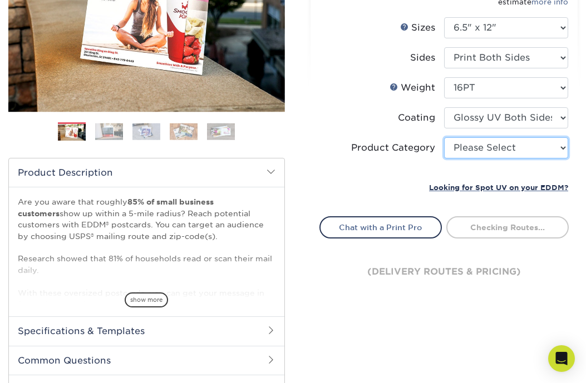
select select "9b7272e0-d6c8-4c3c-8e97-d3a1bcdab858"
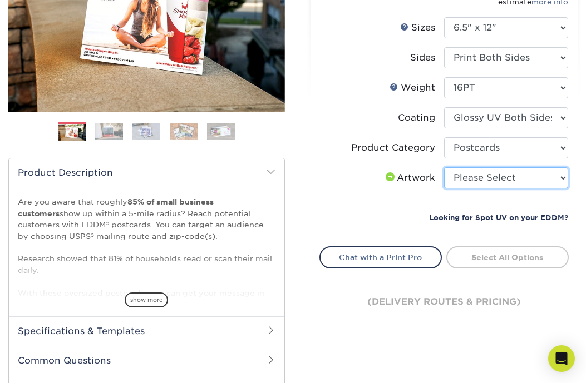
select select "upload"
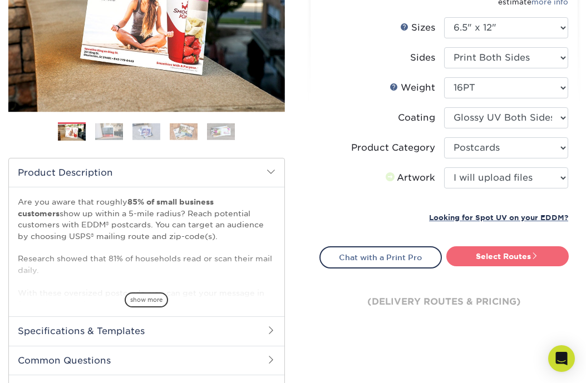
click at [509, 254] on link "Select Routes" at bounding box center [507, 256] width 122 height 20
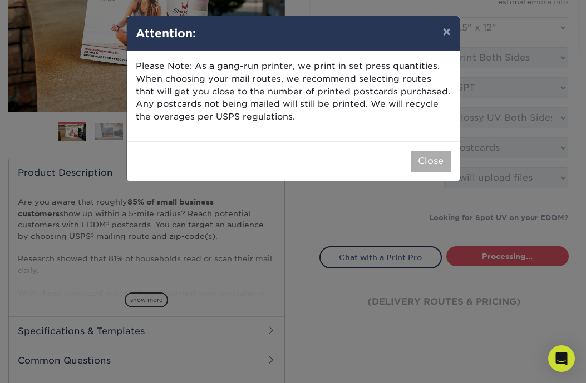
click at [433, 153] on button "Close" at bounding box center [431, 161] width 40 height 21
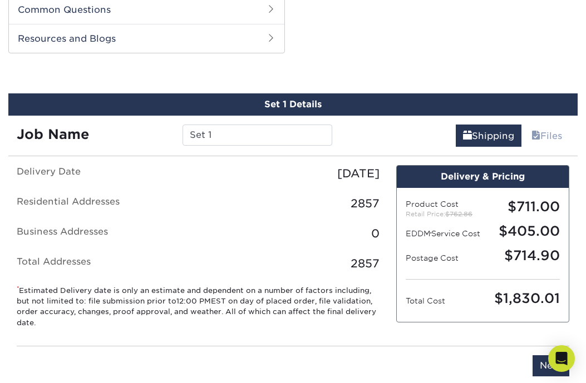
scroll to position [566, 0]
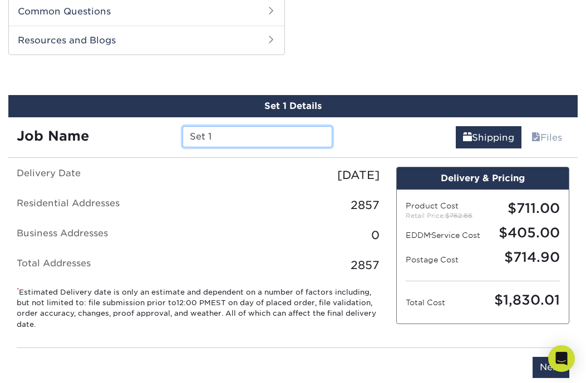
click at [261, 134] on input "Set 1" at bounding box center [256, 136] width 149 height 21
paste input "[PERSON_NAME] Flyer [DATE]"
type input "Malvern Lemus Flyer Sept 2025"
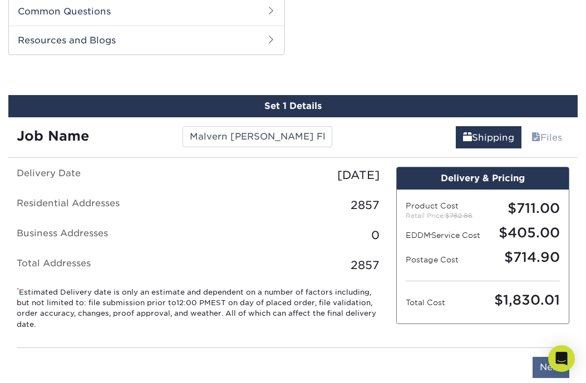
click at [549, 378] on input "Next" at bounding box center [550, 367] width 37 height 21
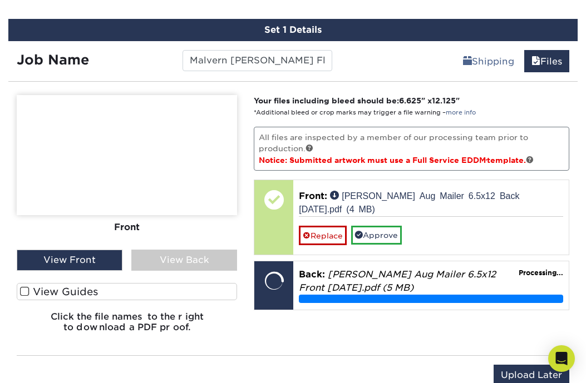
scroll to position [654, 0]
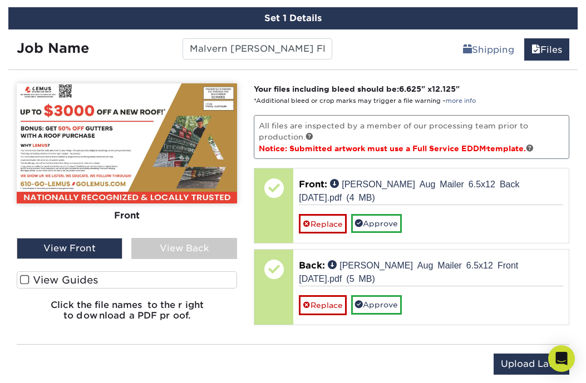
click at [195, 243] on div "View Back" at bounding box center [184, 248] width 106 height 21
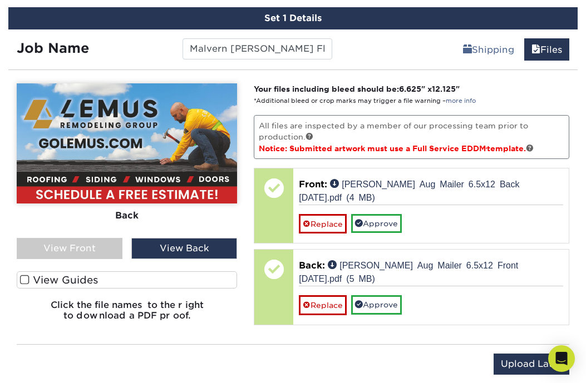
click at [120, 251] on div "View Front" at bounding box center [70, 248] width 106 height 21
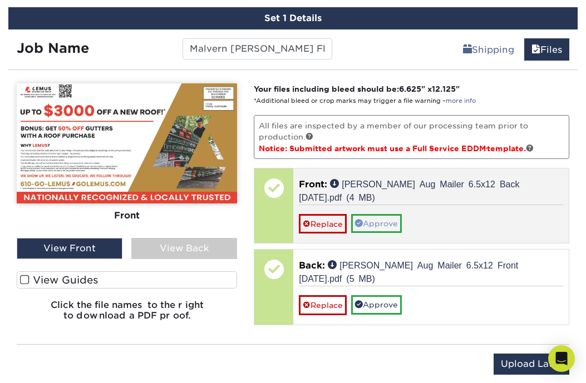
click at [399, 229] on link "Approve" at bounding box center [376, 223] width 51 height 19
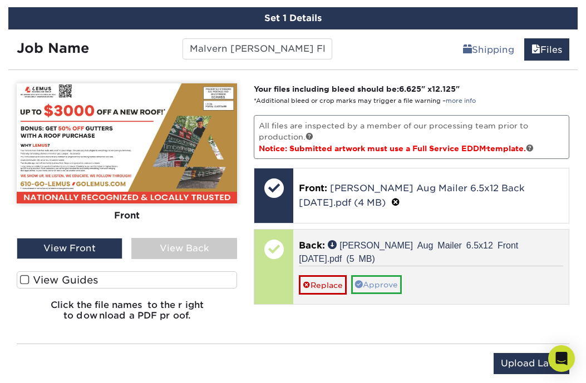
click at [392, 283] on link "Approve" at bounding box center [376, 284] width 51 height 19
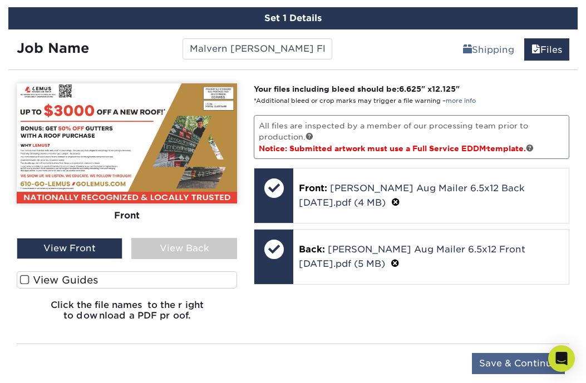
click at [528, 359] on input "Save & Continue" at bounding box center [518, 363] width 93 height 21
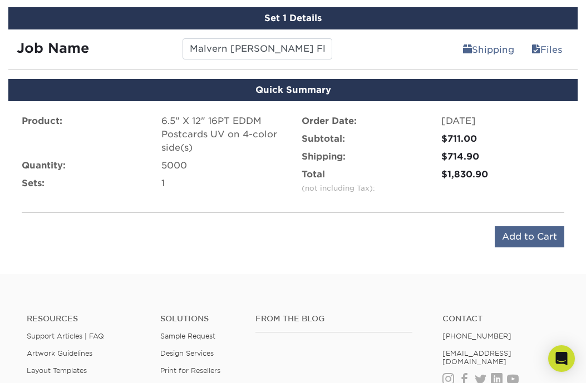
click at [524, 235] on input "Add to Cart" at bounding box center [530, 236] width 70 height 21
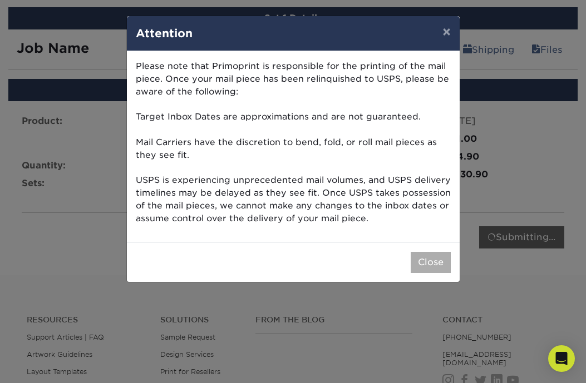
click at [419, 255] on button "Close" at bounding box center [431, 262] width 40 height 21
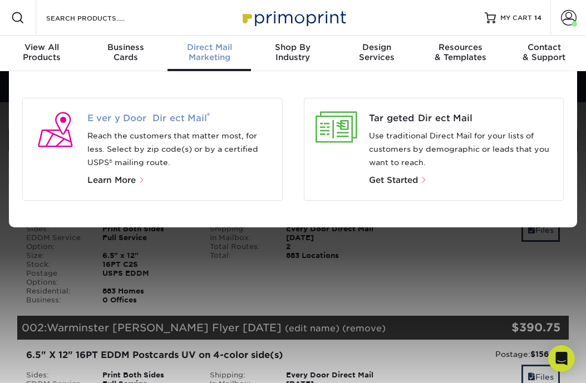
click at [161, 120] on span "Every Door Direct Mail ®" at bounding box center [180, 118] width 186 height 13
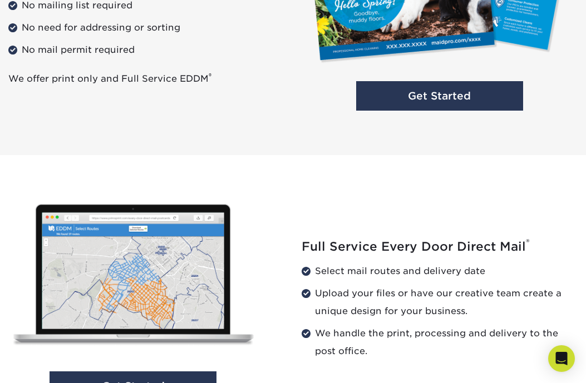
scroll to position [1142, 0]
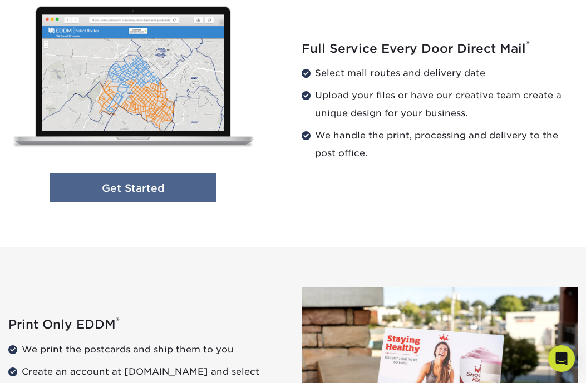
click at [181, 191] on link "Get Started" at bounding box center [133, 188] width 167 height 29
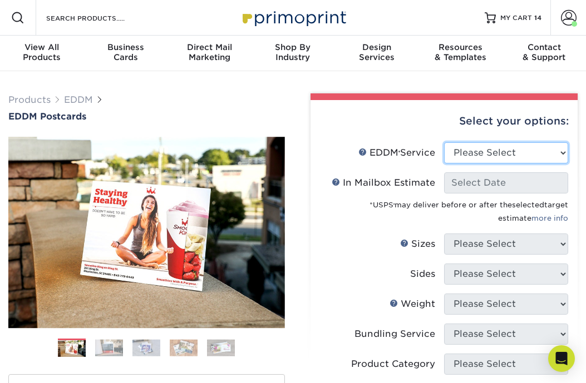
select select "full_service"
select select "-1"
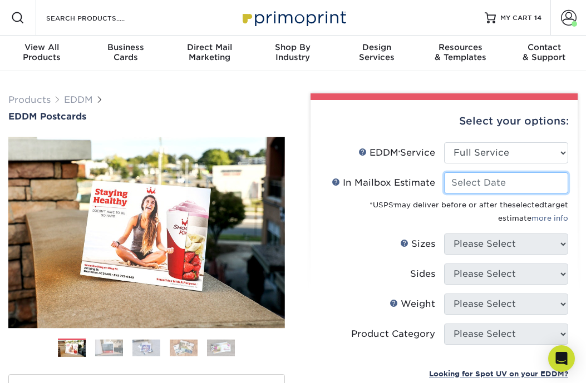
click at [492, 180] on input "In Mailbox Estimate Help In Mailbox Estimate" at bounding box center [506, 182] width 124 height 21
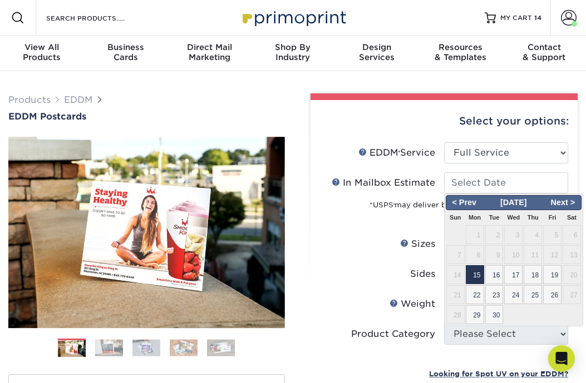
click at [478, 270] on span "15" at bounding box center [475, 274] width 18 height 19
type input "[DATE]"
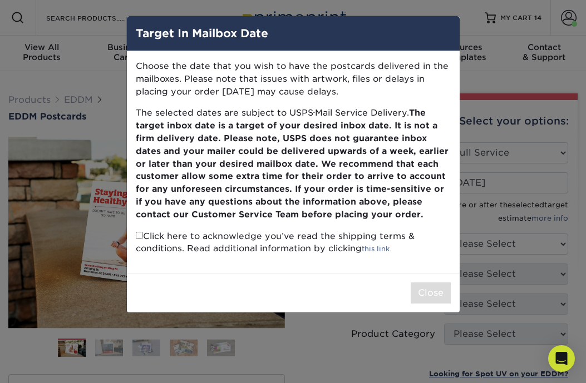
click at [141, 230] on p "Click here to acknowledge you’ve read the shipping terms & conditions. Read add…" at bounding box center [293, 243] width 315 height 26
click at [138, 232] on input "checkbox" at bounding box center [139, 235] width 7 height 7
checkbox input "true"
click at [435, 287] on button "Close" at bounding box center [431, 293] width 40 height 21
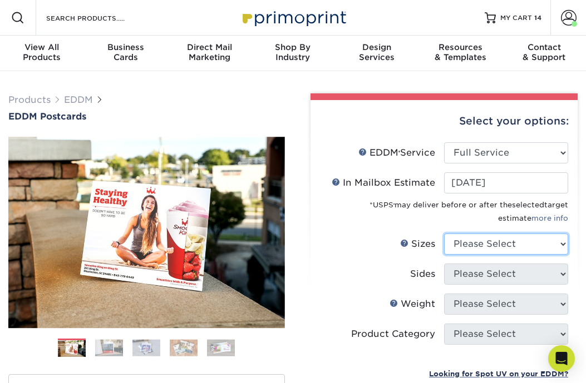
select select "6.50x12.00"
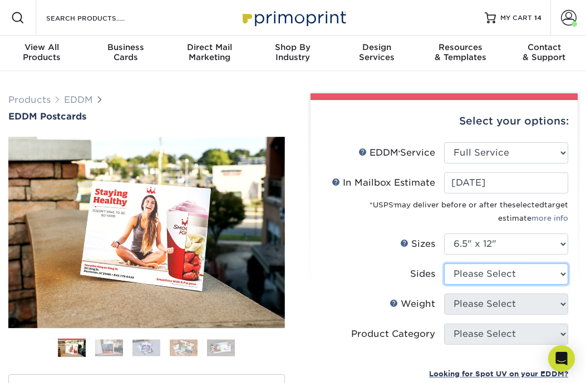
select select "13abbda7-1d64-4f25-8bb2-c179b224825d"
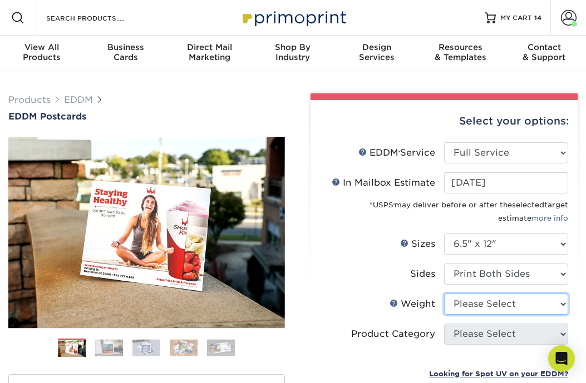
select select "16PT"
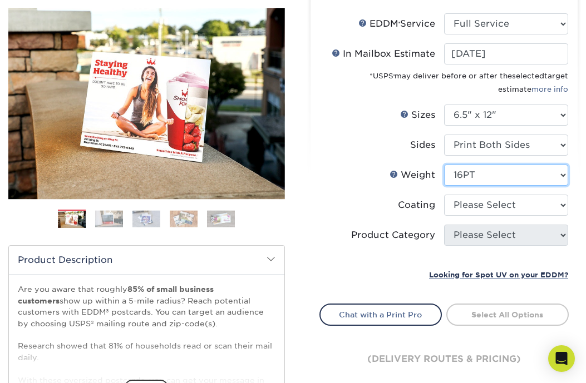
scroll to position [141, 0]
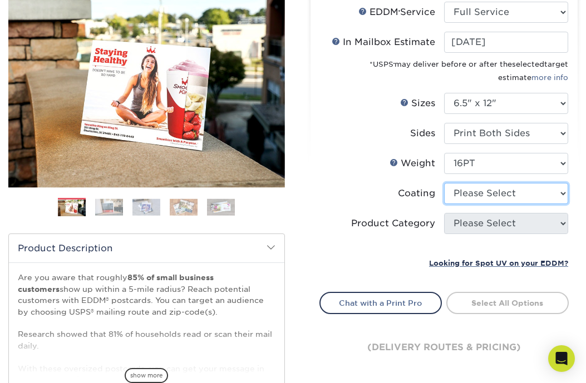
select select "ae367451-b2b8-45df-a344-0f05b6a12993"
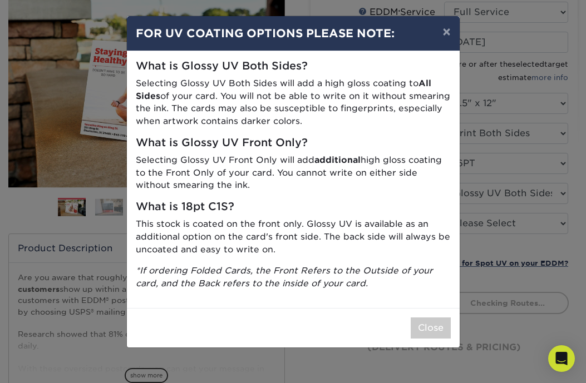
click at [496, 226] on div "× FOR UV COATING OPTIONS PLEASE NOTE: What is Glossy UV Both Sides? Selecting G…" at bounding box center [293, 191] width 586 height 383
click at [437, 308] on div "Close" at bounding box center [293, 328] width 333 height 40
click at [432, 320] on button "Close" at bounding box center [431, 328] width 40 height 21
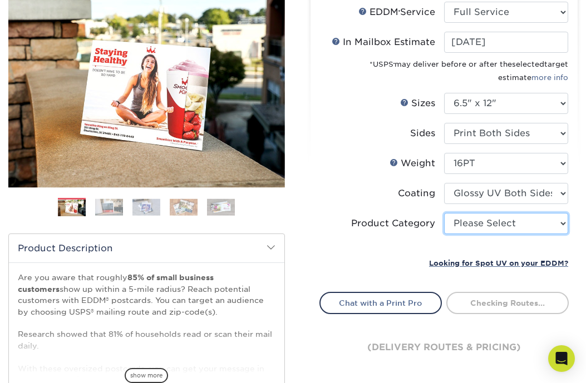
select select "9b7272e0-d6c8-4c3c-8e97-d3a1bcdab858"
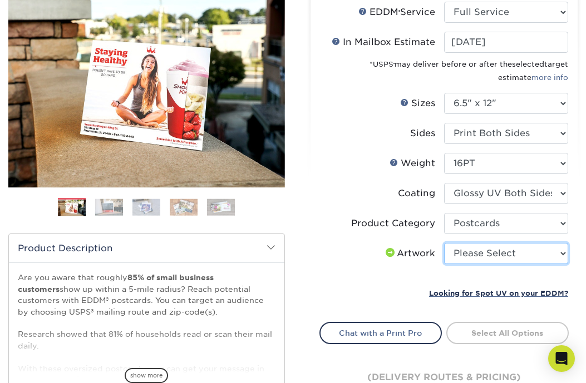
select select "upload"
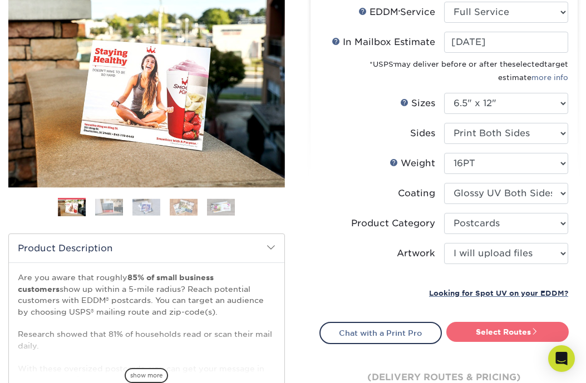
click at [516, 329] on link "Select Routes" at bounding box center [507, 332] width 122 height 20
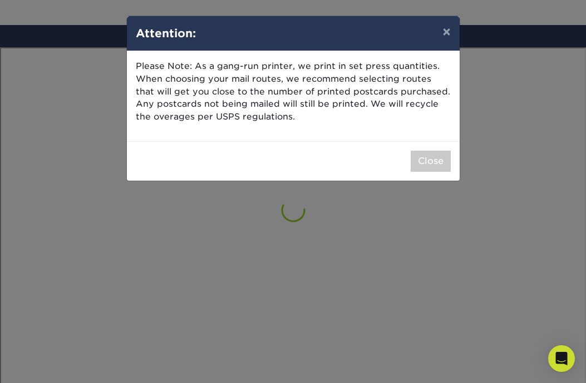
scroll to position [648, 0]
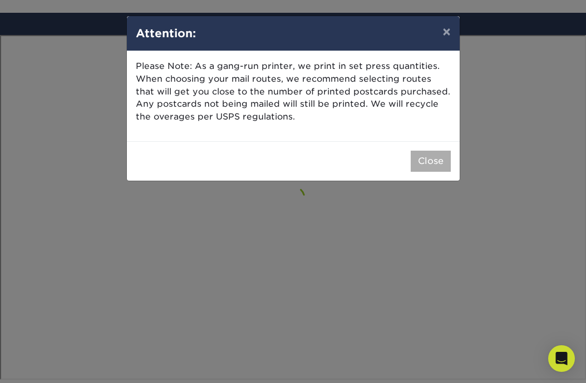
click at [442, 155] on button "Close" at bounding box center [431, 161] width 40 height 21
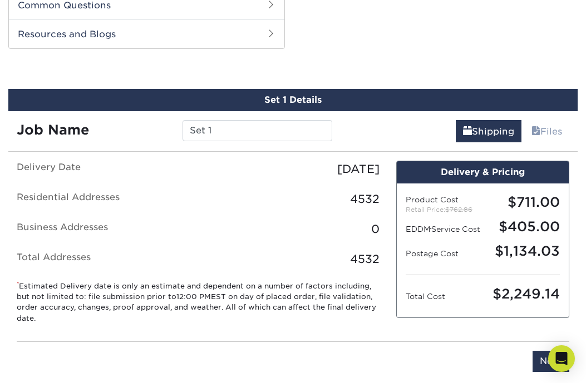
scroll to position [566, 0]
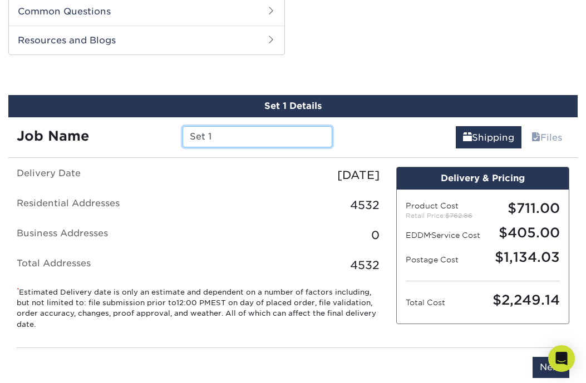
click at [235, 138] on input "Set 1" at bounding box center [256, 136] width 149 height 21
paste input "Lemus Flyer Sept 2025"
type input "West Chester Lemus Flyer Sept 2025"
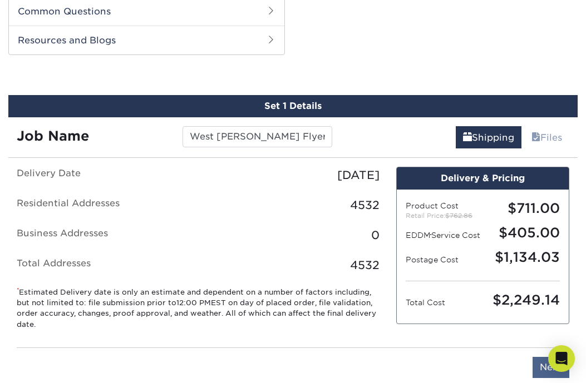
click at [544, 374] on input "Next" at bounding box center [550, 367] width 37 height 21
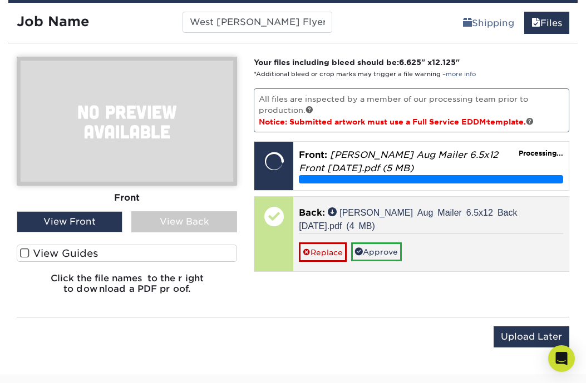
scroll to position [697, 0]
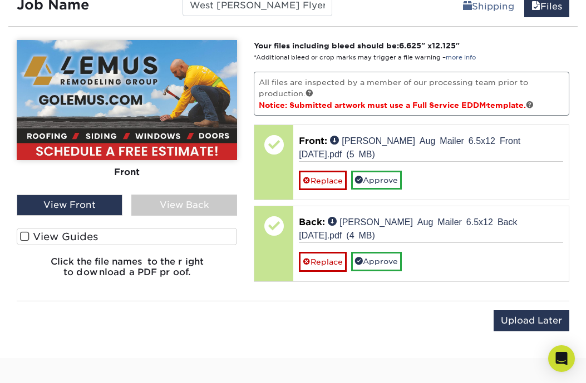
click at [192, 211] on div "View Back" at bounding box center [184, 205] width 106 height 21
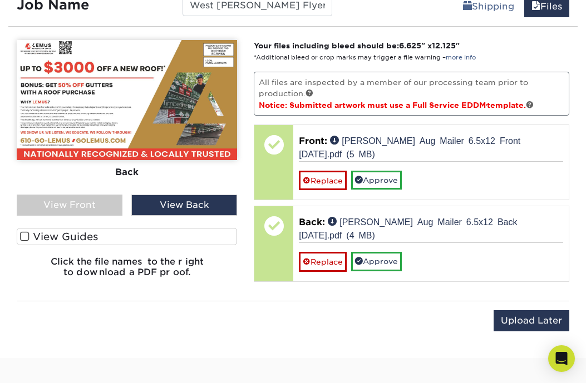
click at [93, 202] on div "View Front" at bounding box center [70, 205] width 106 height 21
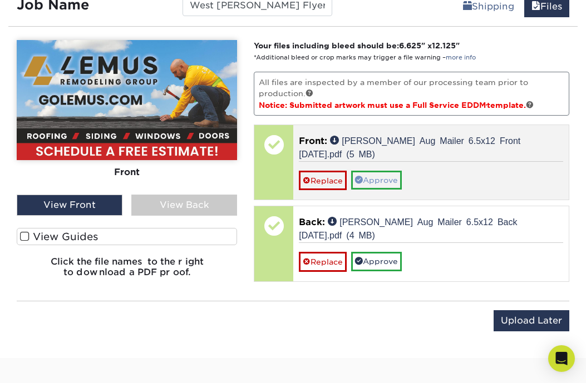
click at [397, 175] on link "Approve" at bounding box center [376, 180] width 51 height 19
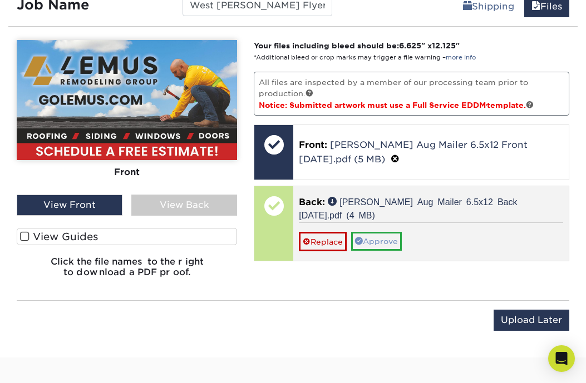
click at [394, 238] on link "Approve" at bounding box center [376, 241] width 51 height 19
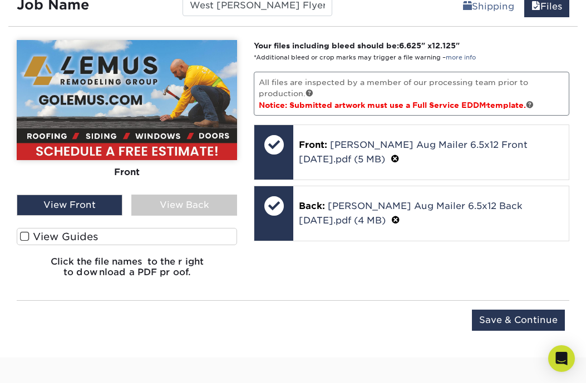
click at [529, 332] on div "Upload Later Save & Continue Continue" at bounding box center [293, 327] width 552 height 34
click at [532, 328] on input "Save & Continue" at bounding box center [518, 320] width 93 height 21
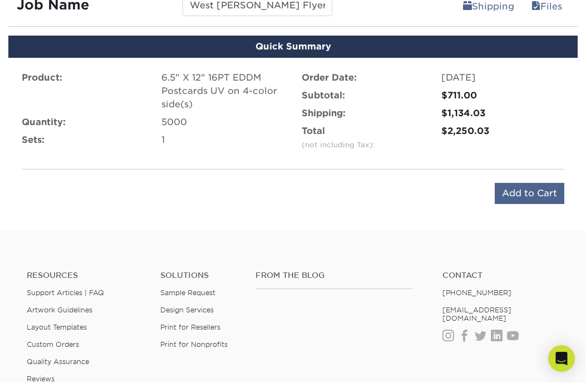
click at [525, 199] on input "Add to Cart" at bounding box center [530, 193] width 70 height 21
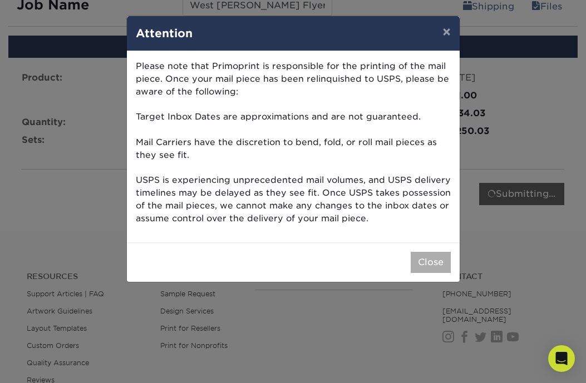
click at [450, 255] on button "Close" at bounding box center [431, 262] width 40 height 21
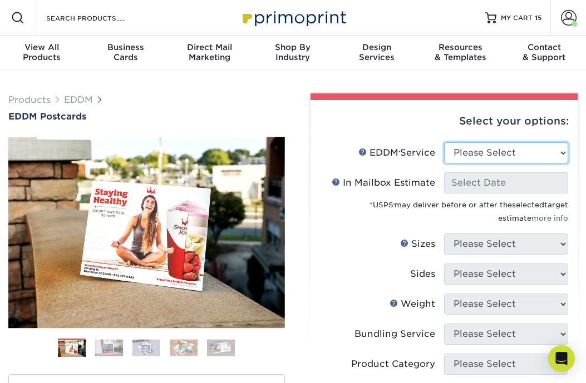
select select "full_service"
select select "-1"
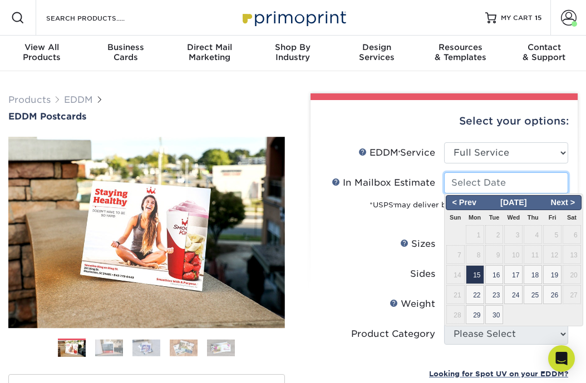
click at [490, 180] on input "In Mailbox Estimate Help In Mailbox Estimate" at bounding box center [506, 182] width 124 height 21
click at [477, 272] on span "15" at bounding box center [475, 274] width 18 height 19
type input "2025-09-15"
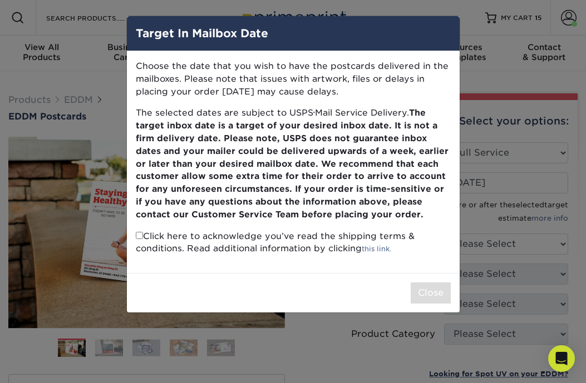
click at [138, 234] on input "checkbox" at bounding box center [139, 235] width 7 height 7
checkbox input "true"
click at [441, 289] on button "Close" at bounding box center [431, 293] width 40 height 21
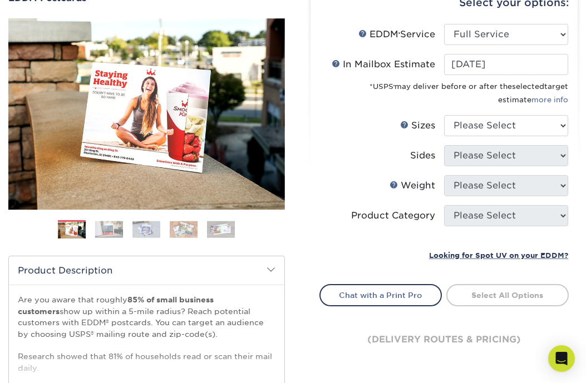
scroll to position [128, 0]
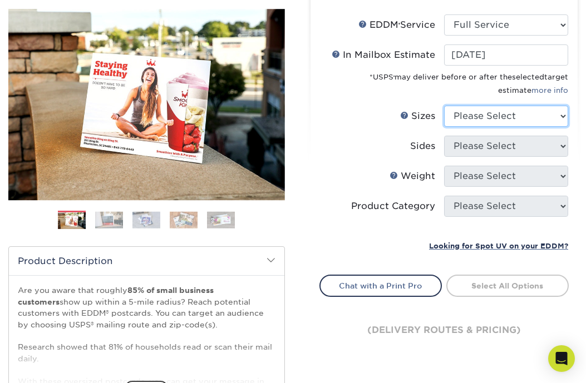
select select "6.50x12.00"
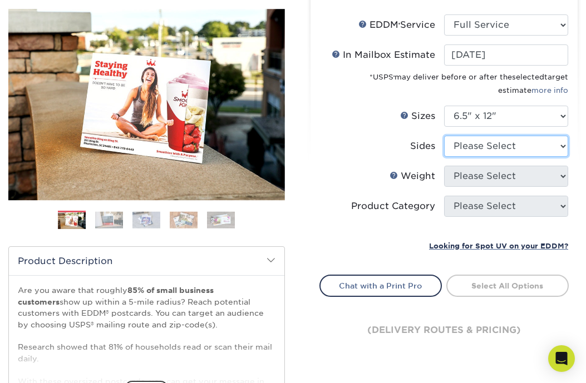
select select "13abbda7-1d64-4f25-8bb2-c179b224825d"
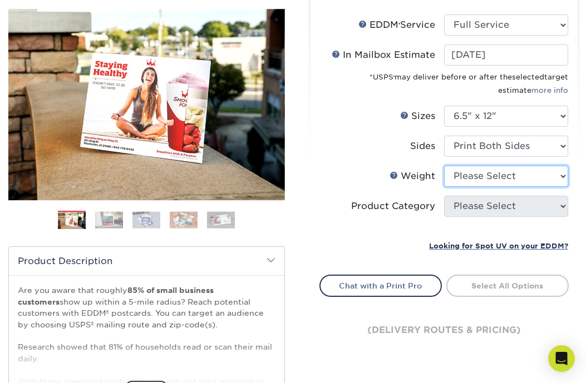
select select "16PT"
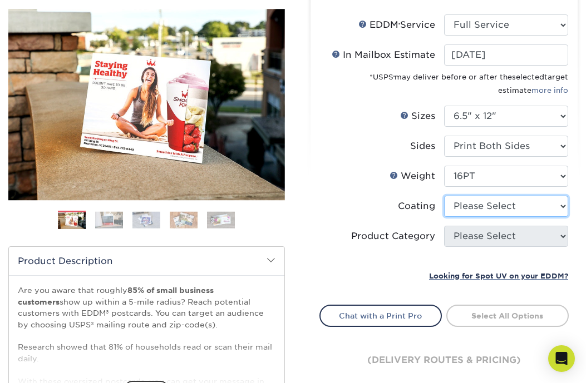
select select "ae367451-b2b8-45df-a344-0f05b6a12993"
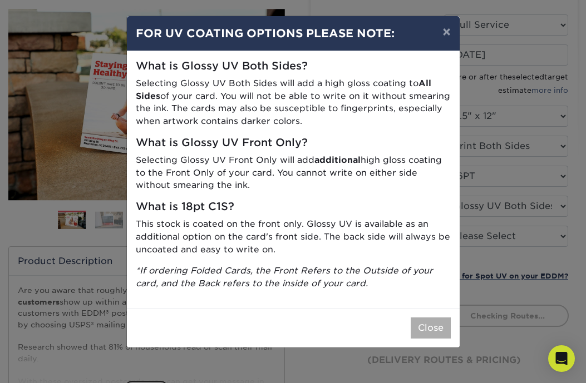
click at [422, 318] on button "Close" at bounding box center [431, 328] width 40 height 21
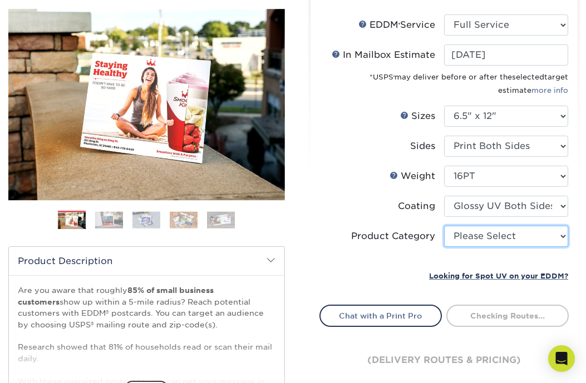
select select "9b7272e0-d6c8-4c3c-8e97-d3a1bcdab858"
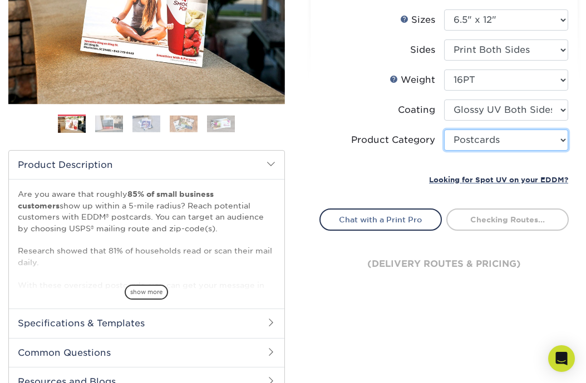
scroll to position [240, 0]
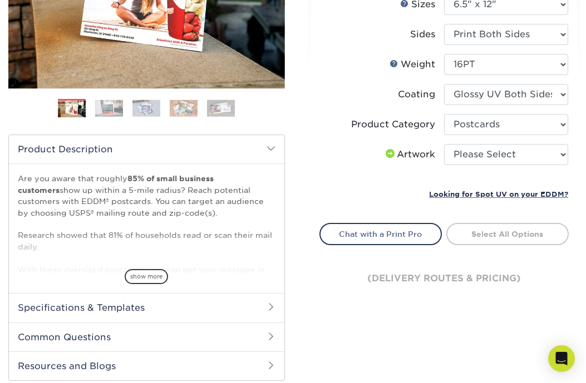
click at [479, 165] on li "Artwork Please Select I will upload files I need a design - $150" at bounding box center [444, 159] width 249 height 30
select select "upload"
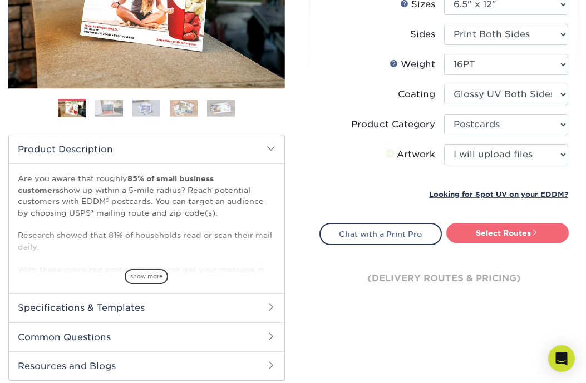
click at [496, 229] on link "Select Routes" at bounding box center [507, 233] width 122 height 20
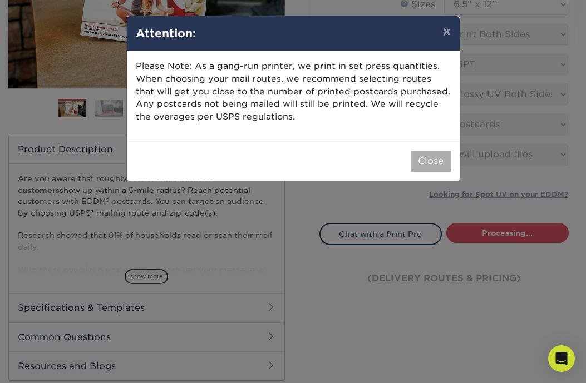
click at [427, 159] on button "Close" at bounding box center [431, 161] width 40 height 21
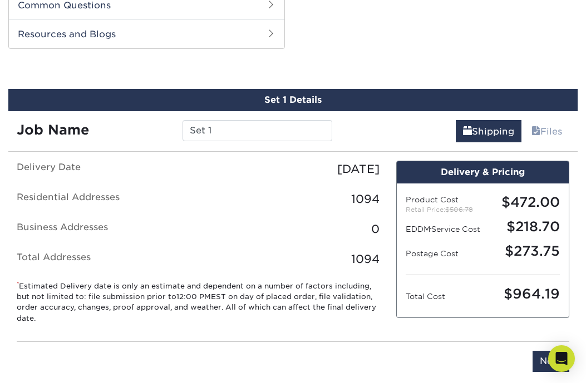
scroll to position [566, 0]
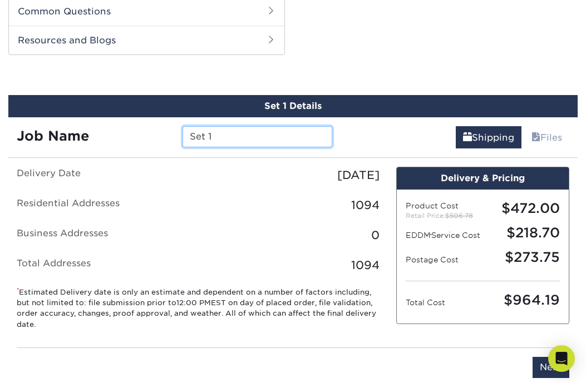
click at [264, 140] on input "Set 1" at bounding box center [256, 136] width 149 height 21
paste input "Lemus Flyer Sept 2025"
type input "Coatesville [PERSON_NAME] Flyer [DATE]"
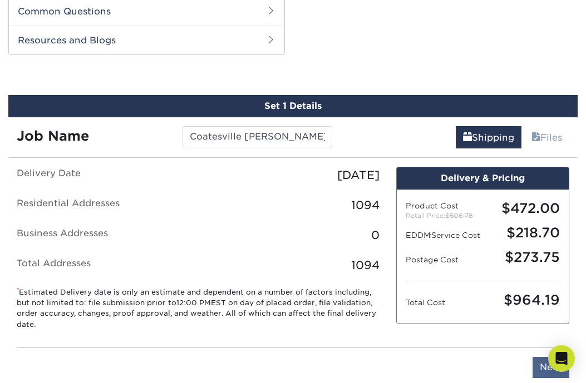
click at [541, 377] on input "Next" at bounding box center [550, 367] width 37 height 21
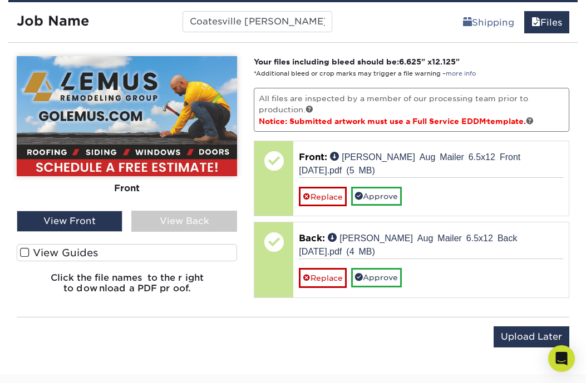
scroll to position [673, 0]
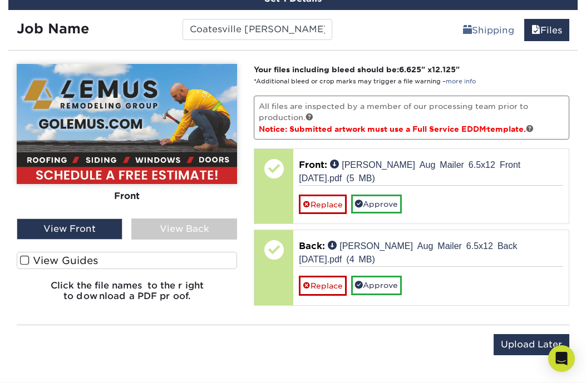
click at [212, 230] on div "View Back" at bounding box center [184, 229] width 106 height 21
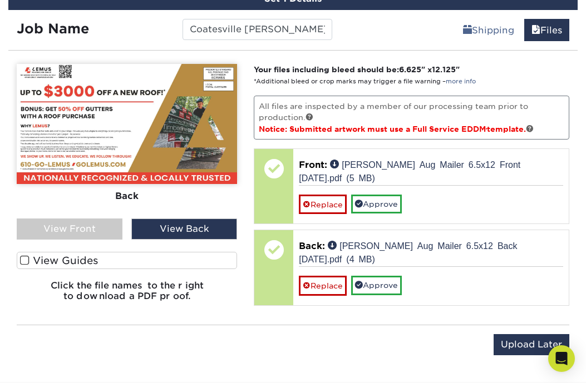
click at [97, 230] on div "View Front" at bounding box center [70, 229] width 106 height 21
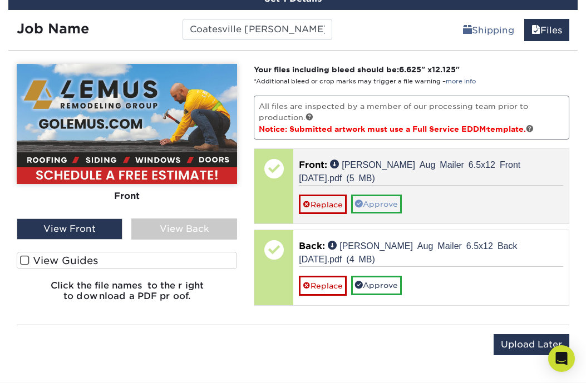
click at [389, 197] on link "Approve" at bounding box center [376, 204] width 51 height 19
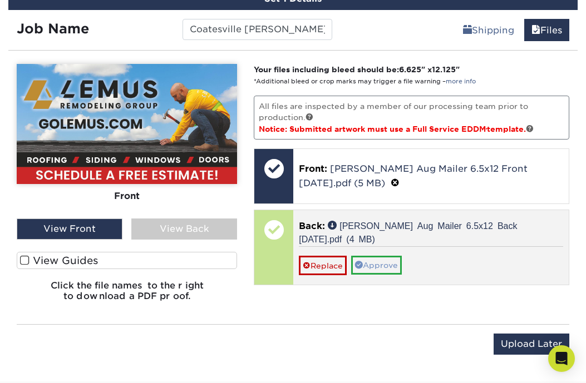
click at [387, 268] on link "Approve" at bounding box center [376, 265] width 51 height 19
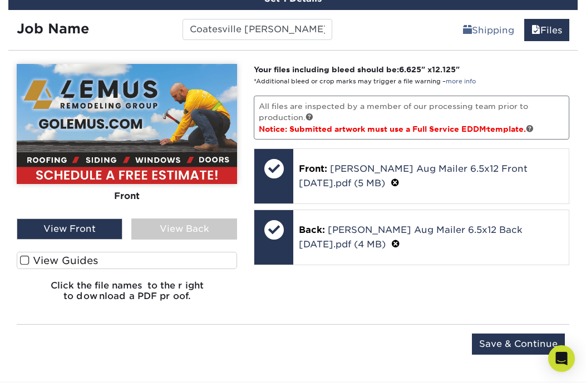
click at [502, 343] on input "Save & Continue" at bounding box center [518, 344] width 93 height 21
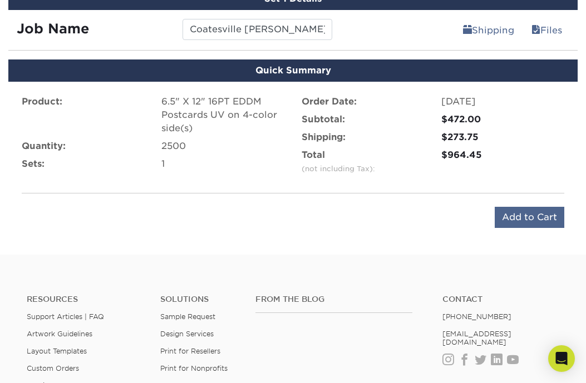
click at [535, 216] on input "Add to Cart" at bounding box center [530, 217] width 70 height 21
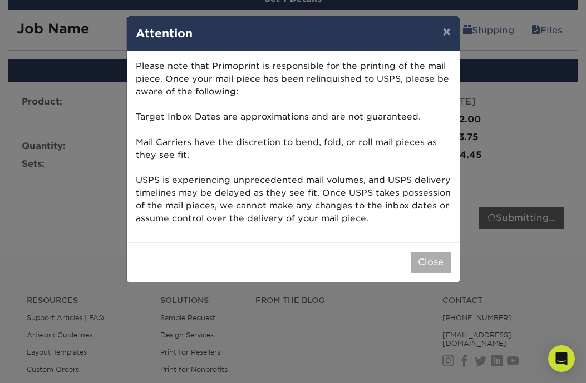
click at [421, 264] on button "Close" at bounding box center [431, 262] width 40 height 21
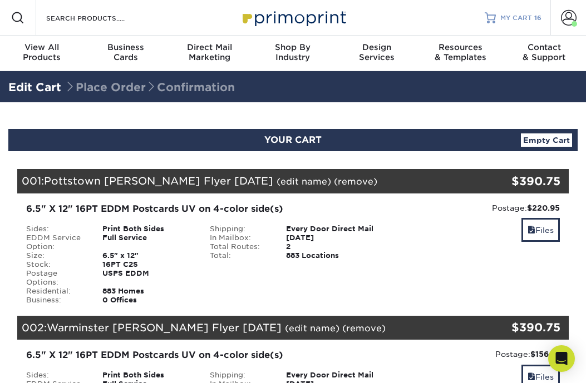
click at [522, 16] on span "MY CART" at bounding box center [516, 17] width 32 height 9
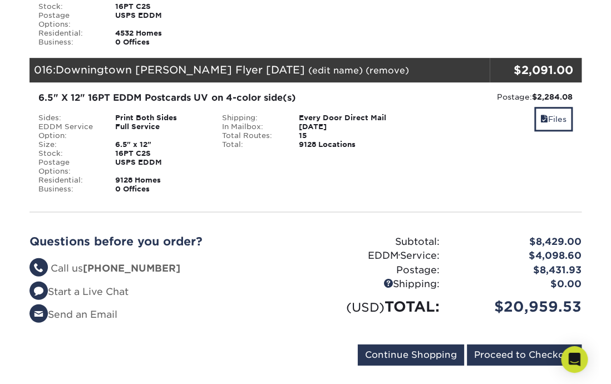
scroll to position [2292, 0]
